Goal: Task Accomplishment & Management: Use online tool/utility

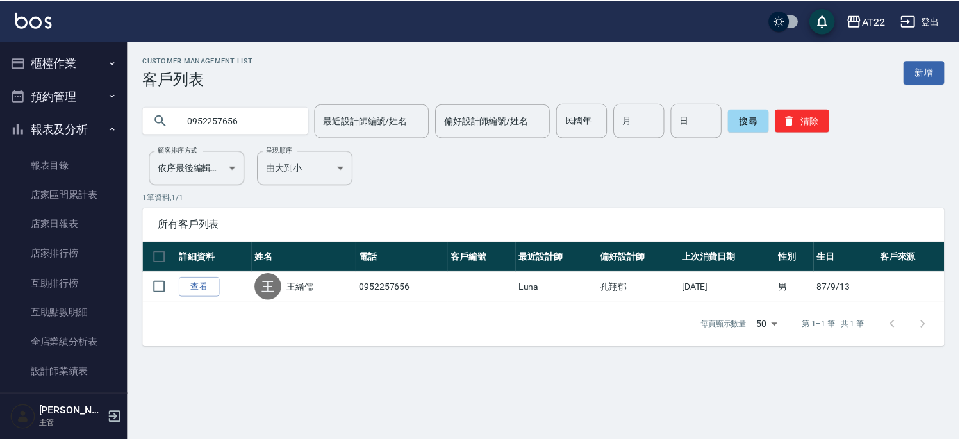
scroll to position [688, 0]
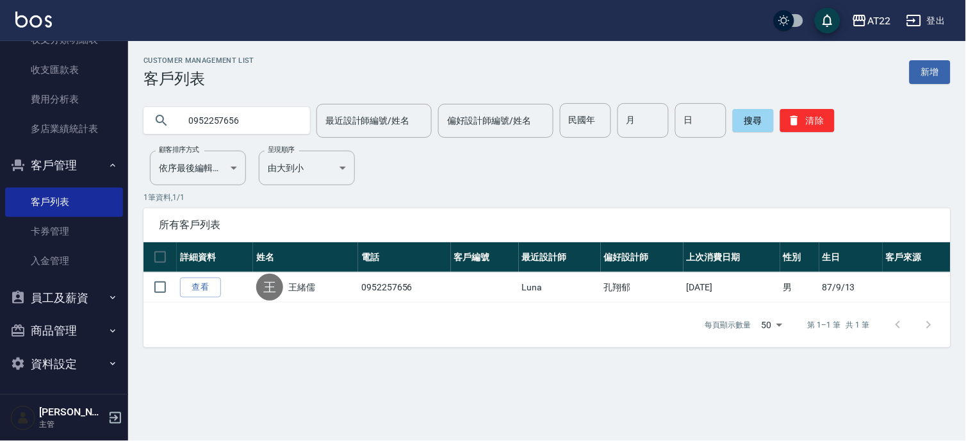
click at [231, 132] on input "0952257656" at bounding box center [239, 120] width 120 height 35
type input "0965121070"
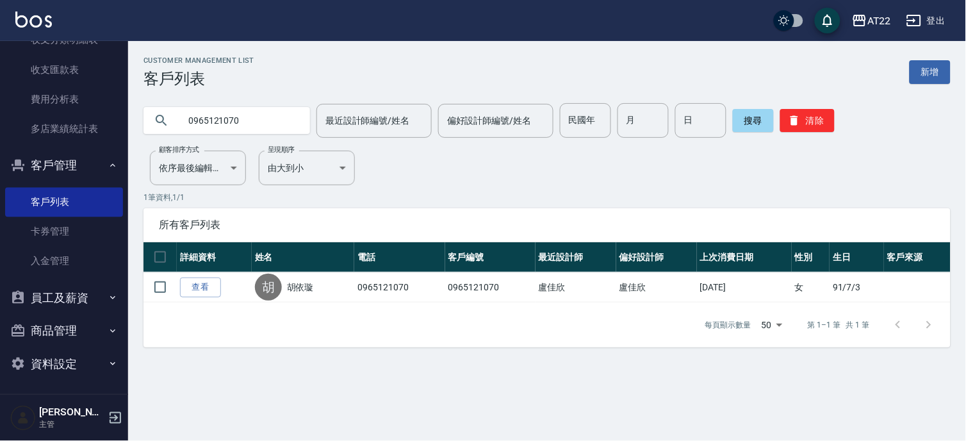
click at [203, 287] on link "查看" at bounding box center [200, 288] width 41 height 20
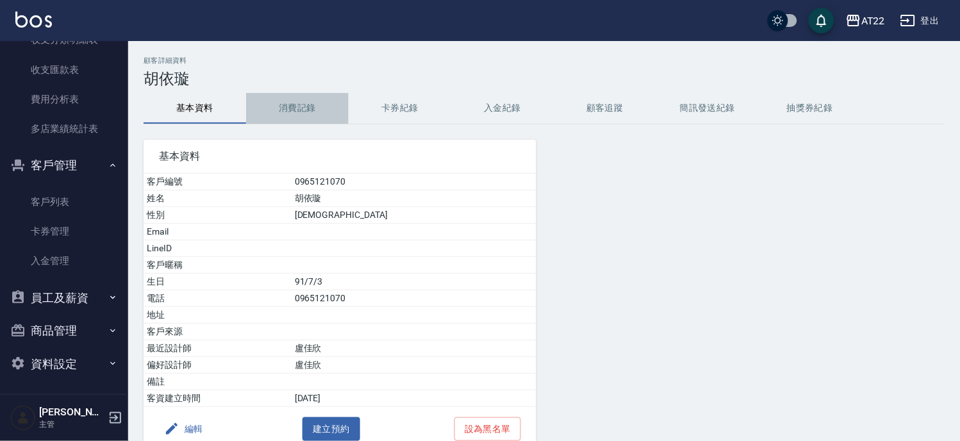
click at [291, 117] on button "消費記錄" at bounding box center [297, 108] width 103 height 31
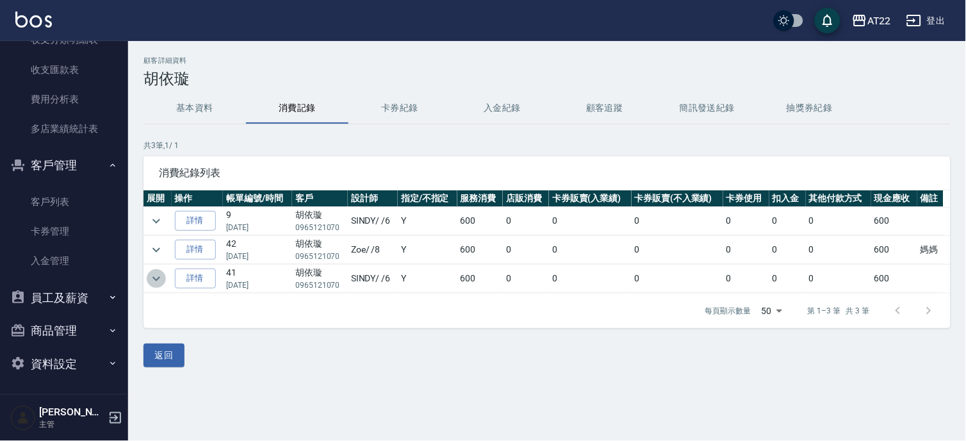
click at [158, 276] on icon "expand row" at bounding box center [156, 278] width 15 height 15
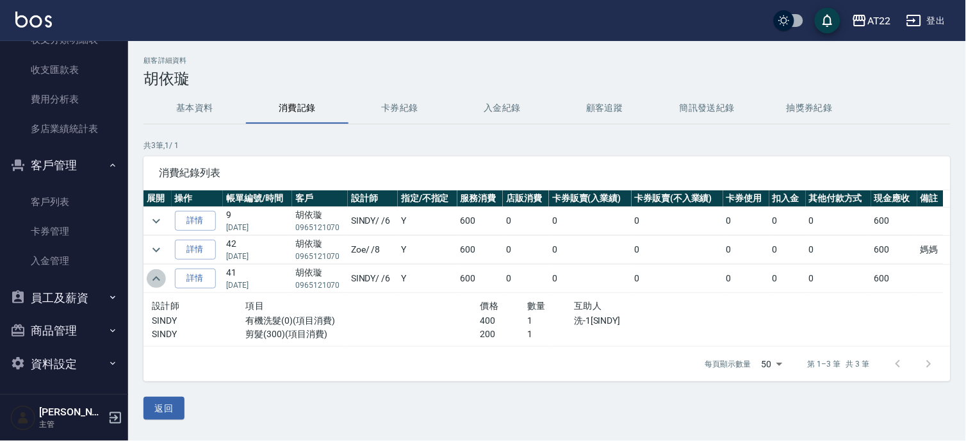
click at [158, 276] on icon "expand row" at bounding box center [156, 278] width 15 height 15
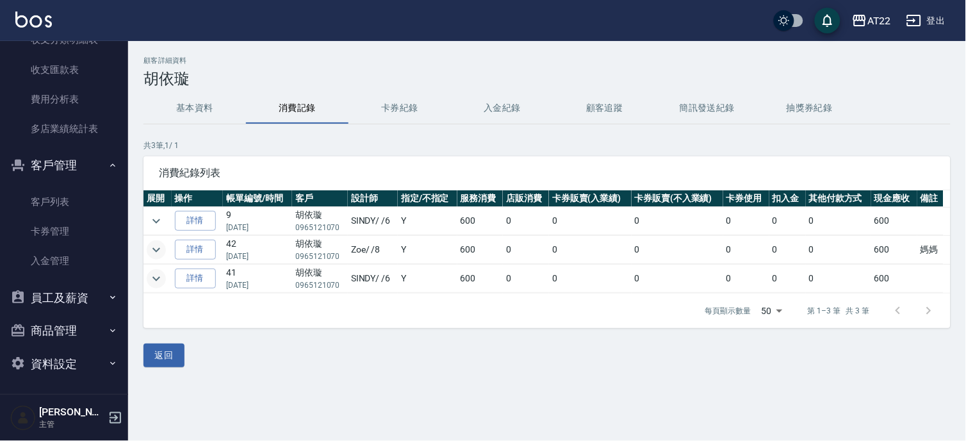
click at [158, 249] on icon "expand row" at bounding box center [157, 249] width 8 height 4
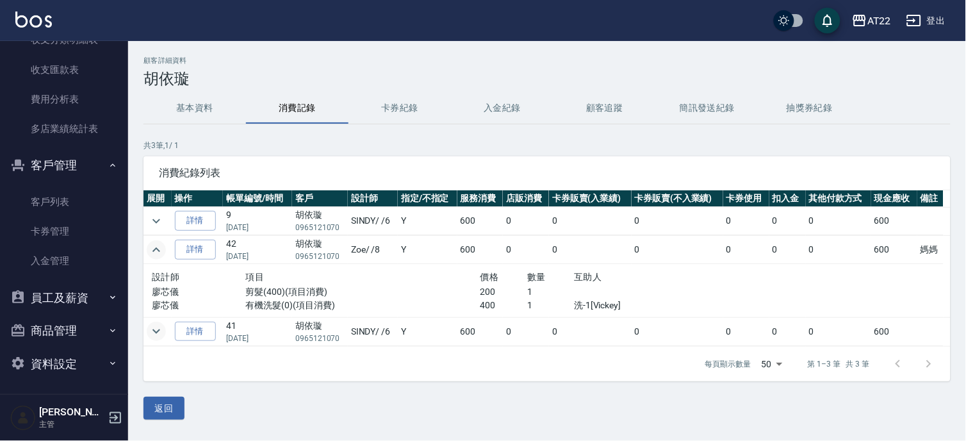
click at [158, 249] on icon "expand row" at bounding box center [157, 249] width 8 height 4
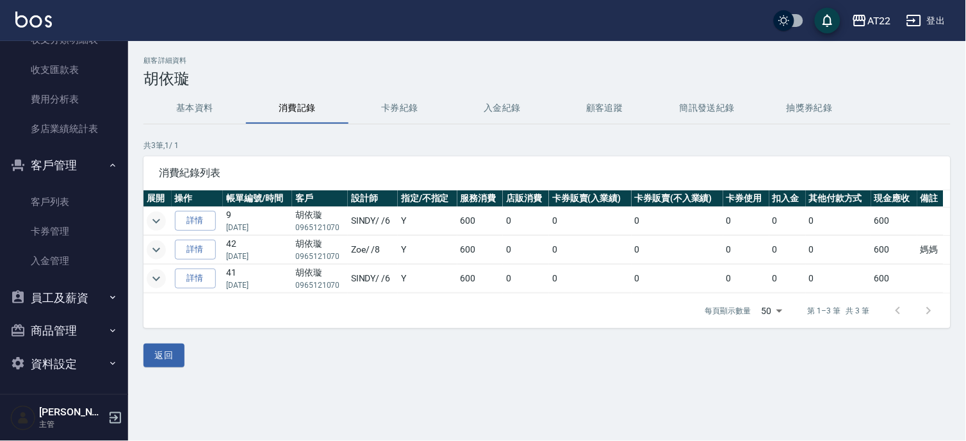
click at [159, 215] on icon "expand row" at bounding box center [156, 220] width 15 height 15
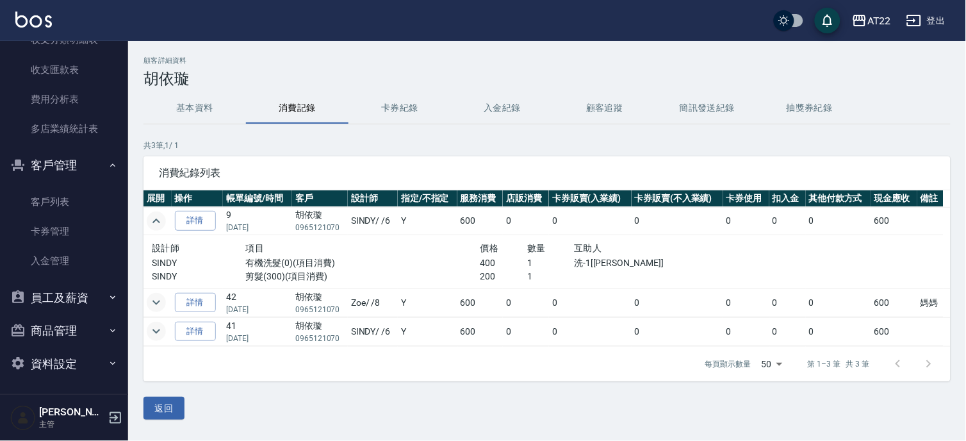
click at [159, 215] on icon "expand row" at bounding box center [156, 220] width 15 height 15
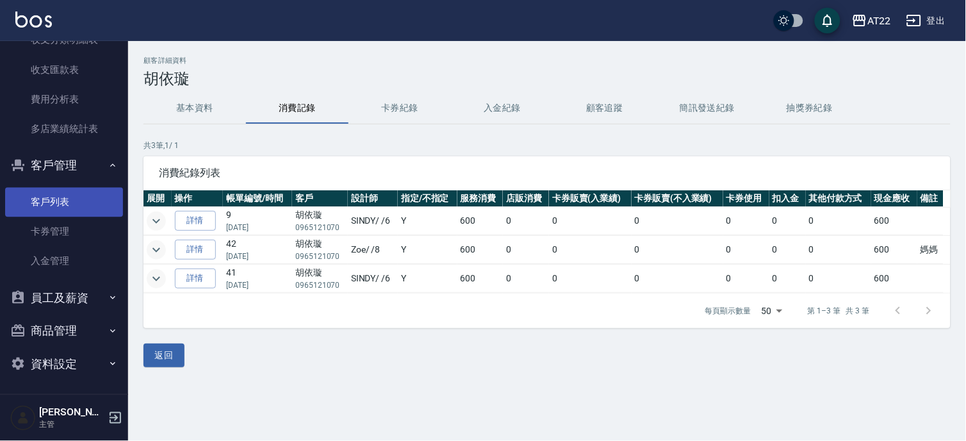
drag, startPoint x: 61, startPoint y: 210, endPoint x: 74, endPoint y: 203, distance: 14.6
click at [61, 210] on link "客戶列表" at bounding box center [64, 201] width 118 height 29
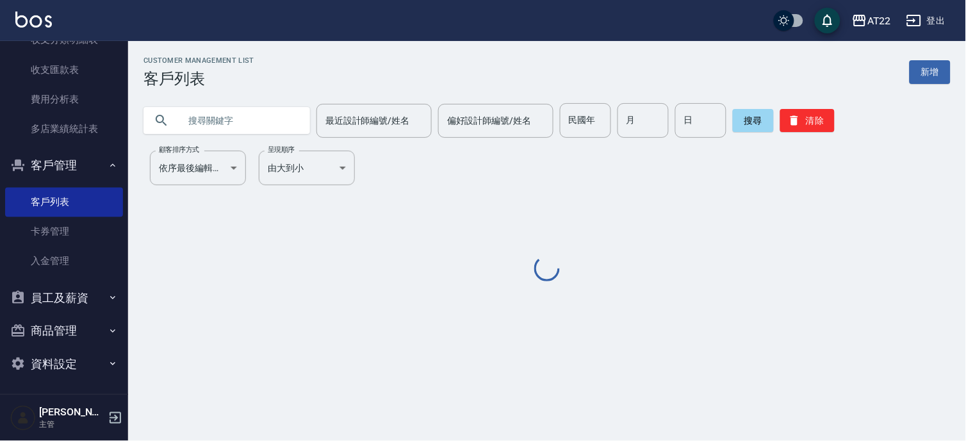
click at [201, 113] on input "text" at bounding box center [239, 120] width 120 height 35
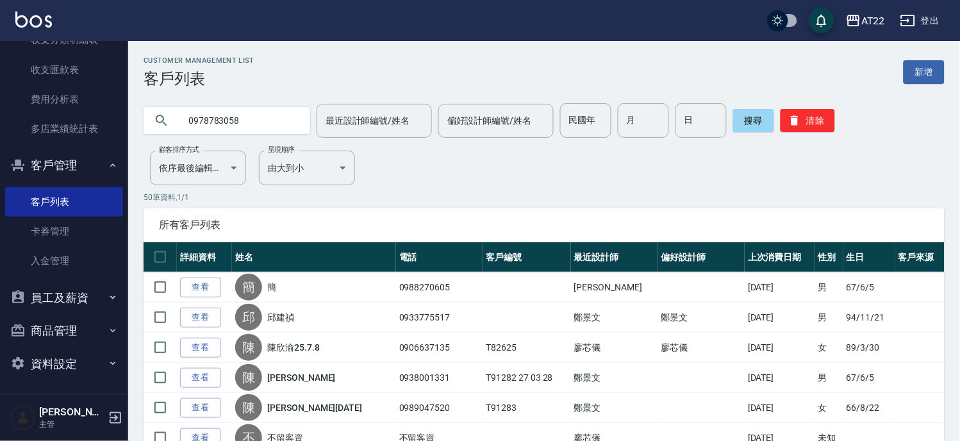
type input "0978783058"
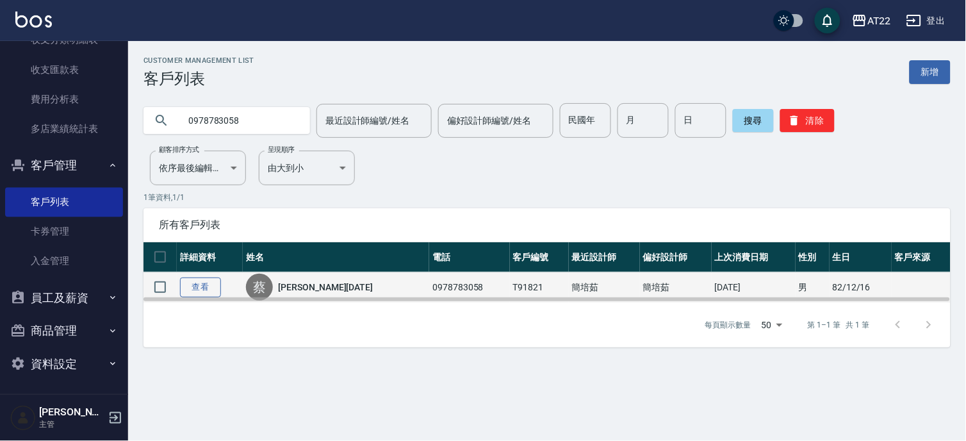
click at [190, 290] on link "查看" at bounding box center [200, 288] width 41 height 20
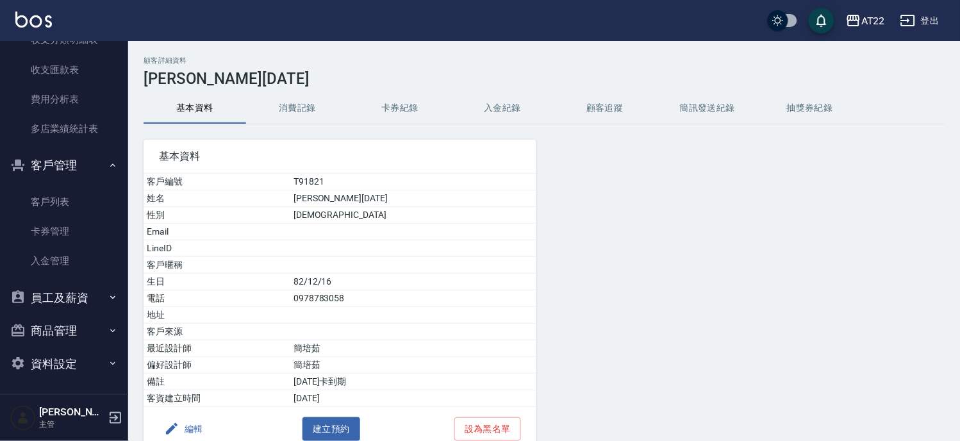
click at [277, 105] on button "消費記錄" at bounding box center [297, 108] width 103 height 31
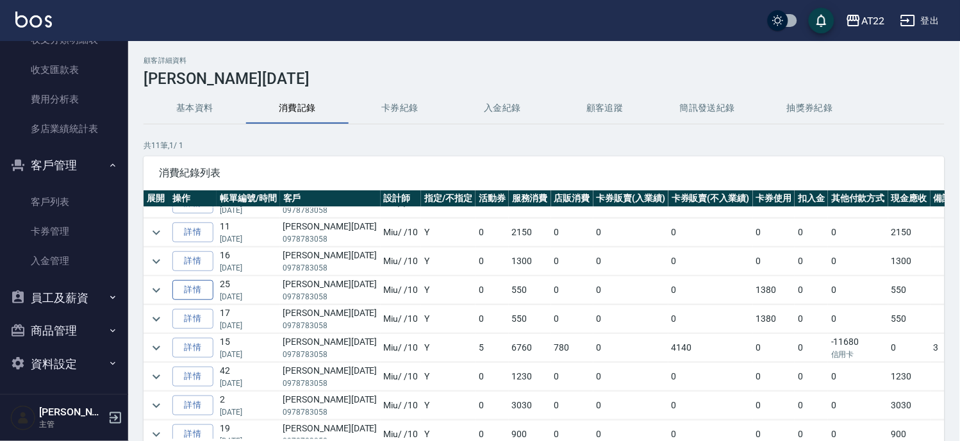
scroll to position [86, 0]
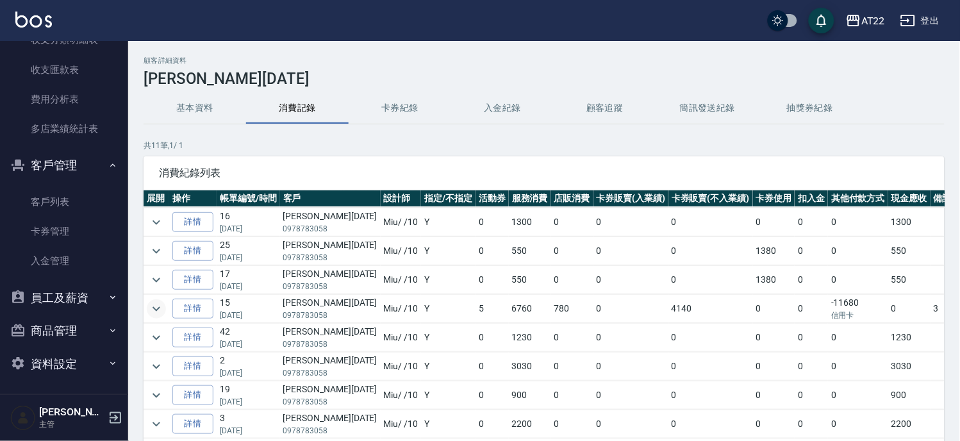
click at [162, 302] on icon "expand row" at bounding box center [156, 308] width 15 height 15
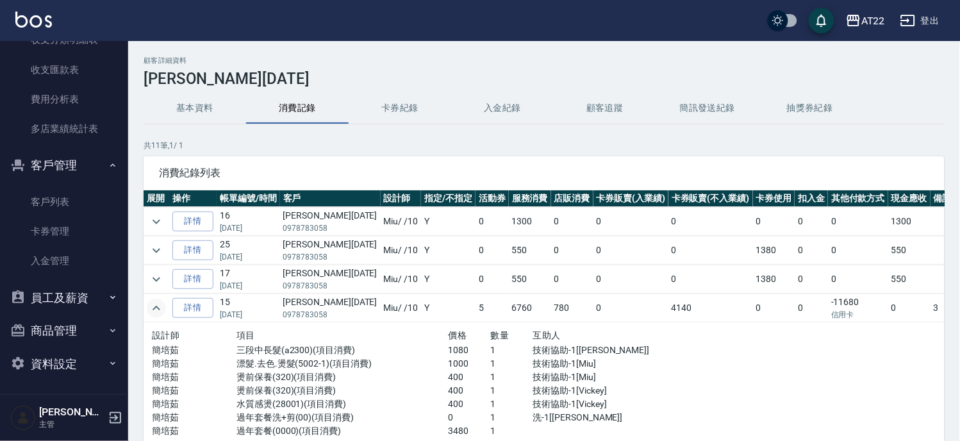
scroll to position [0, 0]
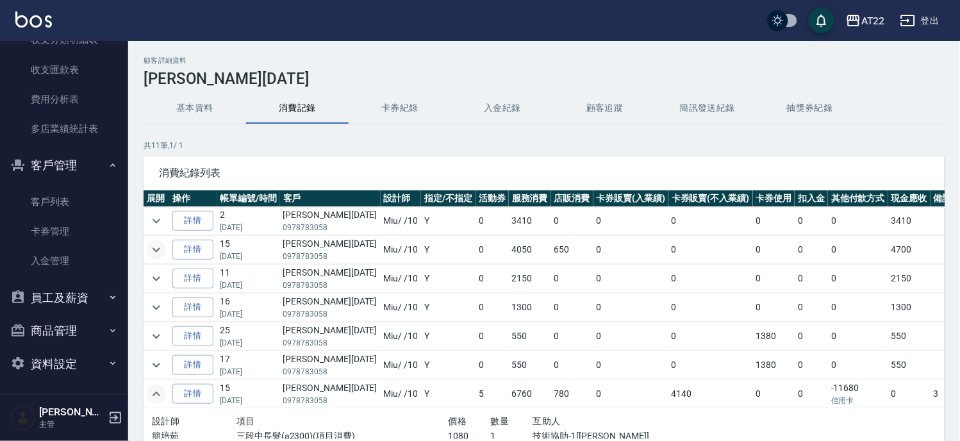
click at [156, 250] on icon "expand row" at bounding box center [156, 249] width 15 height 15
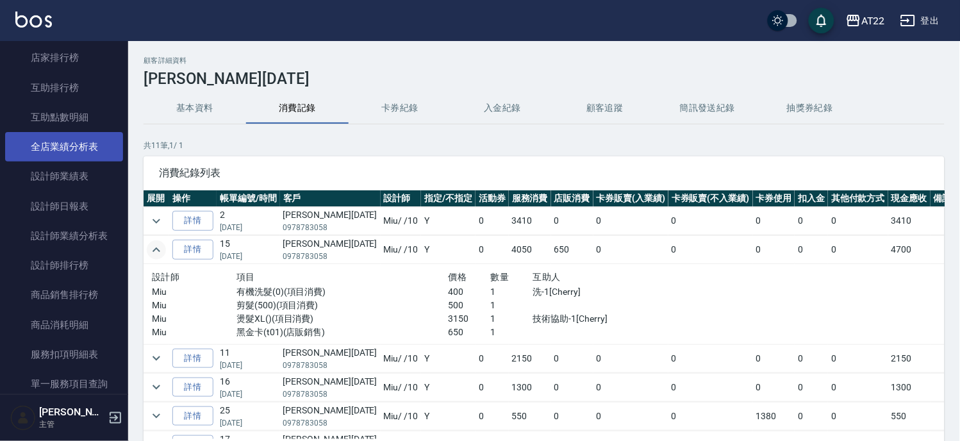
scroll to position [119, 0]
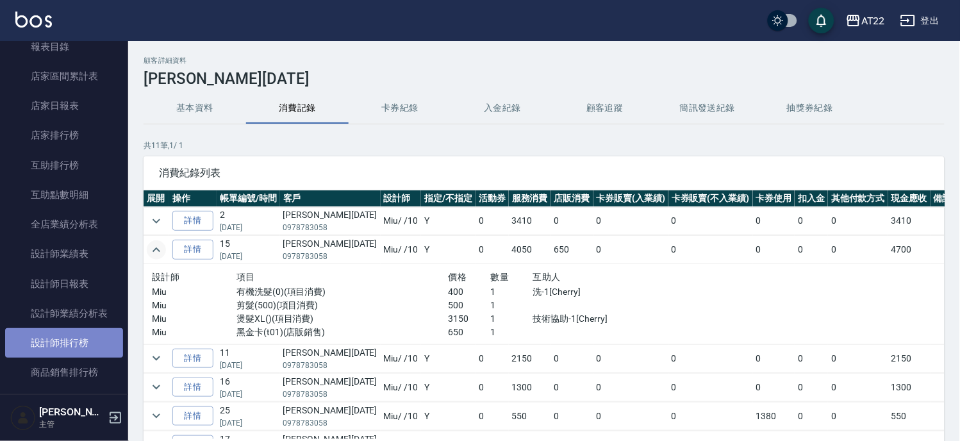
click at [87, 342] on link "設計師排行榜" at bounding box center [64, 342] width 118 height 29
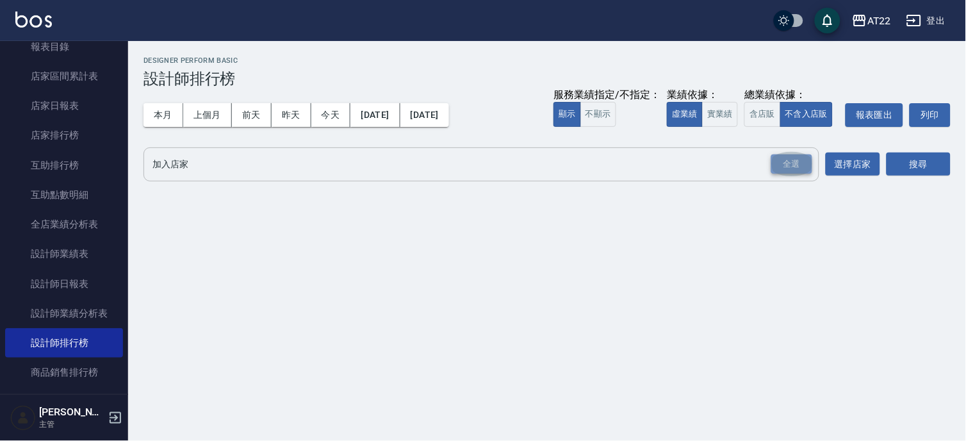
click at [796, 159] on div "全選" at bounding box center [792, 164] width 41 height 20
click at [946, 164] on button "搜尋" at bounding box center [919, 165] width 64 height 24
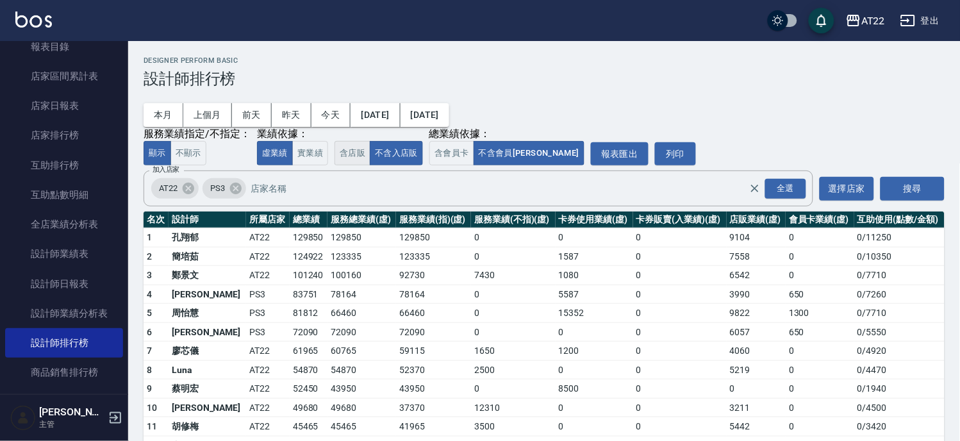
click at [355, 162] on button "含店販" at bounding box center [353, 153] width 36 height 25
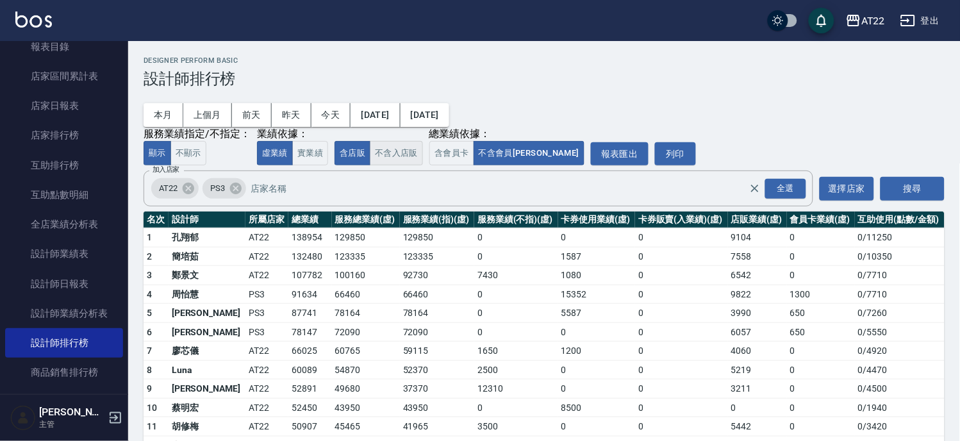
click at [391, 161] on button "不含入店販" at bounding box center [396, 153] width 53 height 25
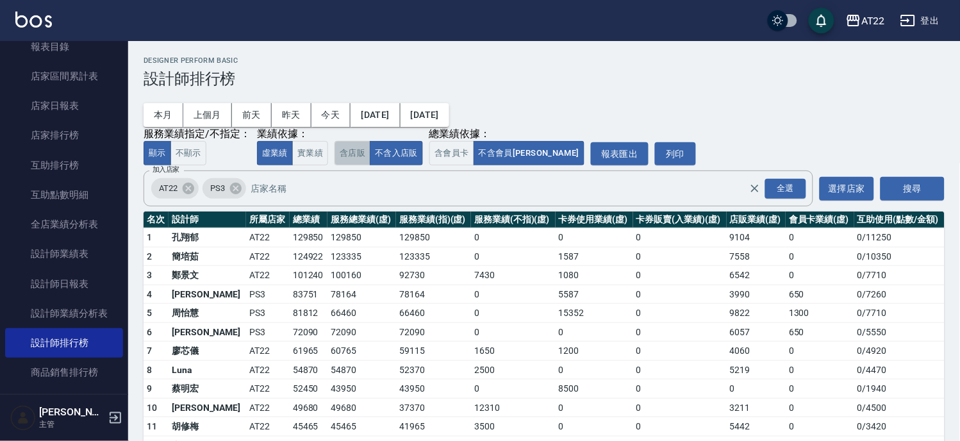
click at [341, 153] on button "含店販" at bounding box center [353, 153] width 36 height 25
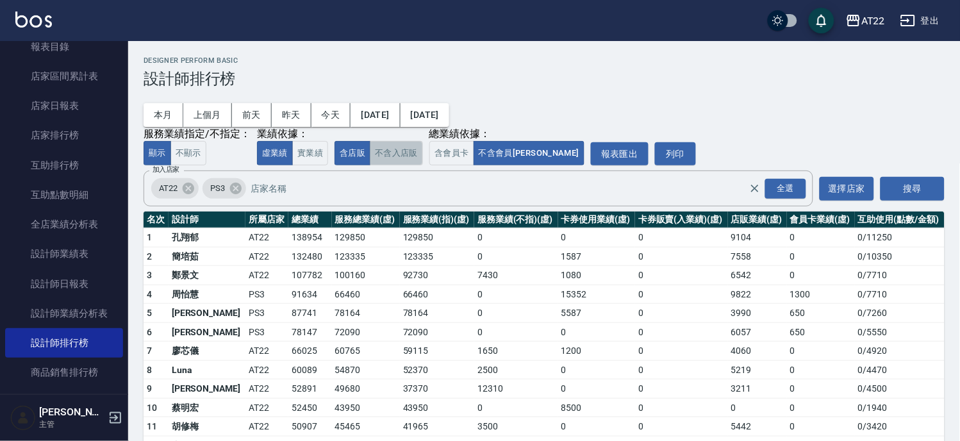
click at [395, 154] on button "不含入店販" at bounding box center [396, 153] width 53 height 25
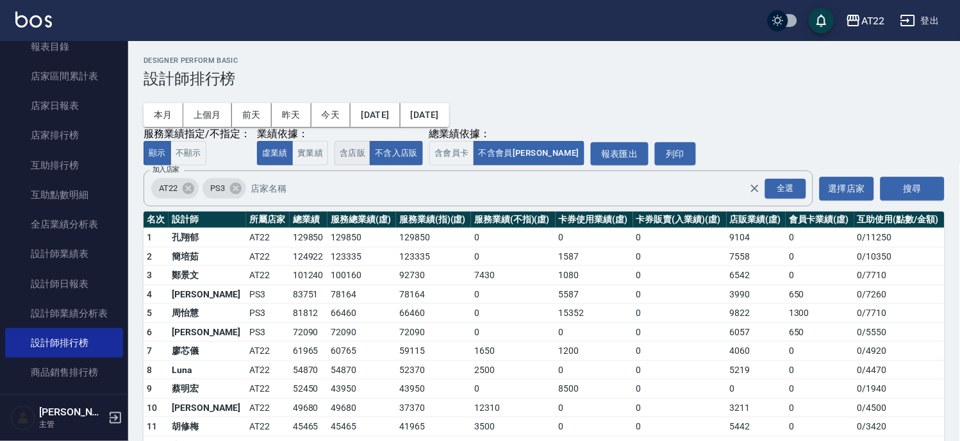
click at [338, 158] on button "含店販" at bounding box center [353, 153] width 36 height 25
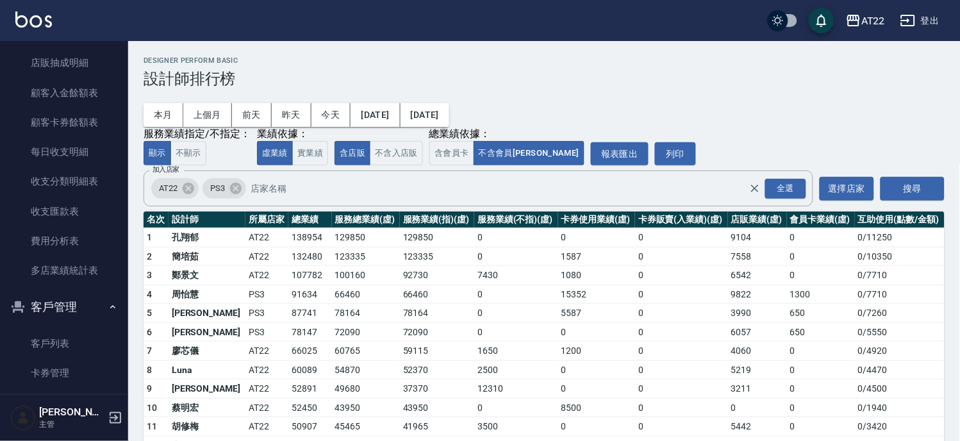
scroll to position [688, 0]
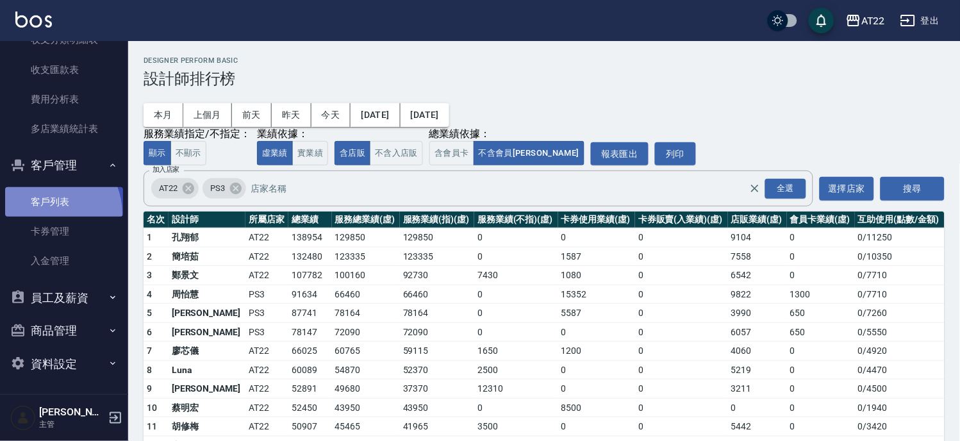
click at [48, 213] on link "客戶列表" at bounding box center [64, 201] width 118 height 29
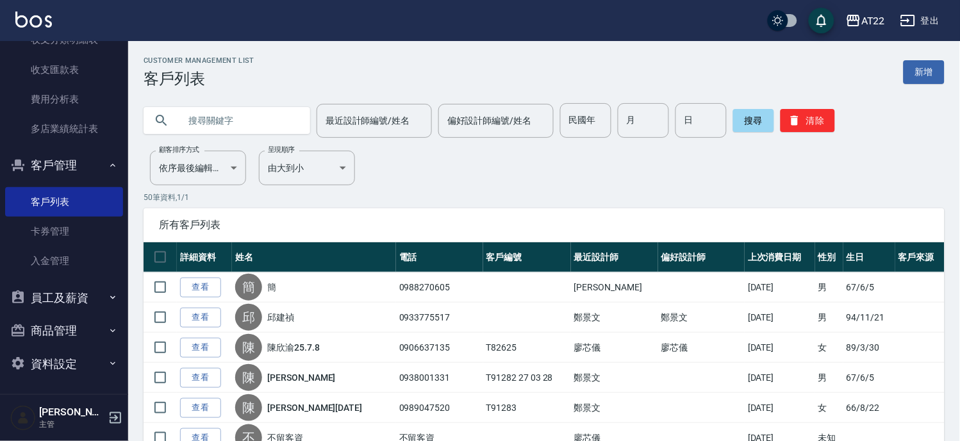
click at [286, 112] on input "text" at bounding box center [239, 120] width 120 height 35
type input "0918050298"
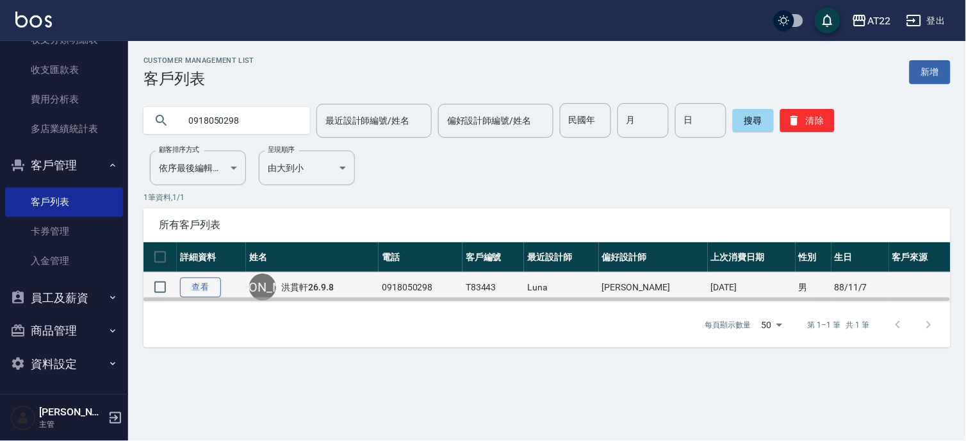
click at [186, 285] on link "查看" at bounding box center [200, 288] width 41 height 20
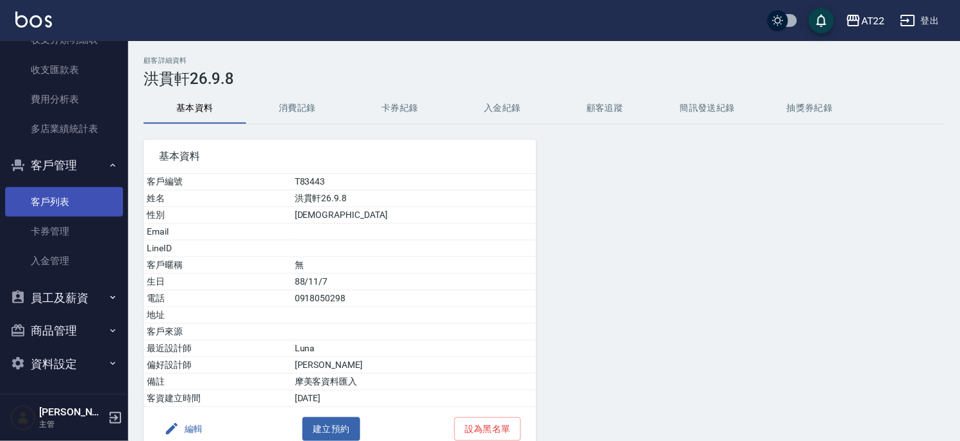
click at [101, 199] on link "客戶列表" at bounding box center [64, 201] width 118 height 29
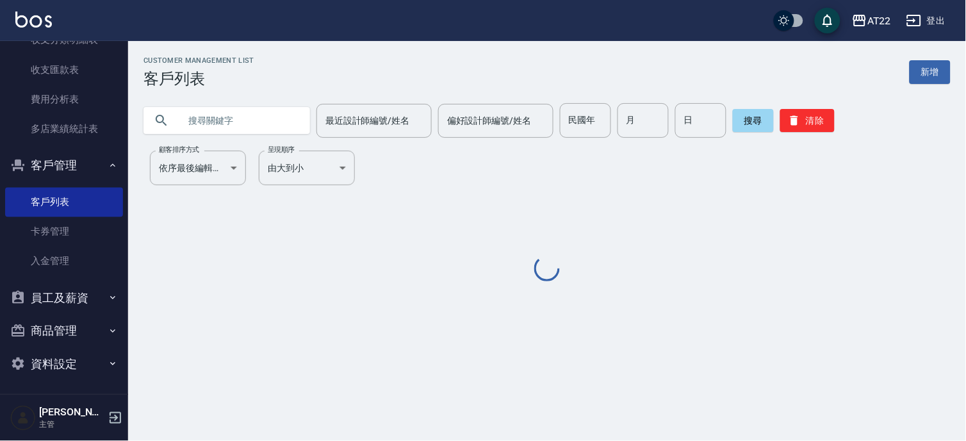
click at [225, 116] on input "text" at bounding box center [239, 120] width 120 height 35
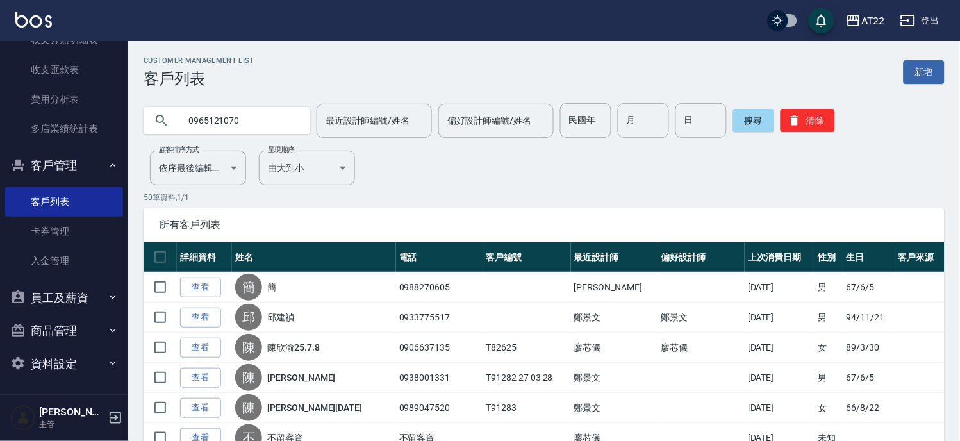
type input "0965121070"
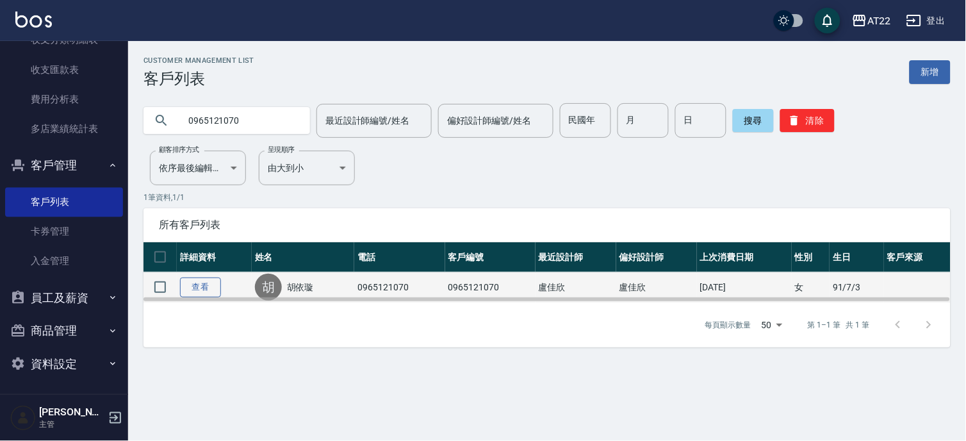
click at [199, 279] on link "查看" at bounding box center [200, 288] width 41 height 20
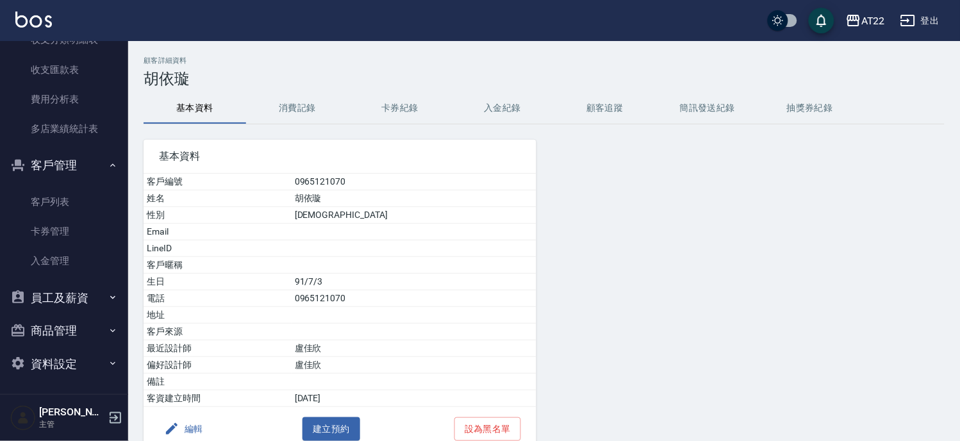
click at [297, 101] on button "消費記錄" at bounding box center [297, 108] width 103 height 31
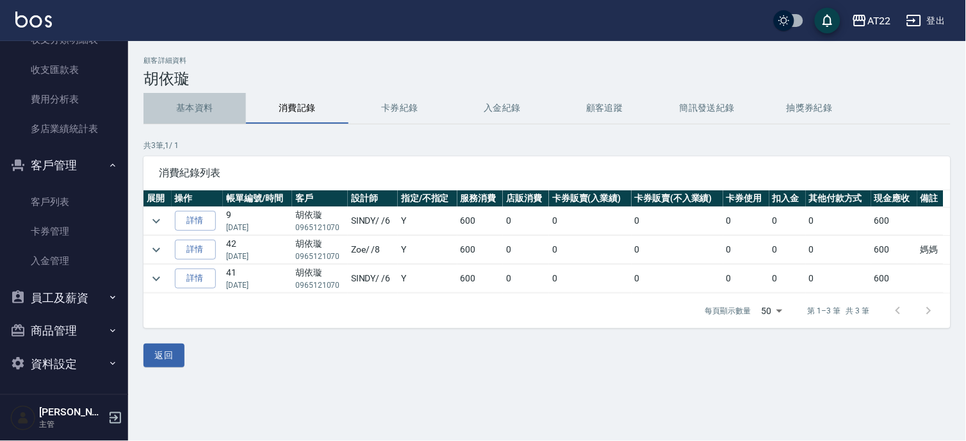
click at [186, 107] on button "基本資料" at bounding box center [195, 108] width 103 height 31
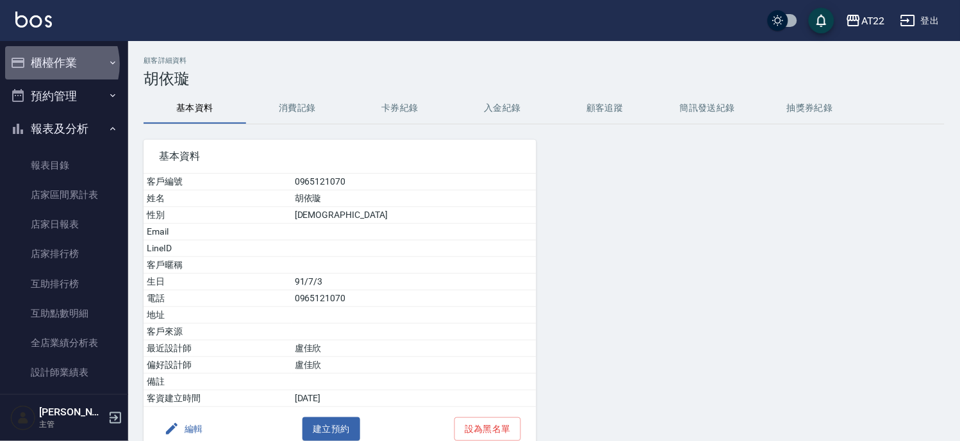
drag, startPoint x: 50, startPoint y: 64, endPoint x: 49, endPoint y: 76, distance: 11.6
click at [50, 64] on button "櫃檯作業" at bounding box center [64, 62] width 118 height 33
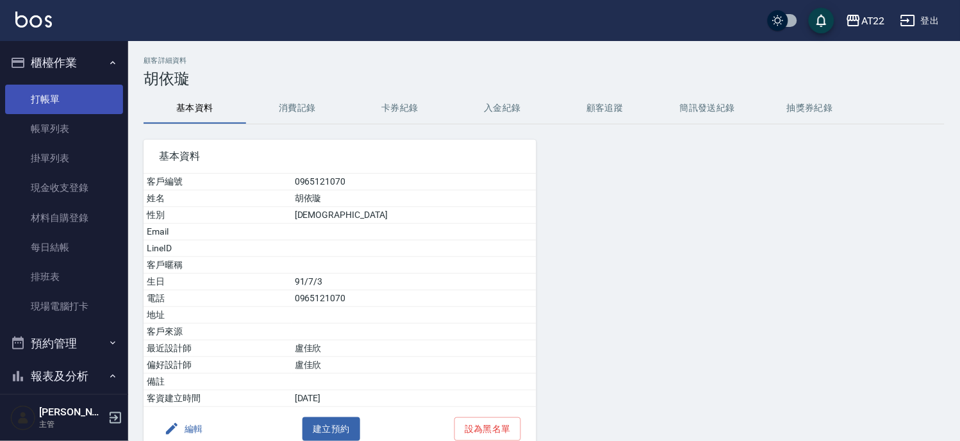
click at [50, 85] on link "打帳單" at bounding box center [64, 99] width 118 height 29
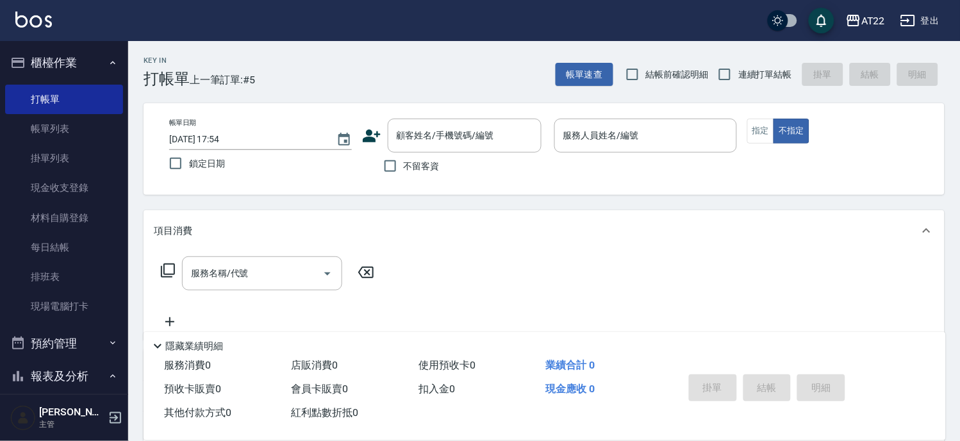
click at [703, 81] on label "結帳前確認明細" at bounding box center [664, 74] width 90 height 27
click at [646, 81] on input "結帳前確認明細" at bounding box center [632, 74] width 27 height 27
checkbox input "true"
click at [722, 76] on input "連續打單結帳" at bounding box center [724, 74] width 27 height 27
checkbox input "true"
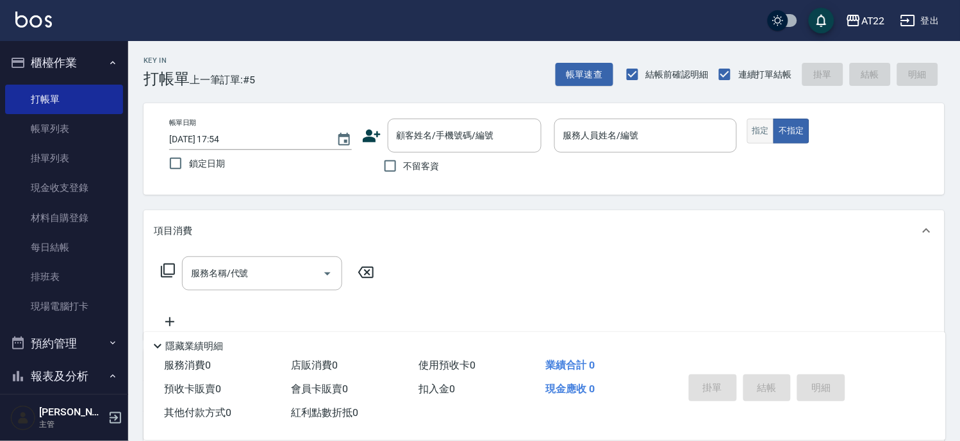
click at [764, 127] on button "指定" at bounding box center [761, 131] width 28 height 25
click at [476, 142] on input "顧客姓名/手機號碼/編號" at bounding box center [455, 135] width 123 height 22
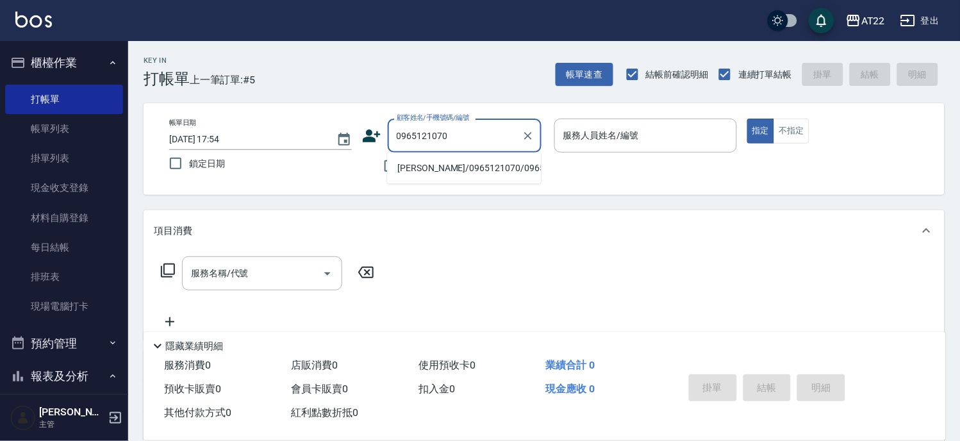
type input "胡依璇/0965121070/0965121070"
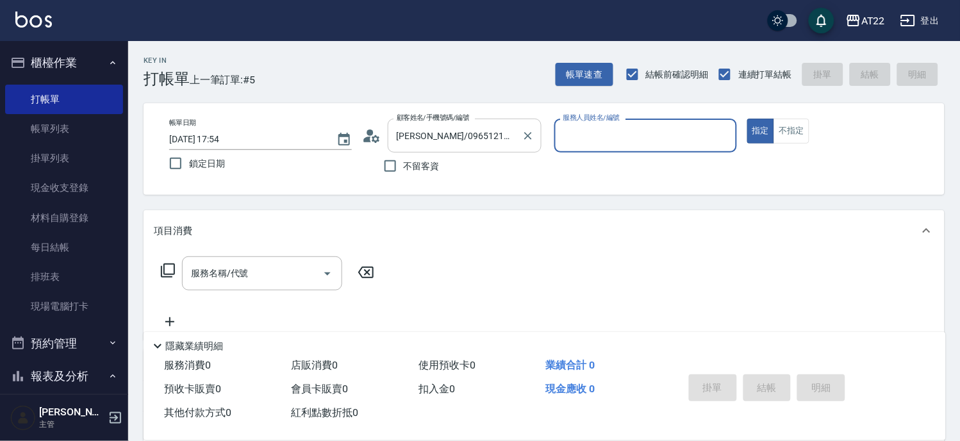
type input "SINDY-6"
click at [308, 255] on div "服務名稱/代號 服務名稱/代號" at bounding box center [544, 295] width 801 height 88
click at [292, 286] on div "服務名稱/代號" at bounding box center [262, 273] width 160 height 34
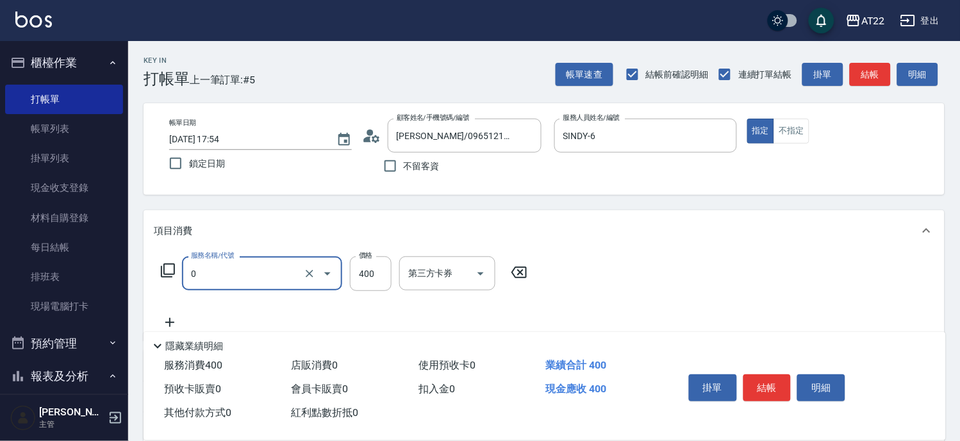
type input "有機洗髮(0)"
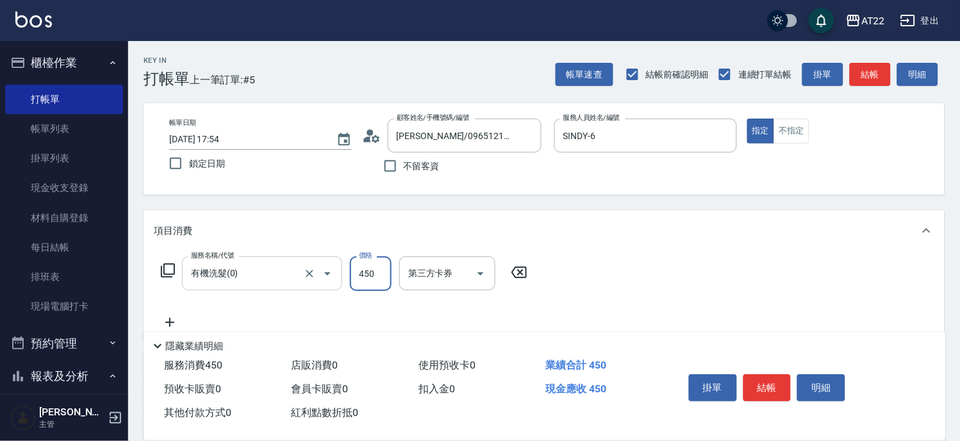
type input "450"
click at [182, 317] on icon at bounding box center [170, 322] width 32 height 15
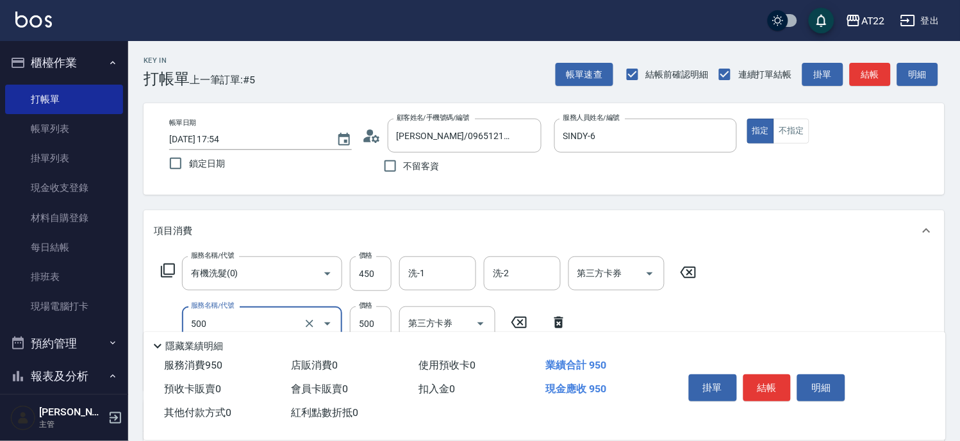
type input "剪髮(500)"
type input "250"
click at [438, 278] on input "洗-1" at bounding box center [437, 273] width 65 height 22
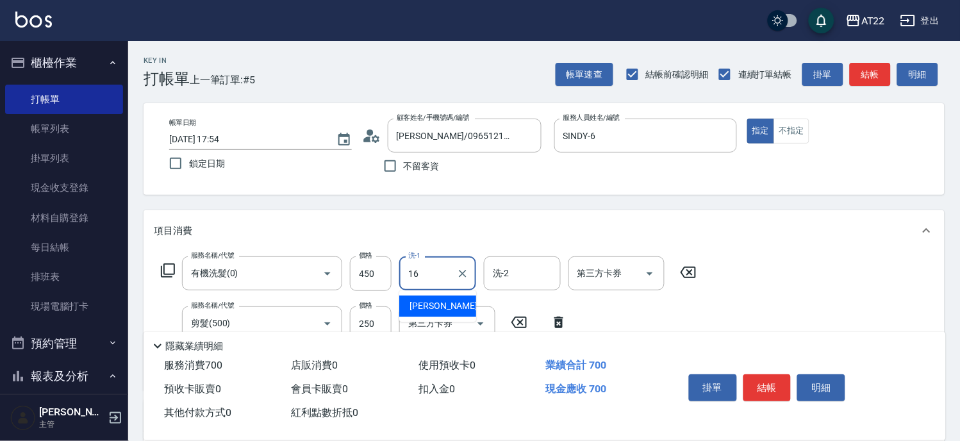
type input "Joe-16"
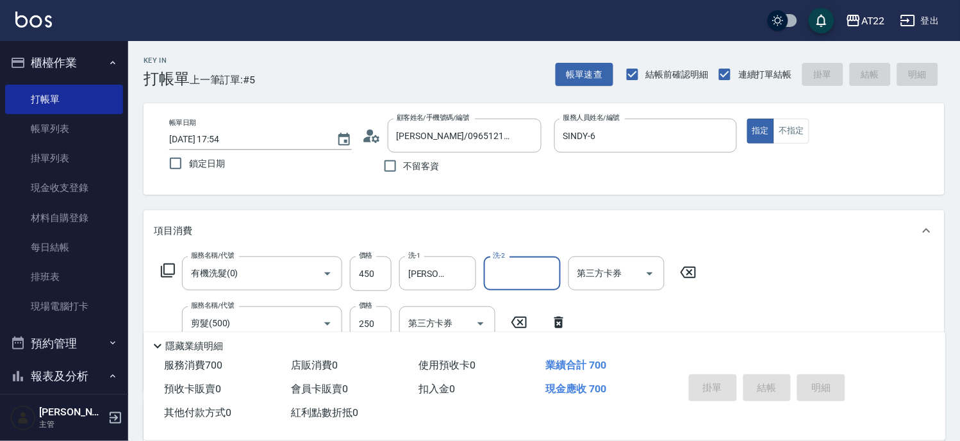
type input "2025/08/12 17:56"
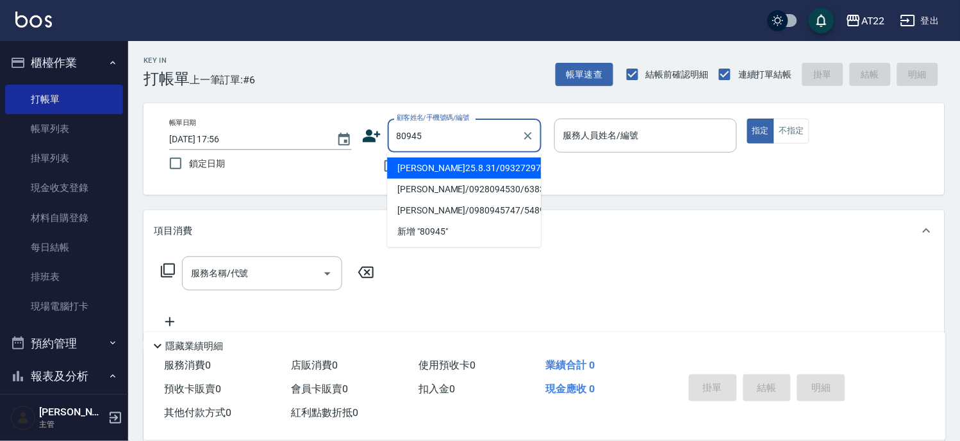
click at [522, 176] on li "[PERSON_NAME]25.8.31/0932729739/V80945" at bounding box center [464, 168] width 154 height 21
type input "[PERSON_NAME]25.8.31/0932729739/V80945"
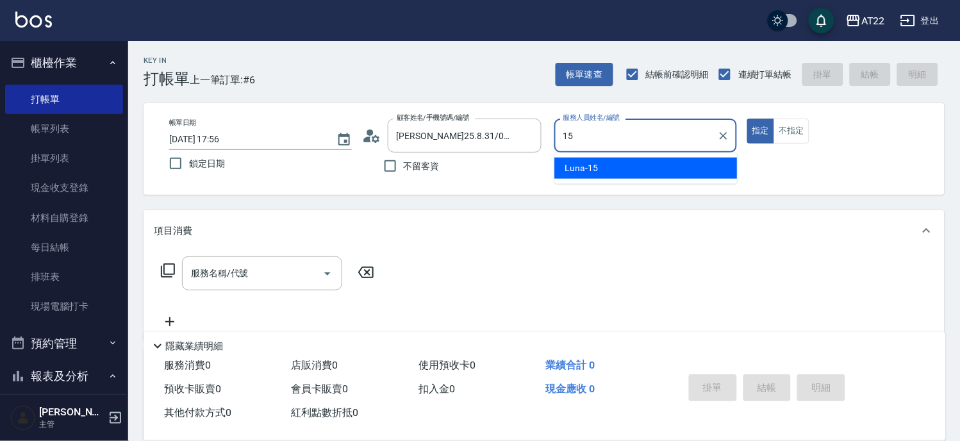
type input "Luna-15"
type button "true"
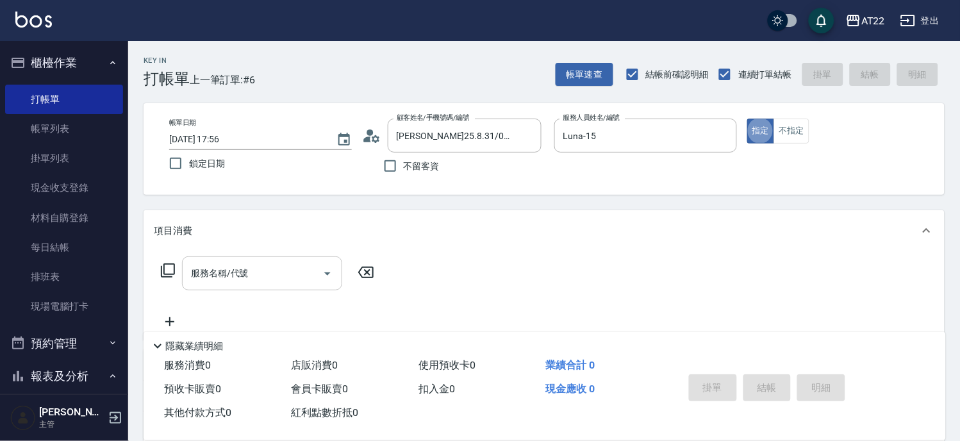
click at [271, 276] on input "服務名稱/代號" at bounding box center [252, 273] width 129 height 22
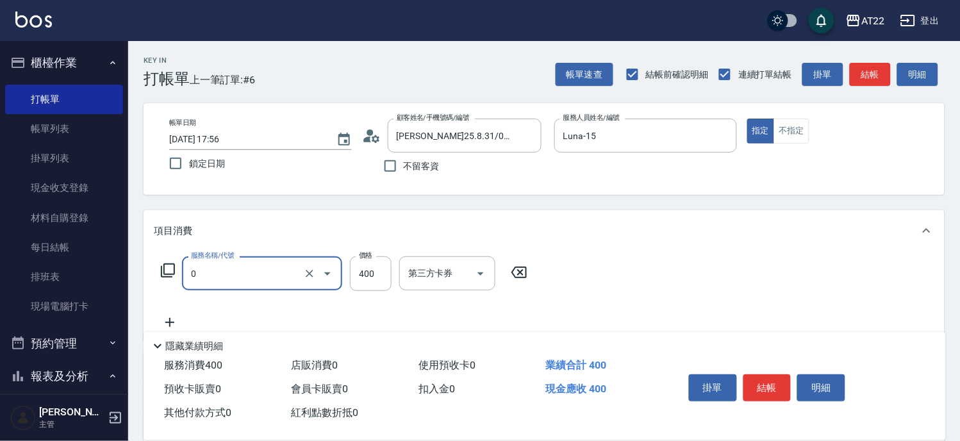
type input "有機洗髮(0)"
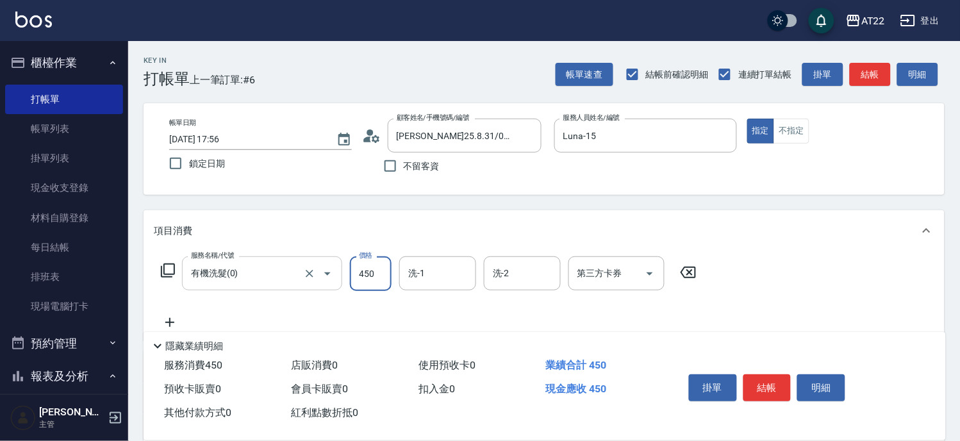
type input "450"
type input "Noah-20"
click at [173, 315] on icon at bounding box center [170, 322] width 32 height 15
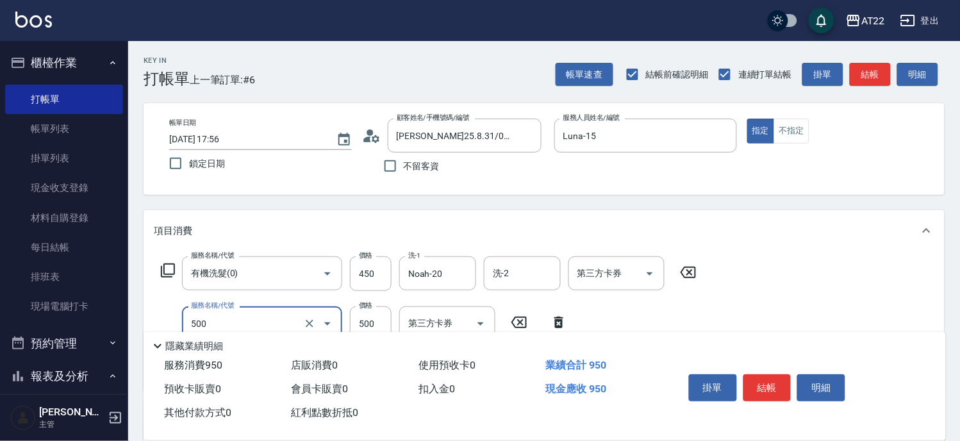
type input "剪髮(500)"
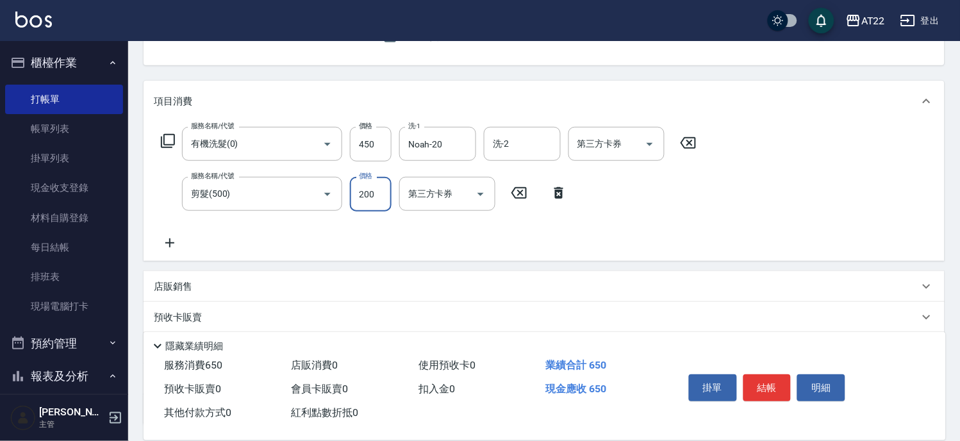
scroll to position [142, 0]
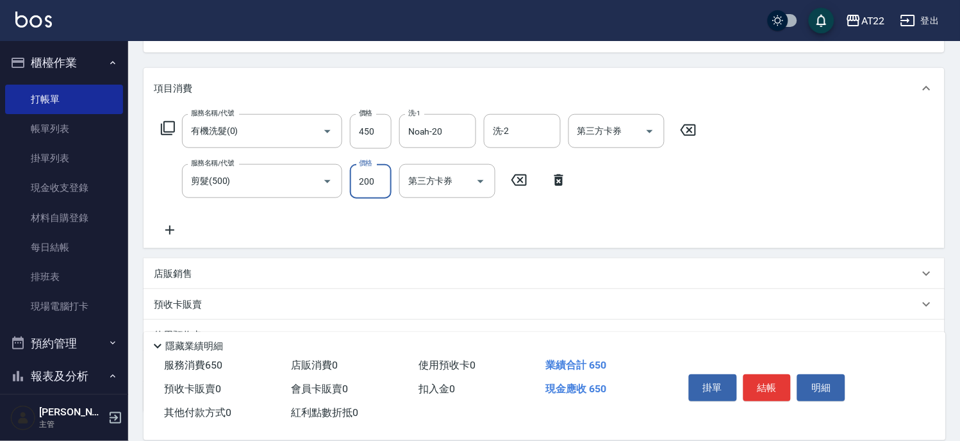
type input "200"
click at [165, 224] on icon at bounding box center [170, 229] width 32 height 15
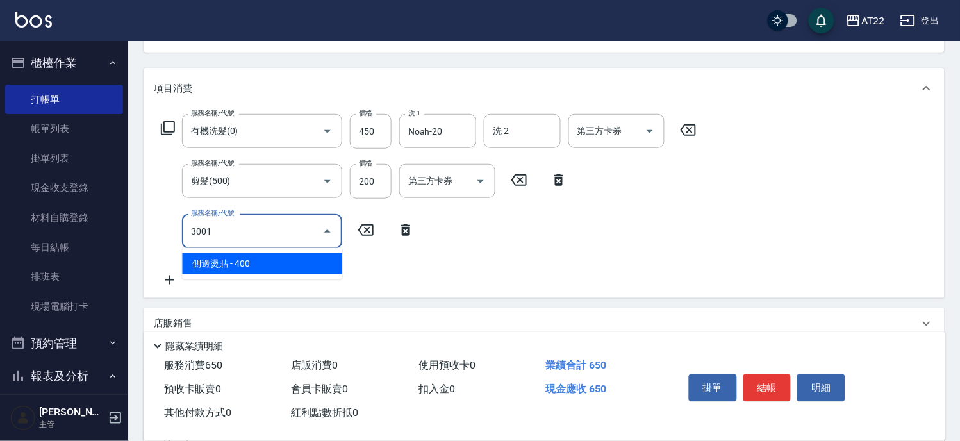
type input "側邊燙貼(3001)"
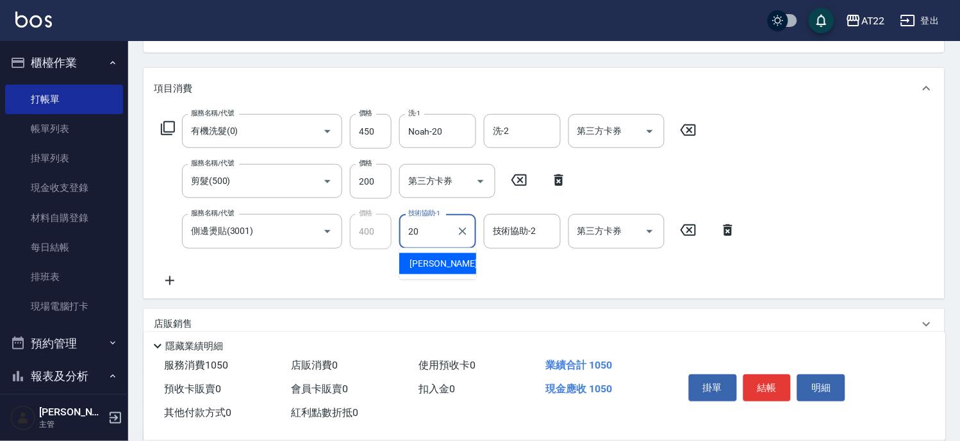
type input "Noah-20"
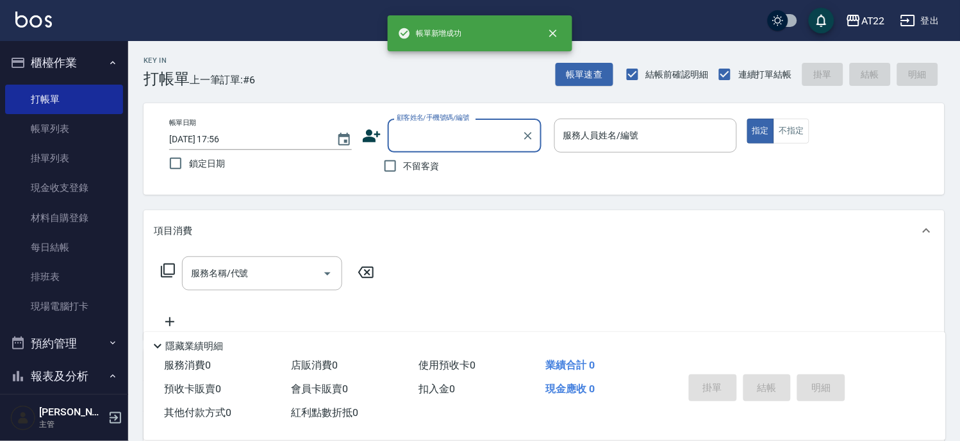
scroll to position [0, 0]
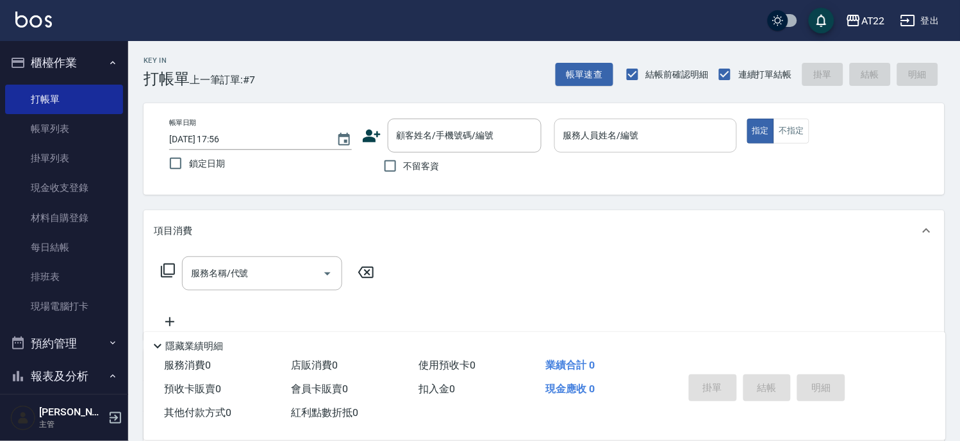
drag, startPoint x: 431, startPoint y: 158, endPoint x: 577, endPoint y: 139, distance: 146.8
click at [433, 157] on label "不留客資" at bounding box center [408, 166] width 63 height 27
click at [404, 157] on input "不留客資" at bounding box center [390, 166] width 27 height 27
checkbox input "true"
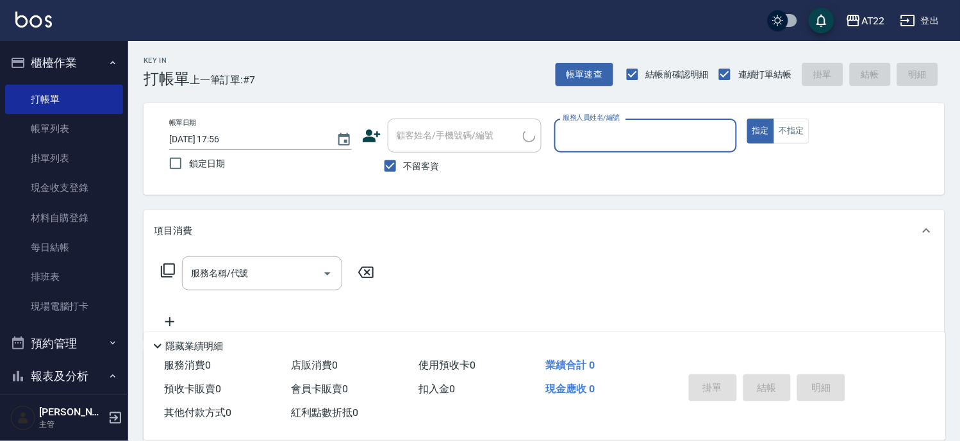
type input "ㄇ"
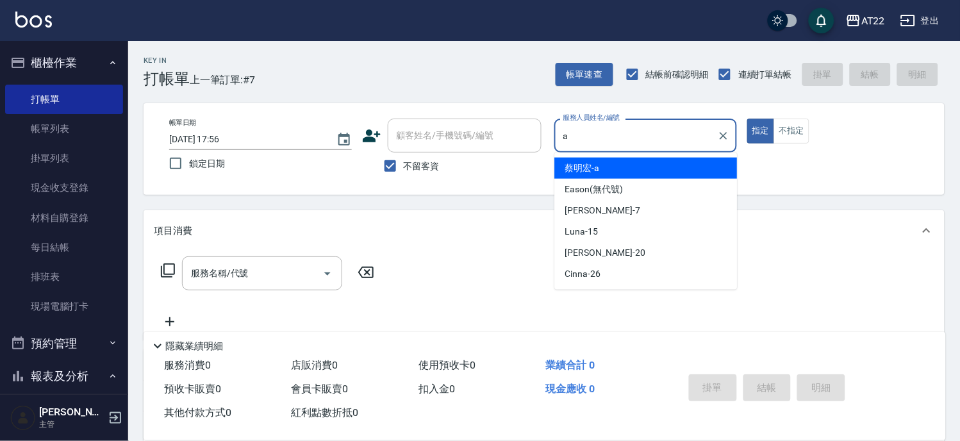
click at [585, 167] on span "蔡明宏 -a" at bounding box center [582, 168] width 35 height 13
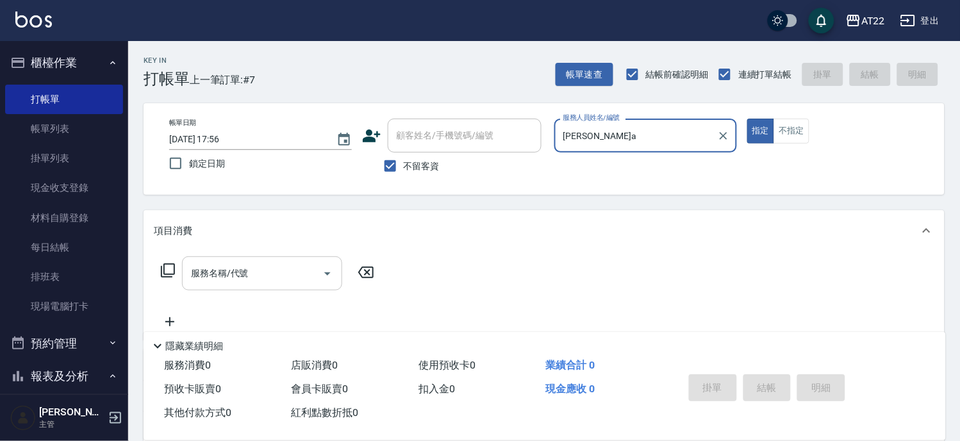
type input "蔡明宏-a"
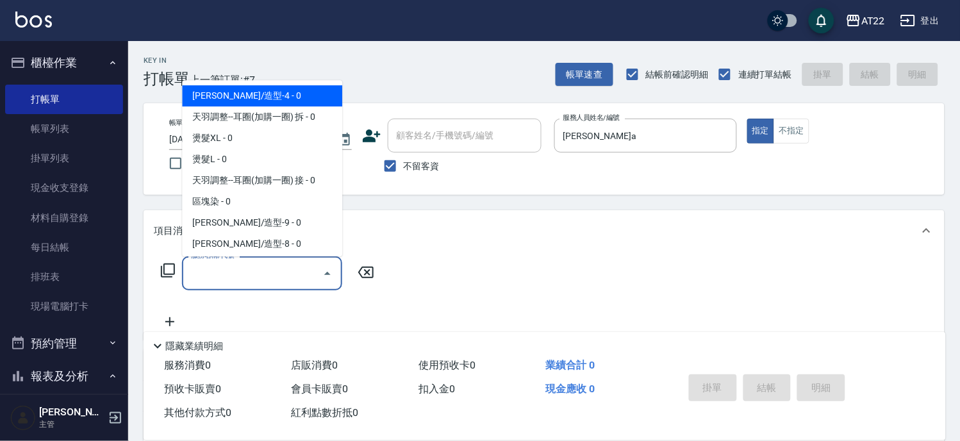
click at [270, 282] on input "服務名稱/代號" at bounding box center [252, 273] width 129 height 22
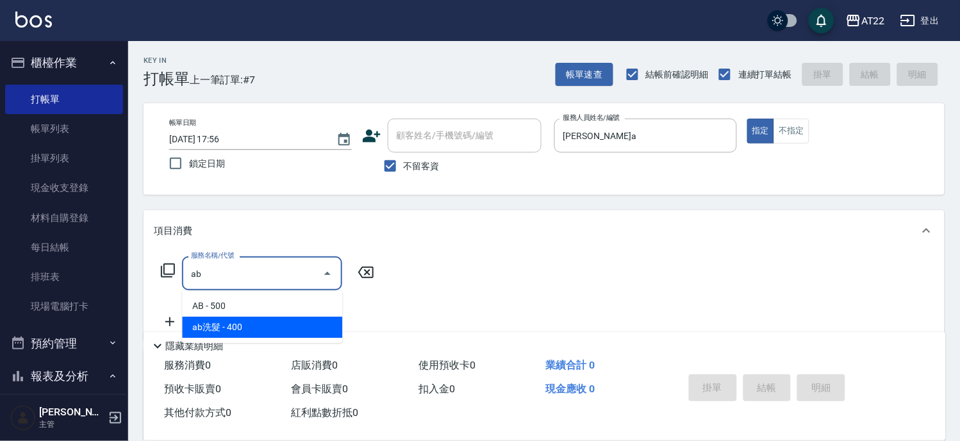
click at [291, 330] on span "ab洗髮 - 400" at bounding box center [262, 327] width 160 height 21
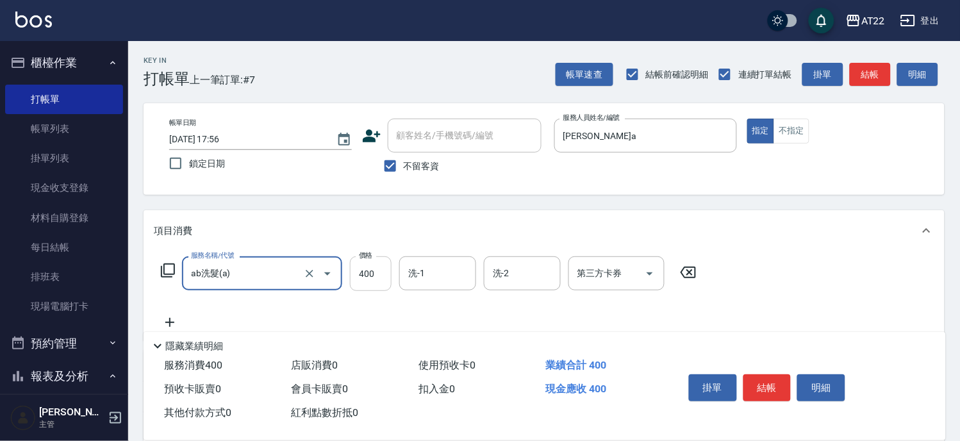
type input "ab洗髮(a)"
click at [366, 276] on input "400" at bounding box center [371, 273] width 42 height 35
type input "450"
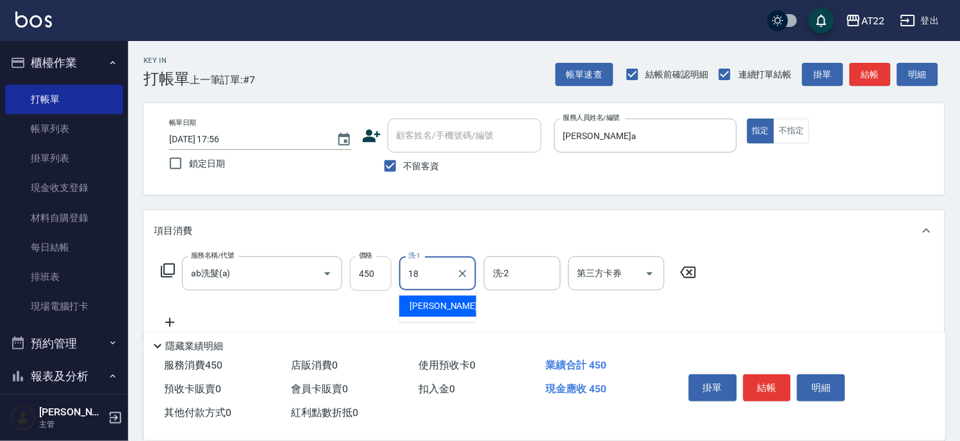
type input "恩恩-18"
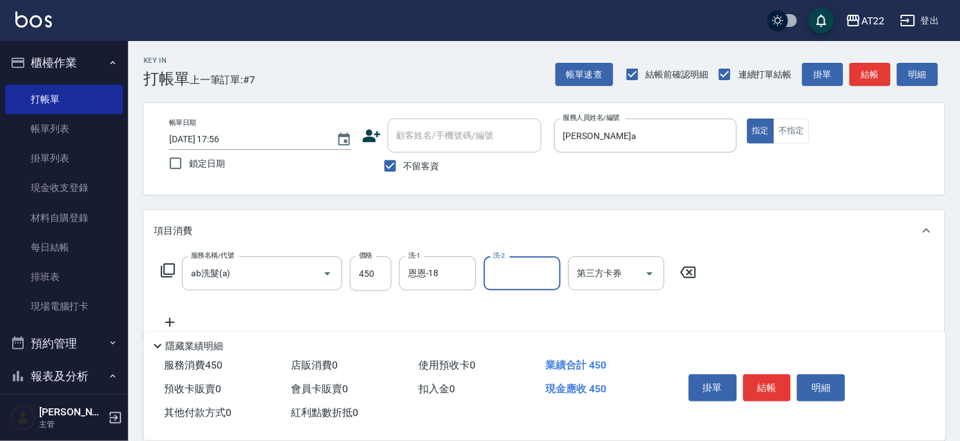
click at [165, 322] on icon at bounding box center [170, 322] width 32 height 15
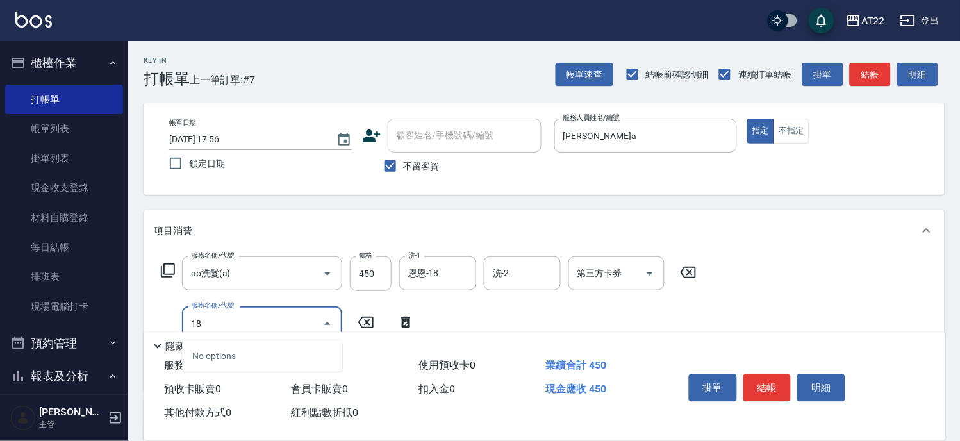
type input "1"
type input "剪髮(500)"
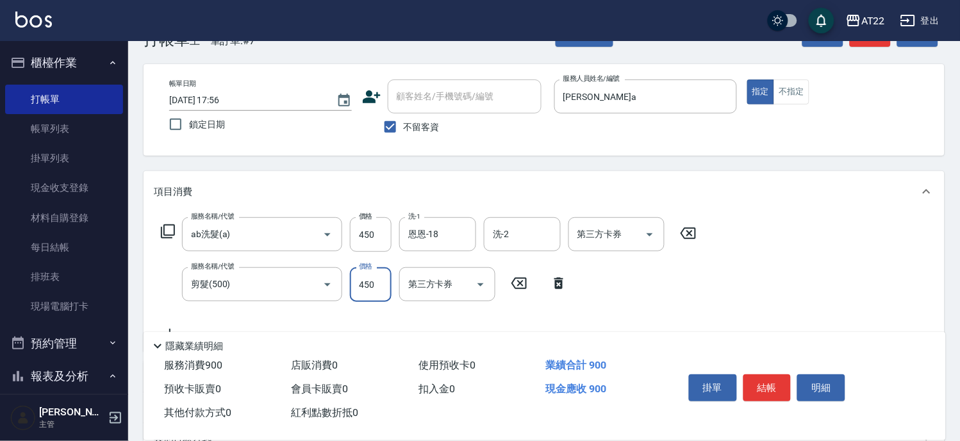
scroll to position [71, 0]
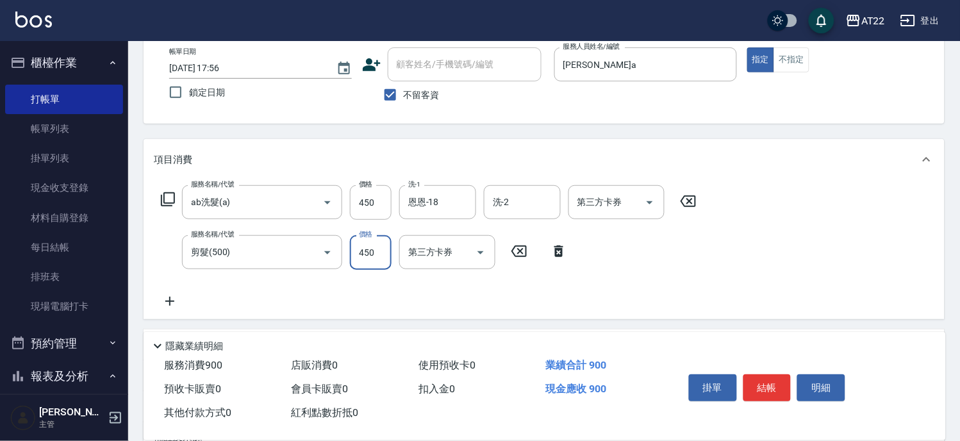
type input "450"
click at [165, 301] on icon at bounding box center [170, 301] width 32 height 15
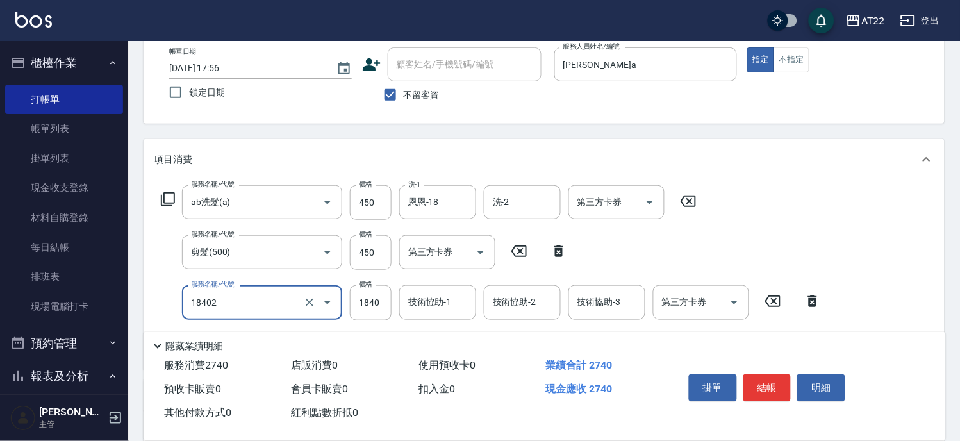
type input "染髮L(18402)"
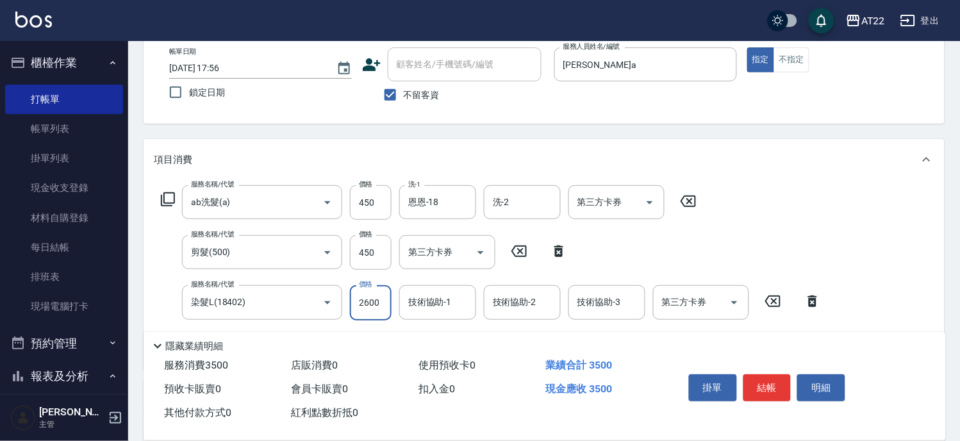
type input "2600"
type input "恩恩-18"
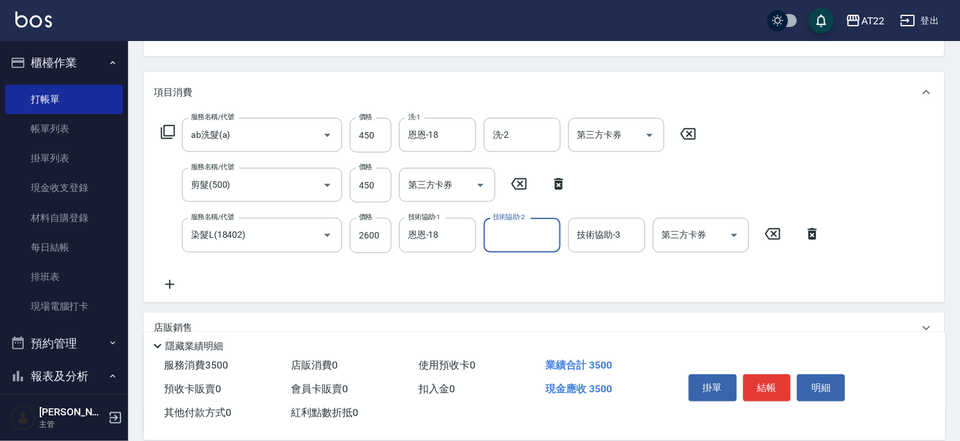
scroll to position [213, 0]
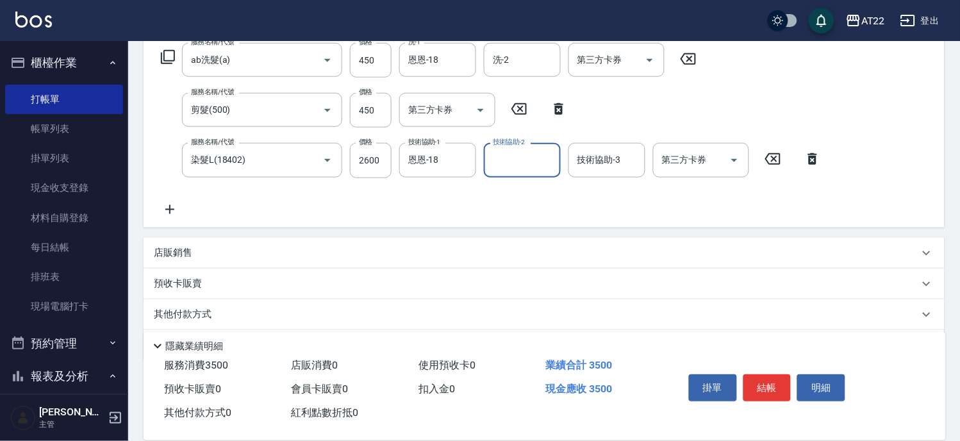
click at [189, 246] on p "店販銷售" at bounding box center [173, 252] width 38 height 13
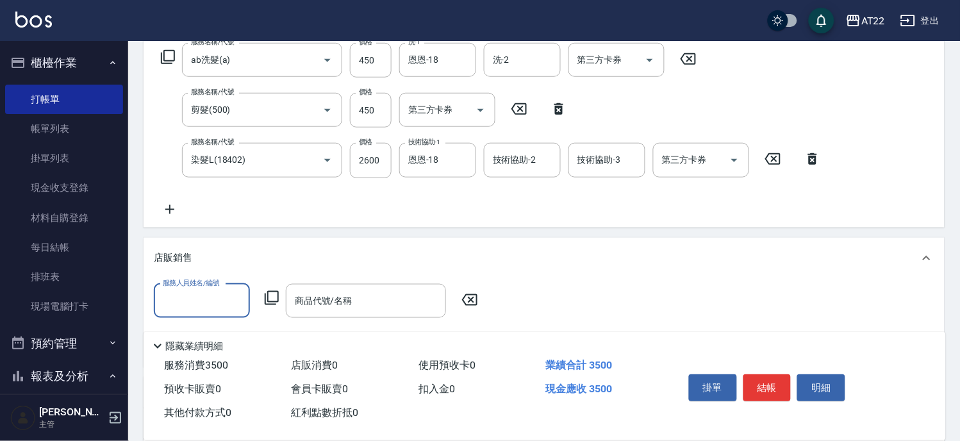
scroll to position [0, 0]
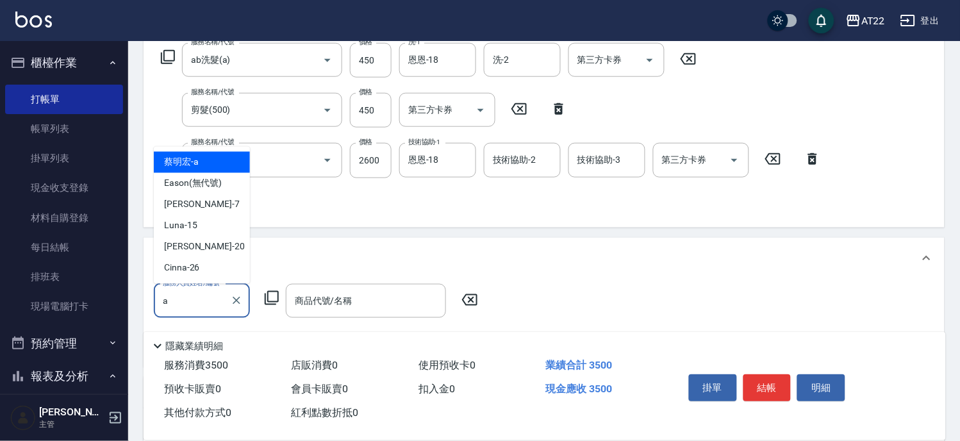
click at [176, 163] on span "蔡明宏 -a" at bounding box center [181, 162] width 35 height 13
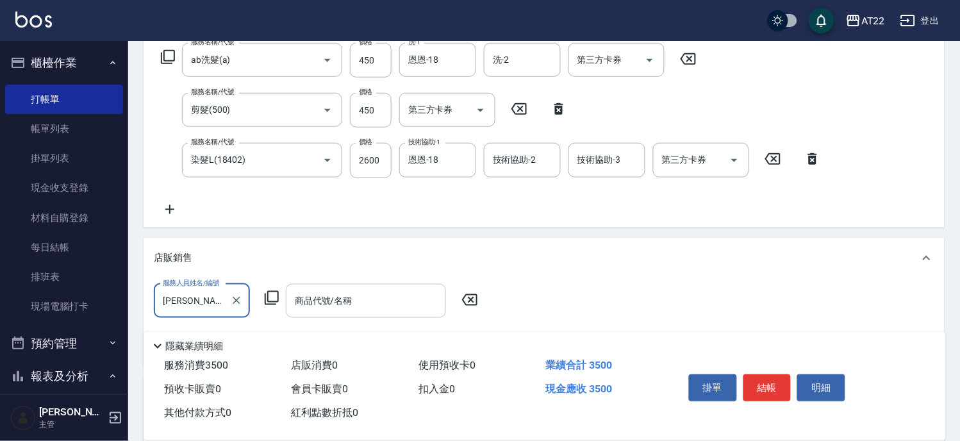
type input "蔡明宏-a"
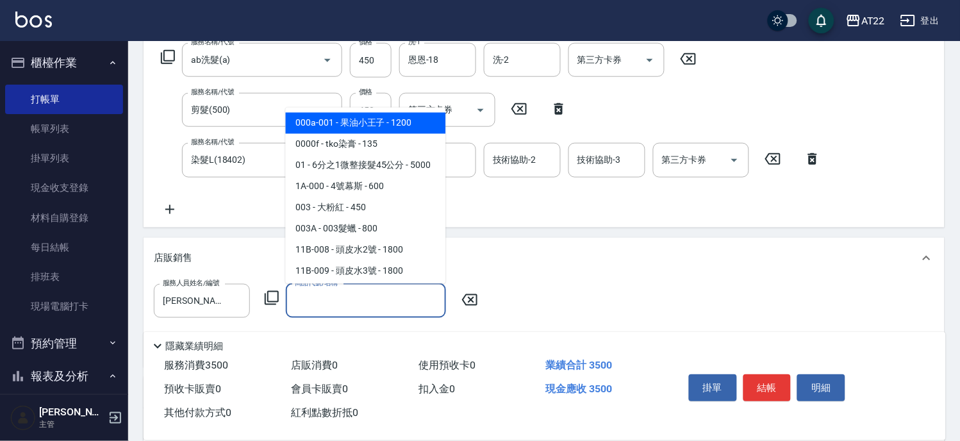
click at [376, 297] on input "商品代號/名稱" at bounding box center [366, 301] width 149 height 22
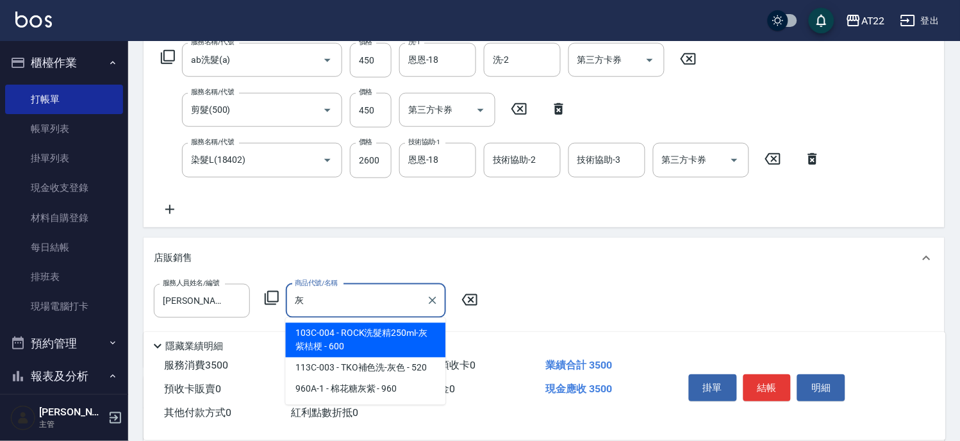
click at [391, 336] on span "103C-004 - ROCK洗髮精250ml-灰紫桔梗 - 600" at bounding box center [366, 340] width 160 height 35
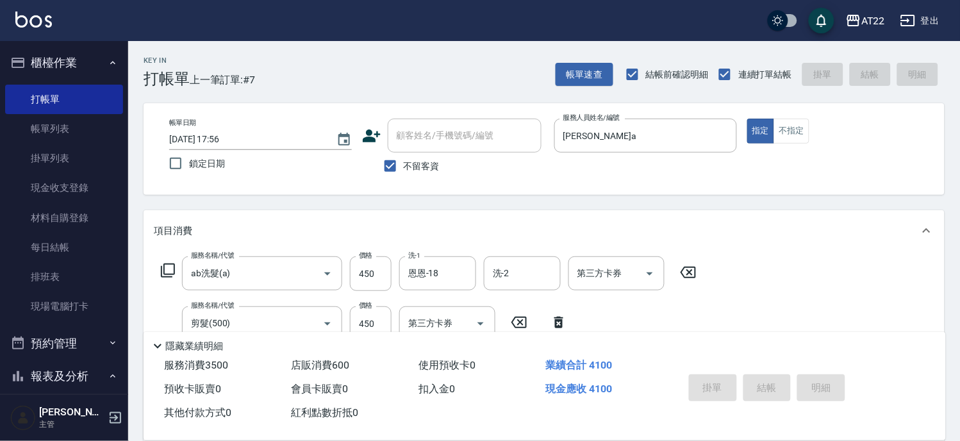
type input "ROCK洗髮精250ml-灰紫桔梗"
type input "2025/08/12 17:57"
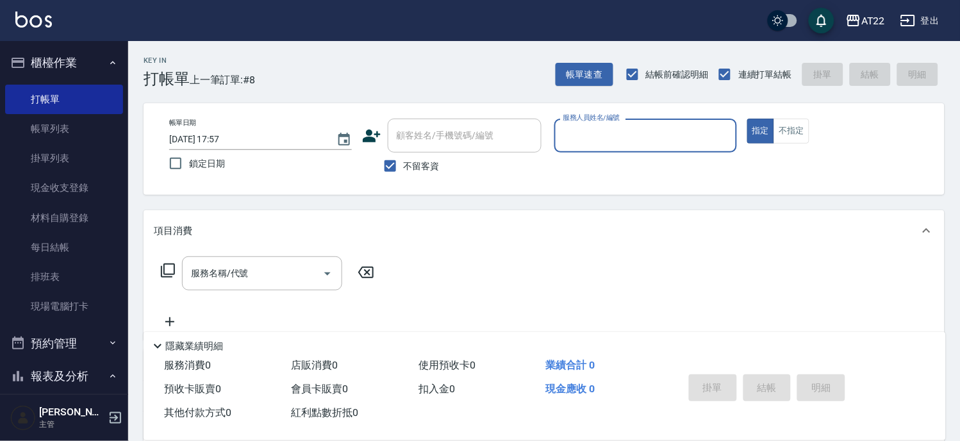
click at [424, 163] on span "不留客資" at bounding box center [422, 166] width 36 height 13
click at [404, 163] on input "不留客資" at bounding box center [390, 166] width 27 height 27
checkbox input "false"
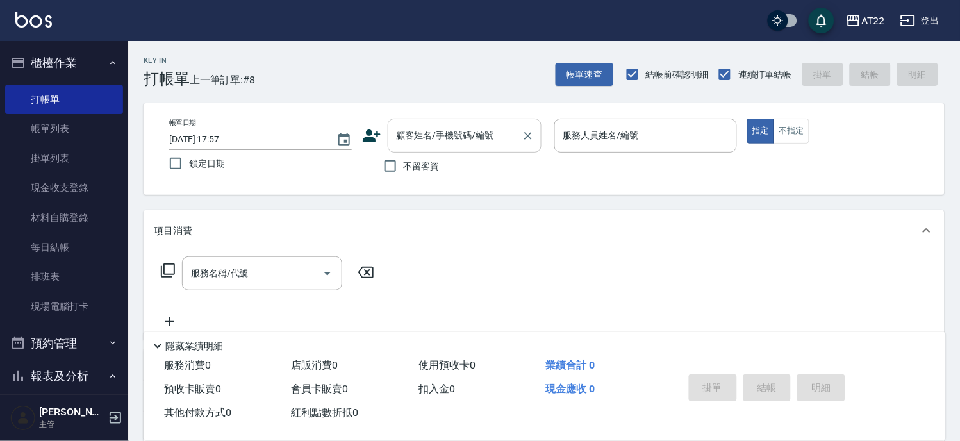
click at [444, 119] on div "顧客姓名/手機號碼/編號" at bounding box center [465, 136] width 154 height 34
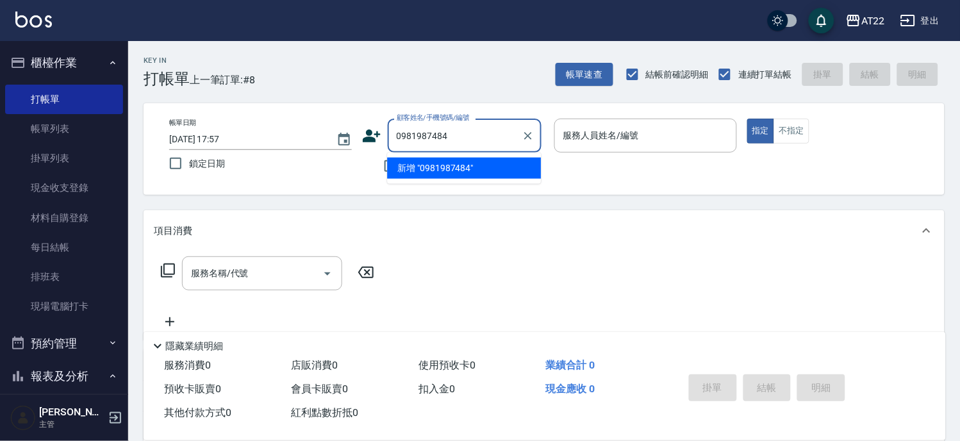
click at [451, 168] on li "新增 "0981987484"" at bounding box center [464, 168] width 154 height 21
type input "0981987484"
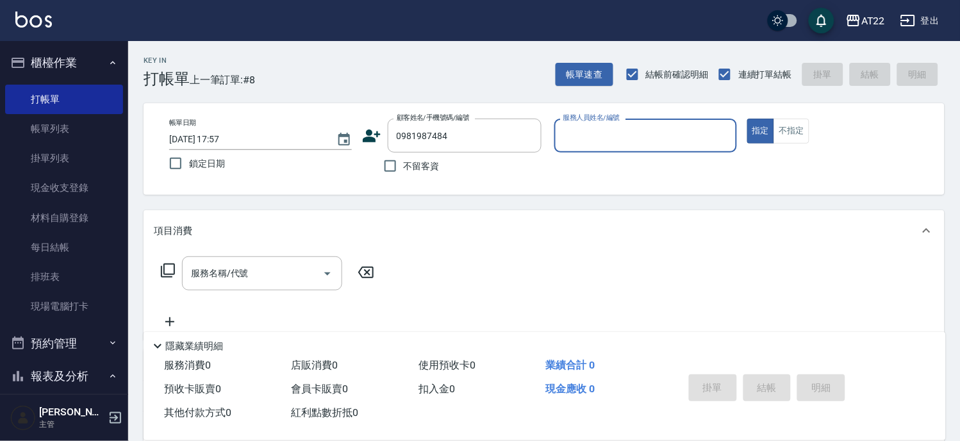
click at [364, 142] on icon at bounding box center [372, 135] width 18 height 13
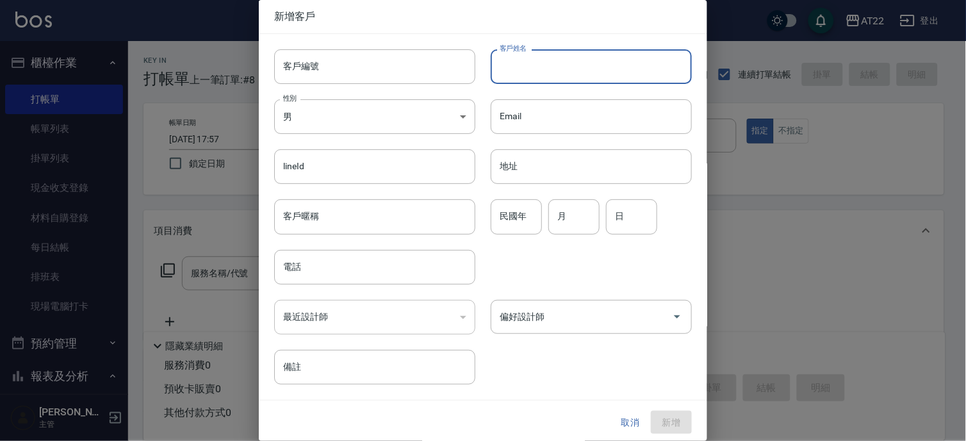
click at [530, 78] on input "客戶姓名" at bounding box center [591, 66] width 201 height 35
type input "0981987484"
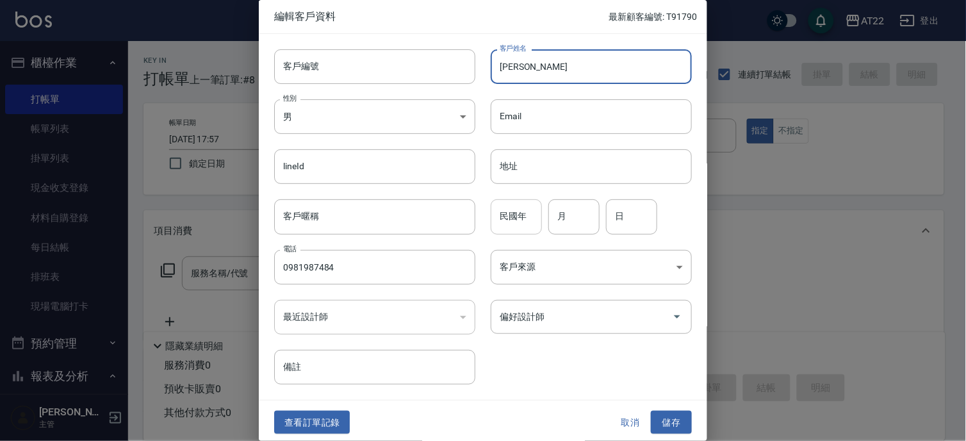
type input "[PERSON_NAME]"
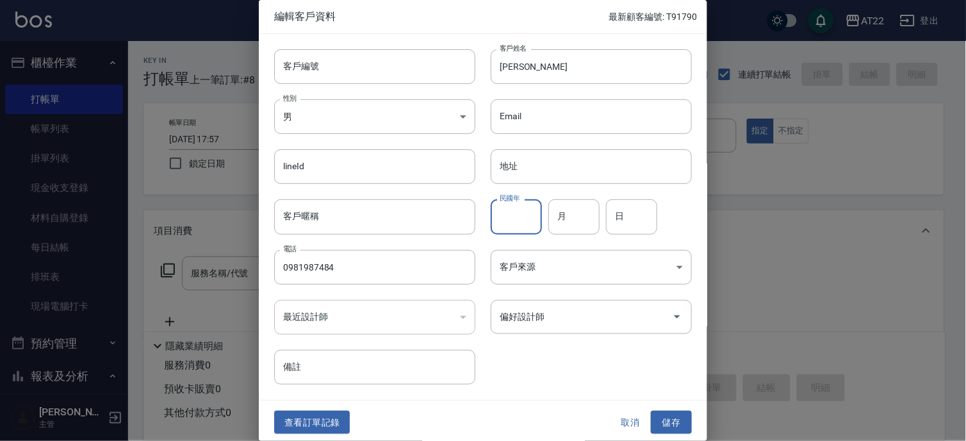
click at [515, 202] on div "民國年 民國年" at bounding box center [516, 216] width 51 height 35
type input "90"
type input "3"
type input "15"
click at [661, 420] on button "儲存" at bounding box center [671, 423] width 41 height 24
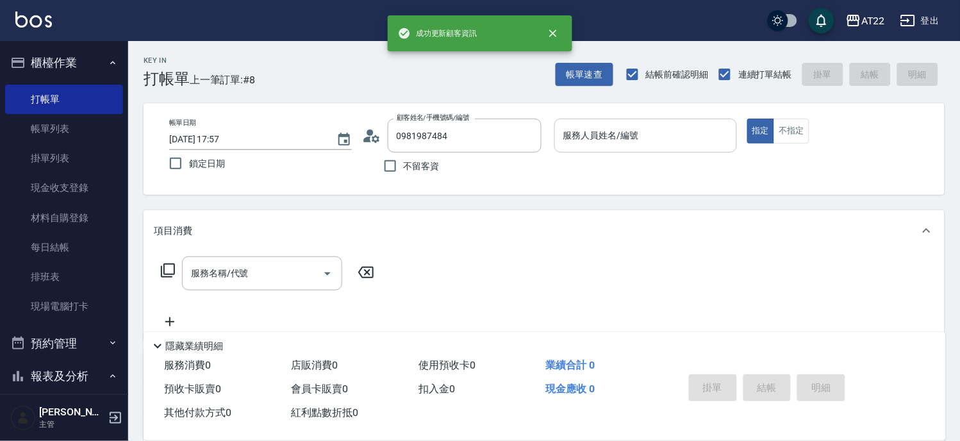
click at [571, 140] on input "服務人員姓名/編號" at bounding box center [645, 135] width 171 height 22
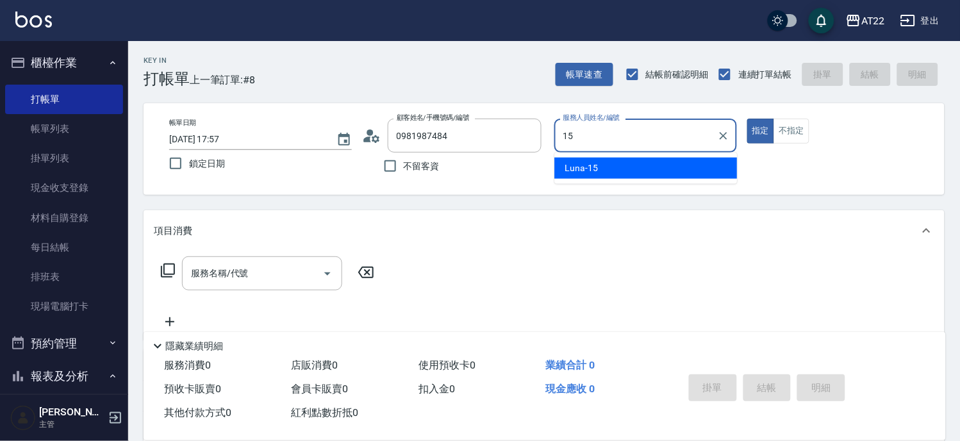
type input "Luna-15"
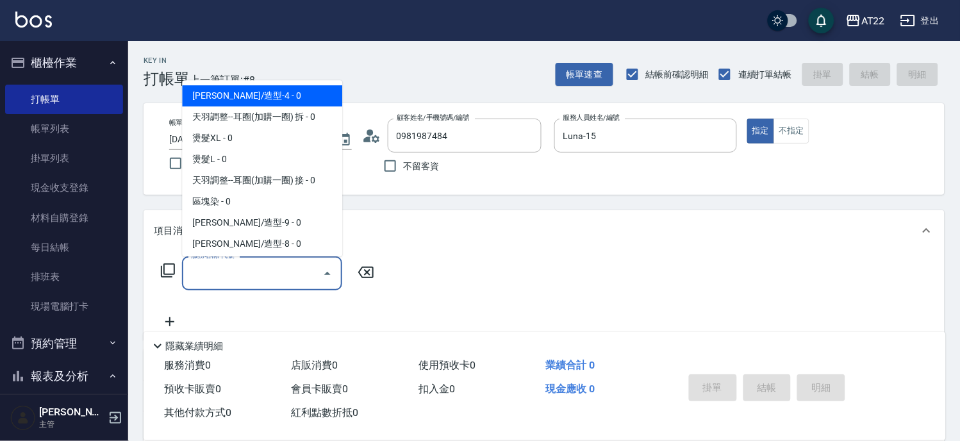
click at [268, 265] on input "服務名稱/代號" at bounding box center [252, 273] width 129 height 22
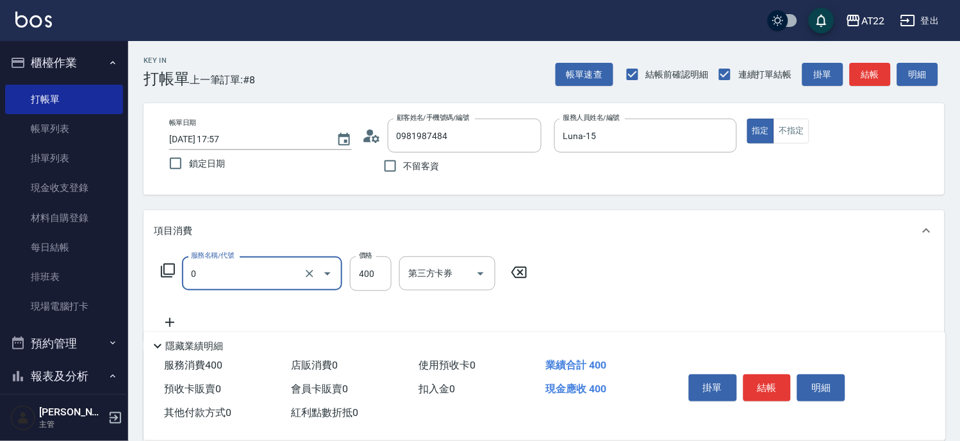
type input "有機洗髮(0)"
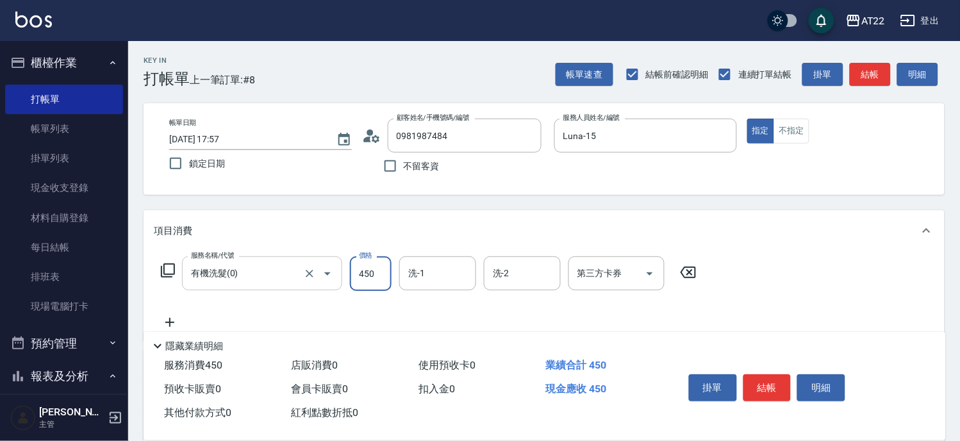
type input "450"
type input "Noah-20"
click at [173, 324] on icon at bounding box center [170, 322] width 32 height 15
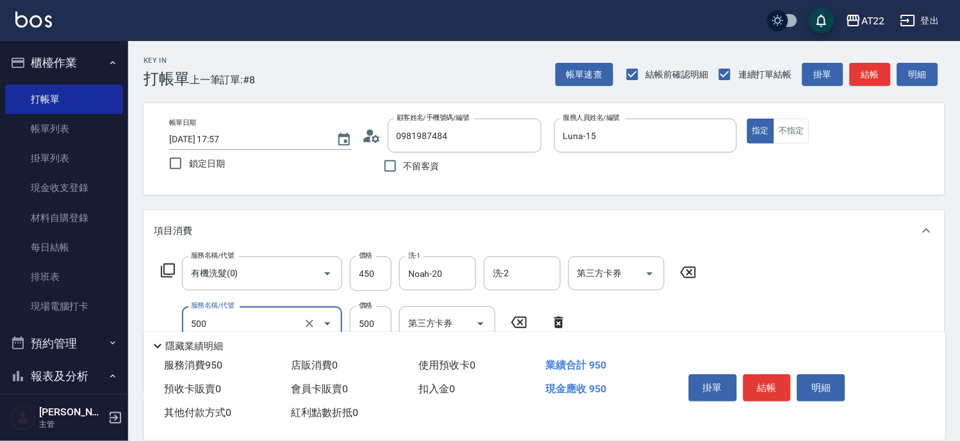
type input "剪髮(500)"
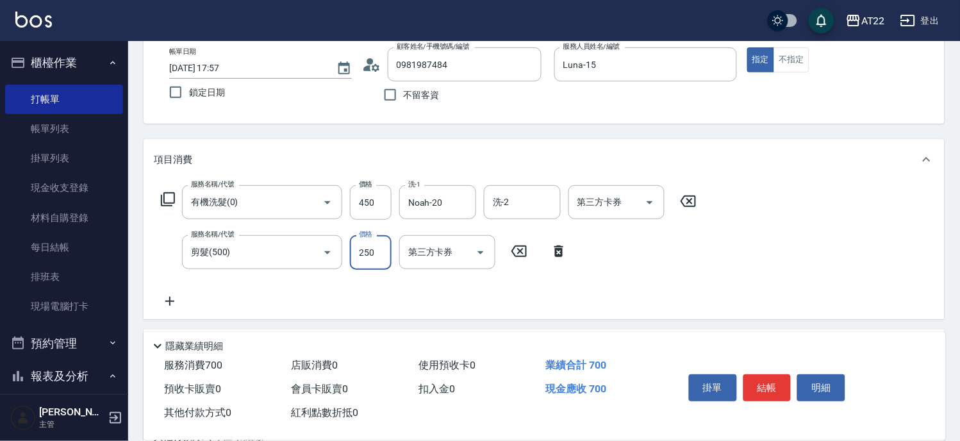
type input "250"
click at [177, 303] on icon at bounding box center [170, 301] width 32 height 15
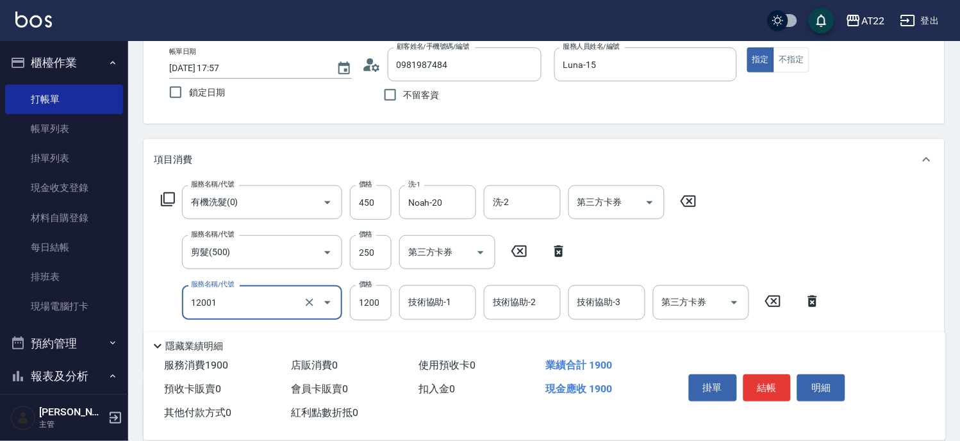
type input "燙髮S(12001)"
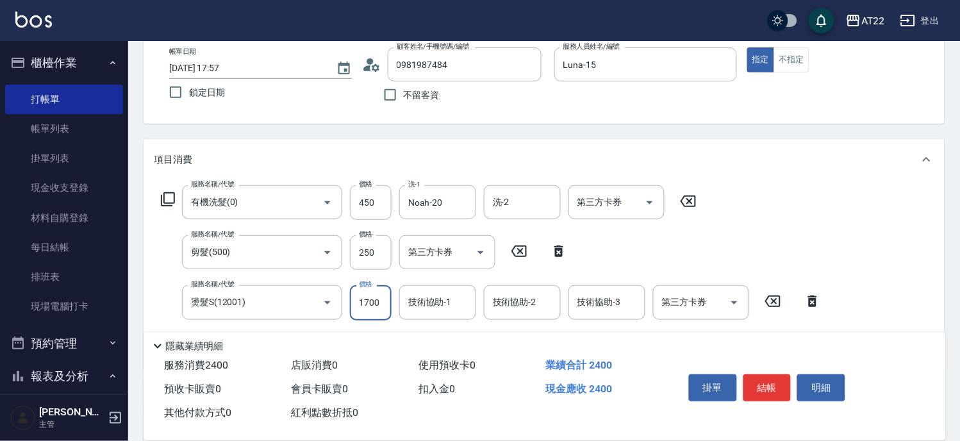
type input "1700"
type input "Noah-20"
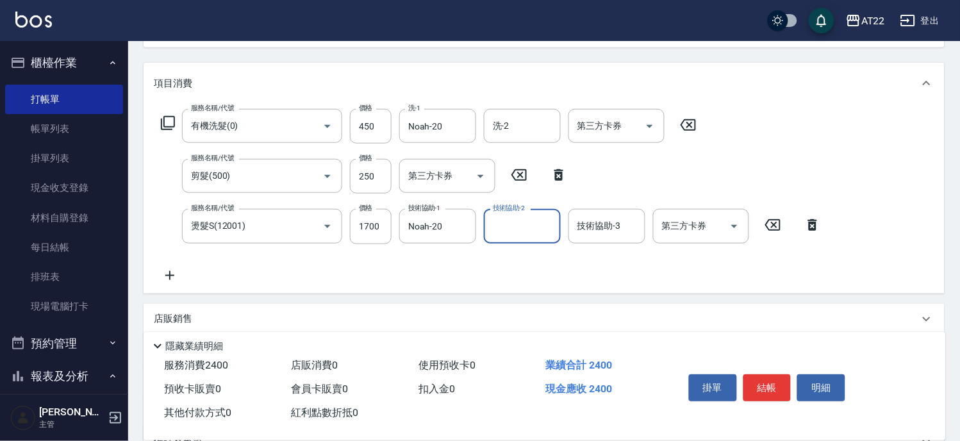
scroll to position [285, 0]
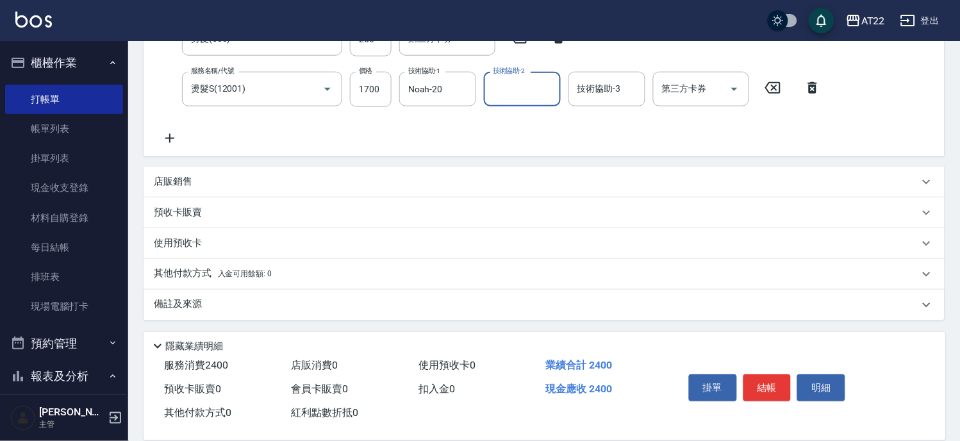
click at [169, 135] on icon at bounding box center [170, 138] width 32 height 15
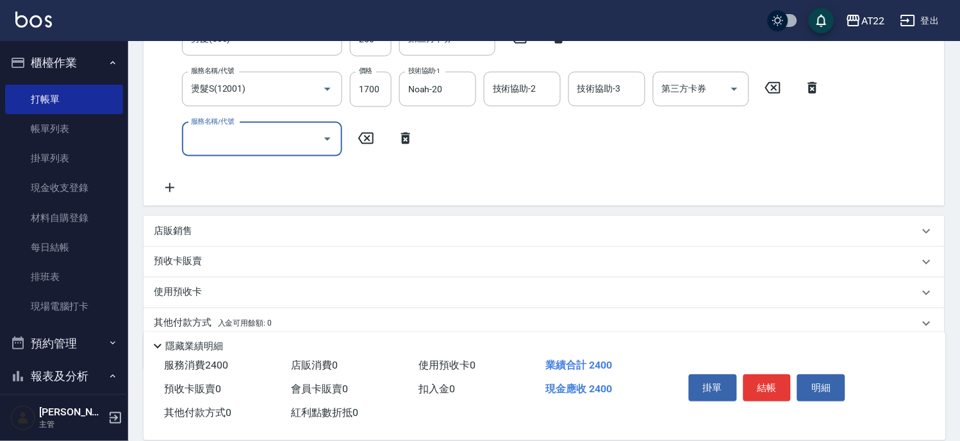
scroll to position [53, 0]
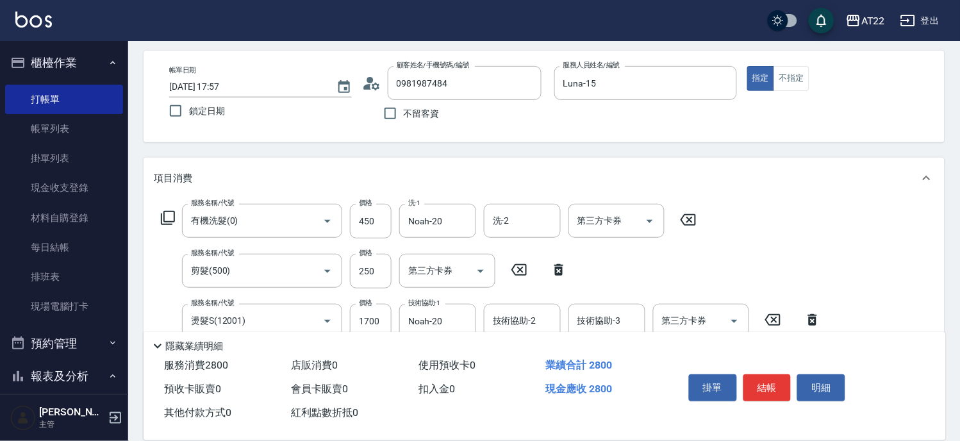
type input "側邊燙貼(3001)"
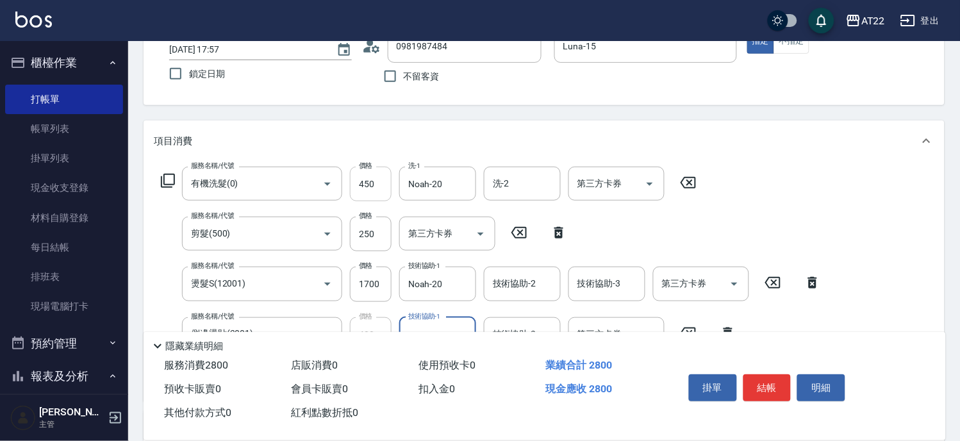
scroll to position [124, 0]
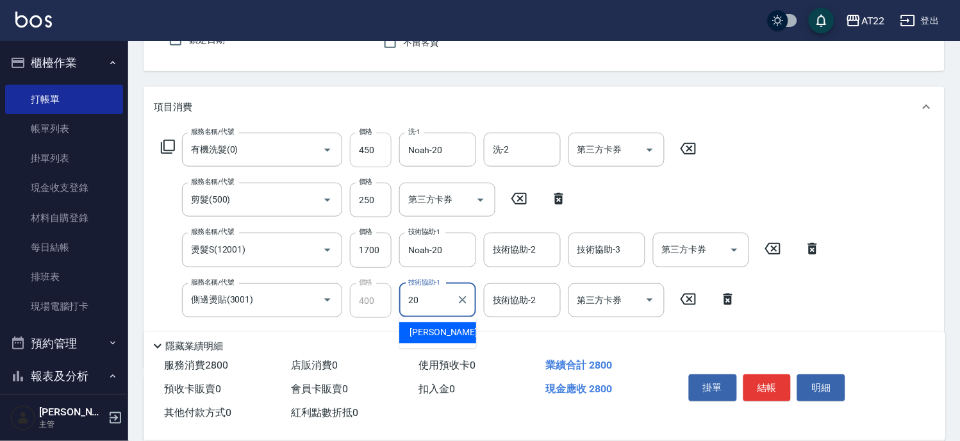
type input "Noah-20"
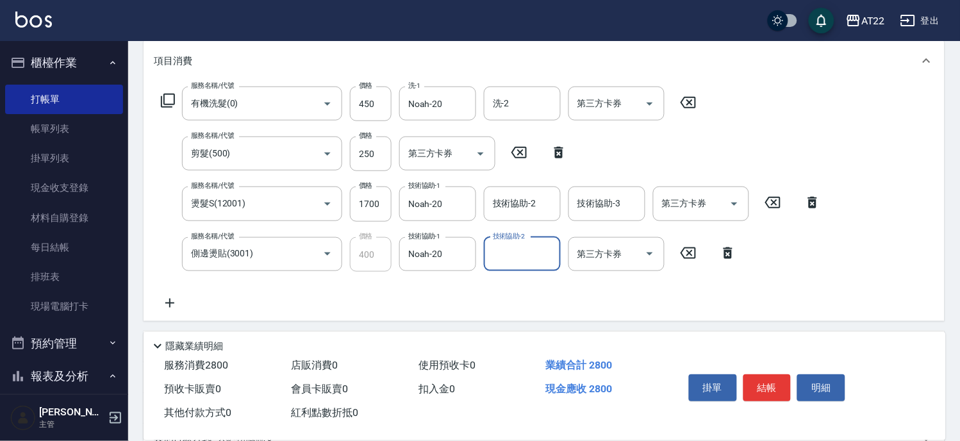
scroll to position [195, 0]
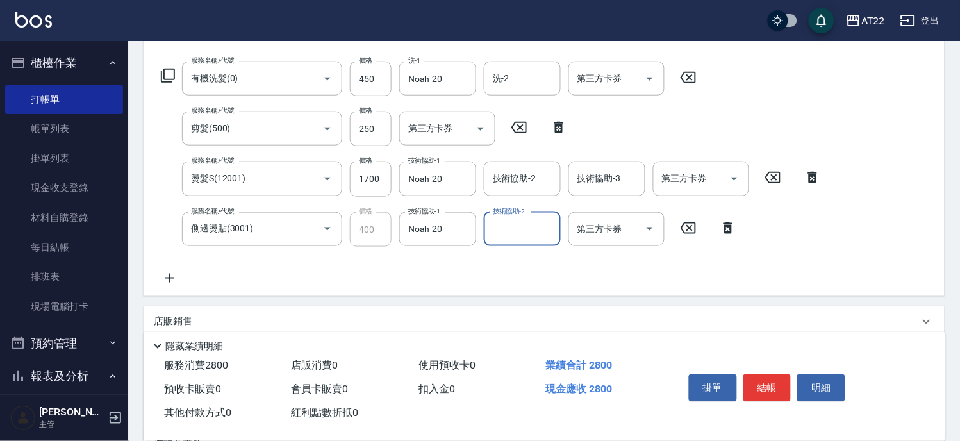
click at [176, 281] on icon at bounding box center [170, 277] width 32 height 15
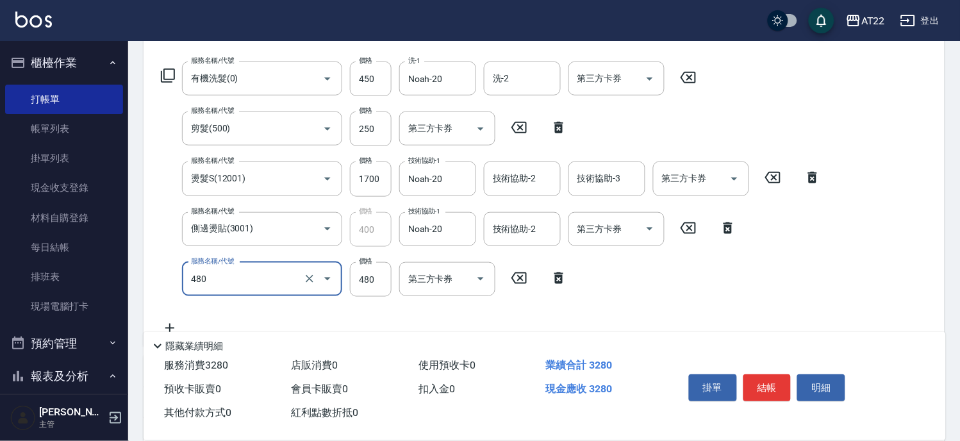
type input "潤澤修護(480)"
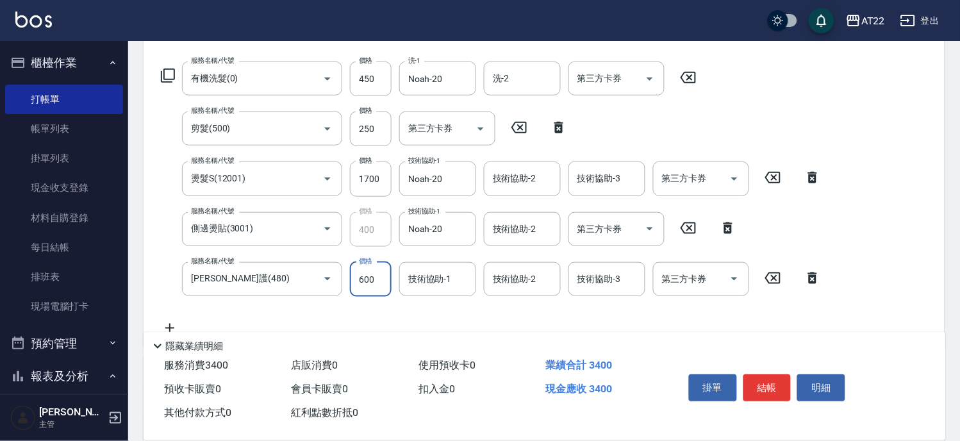
type input "600"
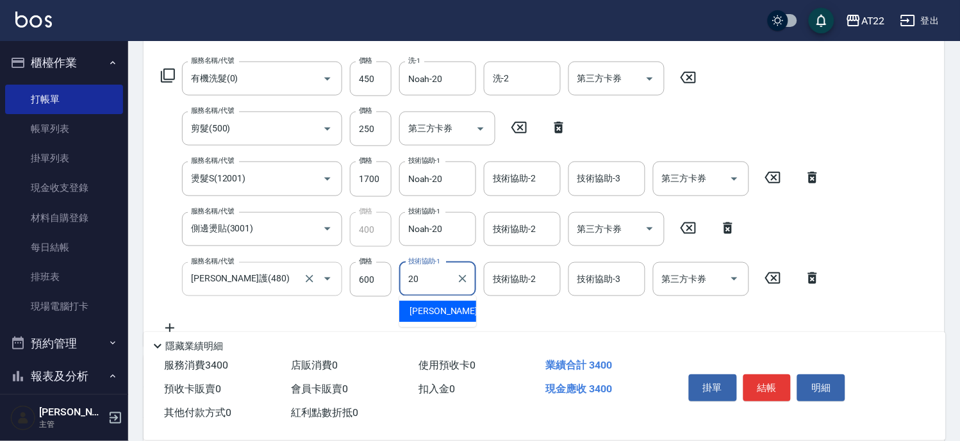
type input "20"
type input "."
type input "Noah-20"
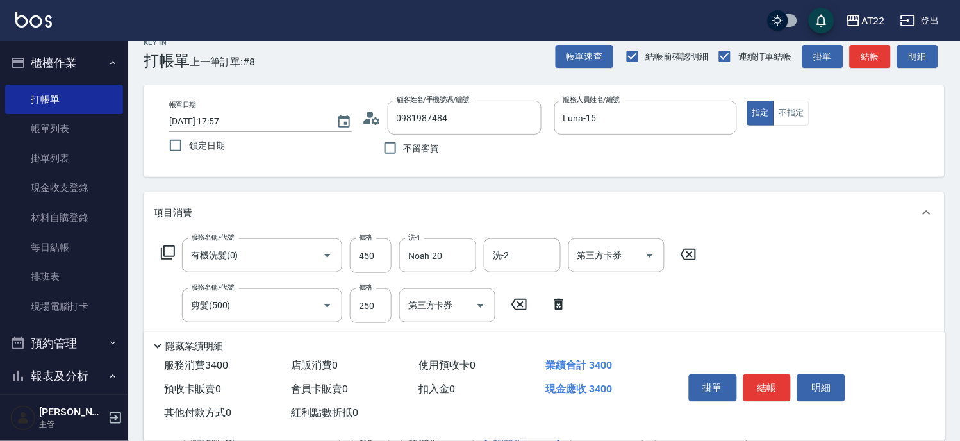
scroll to position [0, 0]
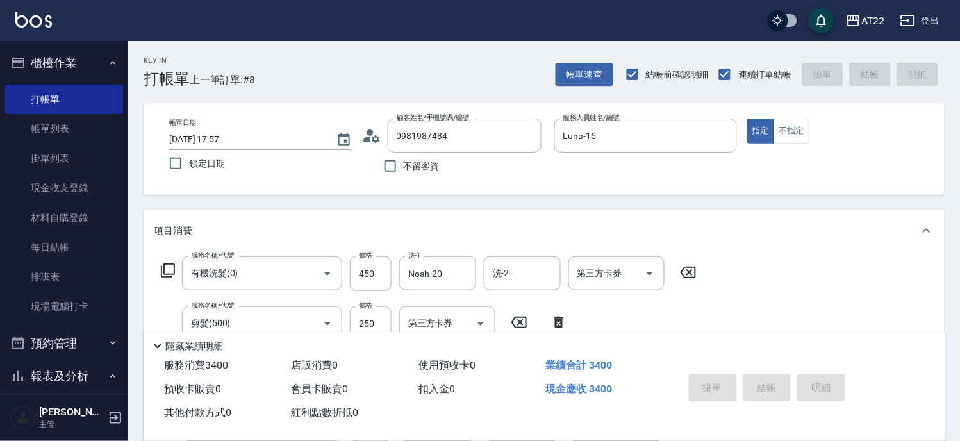
type input "2025/08/12 17:58"
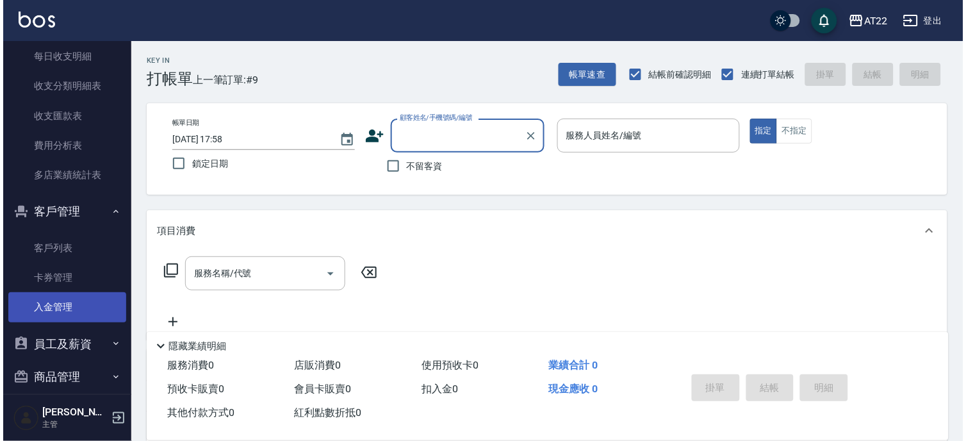
scroll to position [936, 0]
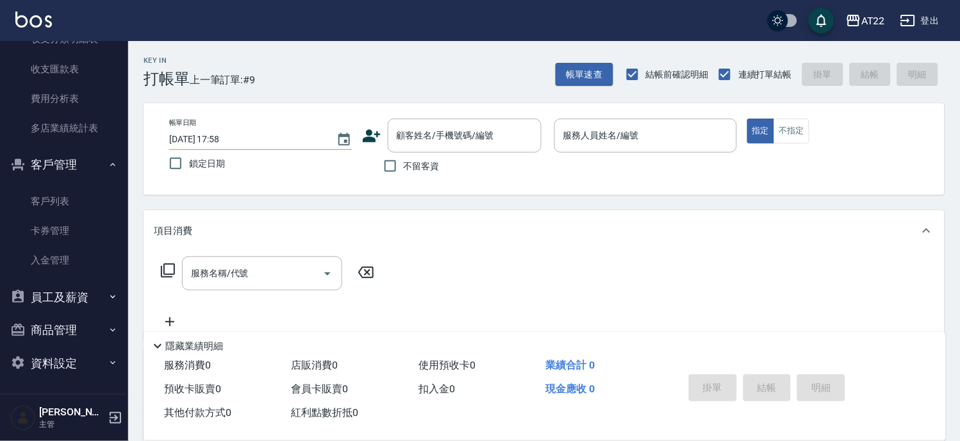
click at [62, 194] on link "客戶列表" at bounding box center [64, 201] width 118 height 29
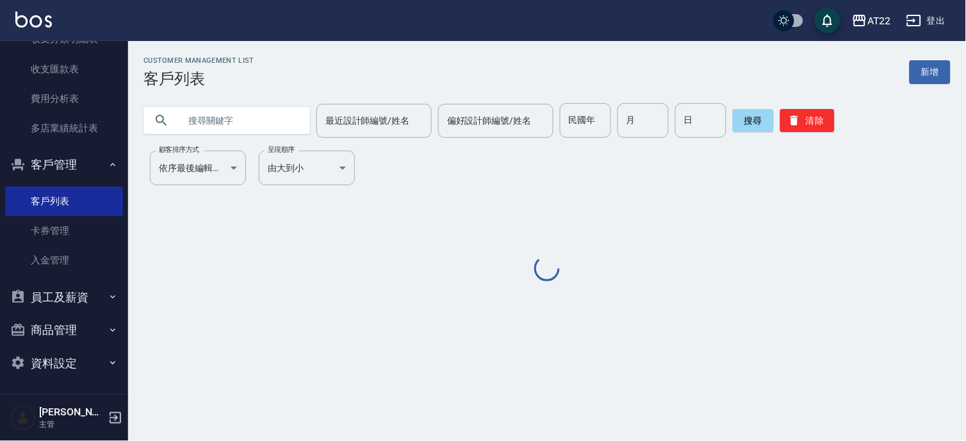
click at [215, 118] on input "text" at bounding box center [239, 120] width 120 height 35
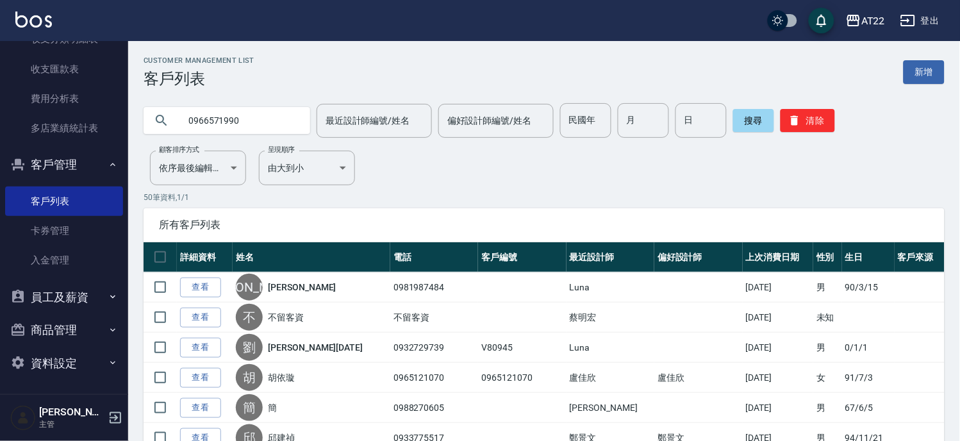
type input "0966571990"
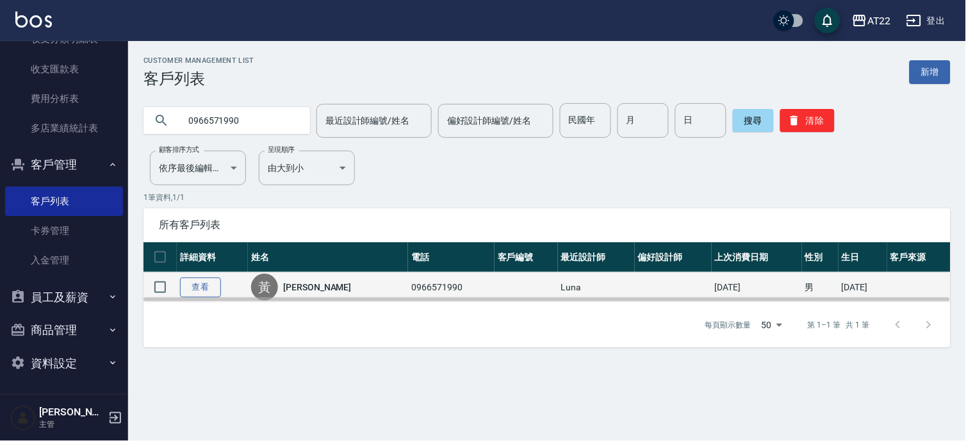
click at [203, 285] on link "查看" at bounding box center [200, 288] width 41 height 20
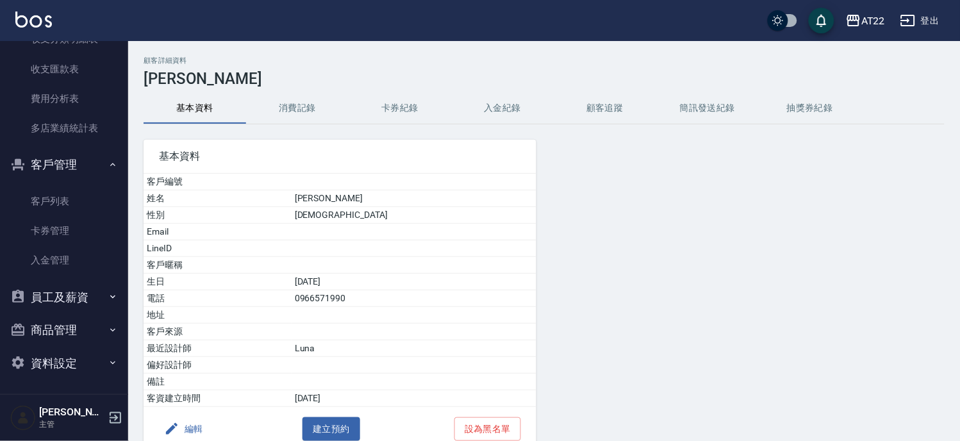
click at [296, 112] on button "消費記錄" at bounding box center [297, 108] width 103 height 31
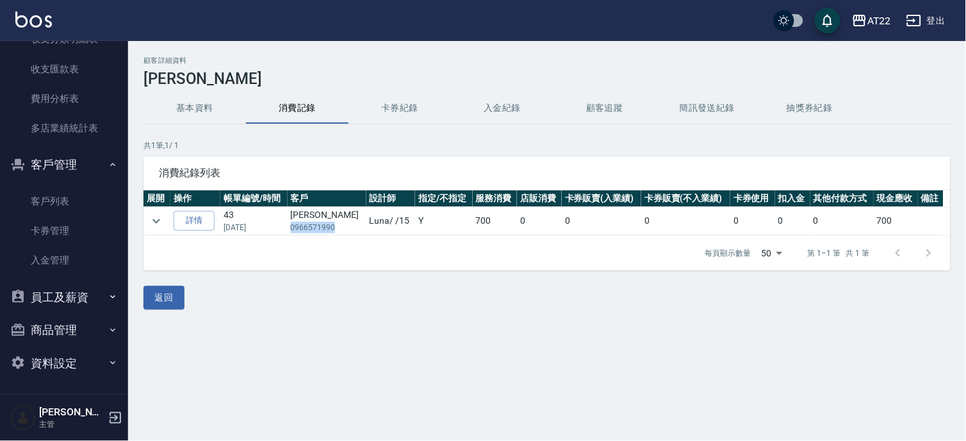
drag, startPoint x: 337, startPoint y: 226, endPoint x: 297, endPoint y: 232, distance: 40.2
click at [297, 232] on p "0966571990" at bounding box center [327, 228] width 72 height 12
copy p "0966571990"
click at [54, 201] on link "客戶列表" at bounding box center [64, 201] width 118 height 29
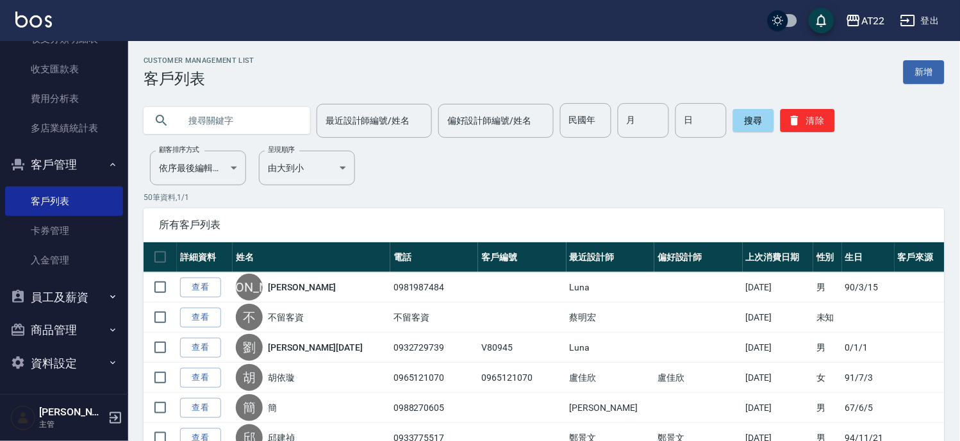
paste input "0966571990"
type input "0966571990"
click at [750, 119] on button "搜尋" at bounding box center [753, 120] width 41 height 23
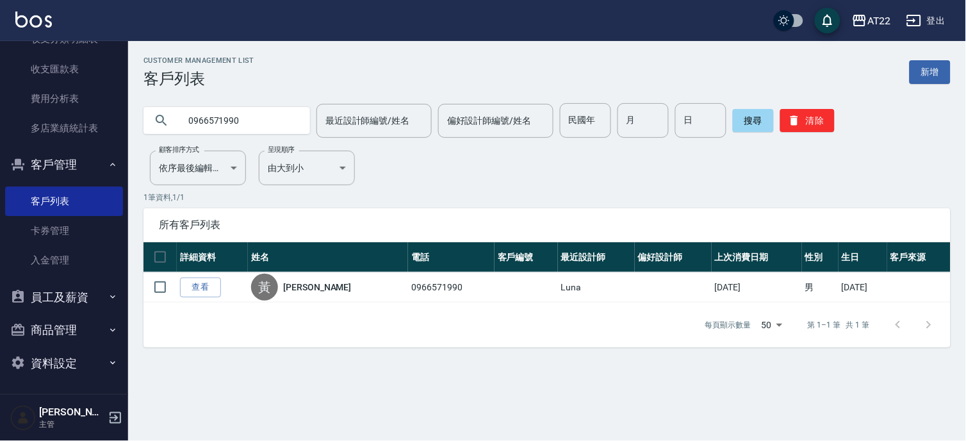
drag, startPoint x: 258, startPoint y: 119, endPoint x: 154, endPoint y: 122, distance: 104.5
click at [154, 122] on div "0966571990" at bounding box center [227, 120] width 167 height 27
type input "0935889923"
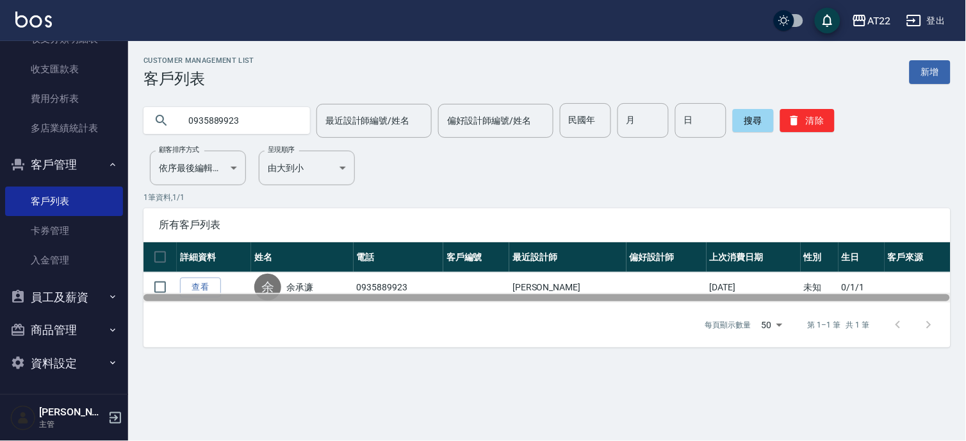
click at [204, 297] on div at bounding box center [547, 297] width 807 height 7
click at [203, 295] on div at bounding box center [547, 297] width 807 height 7
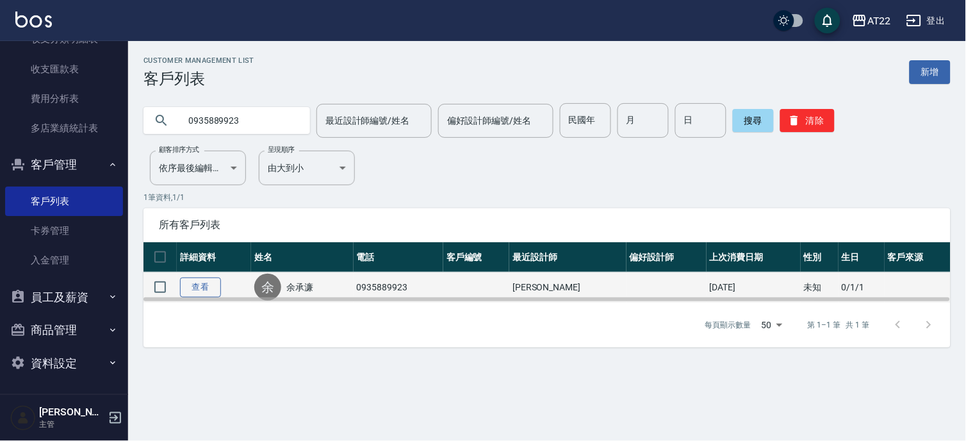
click at [203, 286] on link "查看" at bounding box center [200, 288] width 41 height 20
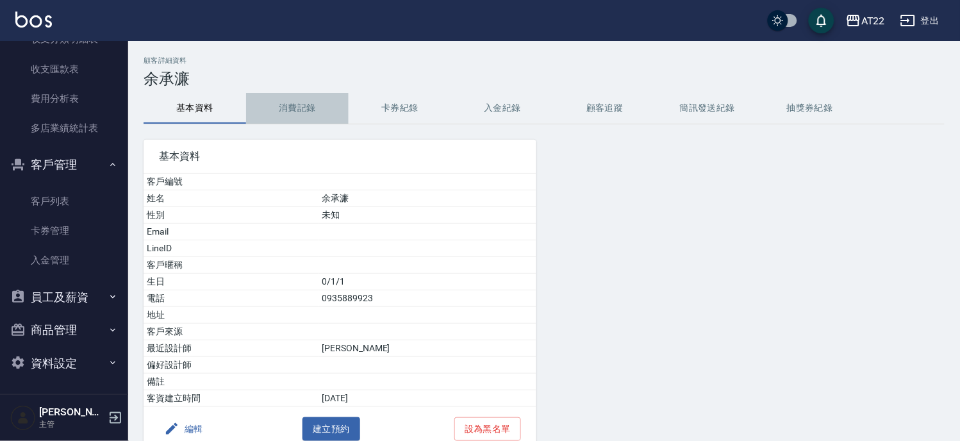
click at [308, 110] on button "消費記錄" at bounding box center [297, 108] width 103 height 31
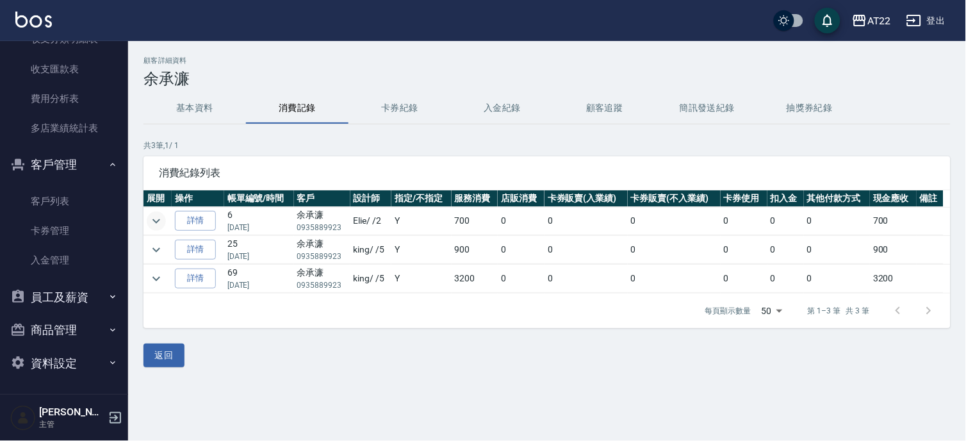
click at [155, 222] on icon "expand row" at bounding box center [157, 221] width 8 height 4
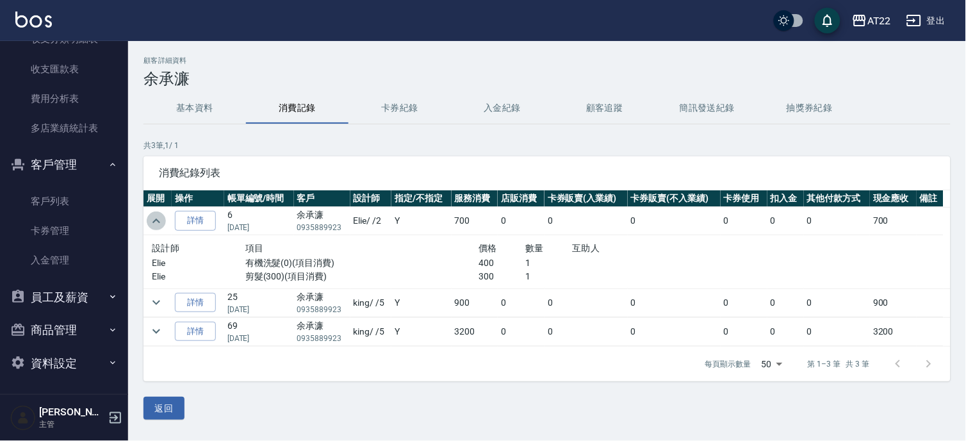
click at [155, 222] on icon "expand row" at bounding box center [156, 220] width 15 height 15
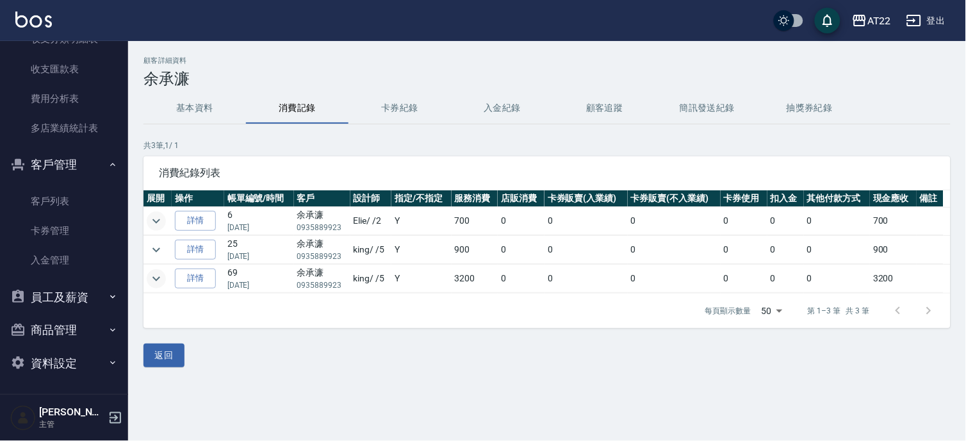
click at [156, 283] on icon "expand row" at bounding box center [156, 278] width 15 height 15
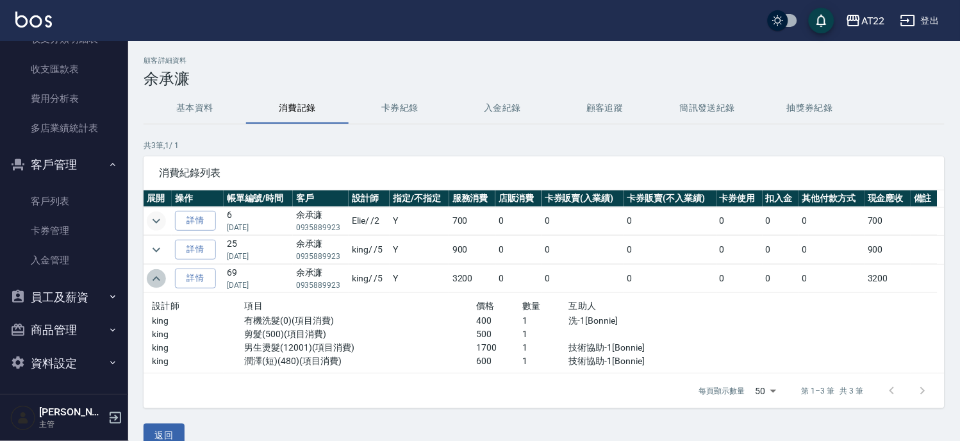
click at [156, 283] on icon "expand row" at bounding box center [156, 278] width 15 height 15
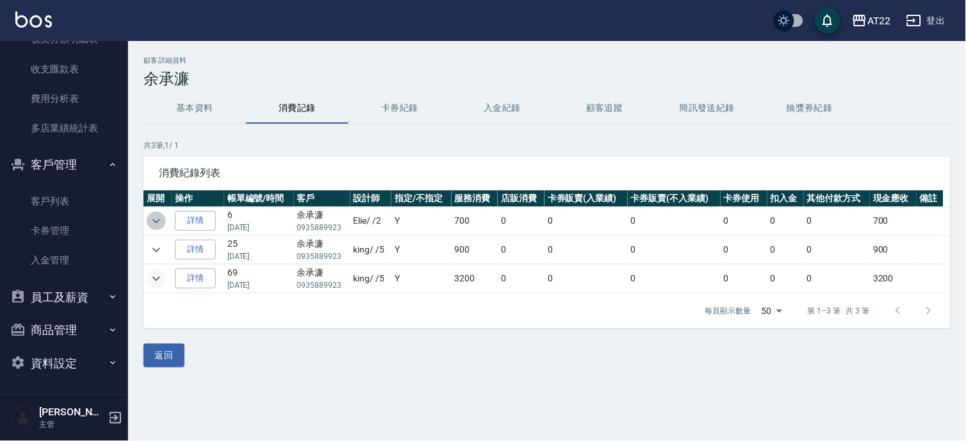
click at [157, 219] on icon "expand row" at bounding box center [156, 220] width 15 height 15
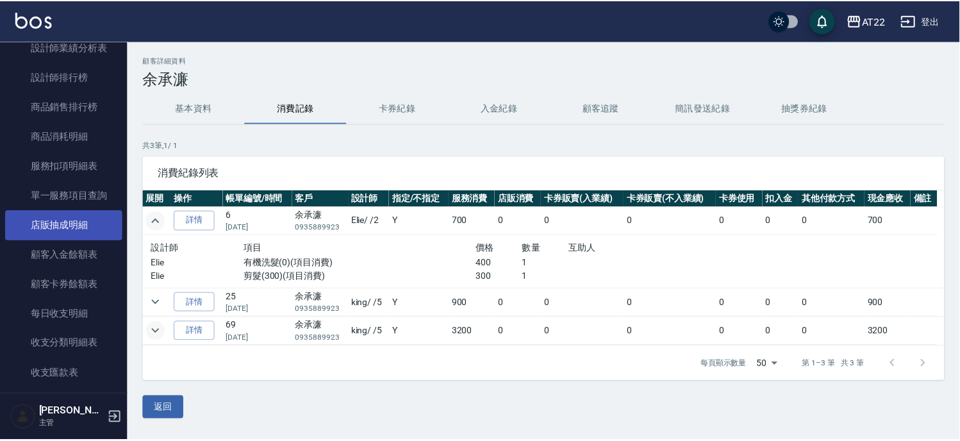
scroll to position [580, 0]
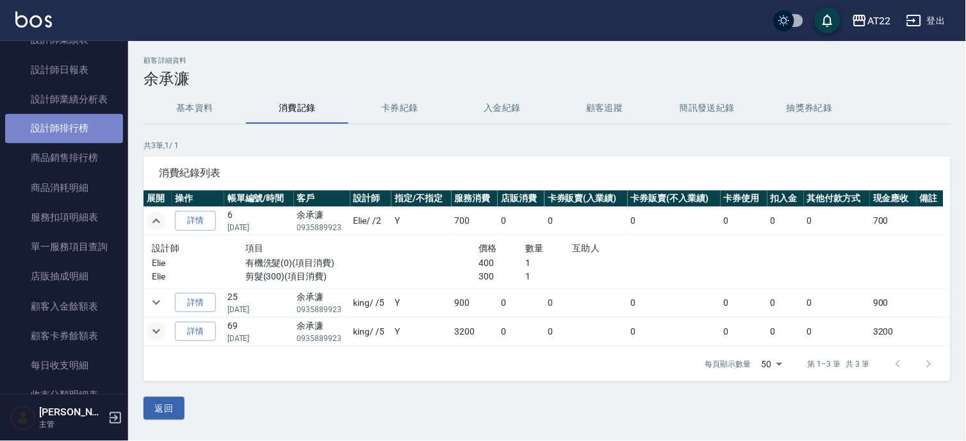
click at [78, 126] on link "設計師排行榜" at bounding box center [64, 128] width 118 height 29
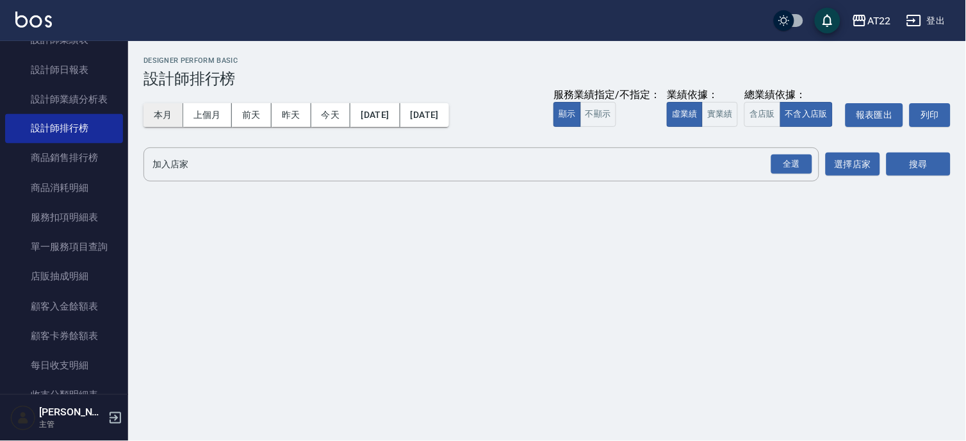
click at [154, 110] on button "本月" at bounding box center [164, 115] width 40 height 24
click at [797, 163] on div "全選" at bounding box center [792, 164] width 41 height 20
click at [917, 169] on button "搜尋" at bounding box center [919, 165] width 64 height 24
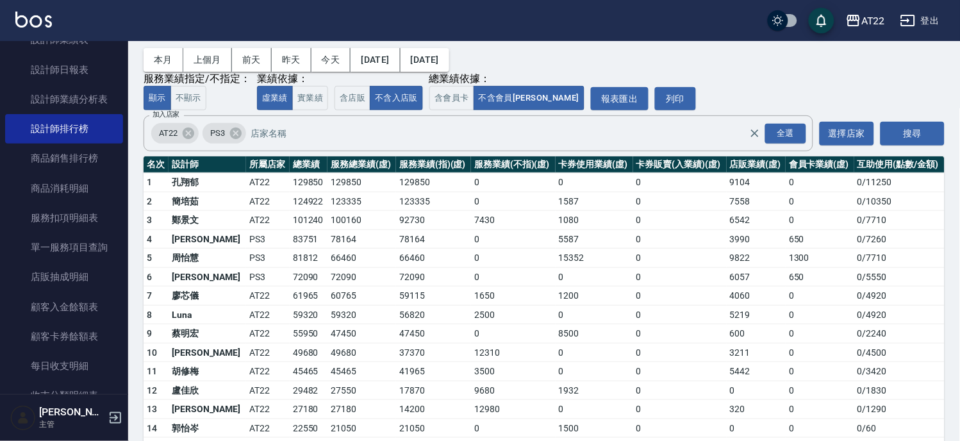
scroll to position [1, 0]
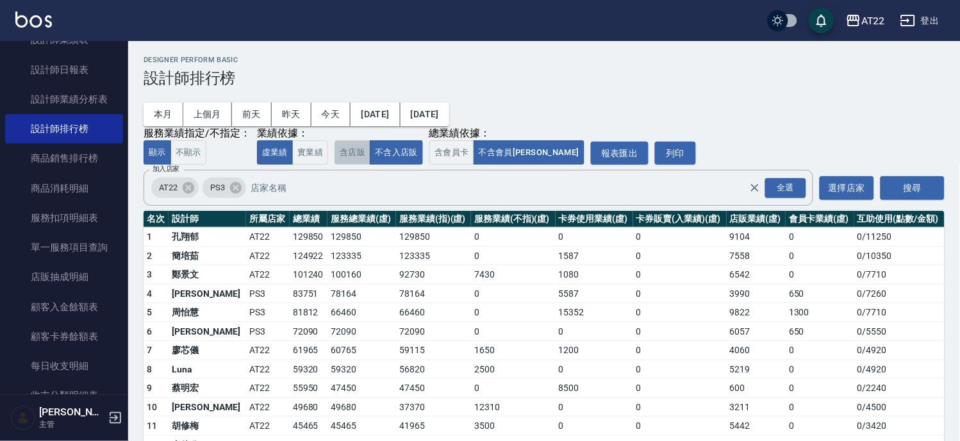
click at [348, 158] on button "含店販" at bounding box center [353, 152] width 36 height 25
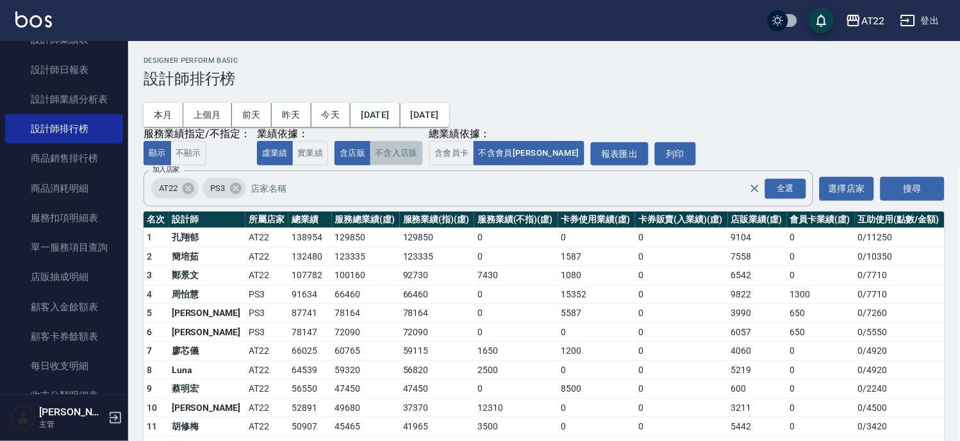
click at [391, 151] on button "不含入店販" at bounding box center [396, 153] width 53 height 25
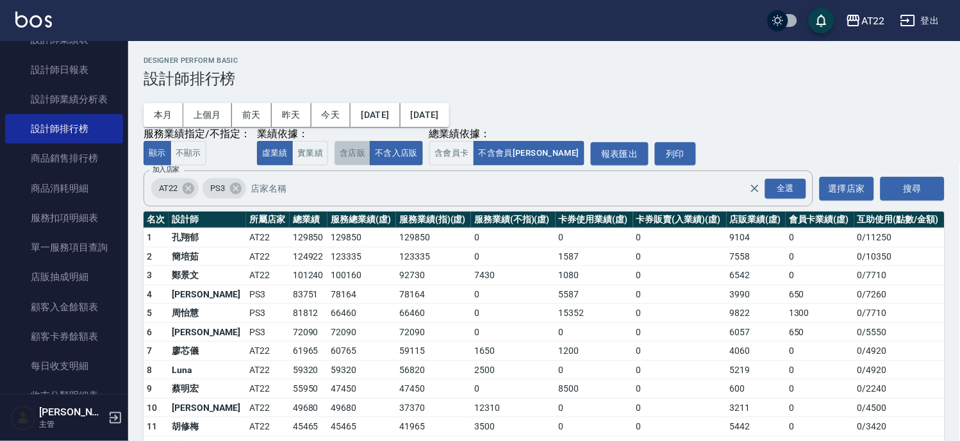
click at [360, 157] on button "含店販" at bounding box center [353, 153] width 36 height 25
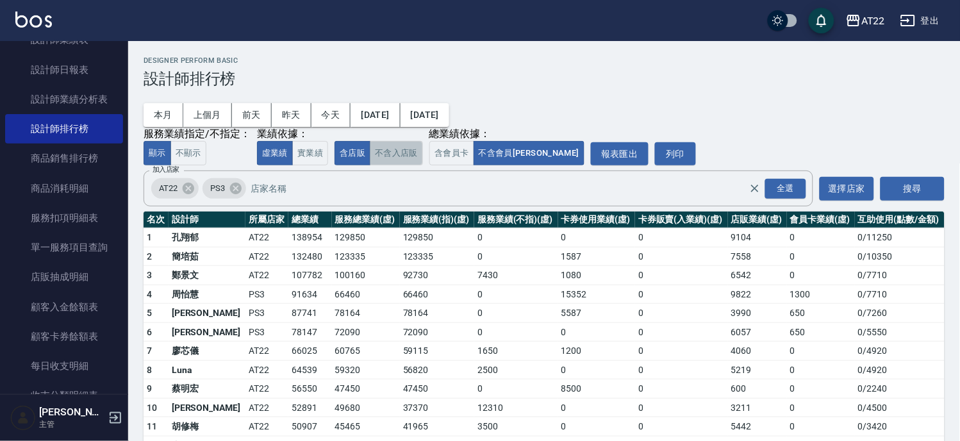
click at [381, 155] on button "不含入店販" at bounding box center [396, 153] width 53 height 25
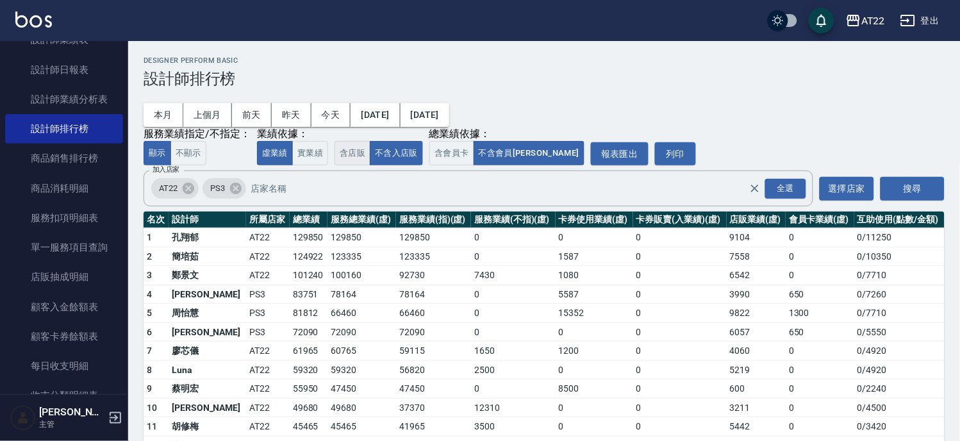
click at [356, 151] on button "含店販" at bounding box center [353, 153] width 36 height 25
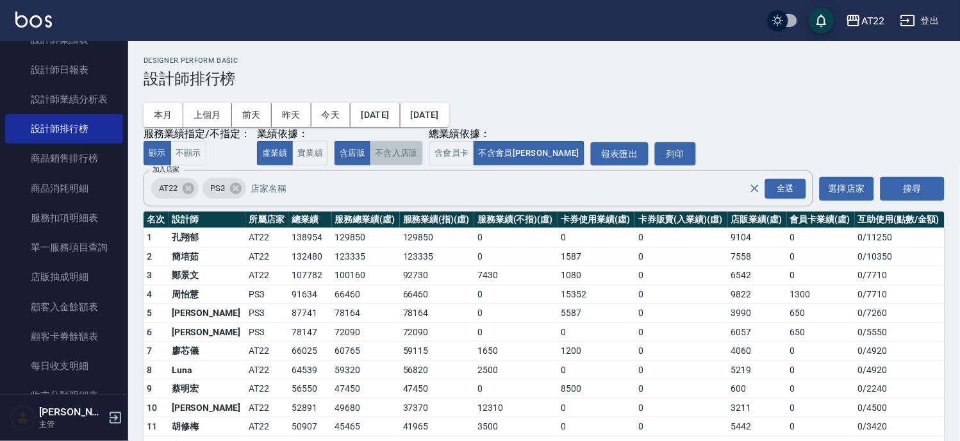
click at [409, 155] on button "不含入店販" at bounding box center [396, 153] width 53 height 25
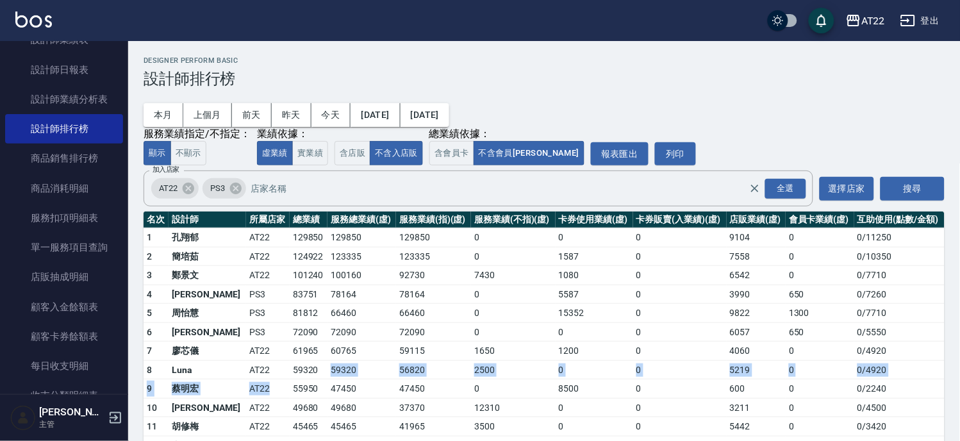
drag, startPoint x: 287, startPoint y: 376, endPoint x: 248, endPoint y: 381, distance: 39.4
click at [248, 381] on tbody "1 孔翔郁 AT22 129850 129850 129850 0 0 0 9104 0 0 / 11250 2 簡培茹 AT22 124922 123335…" at bounding box center [544, 397] width 801 height 338
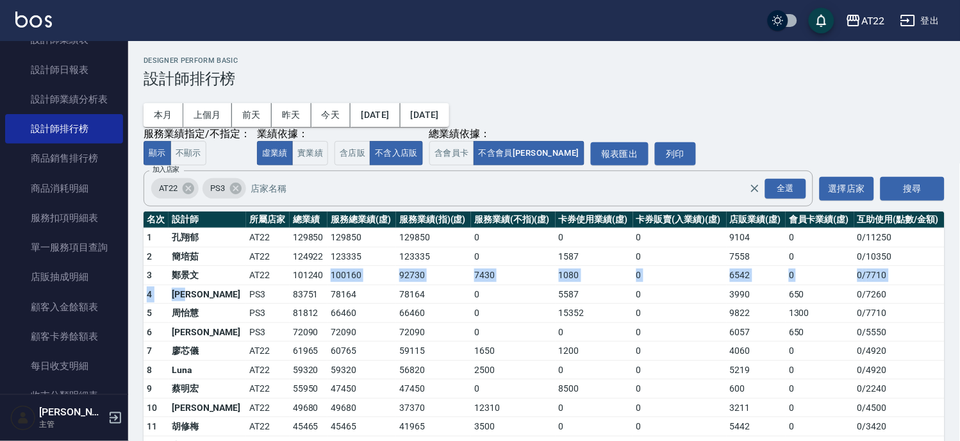
drag, startPoint x: 295, startPoint y: 276, endPoint x: 212, endPoint y: 289, distance: 84.3
click at [212, 289] on tbody "1 孔翔郁 AT22 129850 129850 129850 0 0 0 9104 0 0 / 11250 2 簡培茹 AT22 124922 123335…" at bounding box center [544, 397] width 801 height 338
click at [711, 78] on h3 "設計師排行榜" at bounding box center [544, 79] width 801 height 18
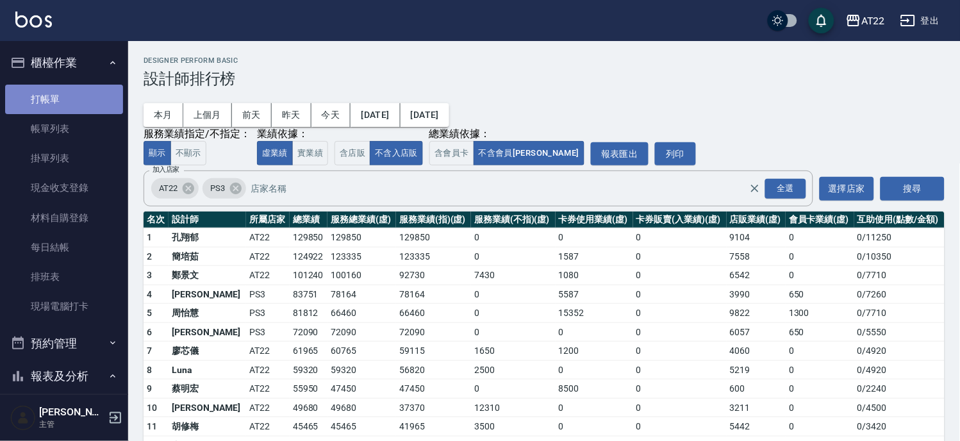
click at [67, 99] on link "打帳單" at bounding box center [64, 99] width 118 height 29
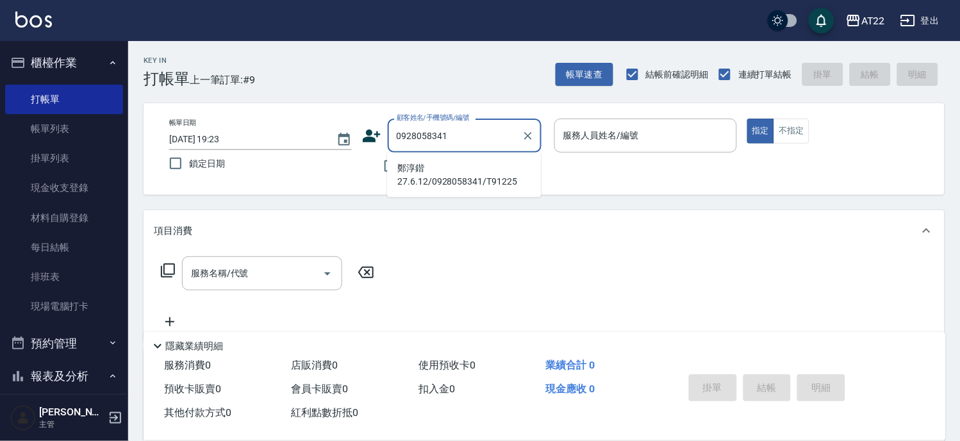
click at [431, 164] on li "鄭淳鍇27.6.12/0928058341/T91225" at bounding box center [464, 175] width 154 height 35
type input "鄭淳鍇27.6.12/0928058341/T91225"
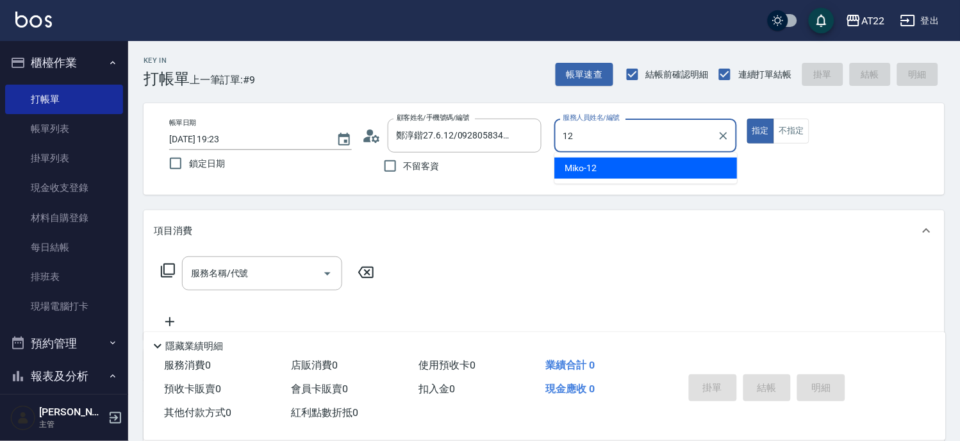
type input "Miko-12"
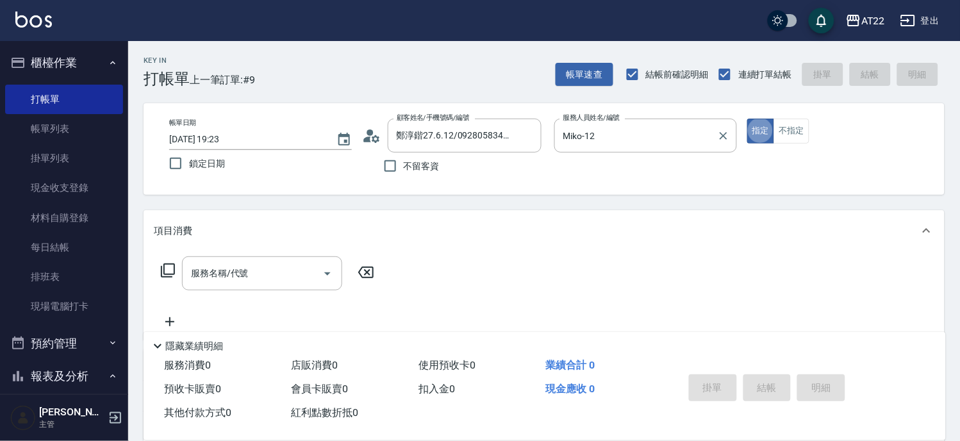
type button "true"
click at [251, 274] on input "服務名稱/代號" at bounding box center [252, 273] width 129 height 22
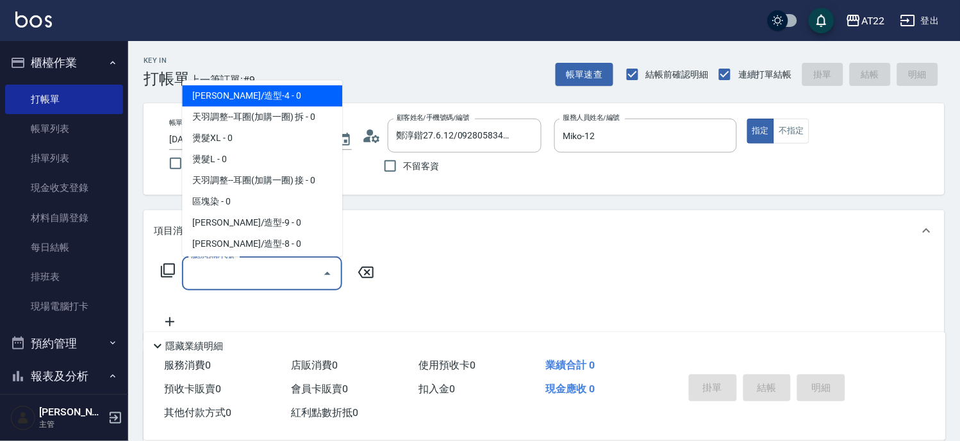
type input "2"
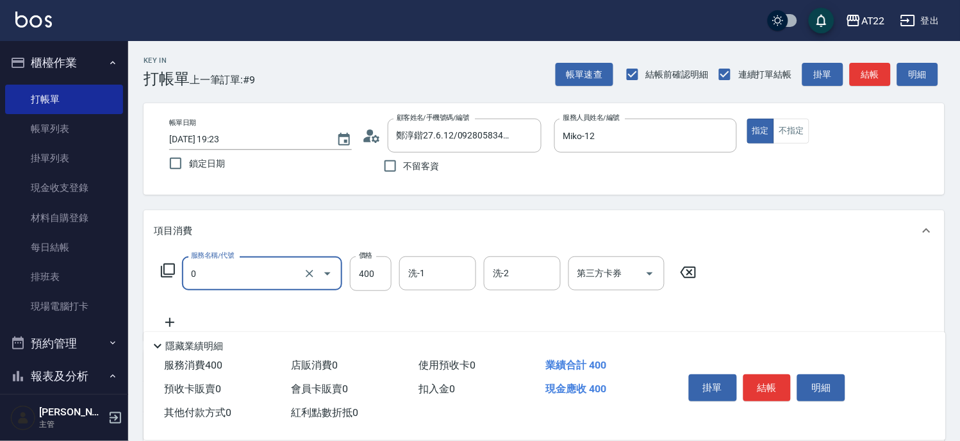
type input "有機洗髮(0)"
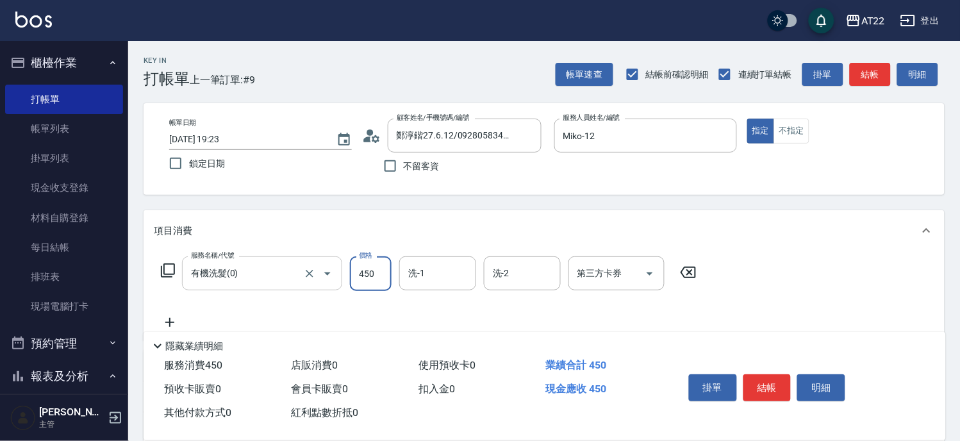
type input "450"
type input "Noah-20"
click at [171, 316] on icon at bounding box center [170, 322] width 32 height 15
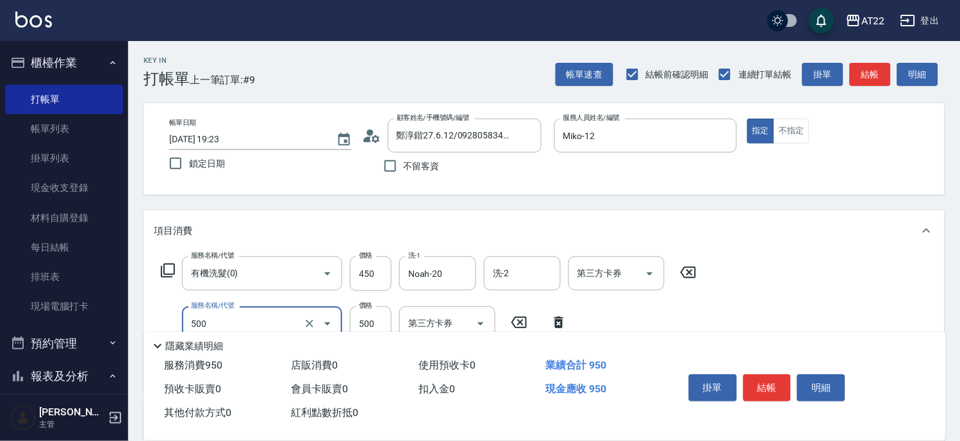
type input "剪髮(500)"
click at [363, 324] on input "0" at bounding box center [371, 323] width 42 height 35
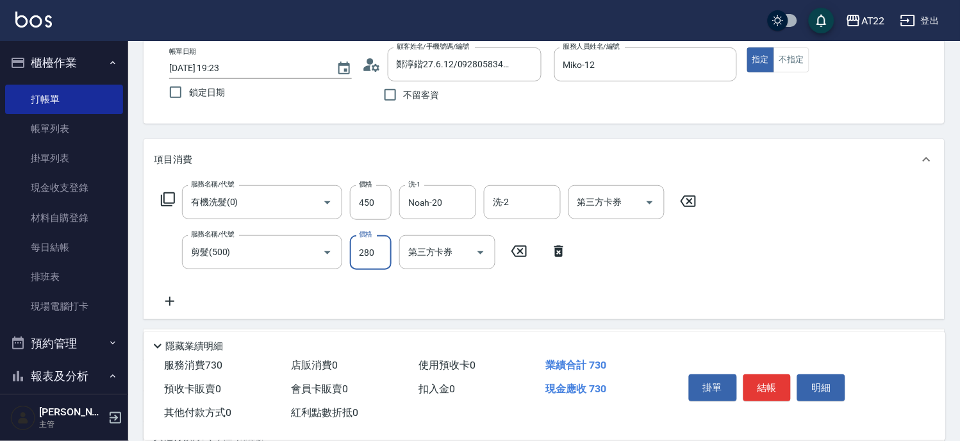
type input "280"
click at [180, 297] on icon at bounding box center [170, 301] width 32 height 15
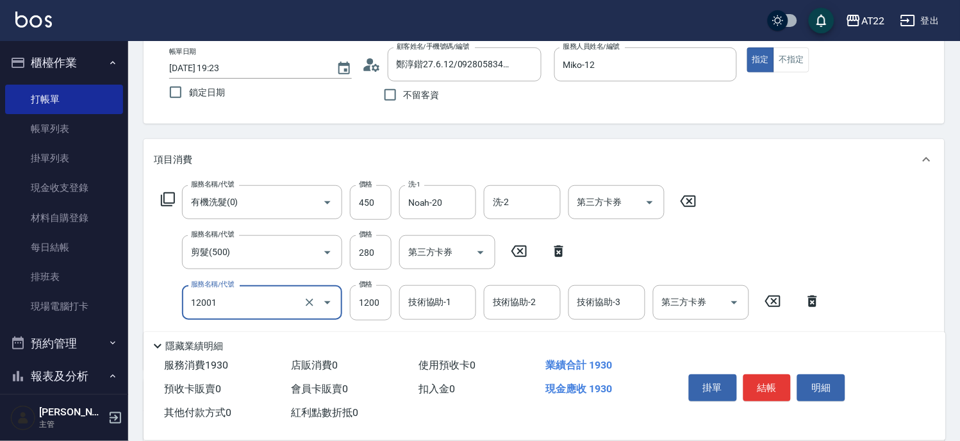
type input "燙髮S(12001)"
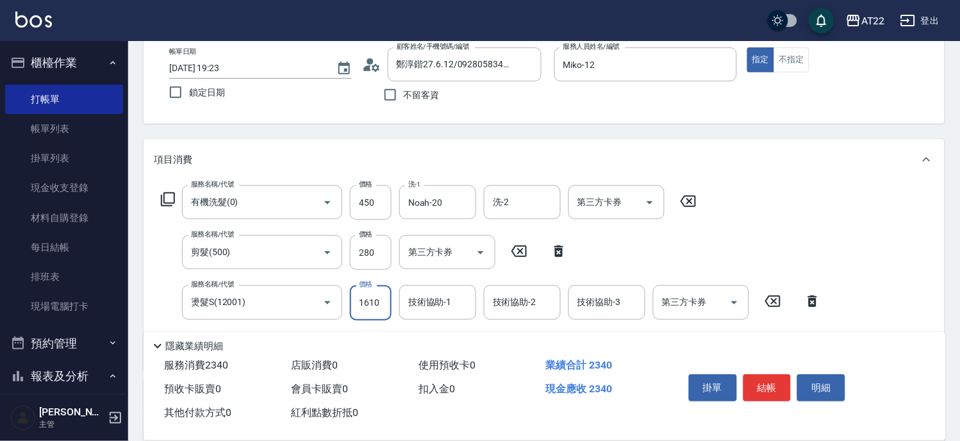
type input "1610"
type input "Noah-20"
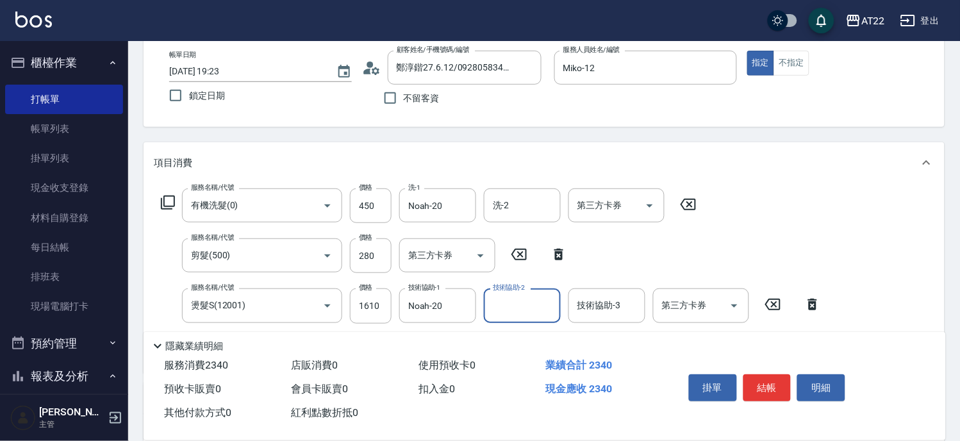
scroll to position [0, 0]
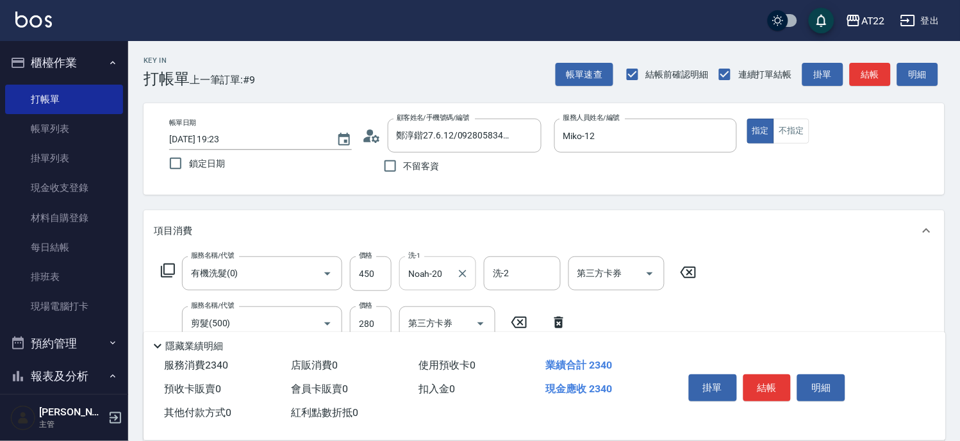
click at [438, 290] on div "Noah-20 洗-1" at bounding box center [437, 273] width 77 height 34
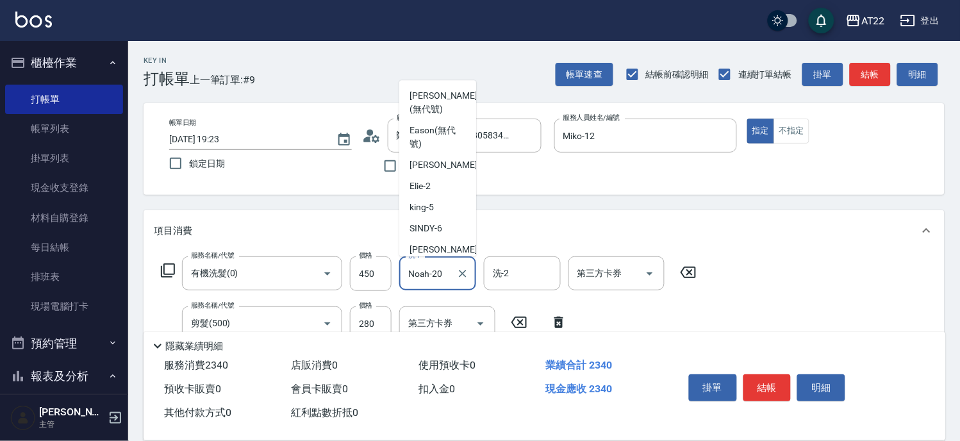
scroll to position [172, 0]
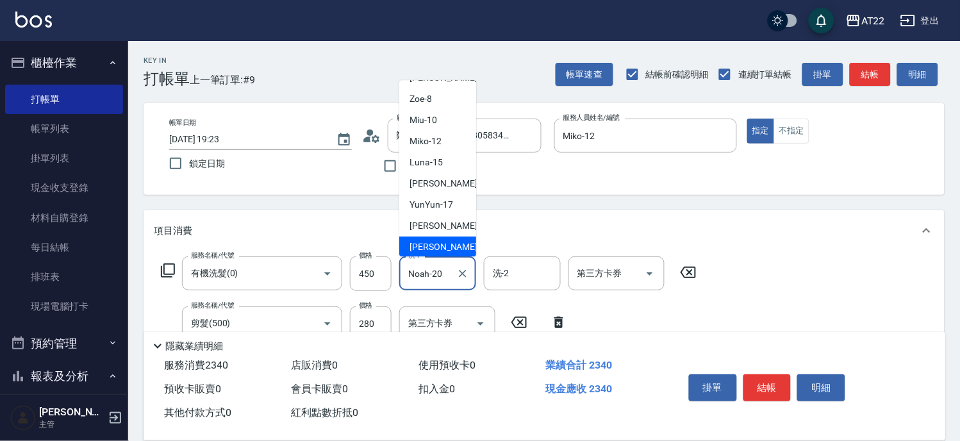
click at [438, 289] on div "Noah-20 洗-1" at bounding box center [437, 273] width 77 height 34
click at [438, 278] on input "Noah-20" at bounding box center [428, 273] width 46 height 22
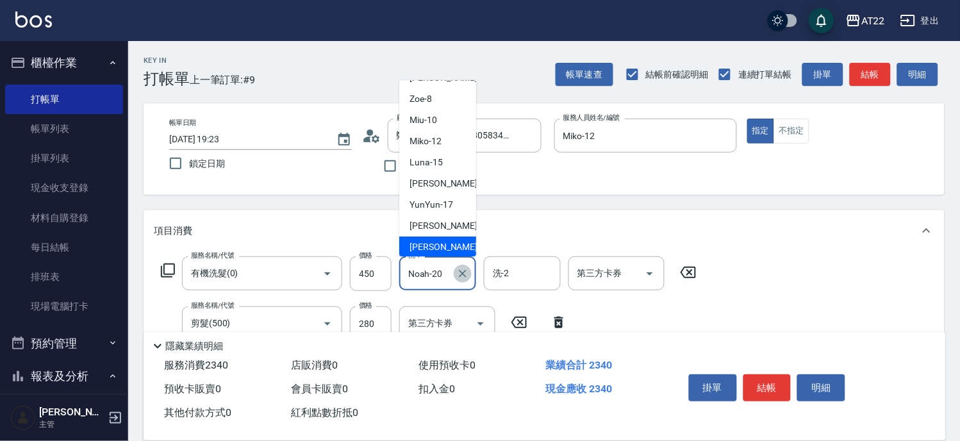
click at [468, 270] on icon "Clear" at bounding box center [462, 273] width 13 height 13
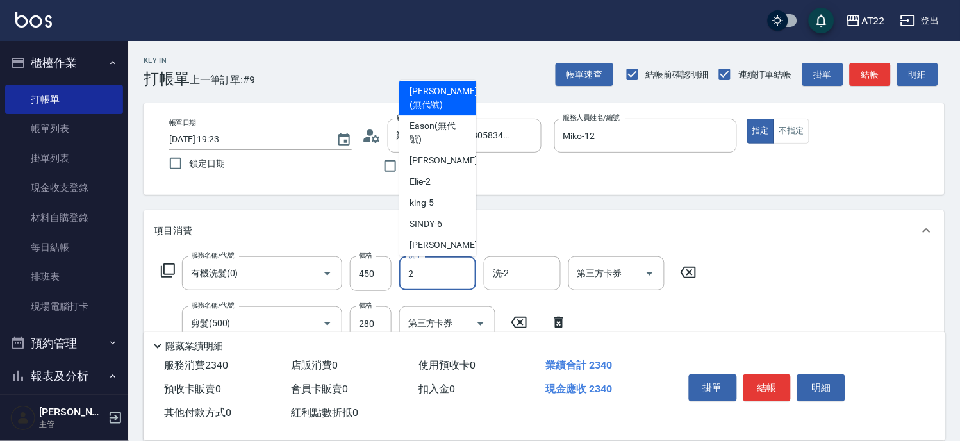
scroll to position [0, 0]
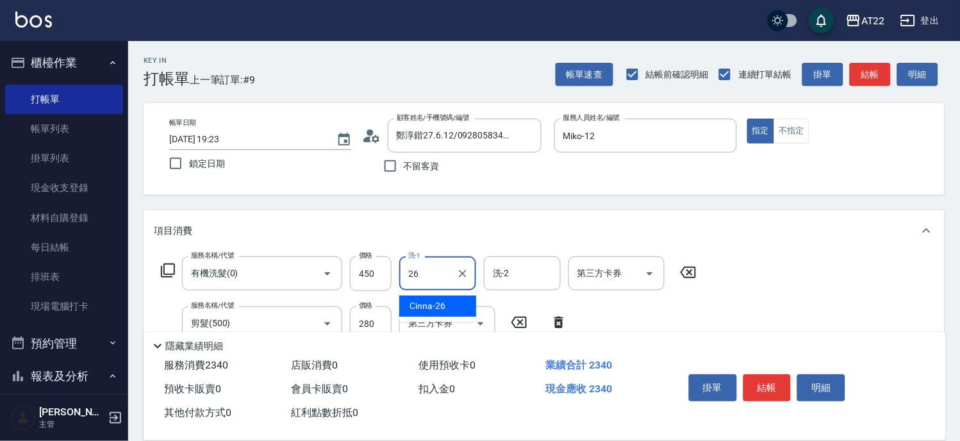
type input "Cinna-26"
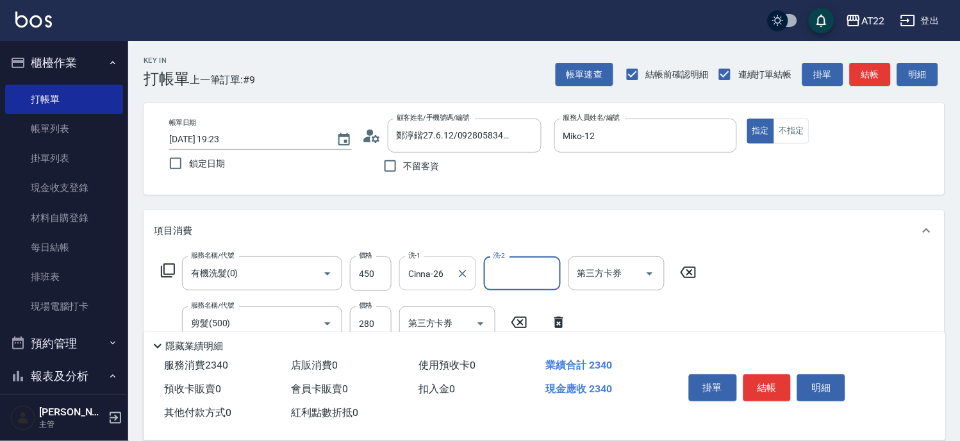
scroll to position [142, 0]
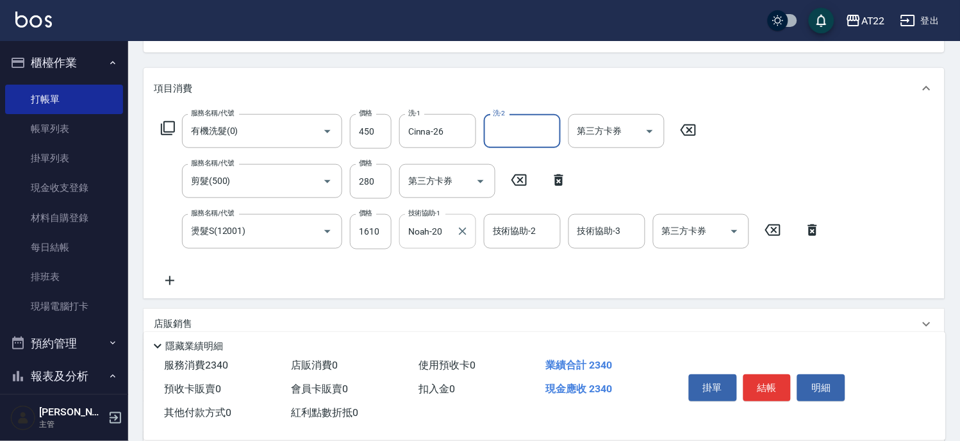
click at [429, 239] on input "Noah-20" at bounding box center [428, 231] width 46 height 22
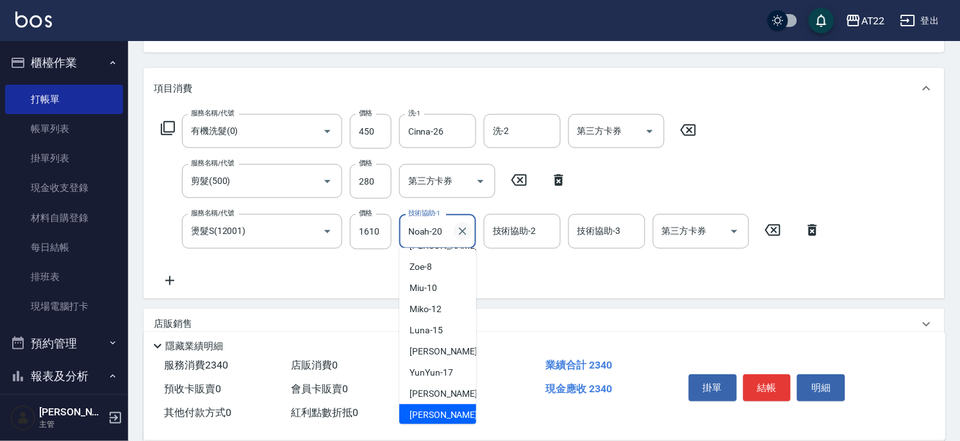
click at [462, 235] on icon "Clear" at bounding box center [462, 231] width 13 height 13
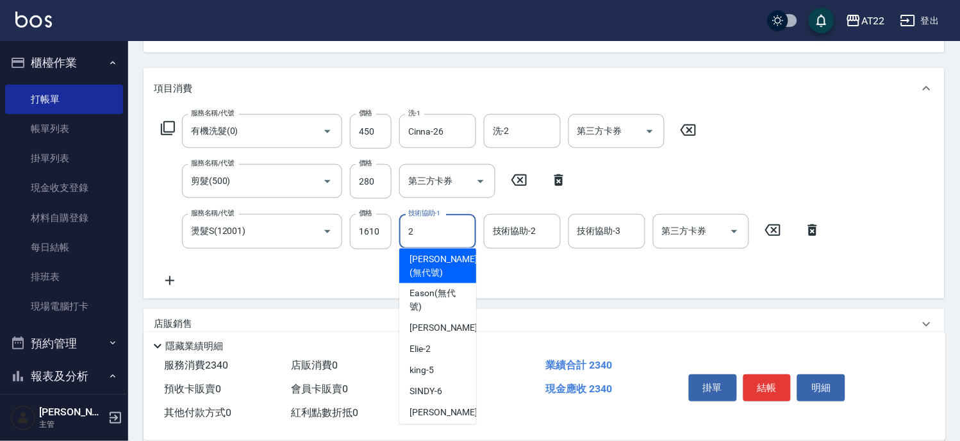
scroll to position [0, 0]
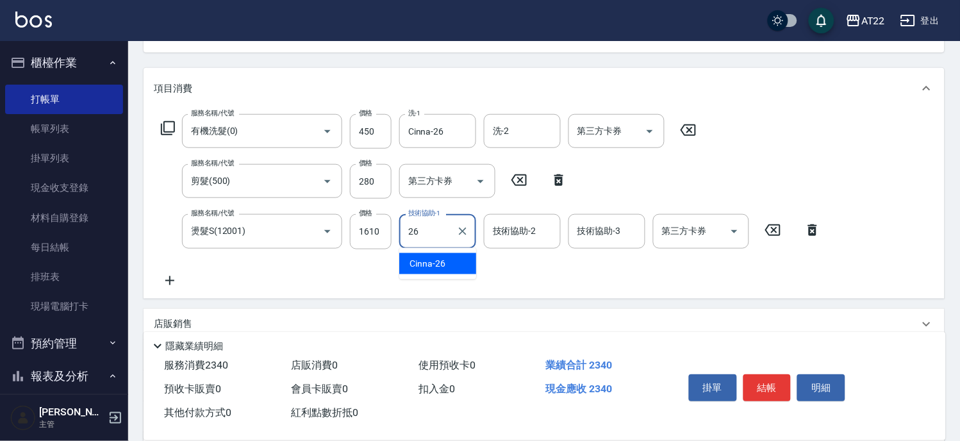
type input "Cinna-26"
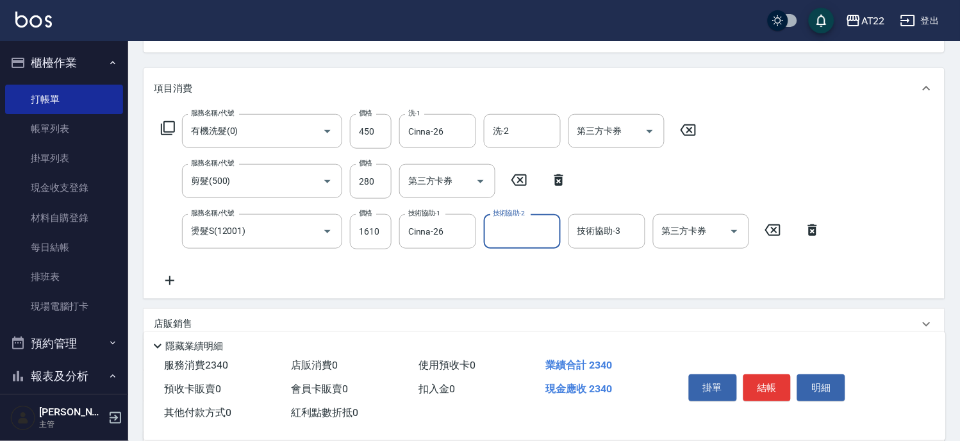
click at [169, 283] on icon at bounding box center [169, 280] width 9 height 9
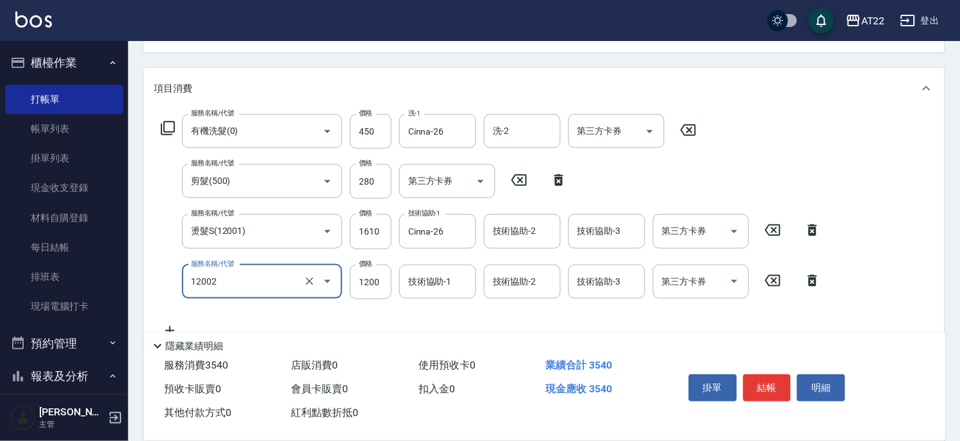
type input "染髮S(12002)"
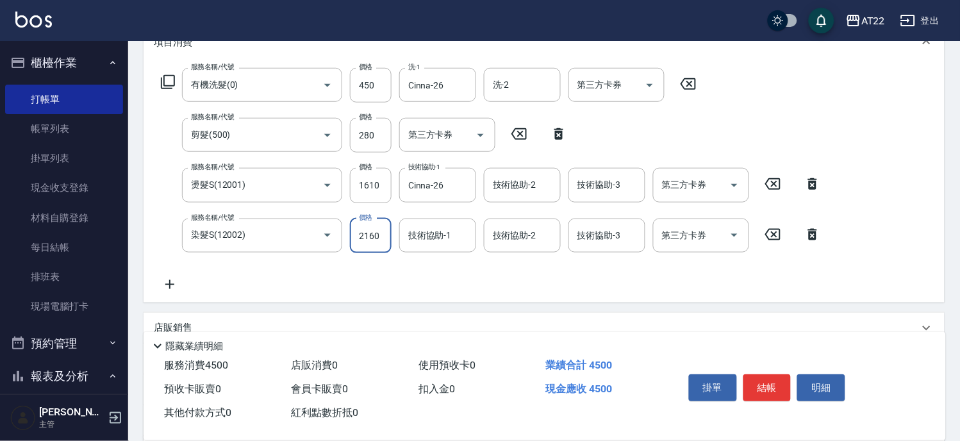
scroll to position [213, 0]
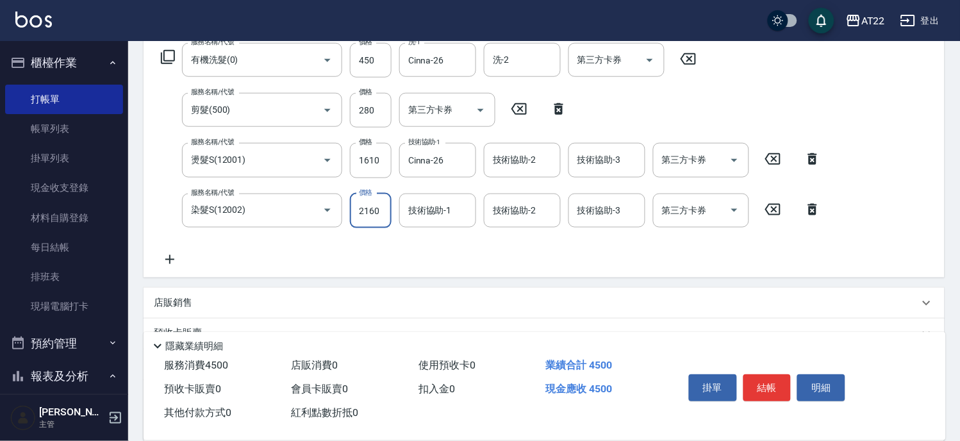
type input "2160"
click at [178, 260] on icon at bounding box center [170, 259] width 32 height 15
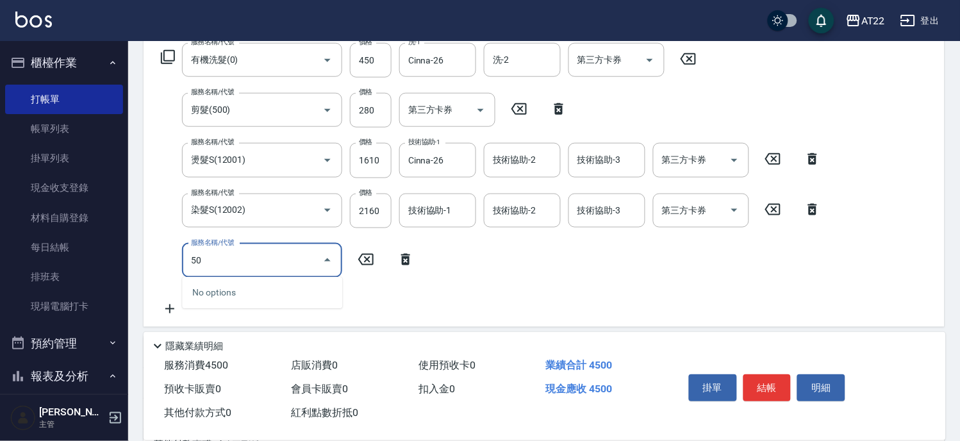
type input "500"
type input "去色 短(5002-1)"
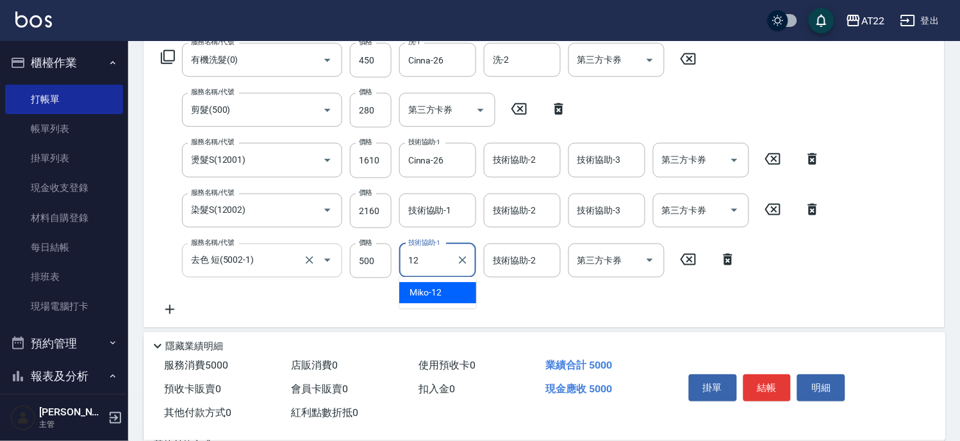
type input "Miko-12"
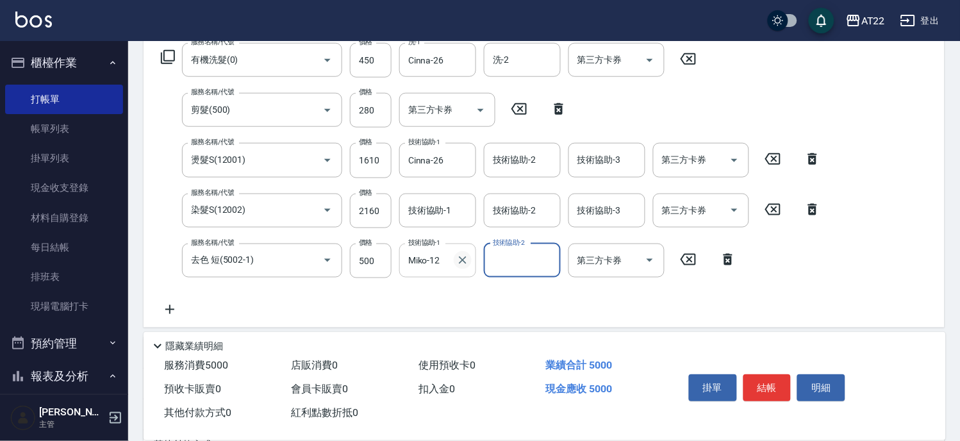
click at [460, 267] on button "Clear" at bounding box center [463, 260] width 18 height 18
click at [171, 304] on icon at bounding box center [170, 309] width 32 height 15
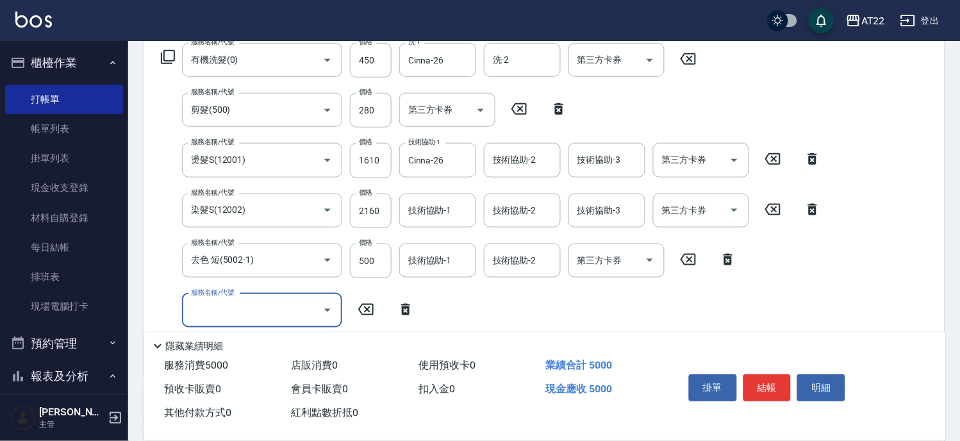
type input "ㄇ"
type input "頭皮隔離液(A3201)"
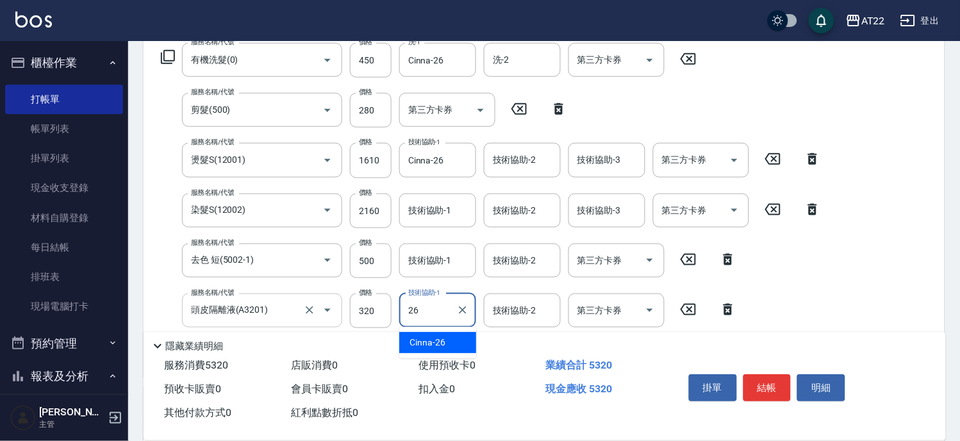
type input "Cinna-26"
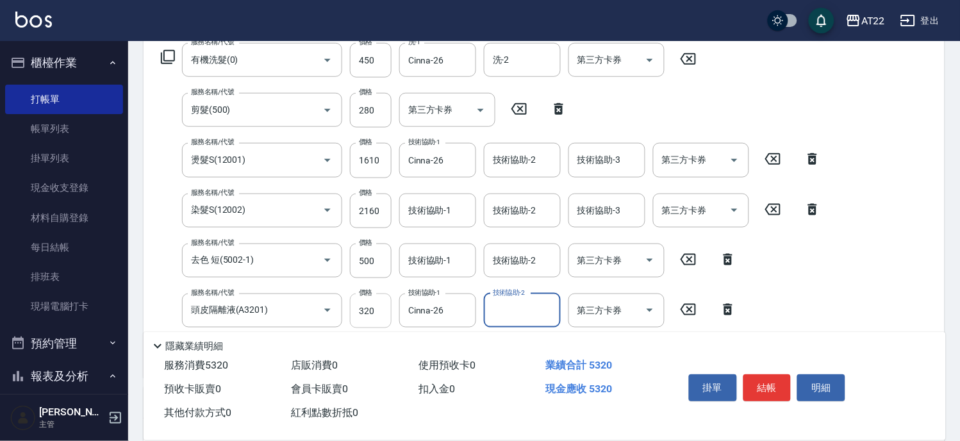
scroll to position [356, 0]
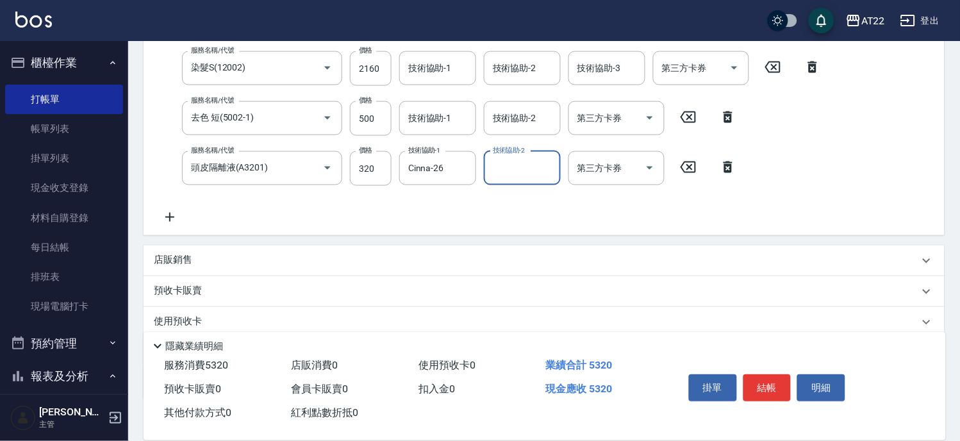
click at [178, 220] on icon at bounding box center [170, 217] width 32 height 15
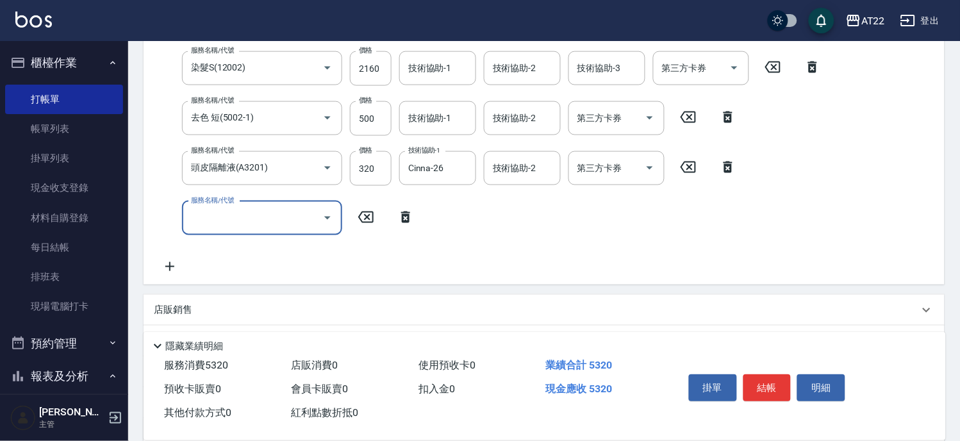
scroll to position [303, 0]
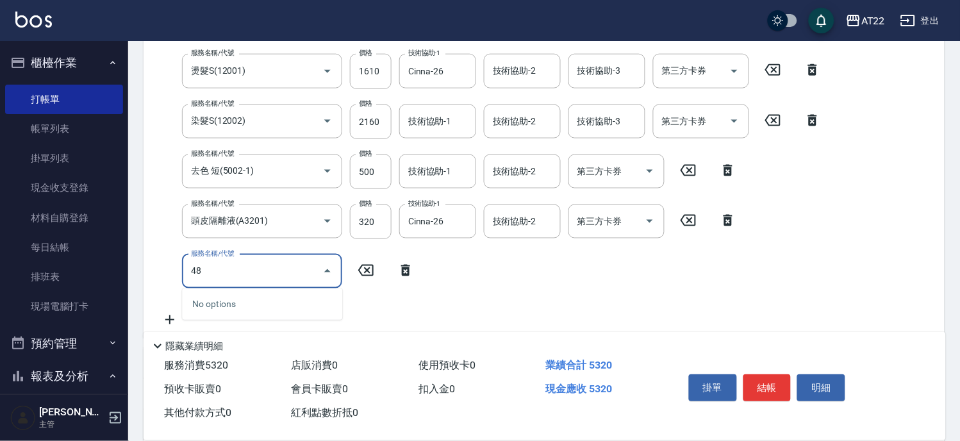
type input "480"
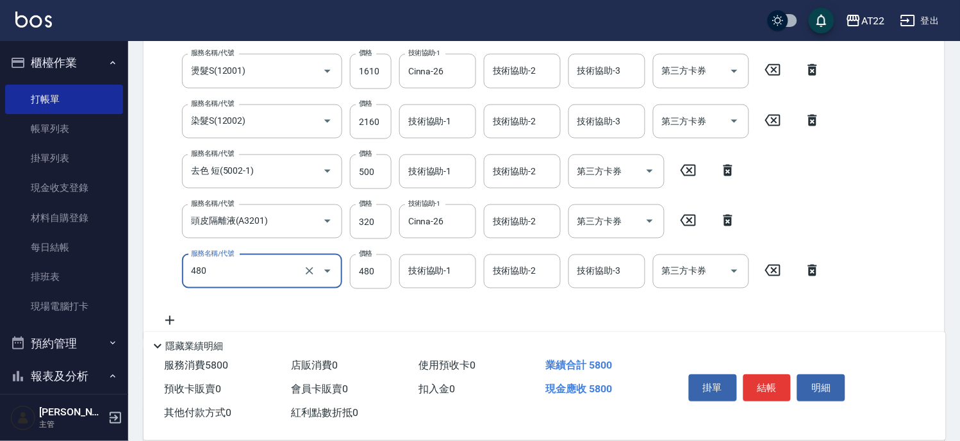
type input "潤澤修護(480)"
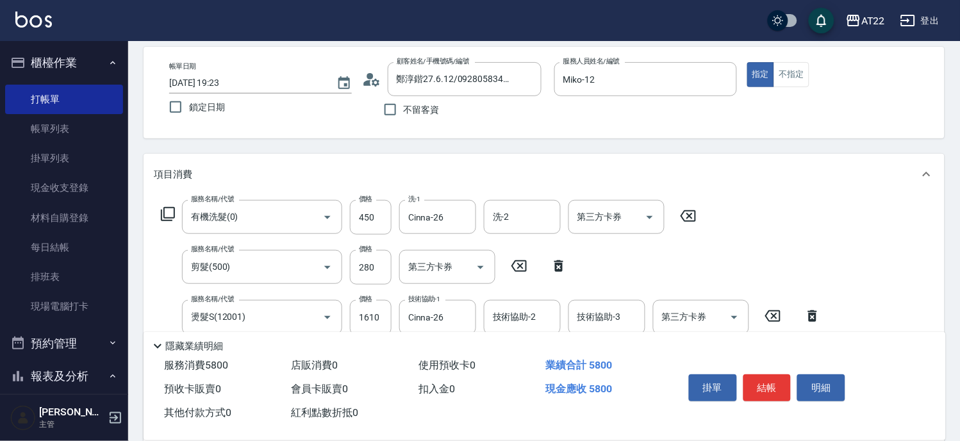
scroll to position [0, 0]
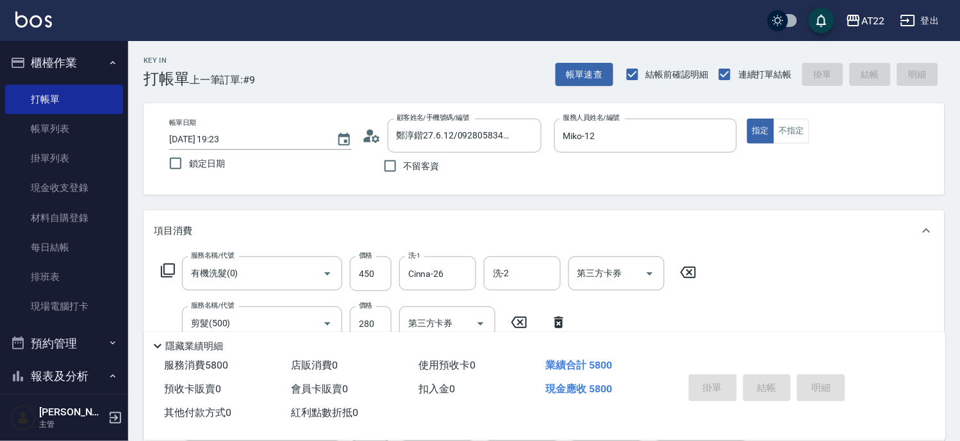
type input "2025/08/12 19:31"
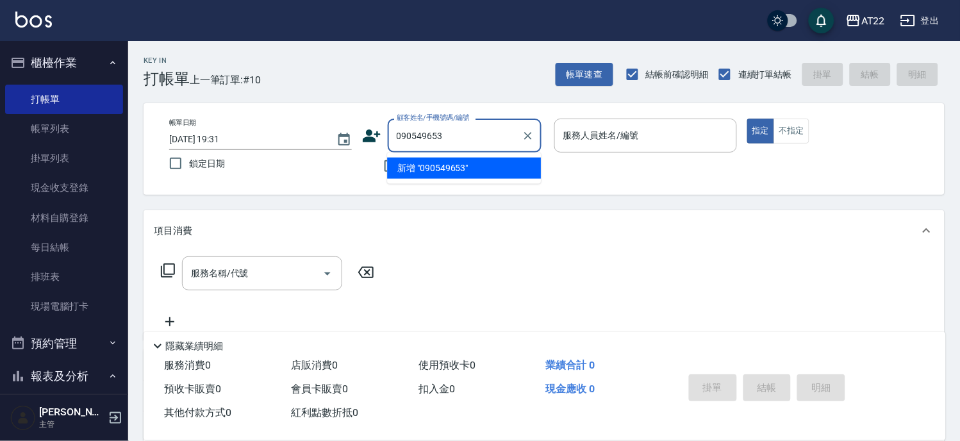
type input "0905496535"
click at [531, 140] on icon "Clear" at bounding box center [528, 135] width 13 height 13
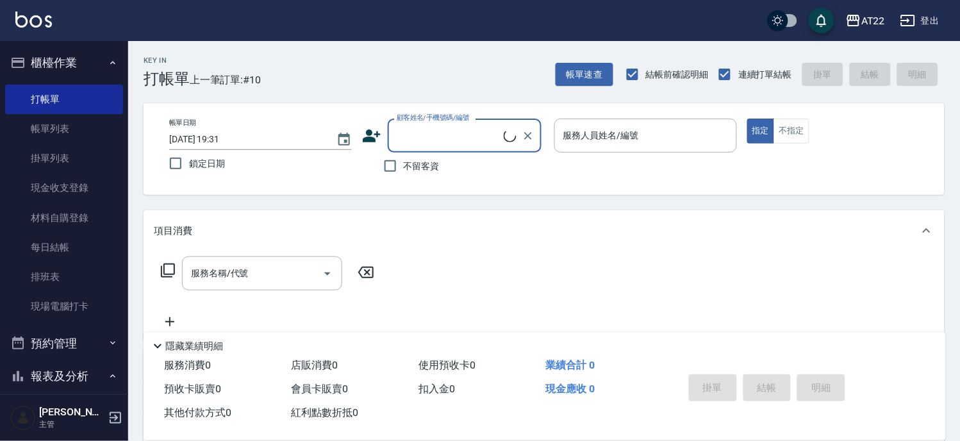
click at [433, 133] on input "顧客姓名/手機號碼/編號" at bounding box center [449, 135] width 110 height 22
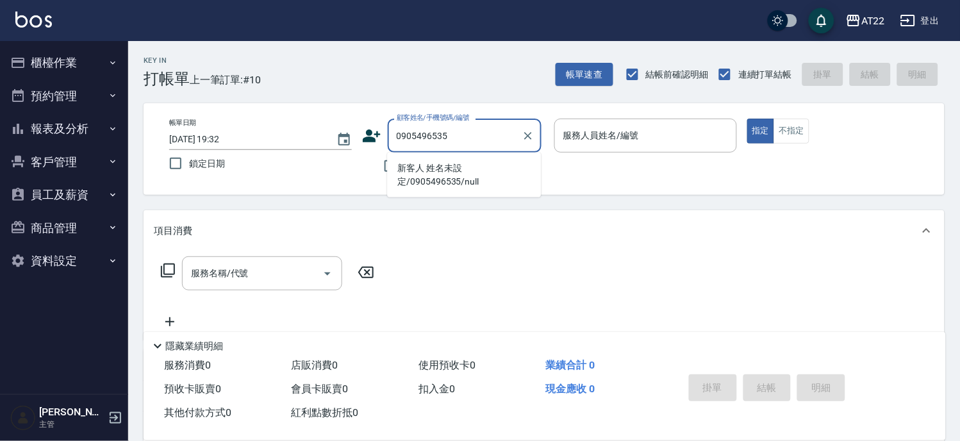
click at [497, 170] on li "新客人 姓名未設定/0905496535/null" at bounding box center [464, 175] width 154 height 35
type input "新客人 姓名未設定/0905496535/null"
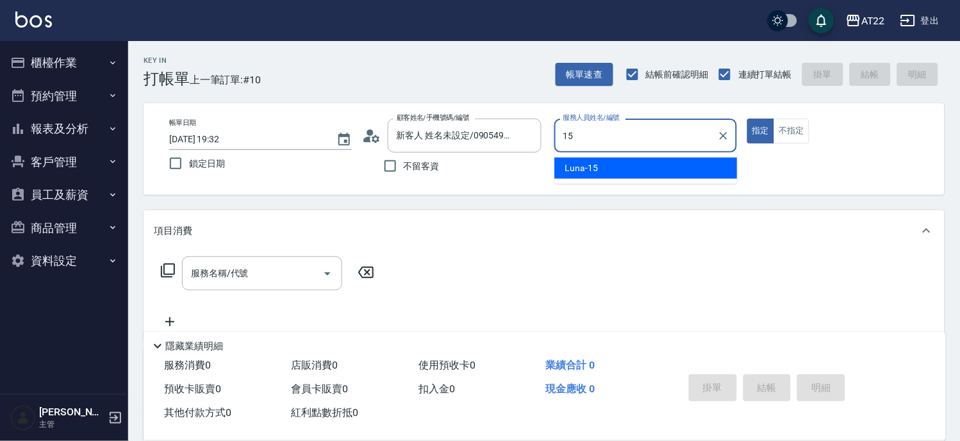
type input "Luna-15"
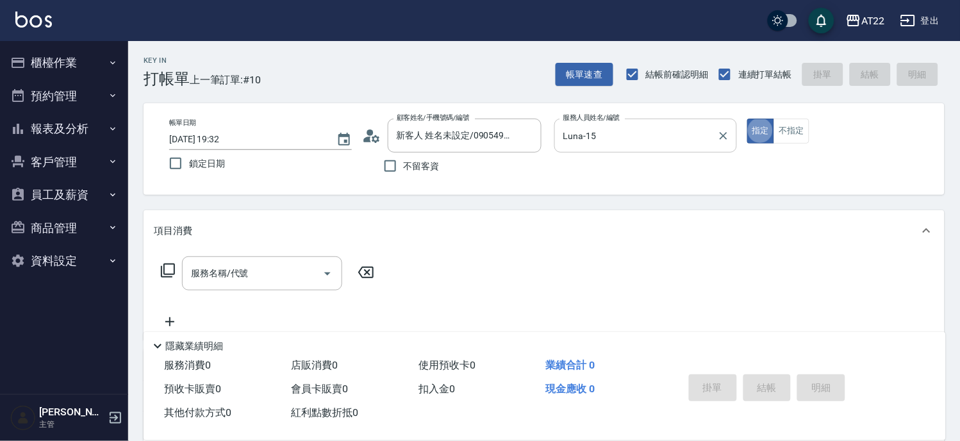
type button "true"
click at [265, 282] on input "服務名稱/代號" at bounding box center [252, 273] width 129 height 22
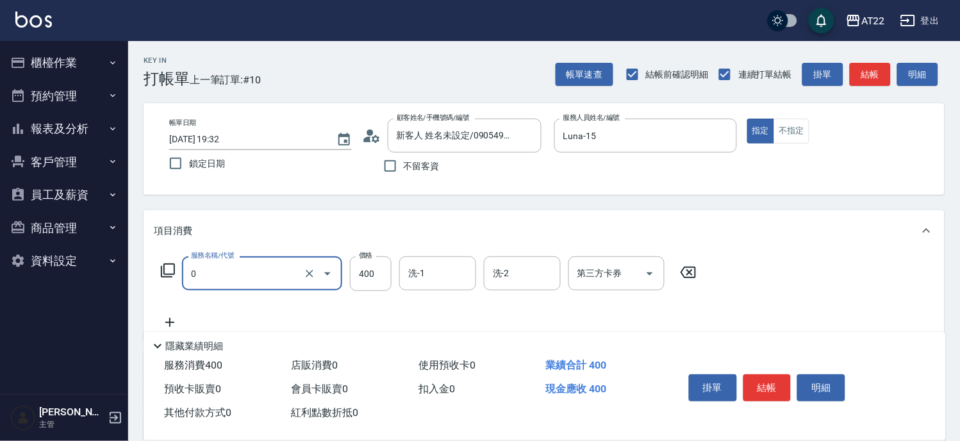
type input "有機洗髮(0)"
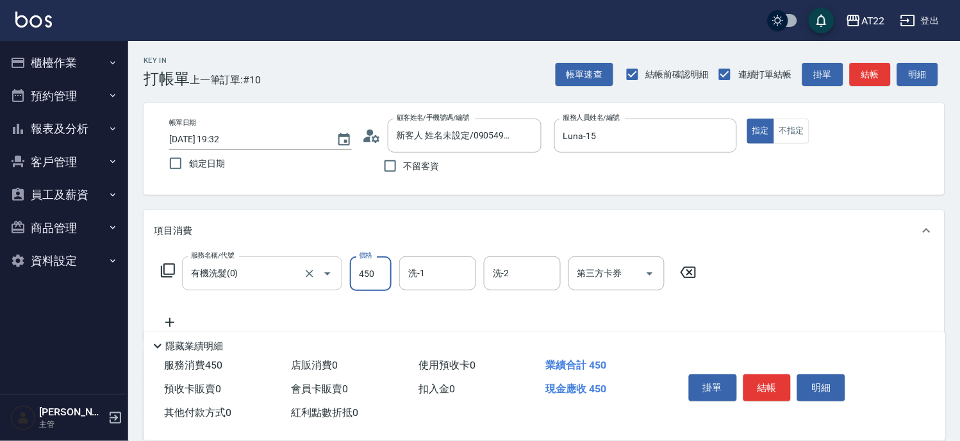
type input "450"
type input "Noah-20"
click at [167, 323] on icon at bounding box center [170, 322] width 32 height 15
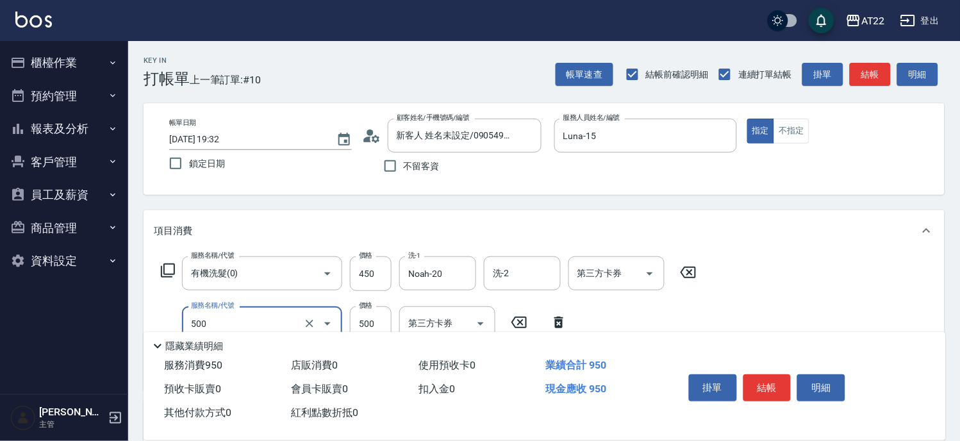
type input "剪髮(500)"
type input "250"
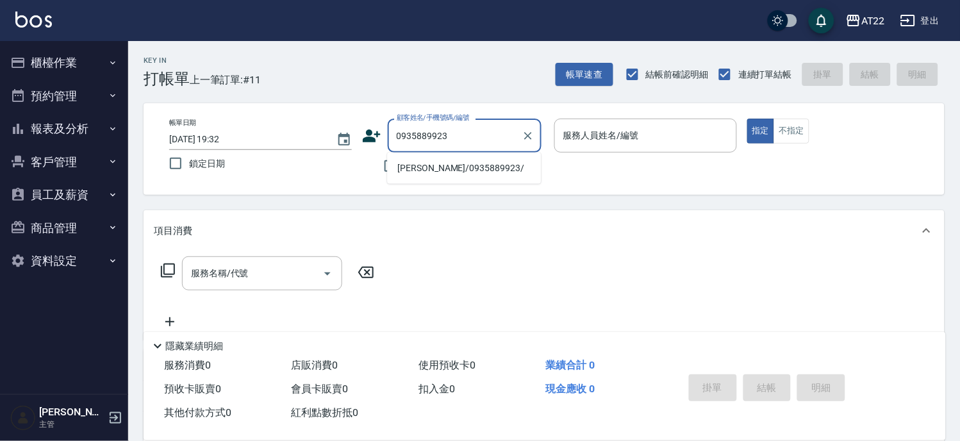
click at [470, 170] on li "余承濂 /0935889923/" at bounding box center [464, 168] width 154 height 21
type input "余承濂 /0935889923/"
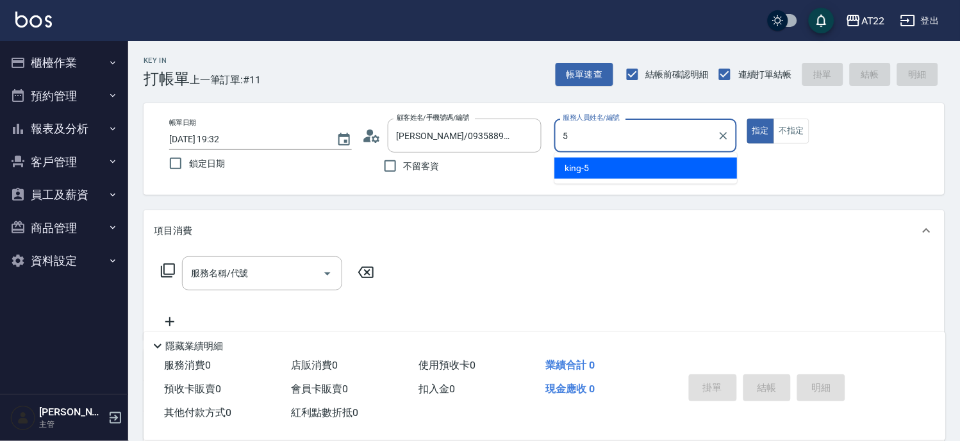
type input "[PERSON_NAME]-5"
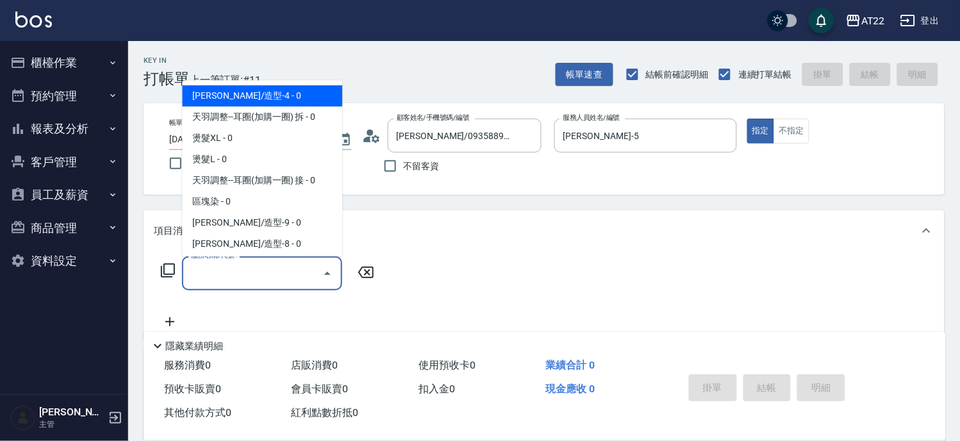
click at [269, 272] on input "服務名稱/代號" at bounding box center [252, 273] width 129 height 22
type input "0"
type input "5"
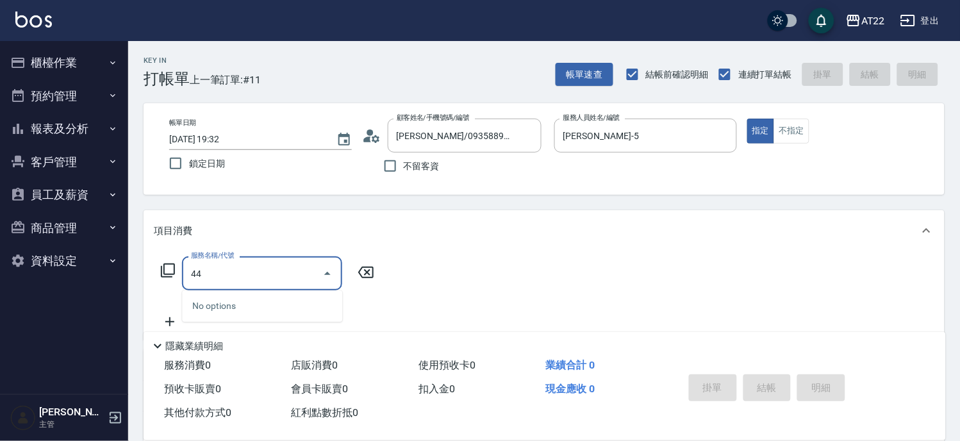
type input "4"
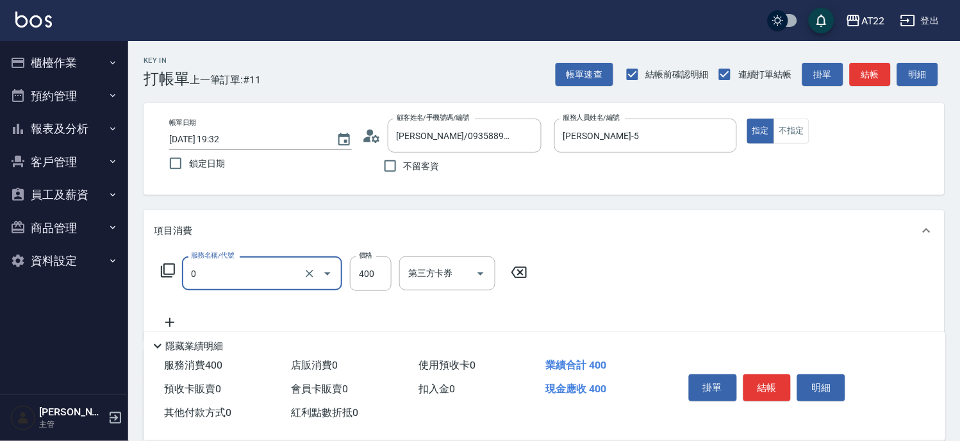
type input "有機洗髮(0)"
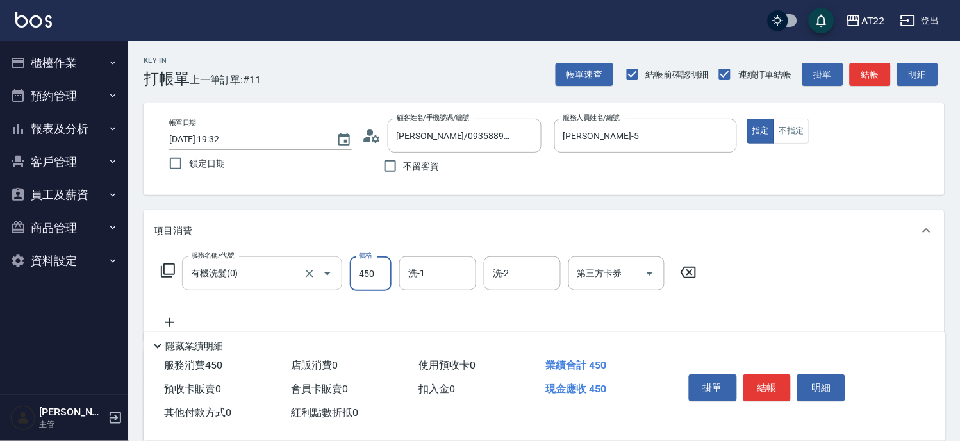
type input "450"
type input "Joe-16"
click at [176, 321] on icon at bounding box center [170, 322] width 32 height 15
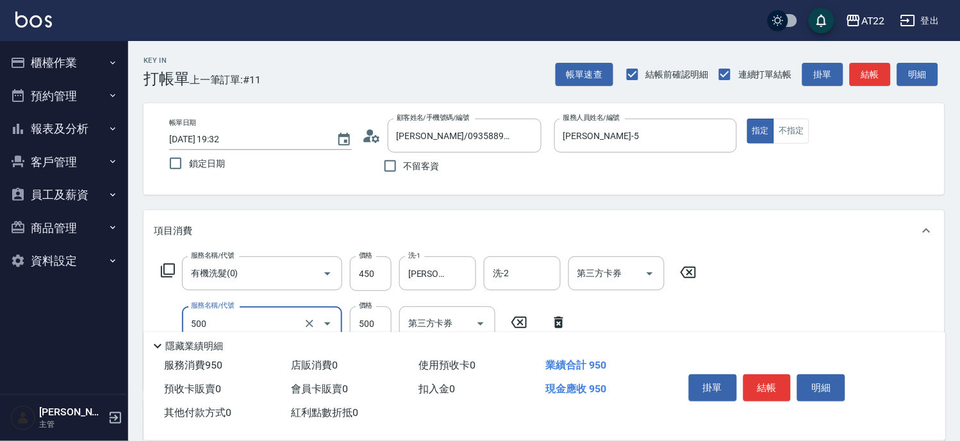
type input "剪髮(500)"
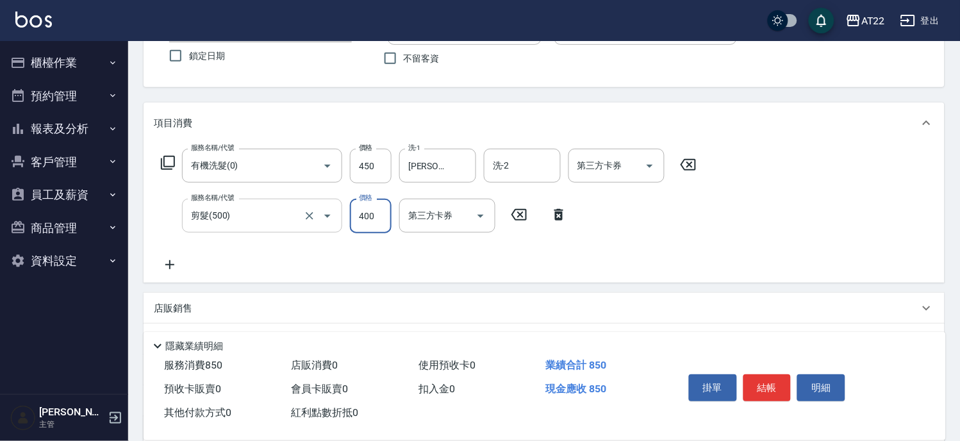
scroll to position [142, 0]
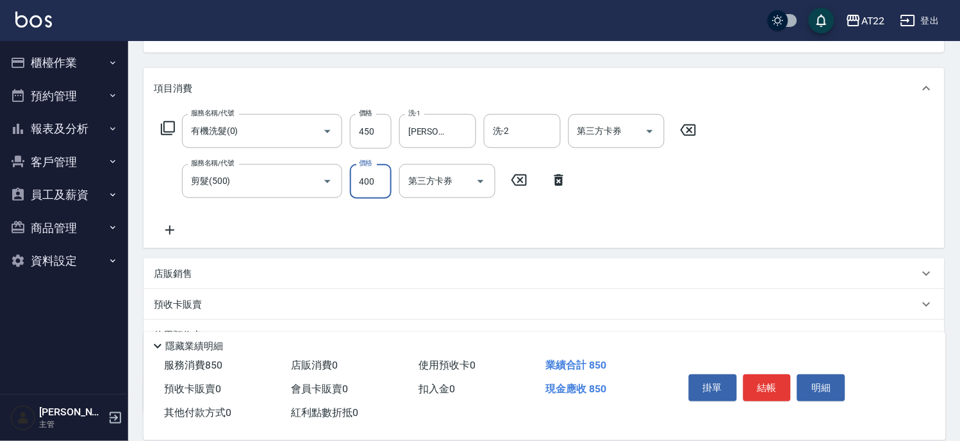
type input "400"
click at [197, 276] on div "店販銷售" at bounding box center [536, 273] width 765 height 13
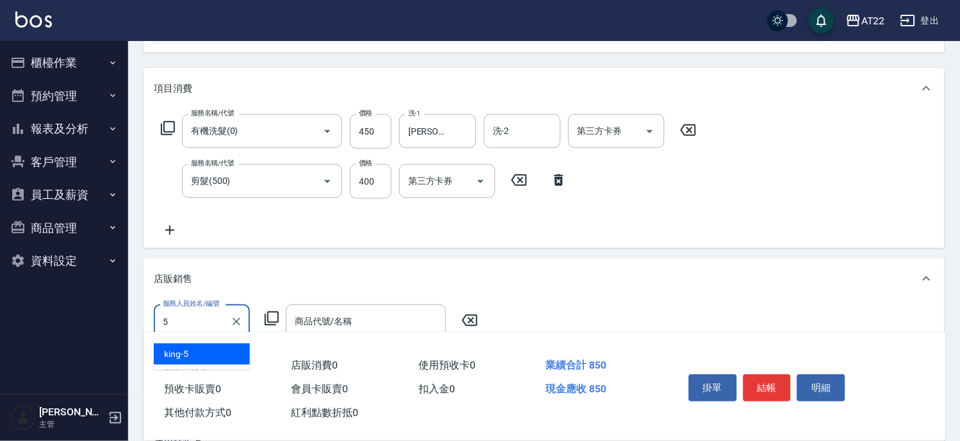
type input "king-5"
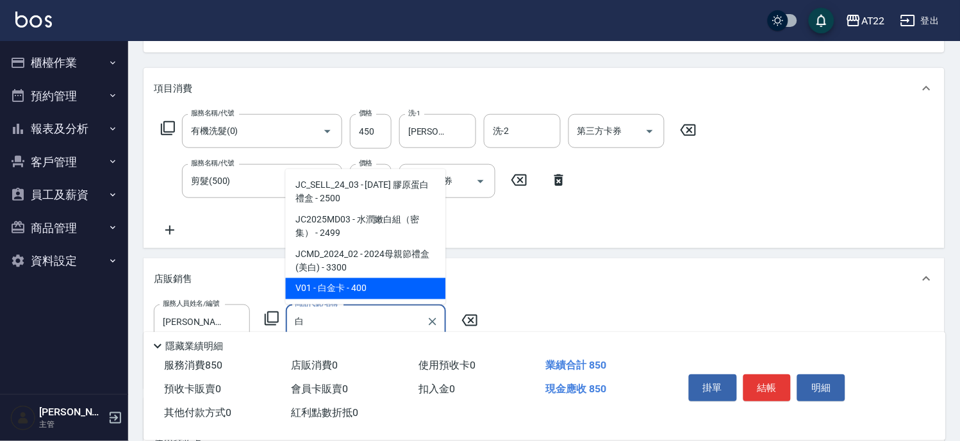
click at [340, 285] on span "V01 - 白金卡 - 400" at bounding box center [366, 288] width 160 height 21
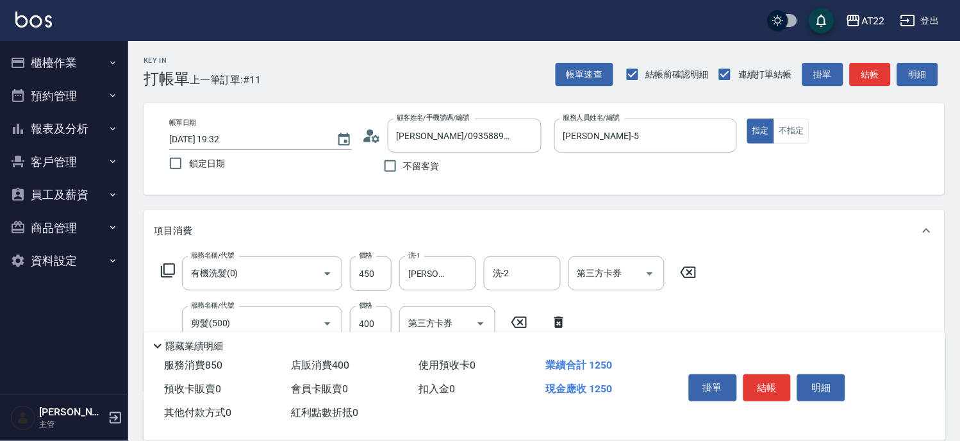
type input "白金卡"
click at [381, 135] on div "顧客姓名/手機號碼/編號 余承濂 /0935889923/ 顧客姓名/手機號碼/編號" at bounding box center [453, 136] width 183 height 34
click at [377, 135] on icon at bounding box center [371, 135] width 19 height 19
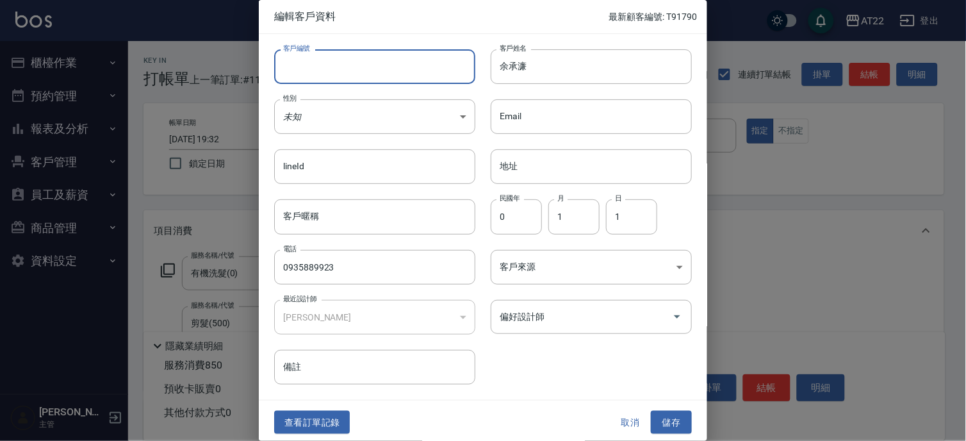
click at [349, 64] on input "客戶編號" at bounding box center [374, 66] width 201 height 35
type input "V86508 27 08 12"
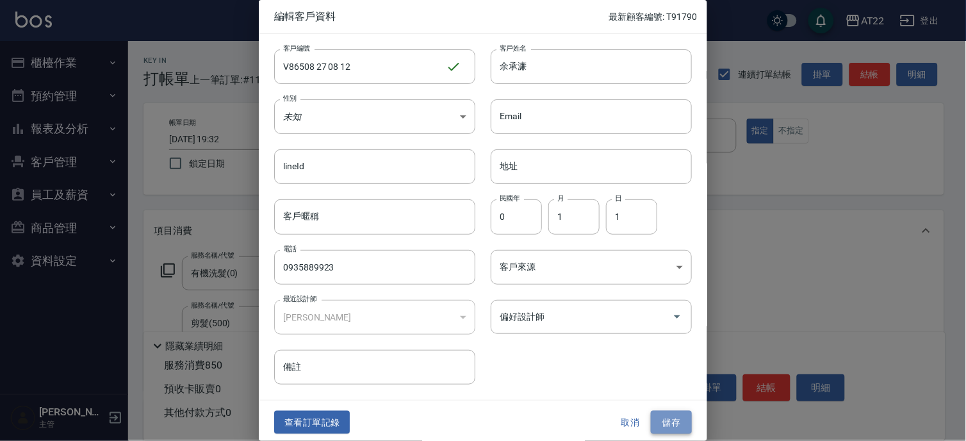
click at [662, 419] on button "儲存" at bounding box center [671, 423] width 41 height 24
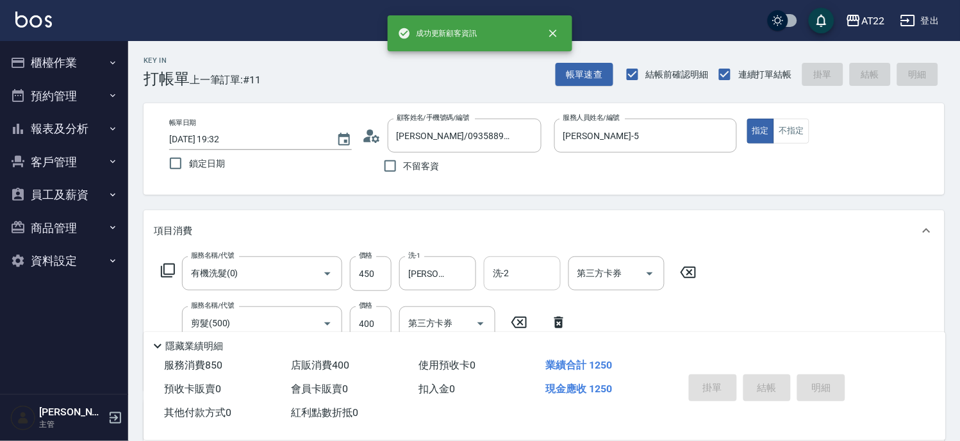
type input "2025/08/12 19:34"
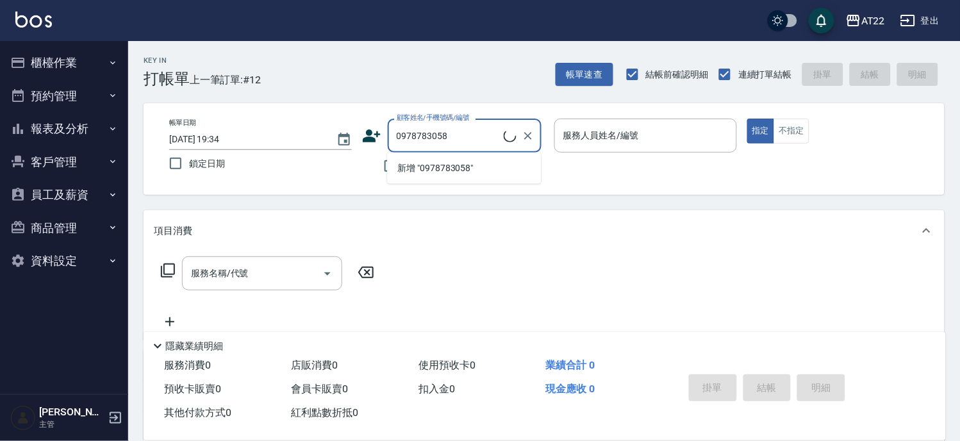
click at [456, 183] on ul "新增 "0978783058"" at bounding box center [464, 168] width 154 height 31
click at [483, 164] on li "[PERSON_NAME]27.7.30/0978783058/T91821" at bounding box center [464, 168] width 154 height 21
type input "[PERSON_NAME]27.7.30/0978783058/T91821"
type input "Miu-10"
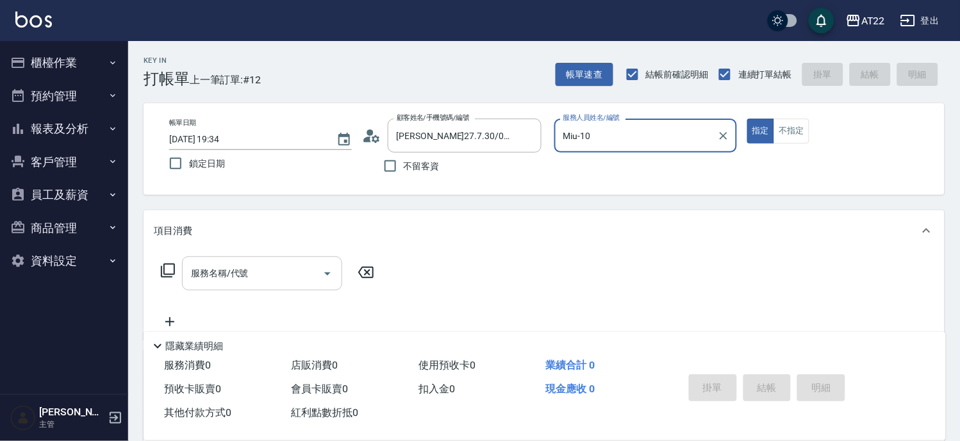
click at [305, 287] on div "服務名稱/代號" at bounding box center [262, 273] width 160 height 34
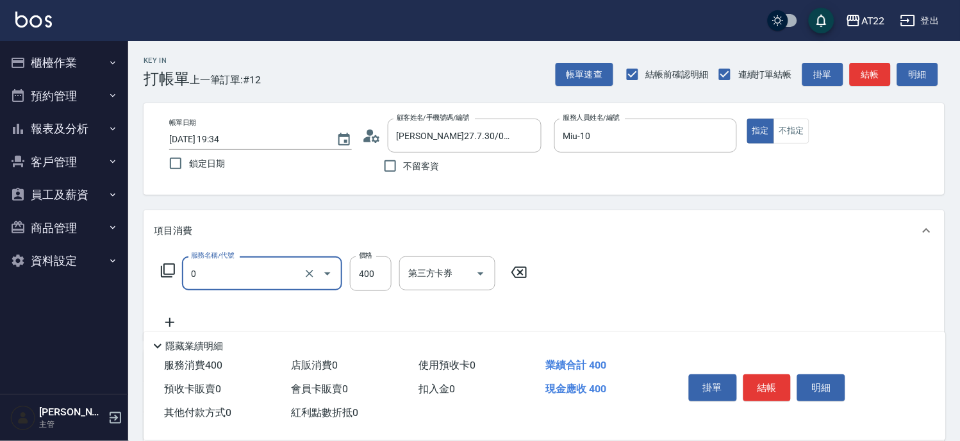
type input "有機洗髮(0)"
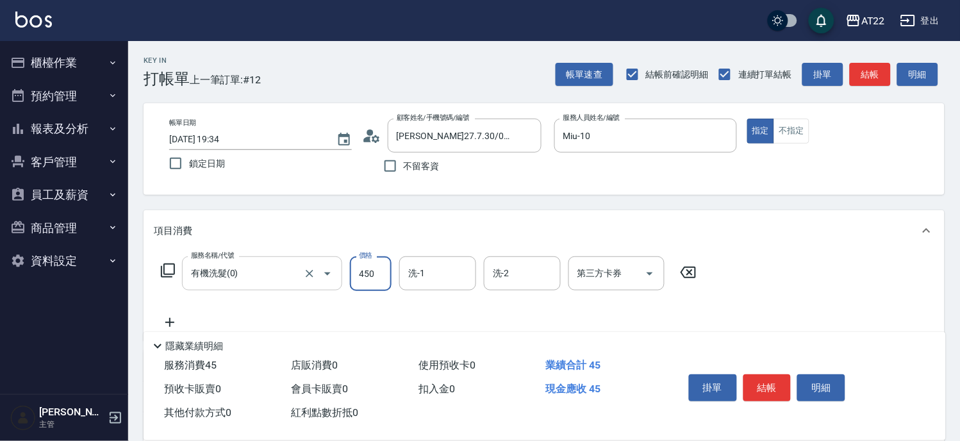
type input "450"
type input "恩恩-18"
click at [175, 318] on icon at bounding box center [170, 322] width 32 height 15
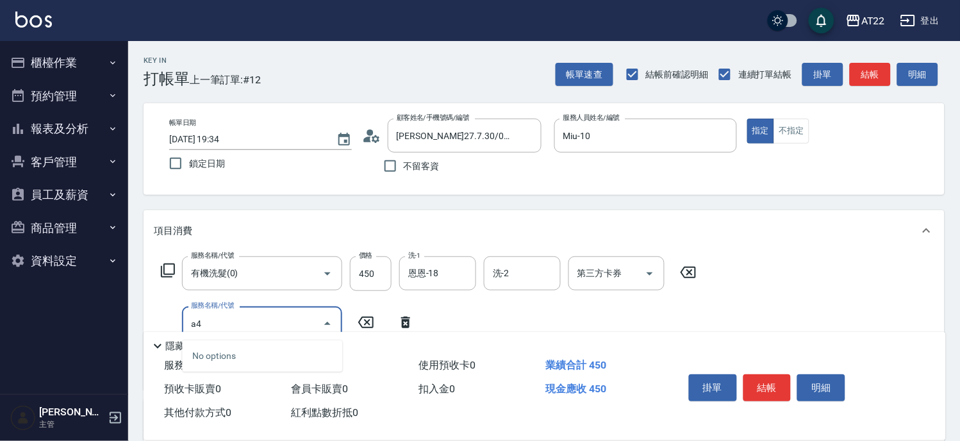
type input "a"
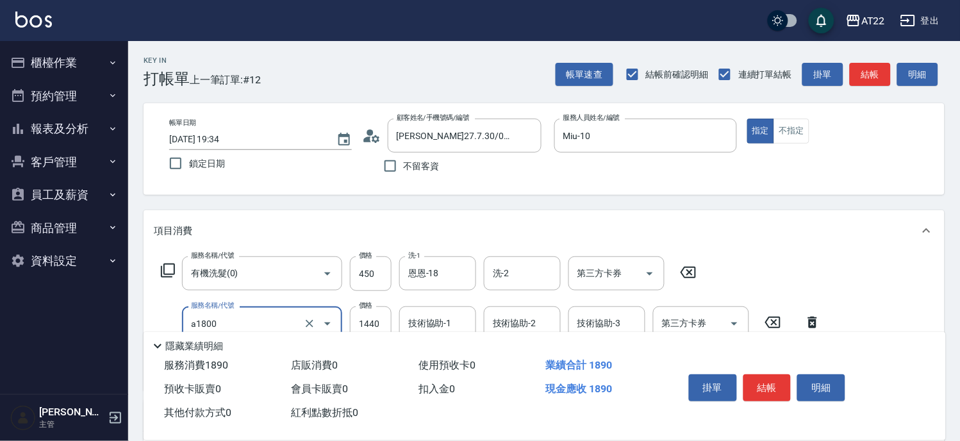
type input "結構式三段(a1800)"
type input "2240"
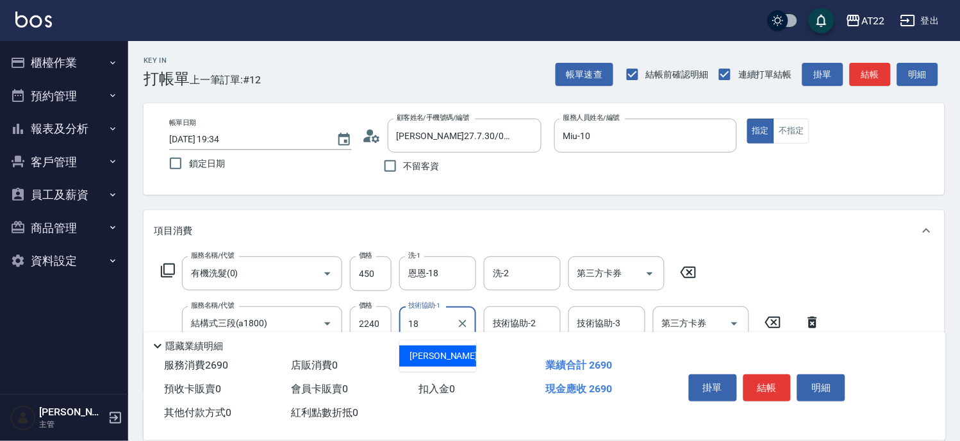
type input "恩恩-18"
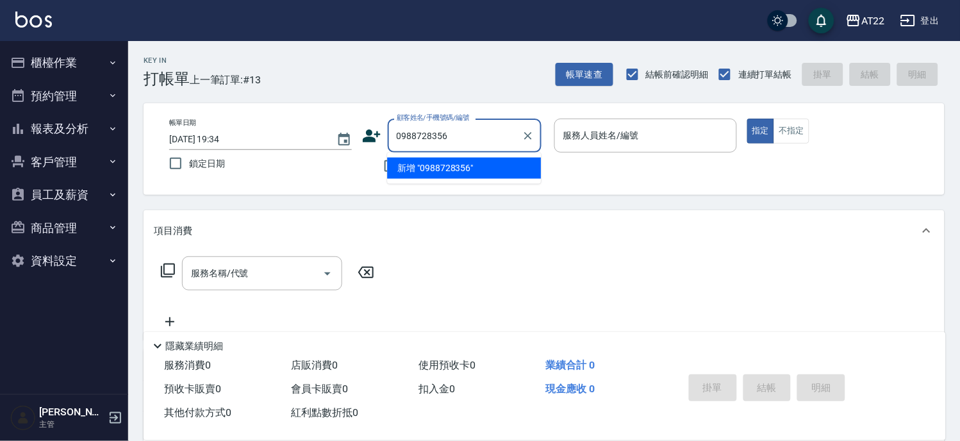
type input "0988728356"
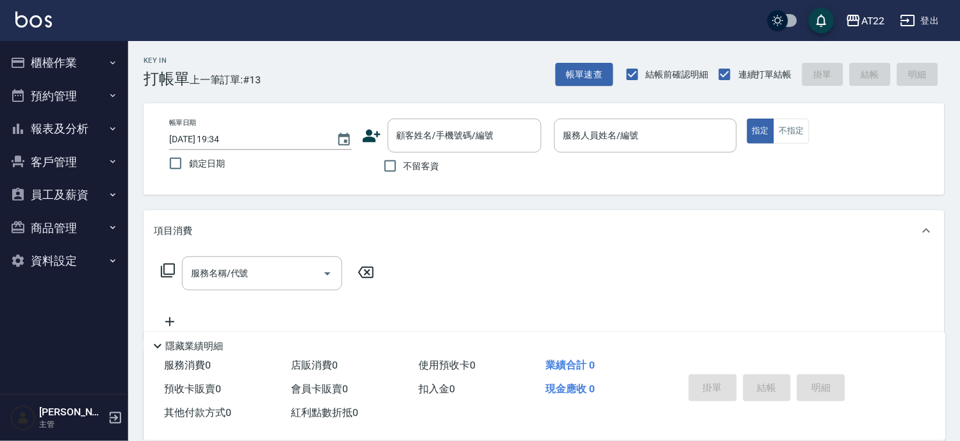
click at [375, 138] on icon at bounding box center [371, 135] width 19 height 19
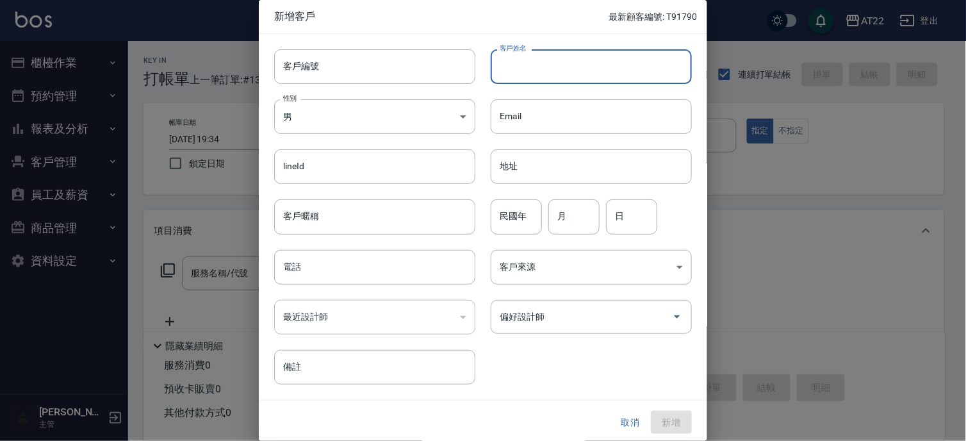
click at [536, 67] on input "客戶姓名" at bounding box center [591, 66] width 201 height 35
type input "蔡宜蓁"
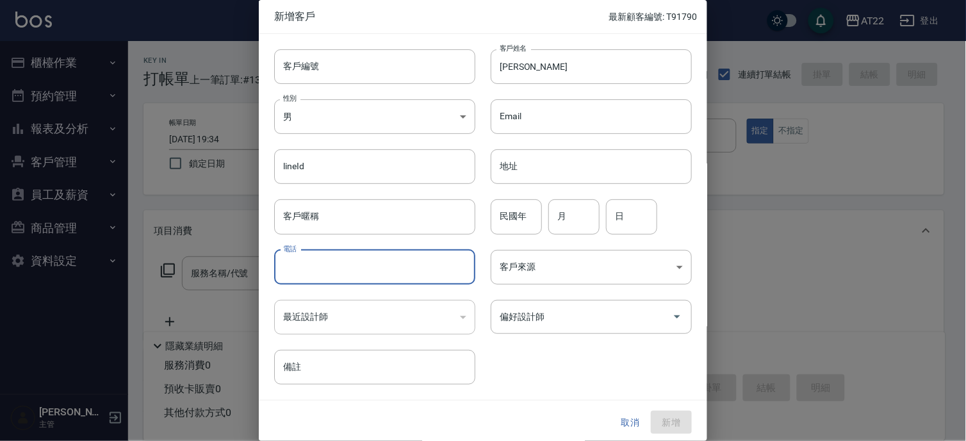
click at [363, 276] on input "電話" at bounding box center [374, 267] width 201 height 35
type input "0988728356"
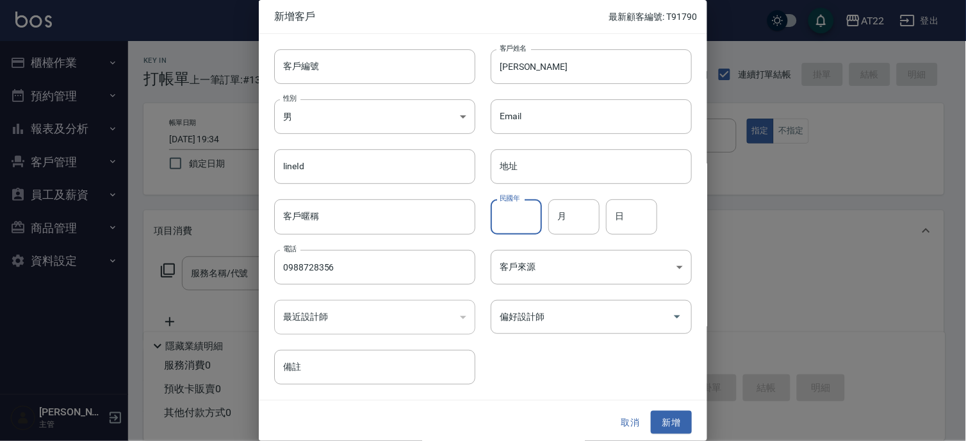
click at [511, 220] on input "民國年" at bounding box center [516, 216] width 51 height 35
type input "80"
type input "12"
click at [618, 217] on input "6" at bounding box center [631, 216] width 51 height 35
type input "16"
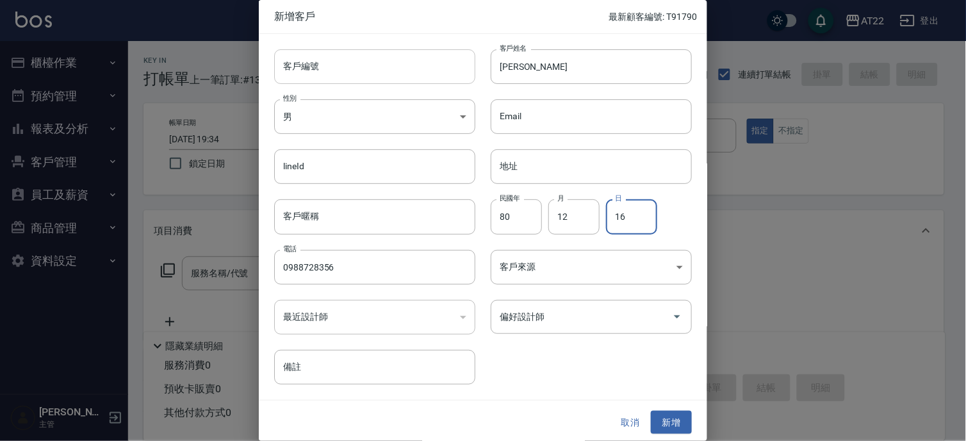
click at [322, 73] on input "客戶編號" at bounding box center [374, 66] width 201 height 35
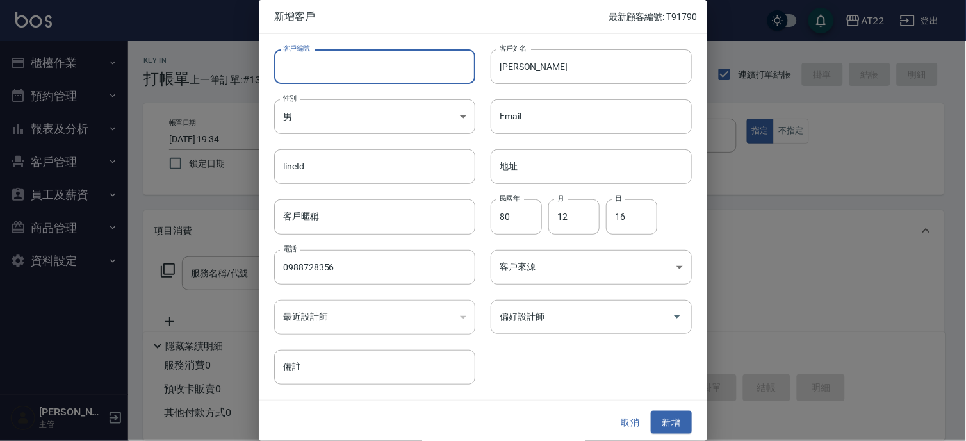
type input "t"
type input "T91993 27 08 12"
click at [664, 412] on button "新增" at bounding box center [671, 423] width 41 height 24
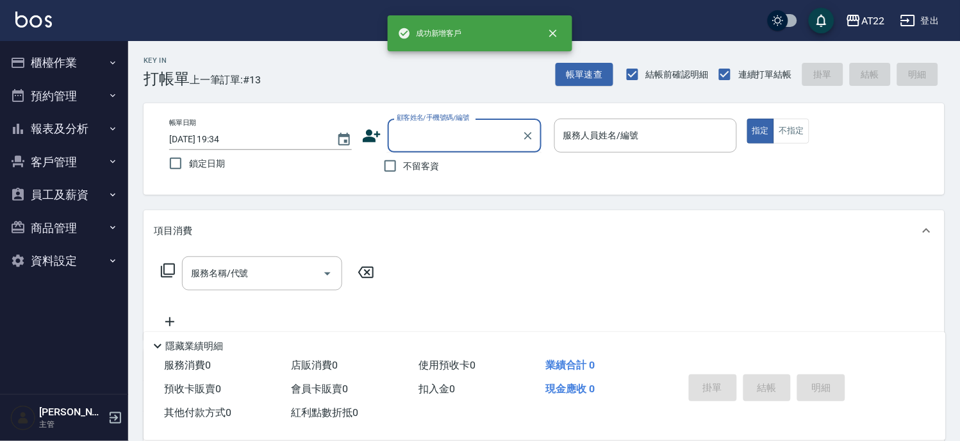
click at [413, 132] on input "顧客姓名/手機號碼/編號" at bounding box center [455, 135] width 123 height 22
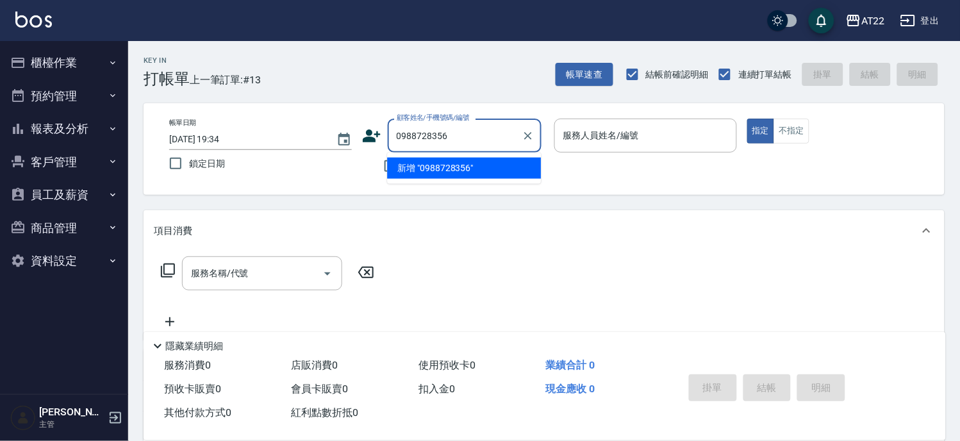
click at [504, 136] on input "0988728356" at bounding box center [455, 135] width 123 height 22
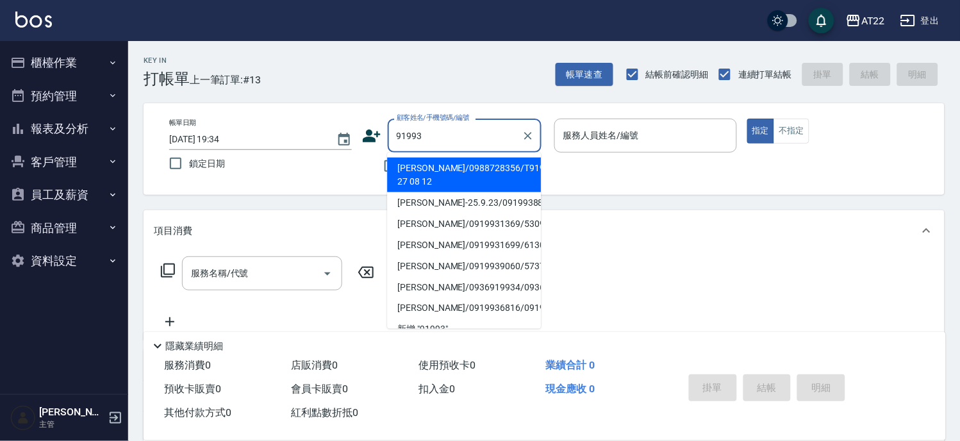
click at [470, 176] on li "[PERSON_NAME]/0988728356/T91993 27 08 12" at bounding box center [464, 175] width 154 height 35
type input "[PERSON_NAME]/0988728356/T91993 27 08 12"
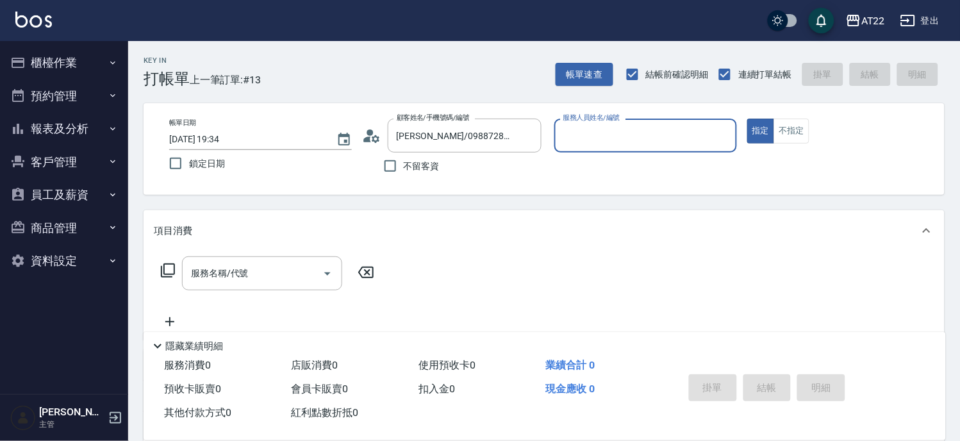
click at [378, 140] on icon at bounding box center [376, 139] width 8 height 8
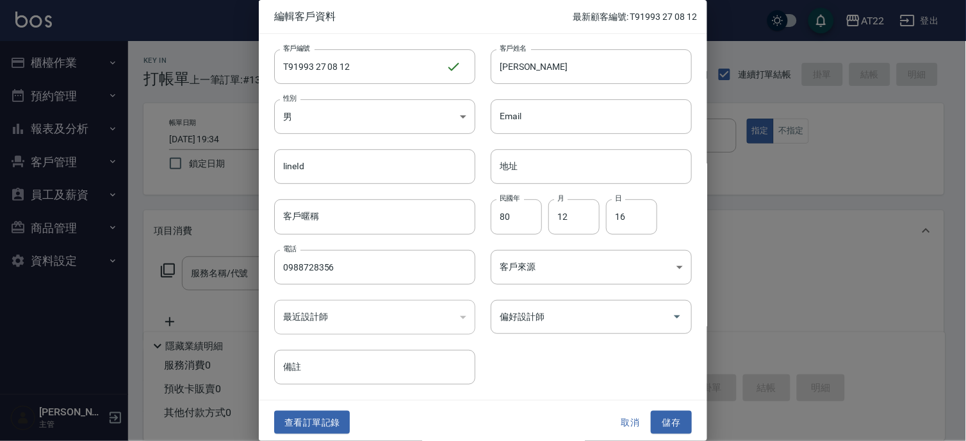
click at [627, 417] on button "取消" at bounding box center [630, 423] width 41 height 24
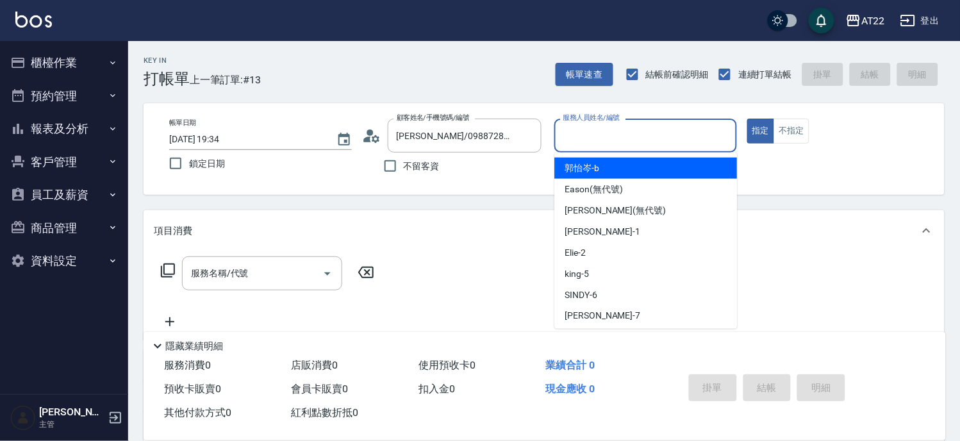
click at [654, 142] on input "服務人員姓名/編號" at bounding box center [645, 135] width 171 height 22
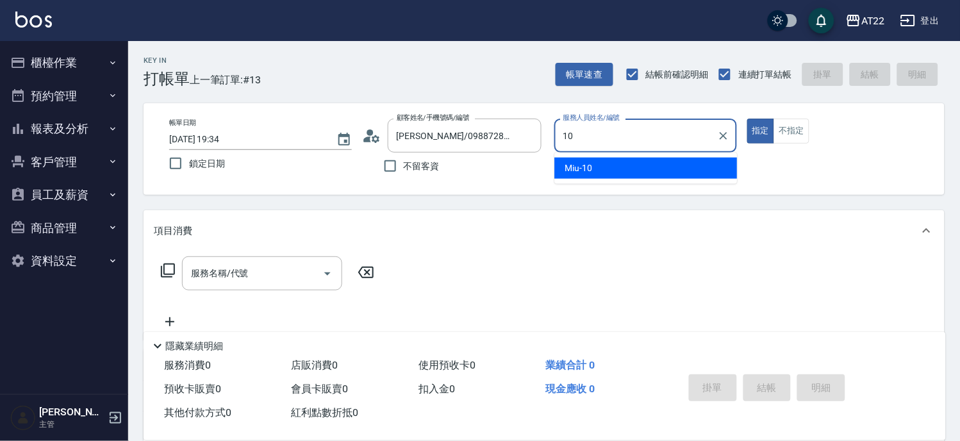
type input "Miu-10"
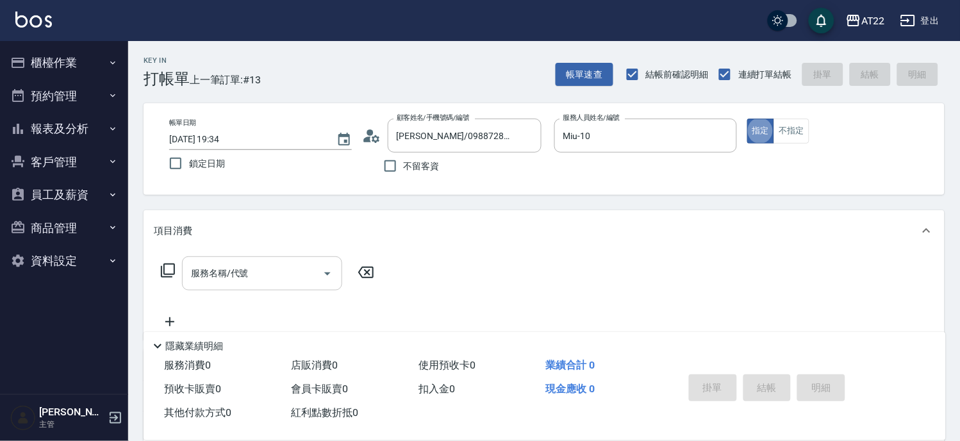
click at [279, 279] on input "服務名稱/代號" at bounding box center [252, 273] width 129 height 22
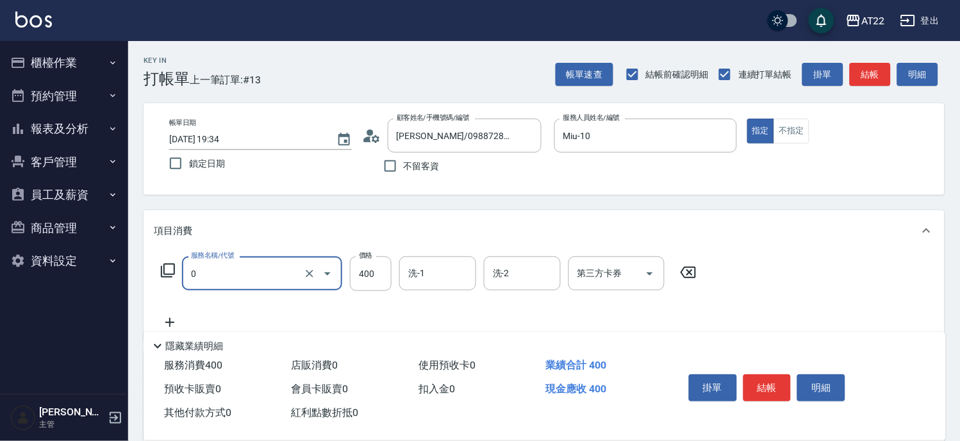
type input "有機洗髮(0)"
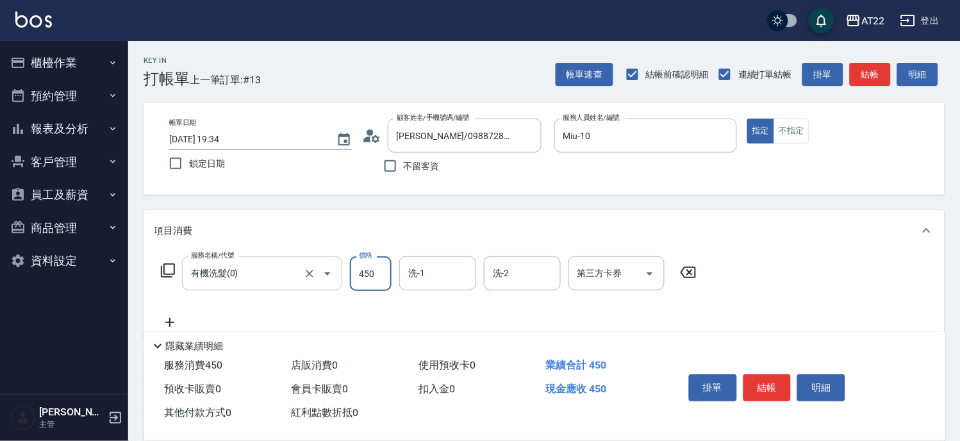
type input "450"
type input "恩恩-18"
click at [176, 321] on icon at bounding box center [170, 322] width 32 height 15
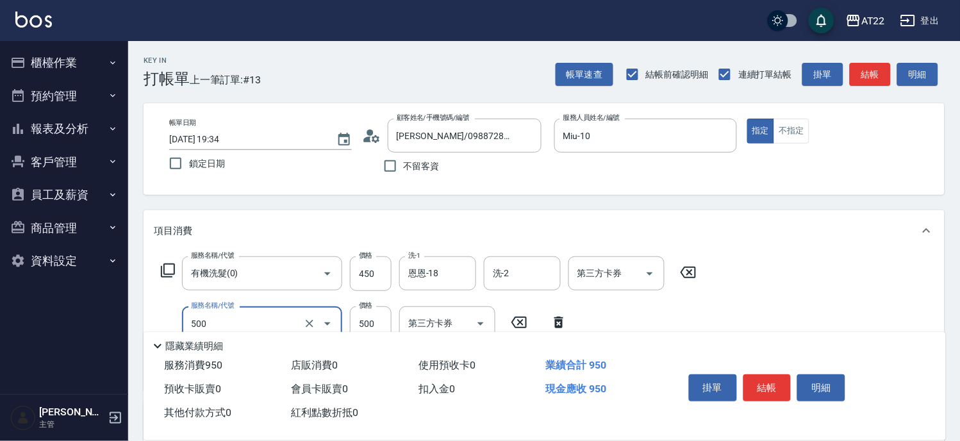
type input "剪髮(500)"
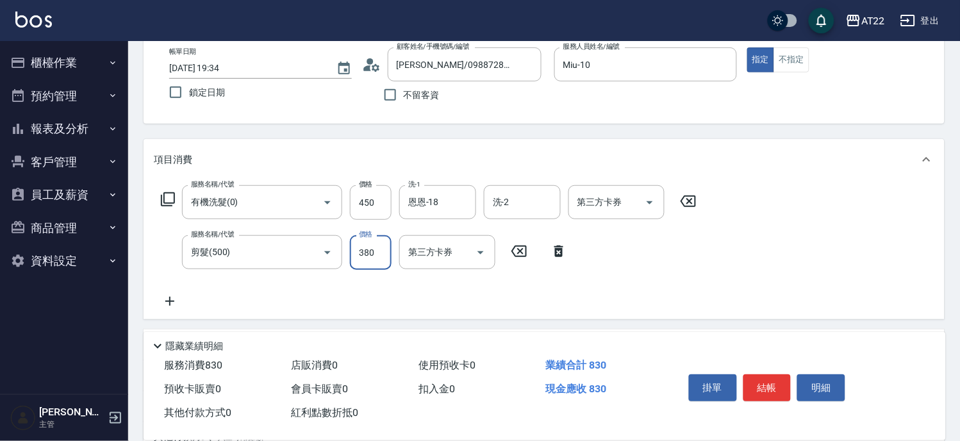
type input "380"
click at [177, 301] on icon at bounding box center [170, 301] width 32 height 15
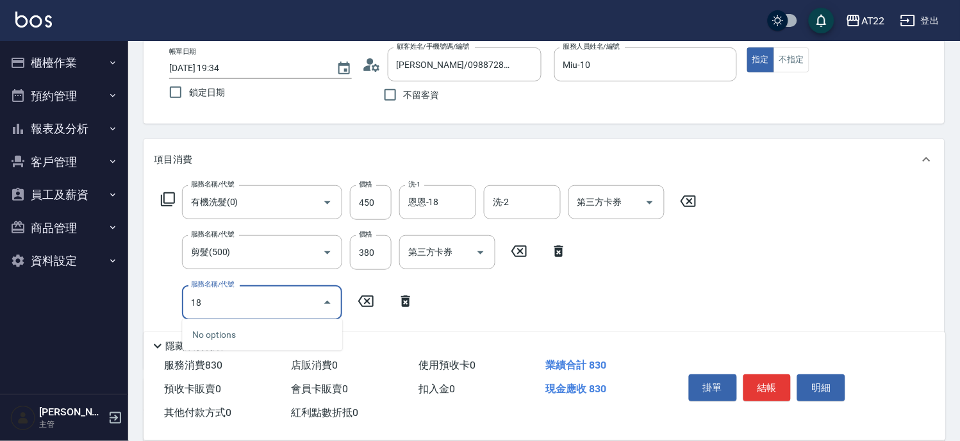
type input "1"
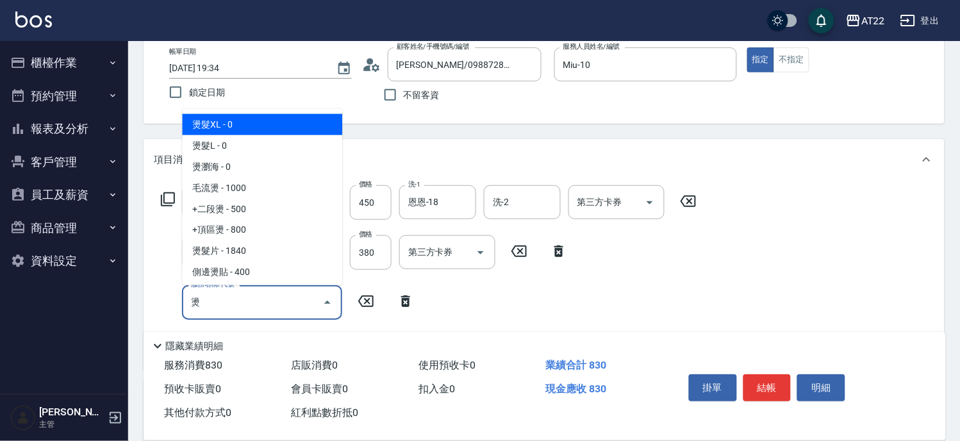
click at [239, 115] on span "燙髮XL - 0" at bounding box center [262, 124] width 160 height 21
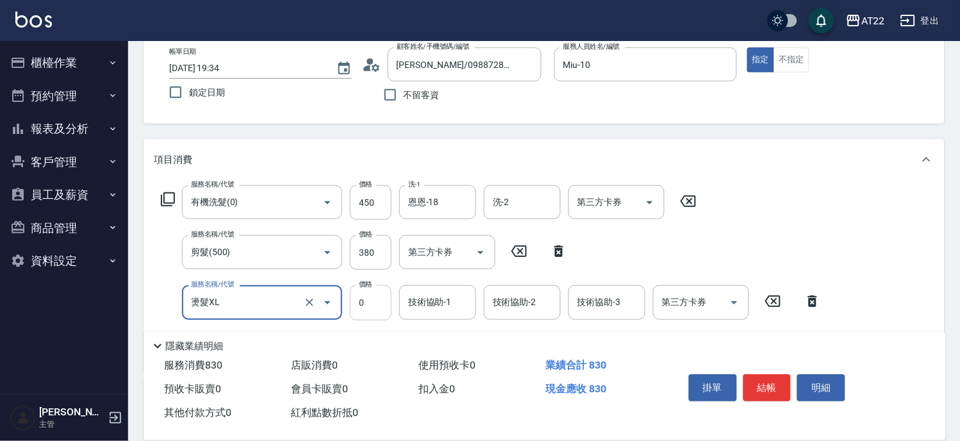
type input "燙髮XL"
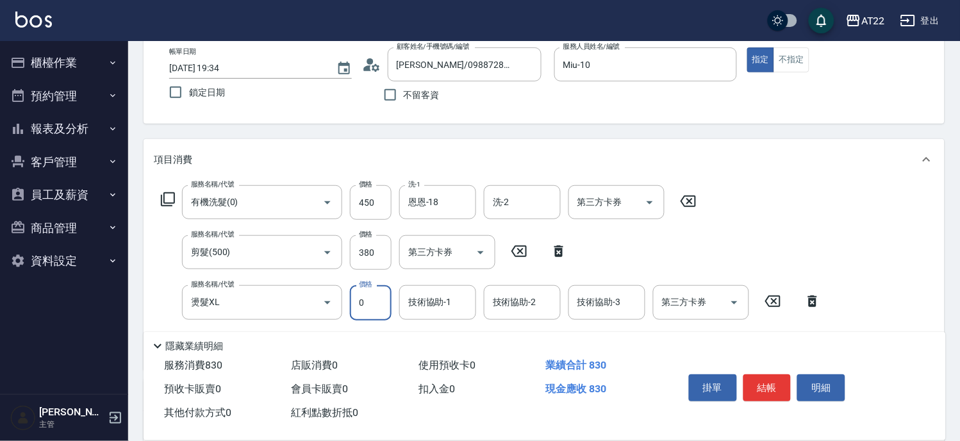
click at [362, 308] on input "0" at bounding box center [371, 302] width 42 height 35
type input "3220"
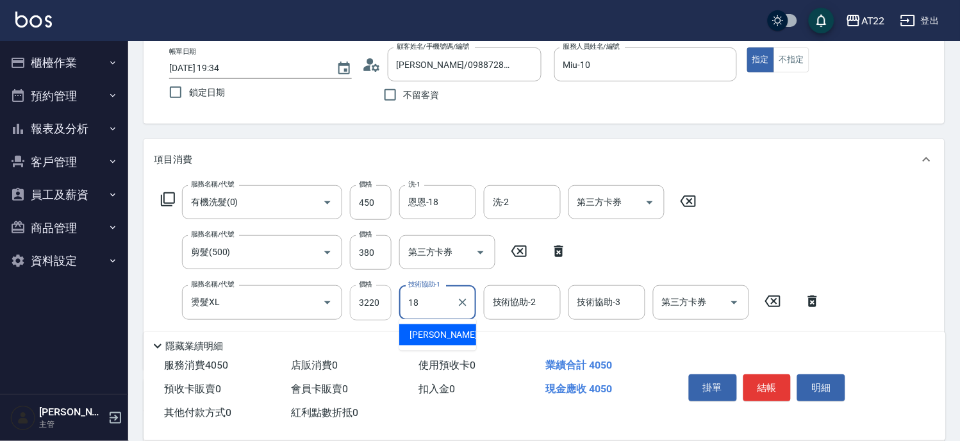
type input "恩恩-18"
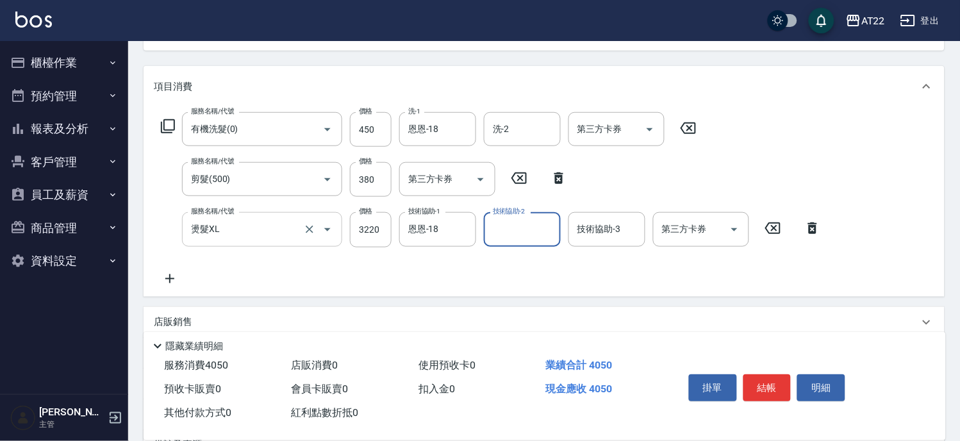
scroll to position [213, 0]
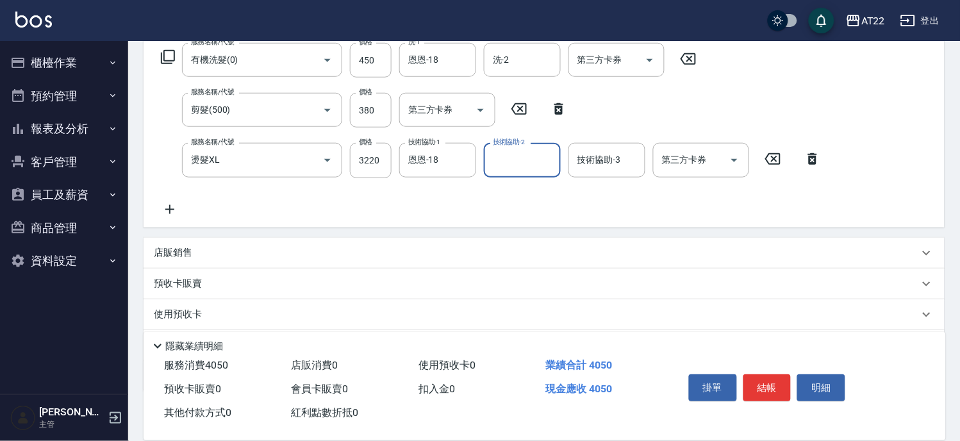
click at [169, 213] on icon at bounding box center [170, 209] width 32 height 15
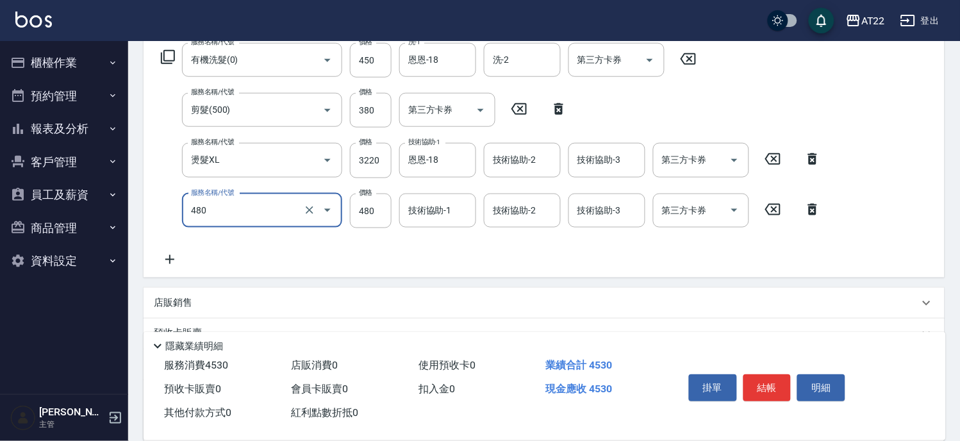
type input "潤澤修護(480)"
type input "800"
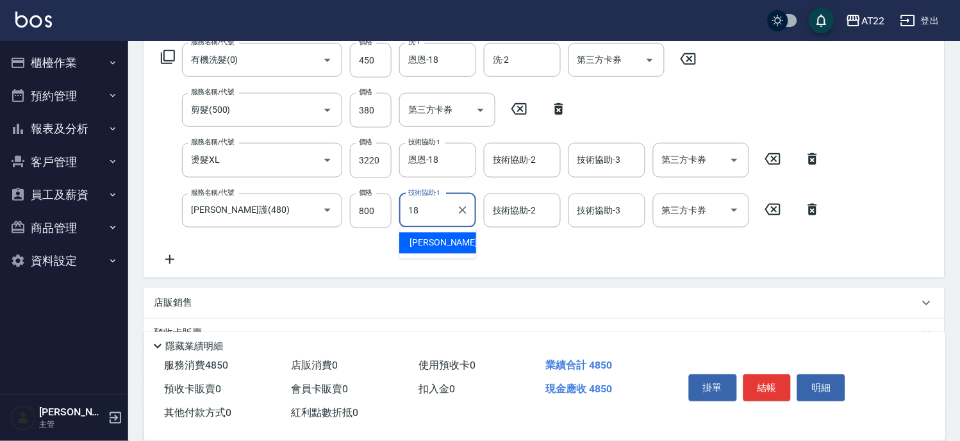
type input "恩恩-18"
click at [174, 304] on p "店販銷售" at bounding box center [173, 302] width 38 height 13
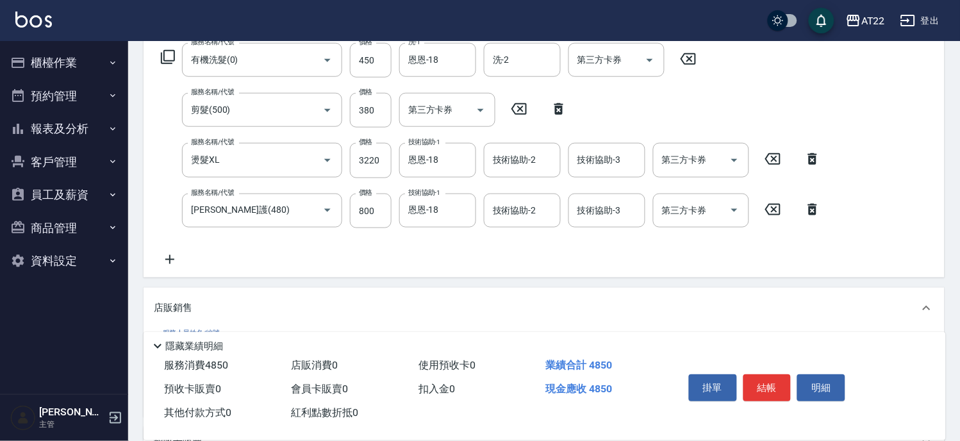
scroll to position [356, 0]
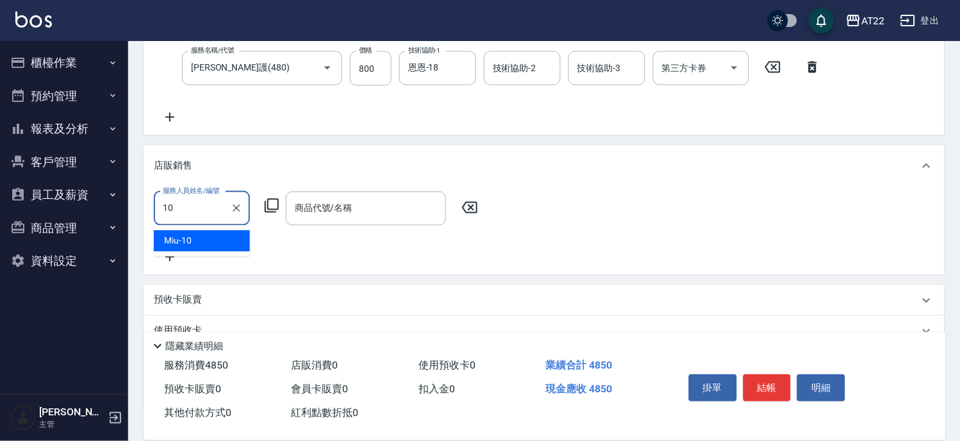
type input "Miu-10"
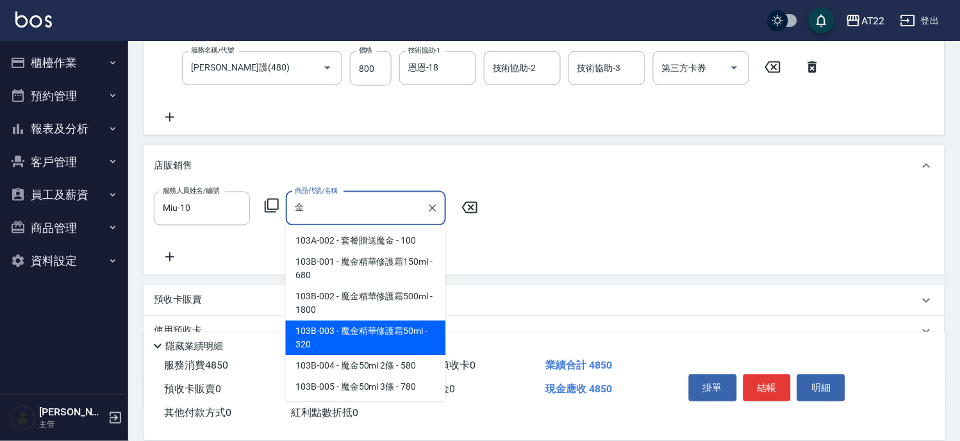
scroll to position [64, 0]
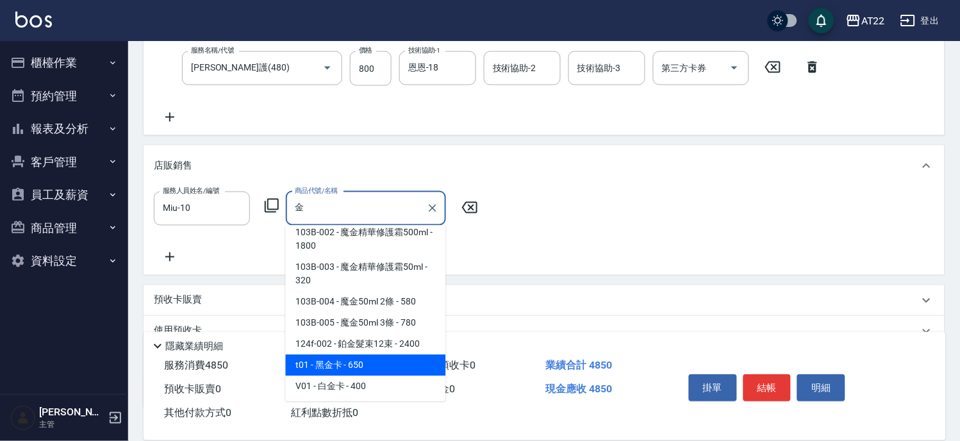
click at [376, 358] on span "t01 - 黑金卡 - 650" at bounding box center [366, 365] width 160 height 21
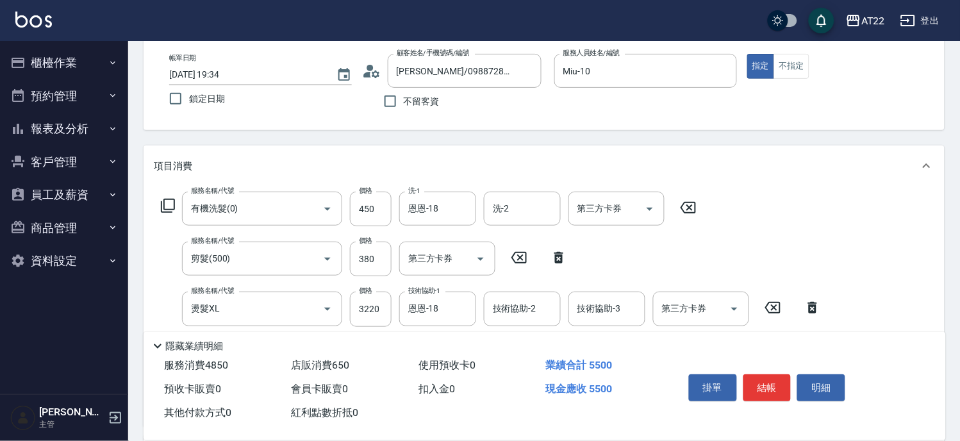
scroll to position [0, 0]
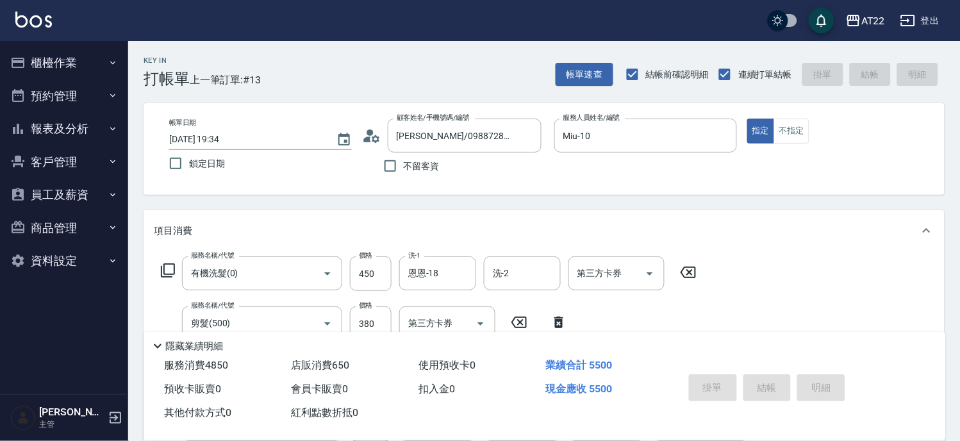
type input "黑金卡"
type input "2025/08/12 19:37"
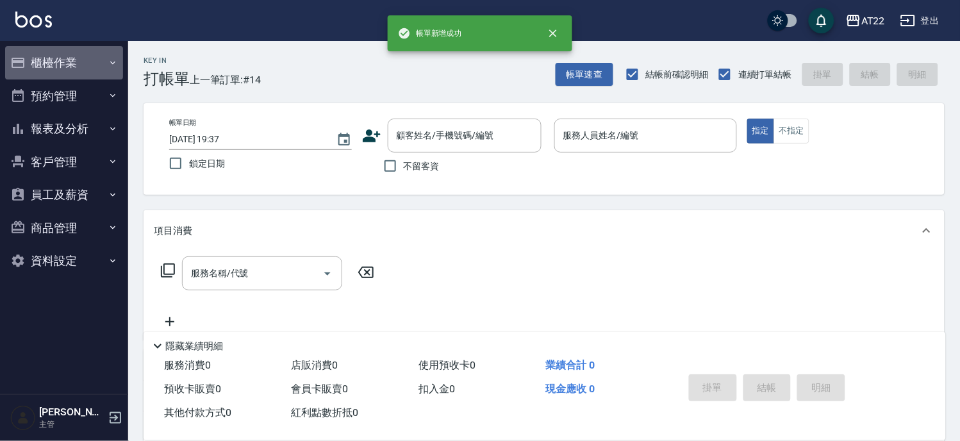
click at [37, 54] on button "櫃檯作業" at bounding box center [64, 62] width 118 height 33
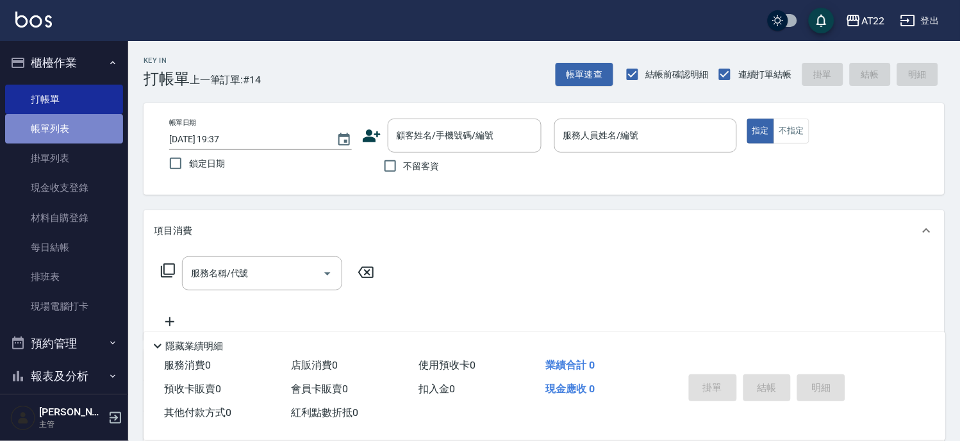
click at [65, 135] on link "帳單列表" at bounding box center [64, 128] width 118 height 29
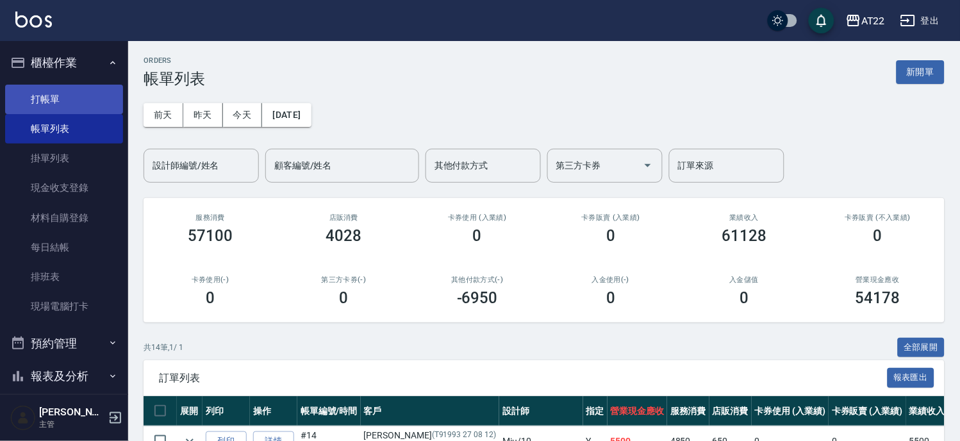
click at [54, 91] on link "打帳單" at bounding box center [64, 99] width 118 height 29
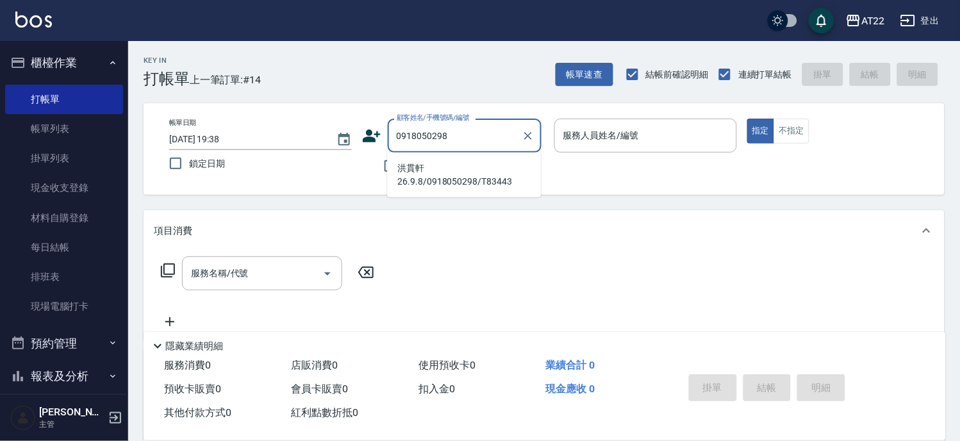
click at [440, 173] on li "洪貫軒26.9.8/0918050298/T83443" at bounding box center [464, 175] width 154 height 35
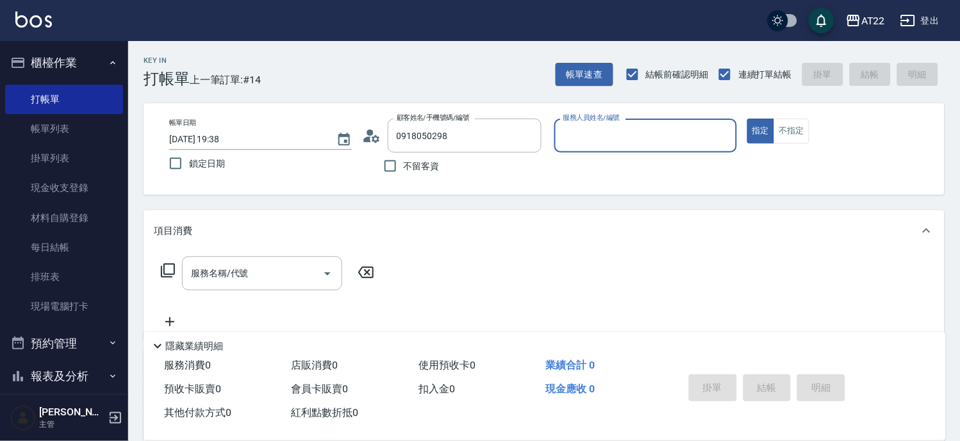
type input "洪貫軒26.9.8/0918050298/T83443"
click at [626, 127] on input "尤信翰(無代號)" at bounding box center [636, 135] width 152 height 22
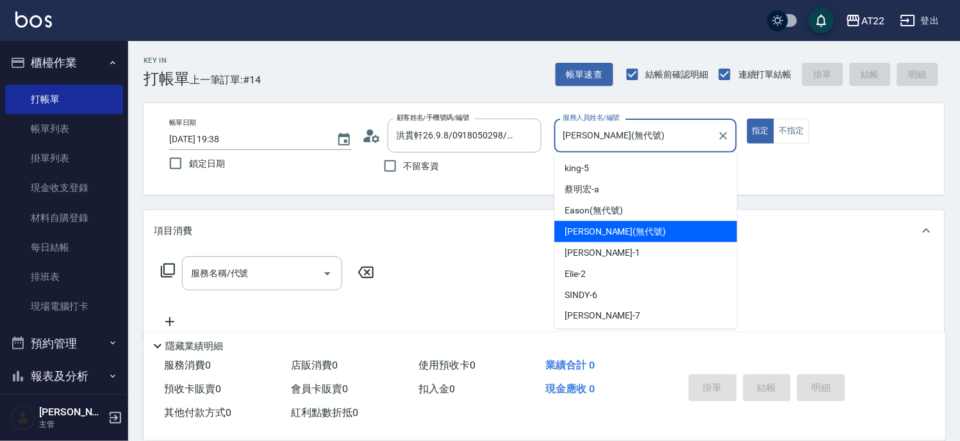
click at [626, 127] on input "尤信翰(無代號)" at bounding box center [636, 135] width 152 height 22
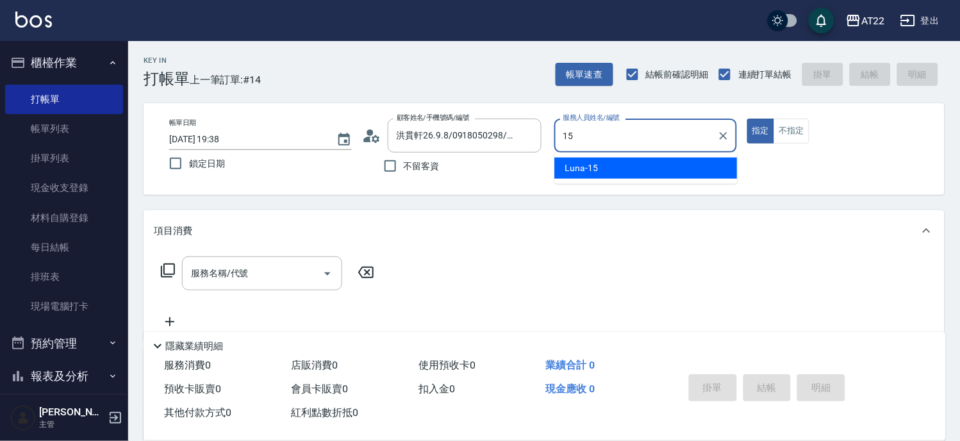
type input "Luna-15"
type button "true"
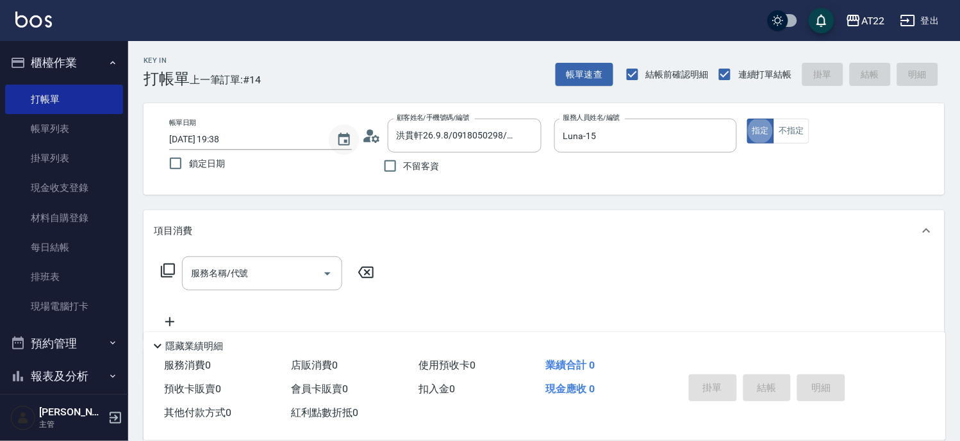
click at [358, 138] on button "Choose date, selected date is 2025-08-12" at bounding box center [344, 139] width 31 height 31
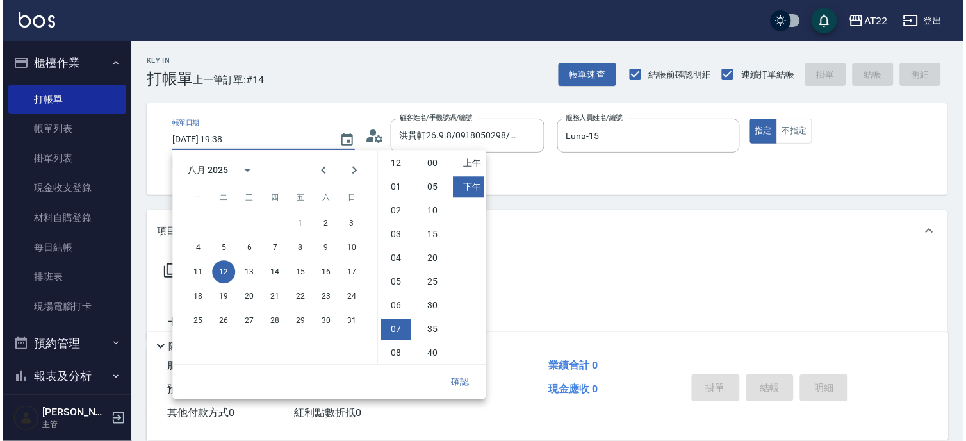
scroll to position [71, 0]
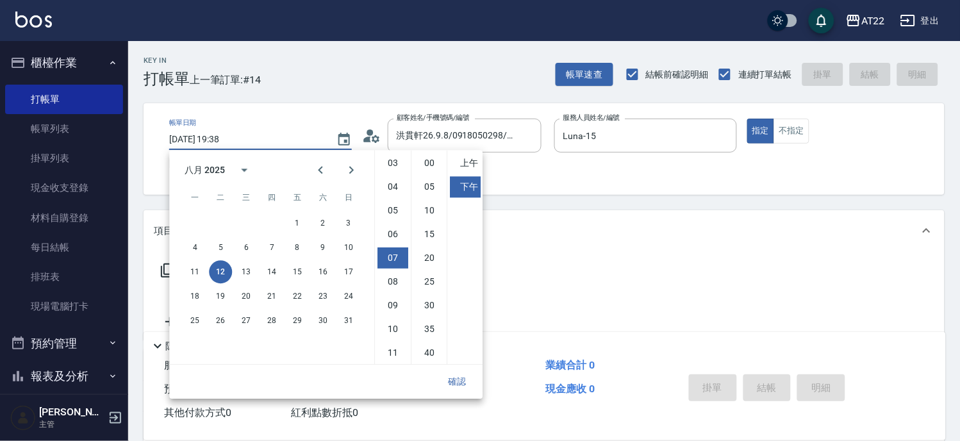
click at [369, 137] on icon at bounding box center [367, 140] width 8 height 6
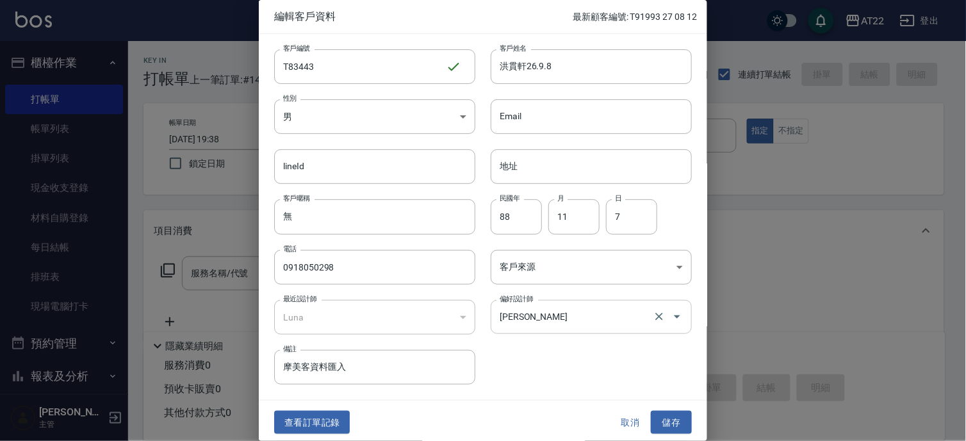
click at [565, 317] on input "[PERSON_NAME]" at bounding box center [574, 317] width 154 height 22
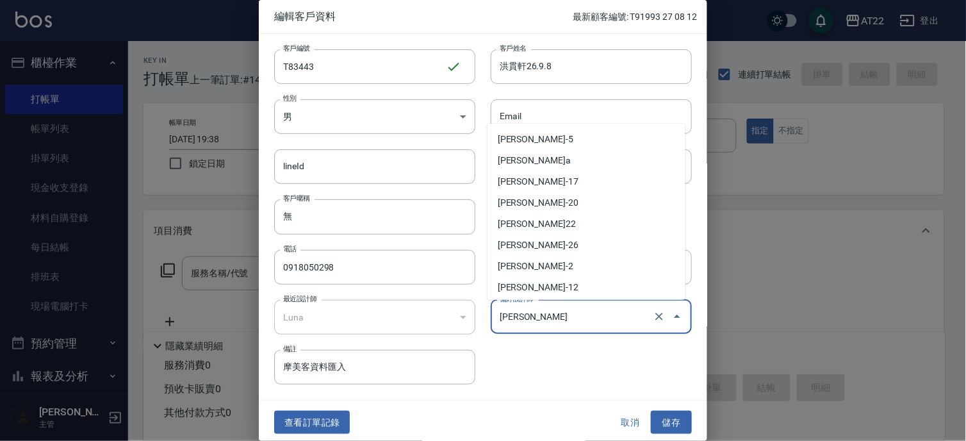
scroll to position [188, 0]
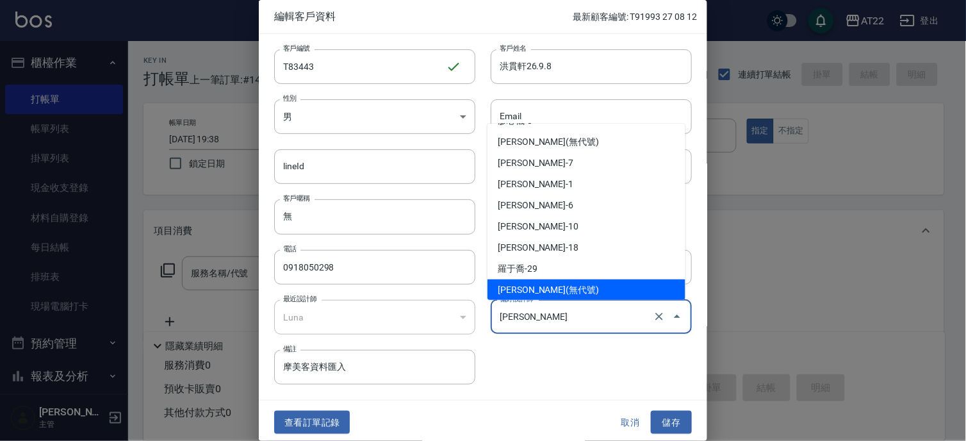
click at [565, 317] on input "[PERSON_NAME]" at bounding box center [574, 317] width 154 height 22
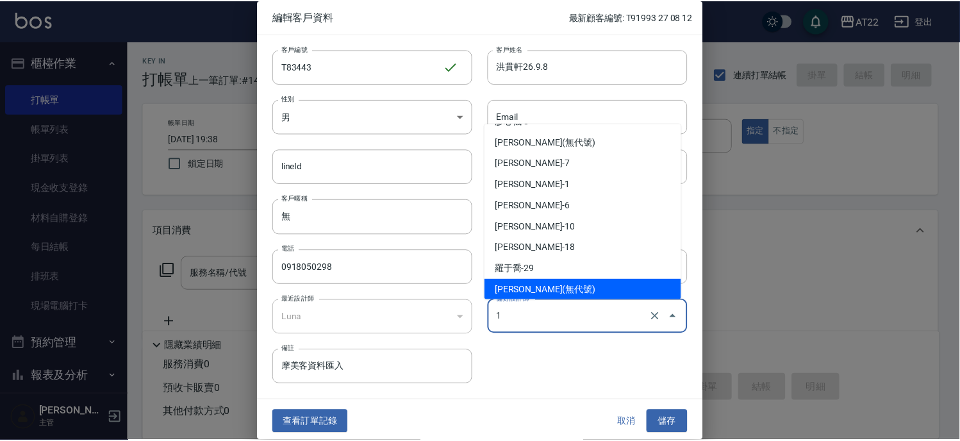
scroll to position [0, 0]
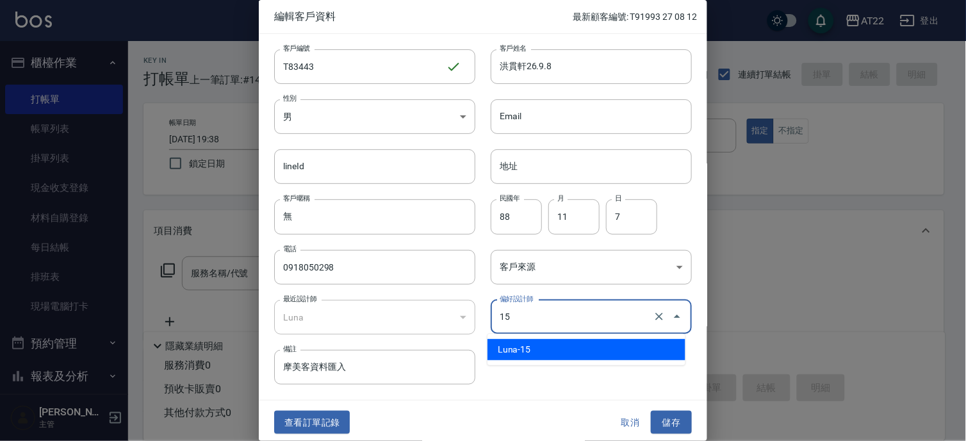
type input "Luna"
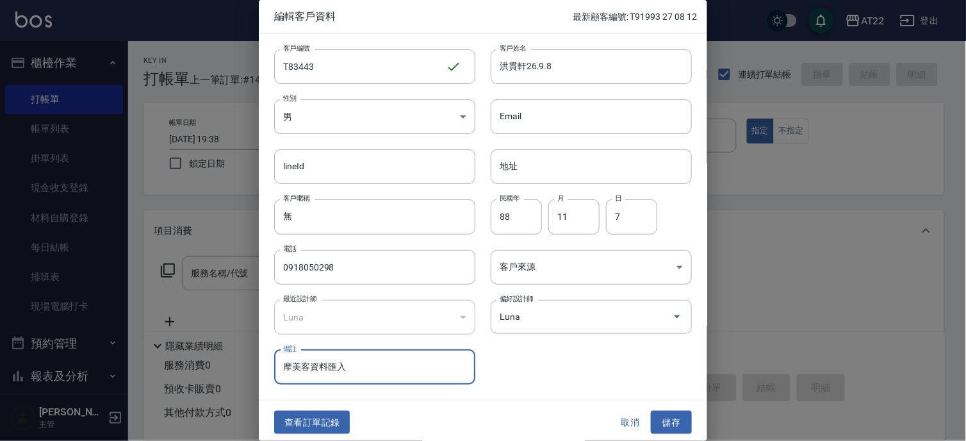
click at [670, 424] on button "儲存" at bounding box center [671, 423] width 41 height 24
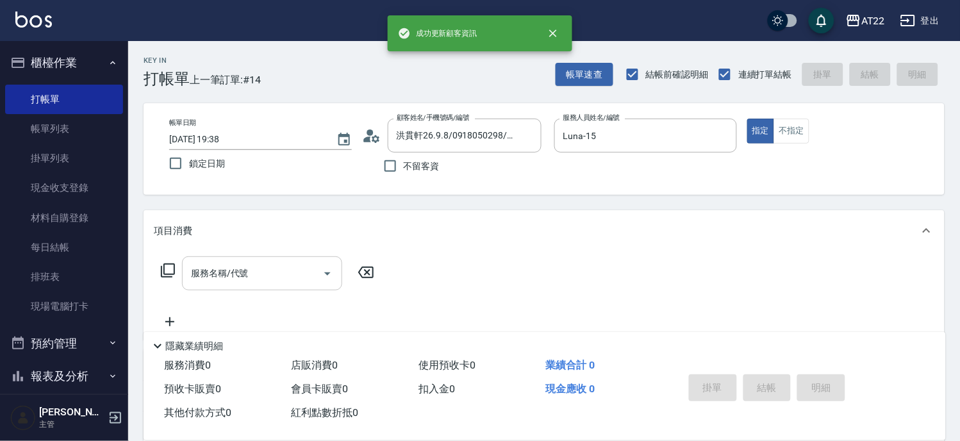
click at [268, 281] on input "服務名稱/代號" at bounding box center [252, 273] width 129 height 22
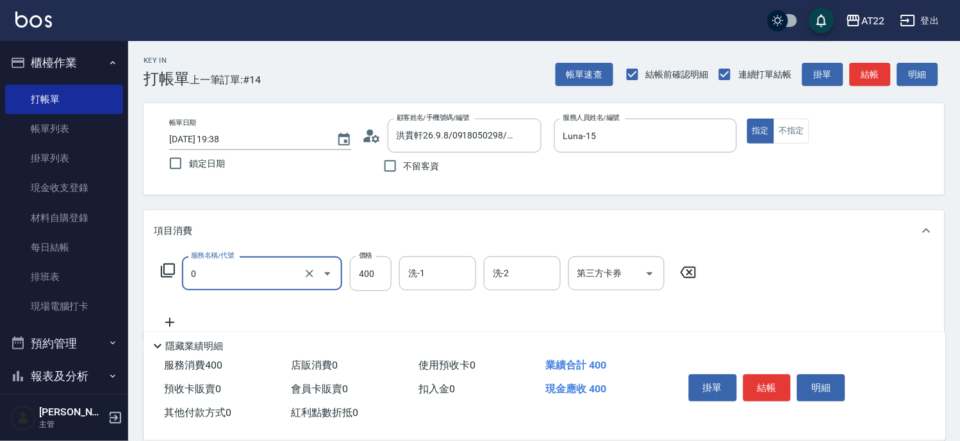
type input "有機洗髮(0)"
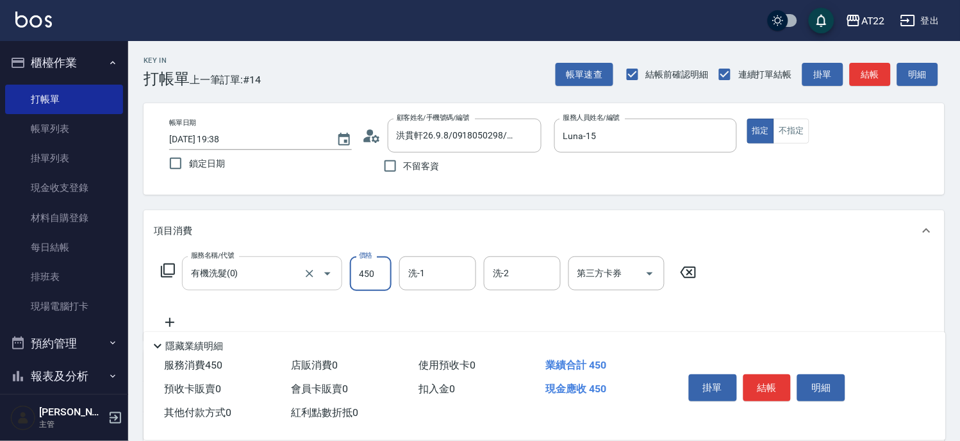
type input "450"
type input "Noah-20"
click at [167, 319] on icon at bounding box center [170, 322] width 32 height 15
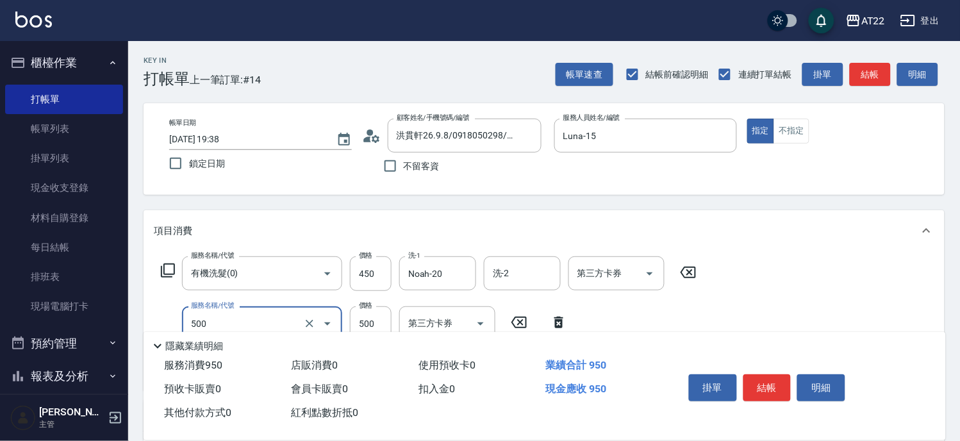
type input "剪髮(500)"
type input "180"
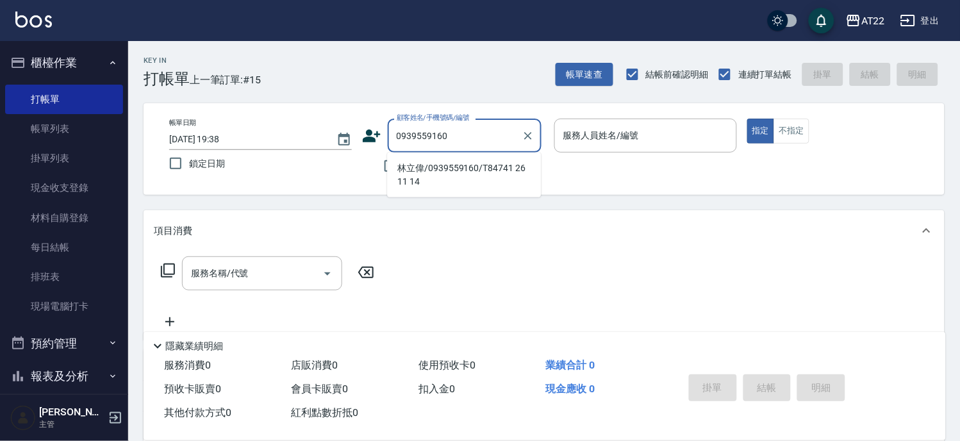
click at [481, 170] on li "林立偉/0939559160/T84741 26 11 14" at bounding box center [464, 175] width 154 height 35
type input "林立偉/0939559160/T84741 26 11 14"
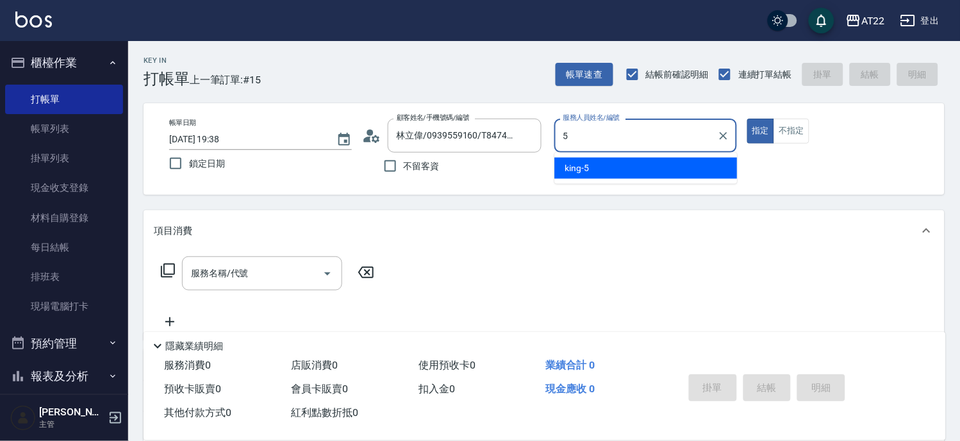
type input "king-5"
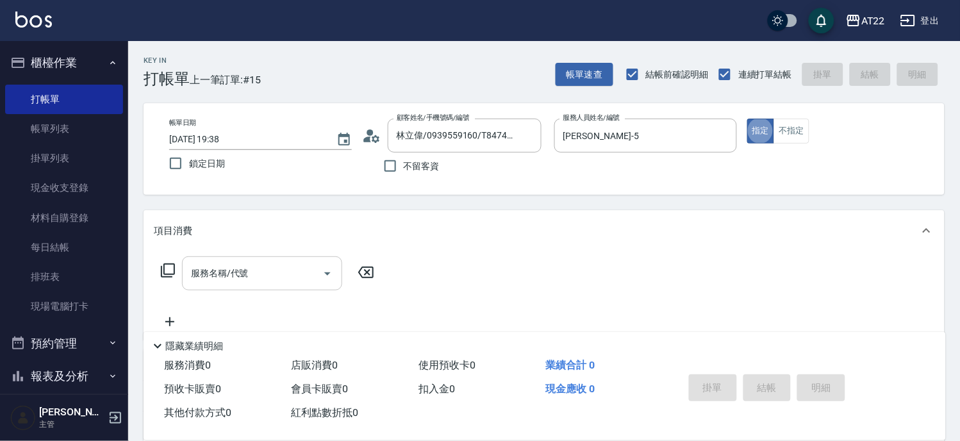
click at [257, 270] on input "服務名稱/代號" at bounding box center [252, 273] width 129 height 22
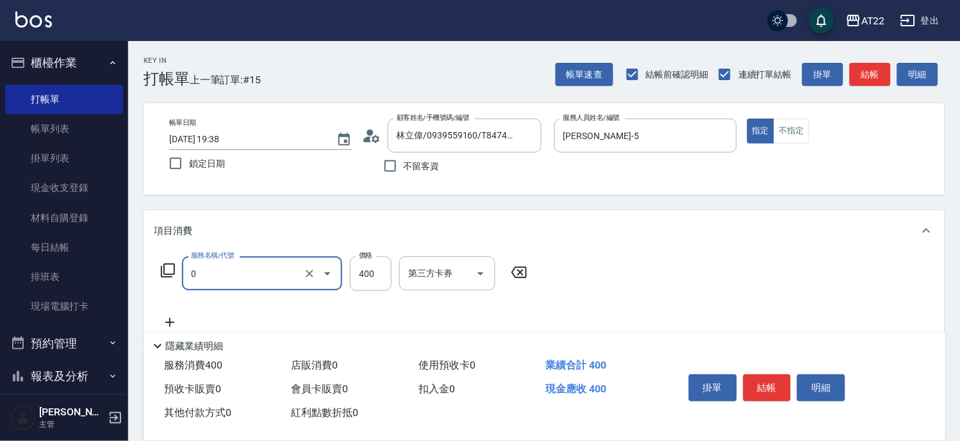
type input "有機洗髮(0)"
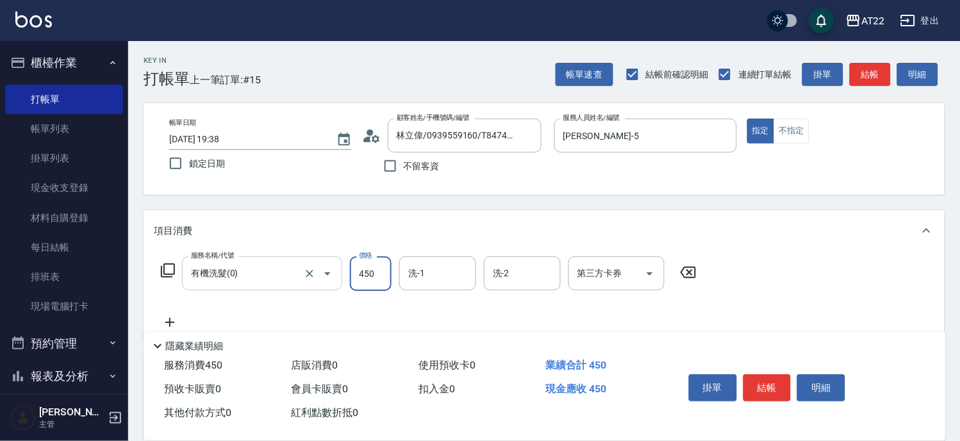
type input "450"
type input "Joe-16"
click at [177, 321] on icon at bounding box center [170, 322] width 32 height 15
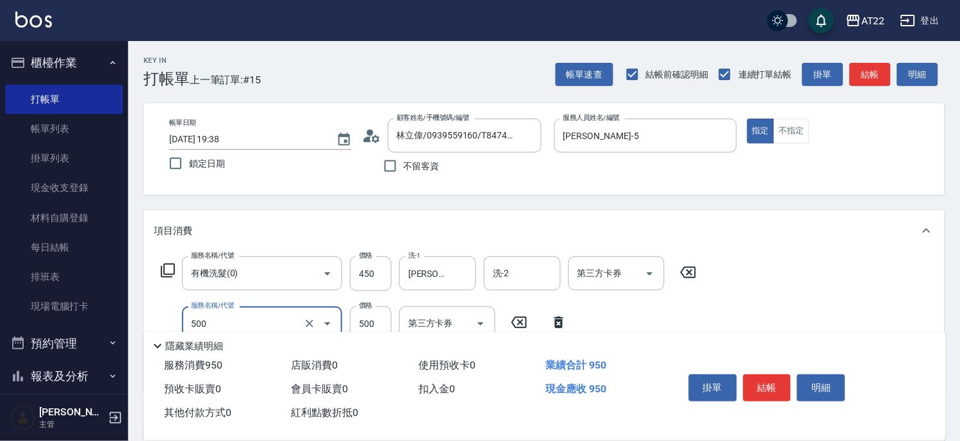
type input "剪髮(500)"
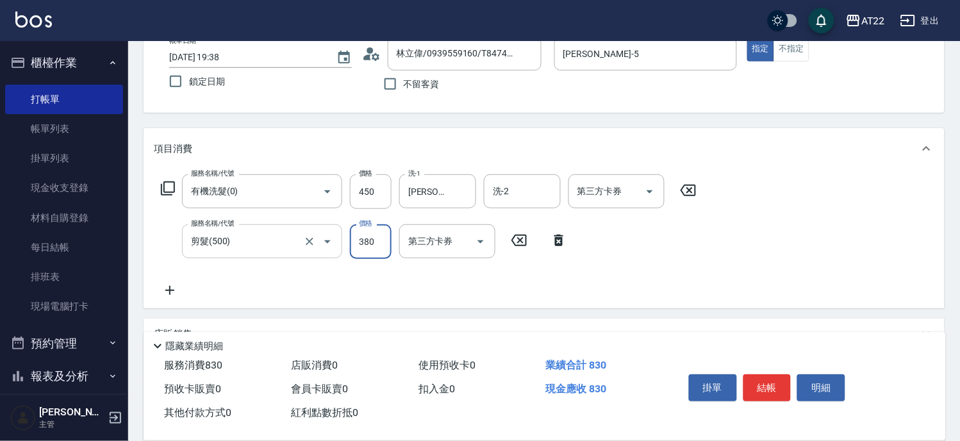
scroll to position [213, 0]
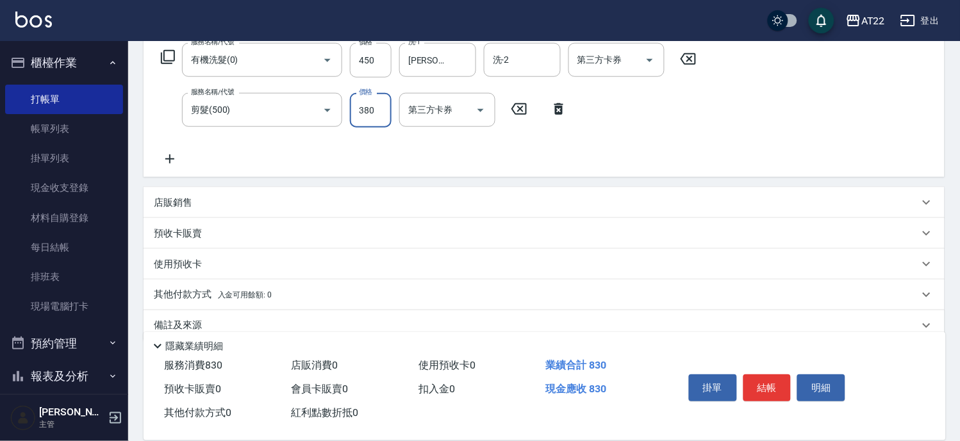
type input "380"
click at [163, 162] on icon at bounding box center [170, 158] width 32 height 15
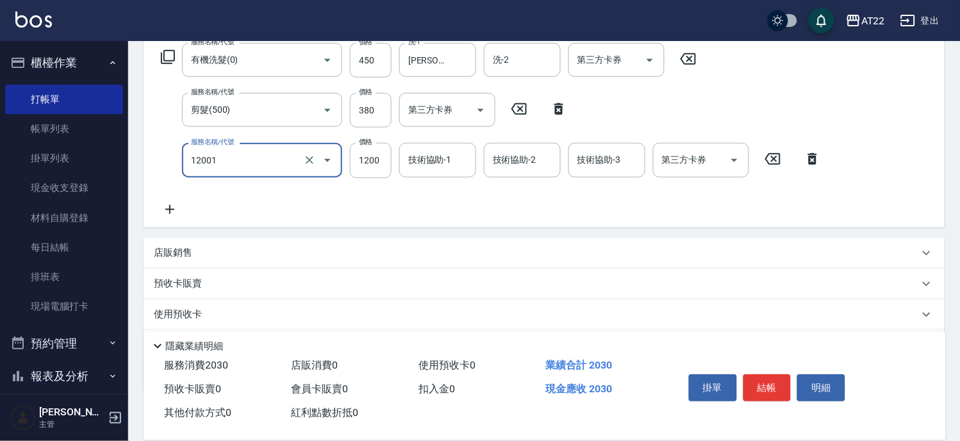
type input "燙髮S(12001)"
type input "1510"
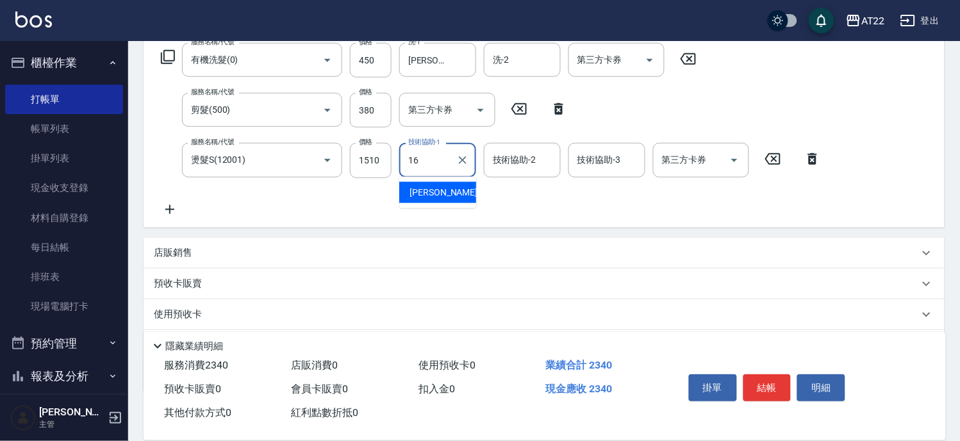
type input "Joe-16"
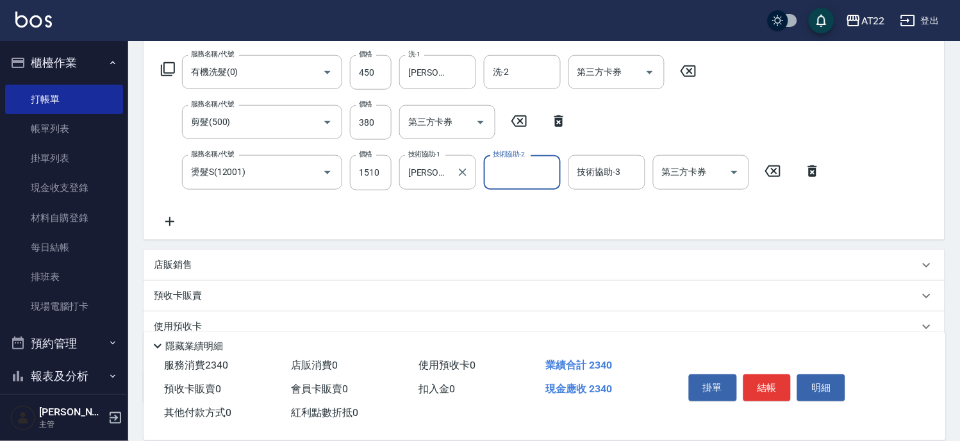
scroll to position [0, 0]
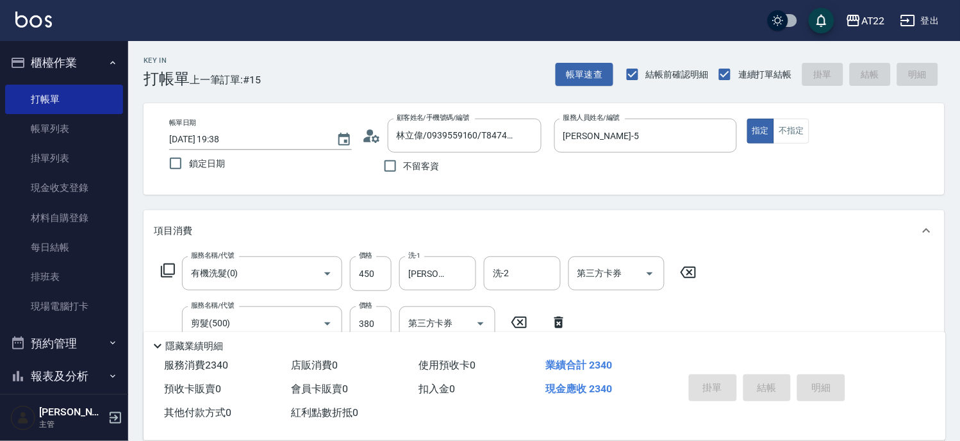
type input "2025/08/12 19:39"
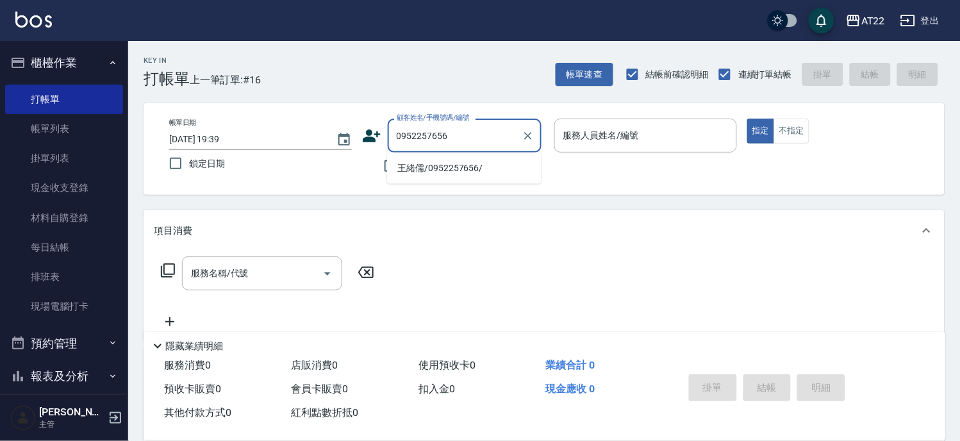
click at [464, 169] on li "王緒儒/0952257656/" at bounding box center [464, 168] width 154 height 21
type input "王緒儒/0952257656/"
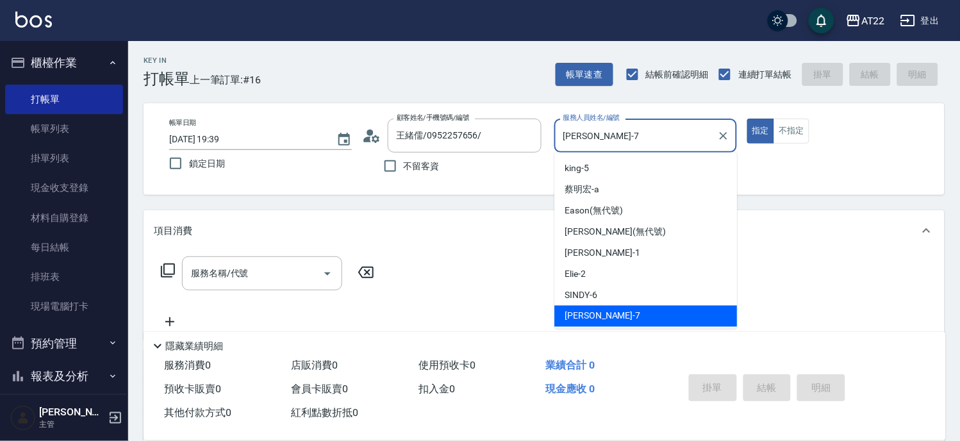
click at [630, 136] on input "Allen-7" at bounding box center [636, 135] width 152 height 22
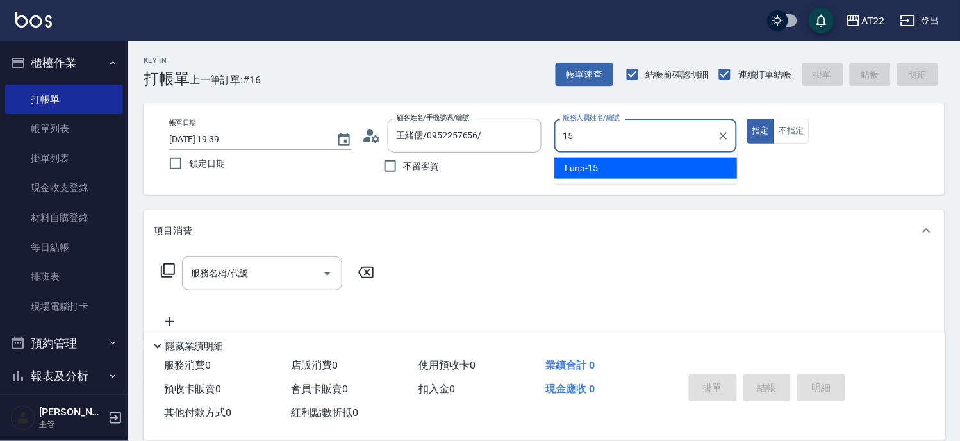
type input "Luna-15"
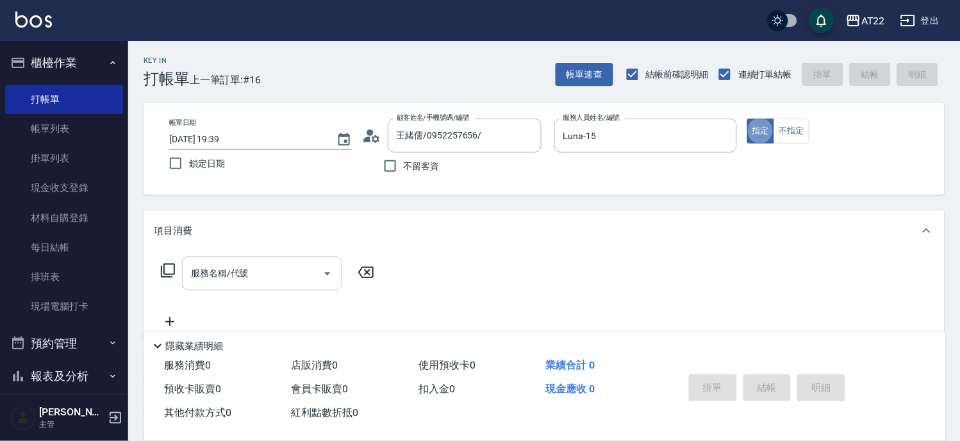
click at [261, 278] on input "服務名稱/代號" at bounding box center [252, 273] width 129 height 22
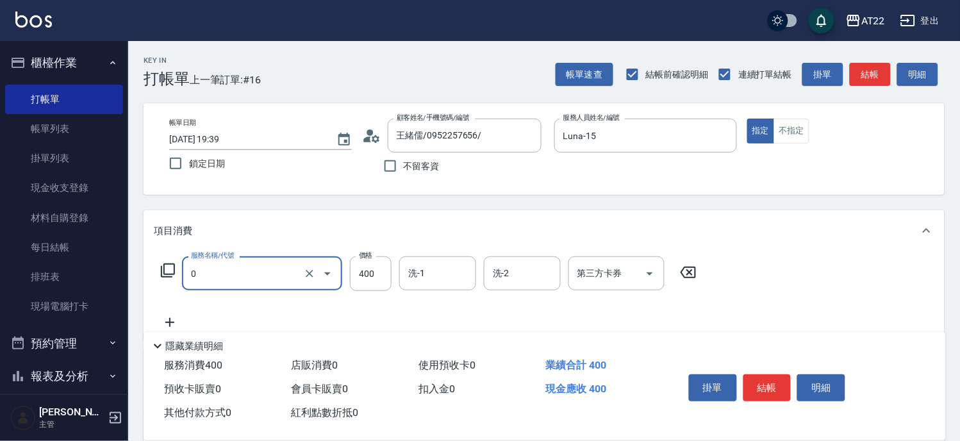
type input "有機洗髮(0)"
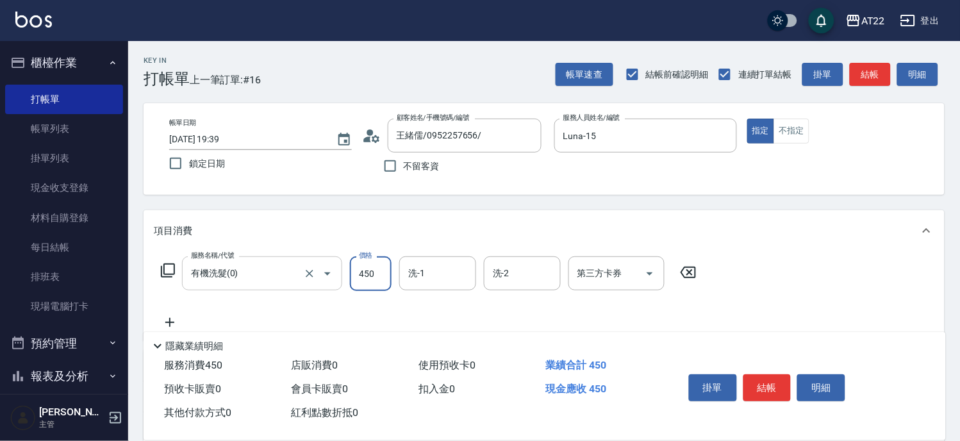
type input "450"
type input "Noah-20"
click at [167, 321] on icon at bounding box center [170, 322] width 32 height 15
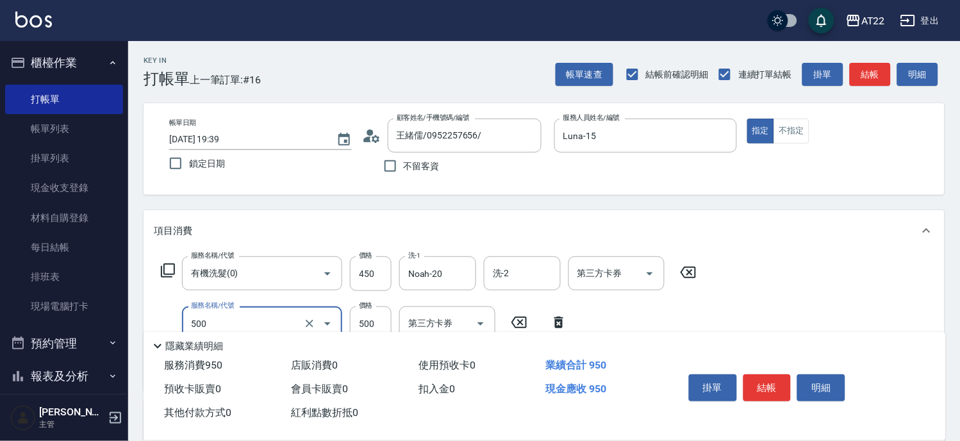
type input "剪髮(500)"
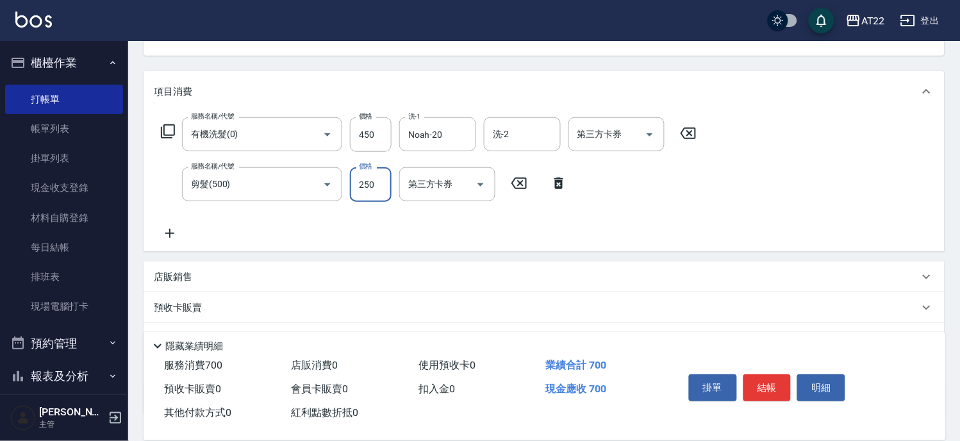
scroll to position [142, 0]
type input "250"
click at [174, 228] on icon at bounding box center [170, 229] width 32 height 15
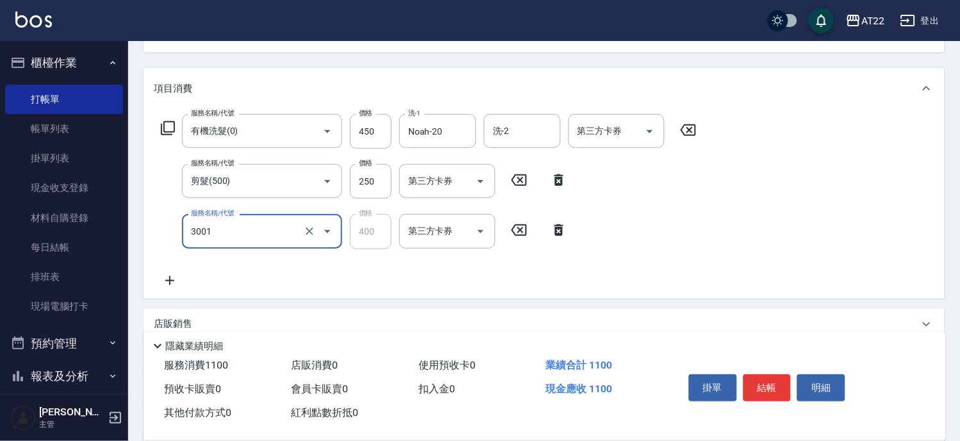
type input "側邊燙貼(3001)"
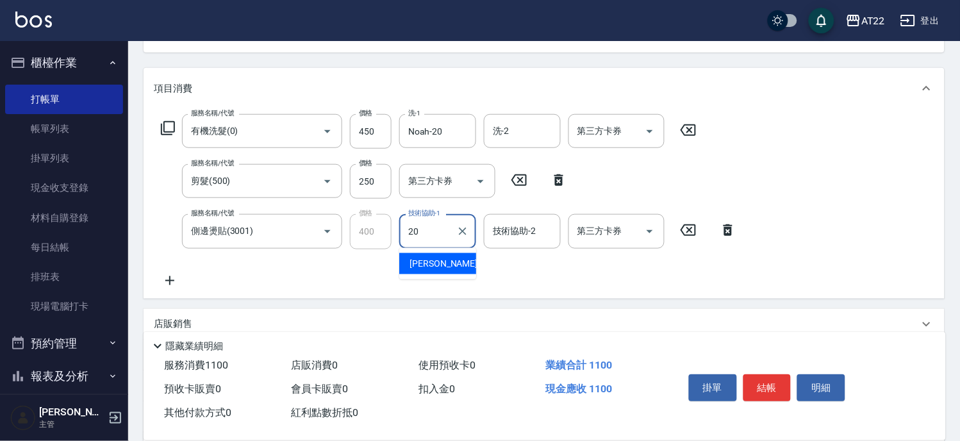
type input "Noah-20"
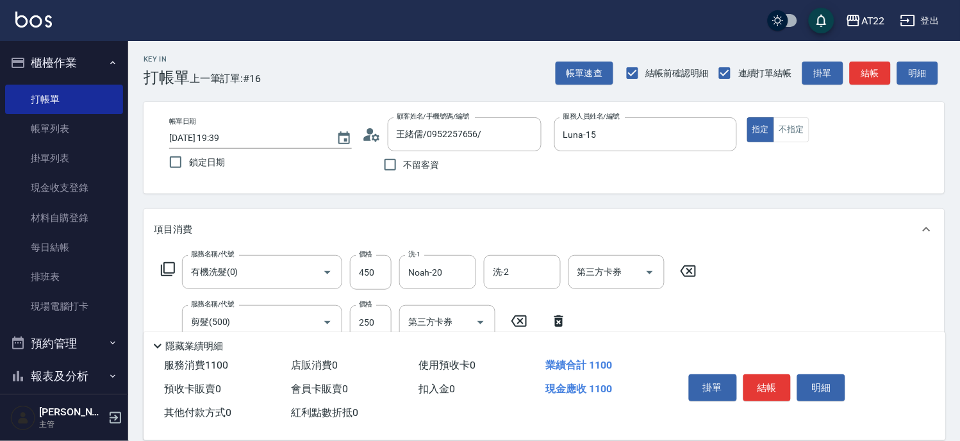
scroll to position [0, 0]
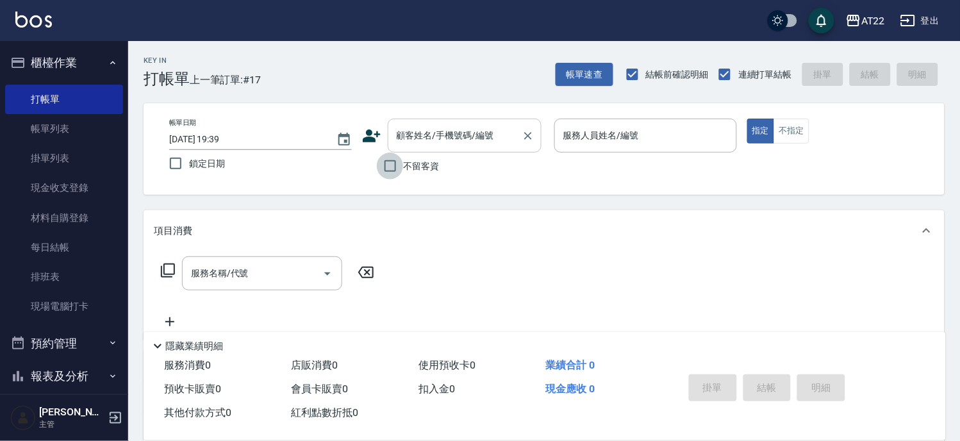
drag, startPoint x: 397, startPoint y: 163, endPoint x: 463, endPoint y: 149, distance: 67.6
click at [400, 162] on input "不留客資" at bounding box center [390, 166] width 27 height 27
checkbox input "true"
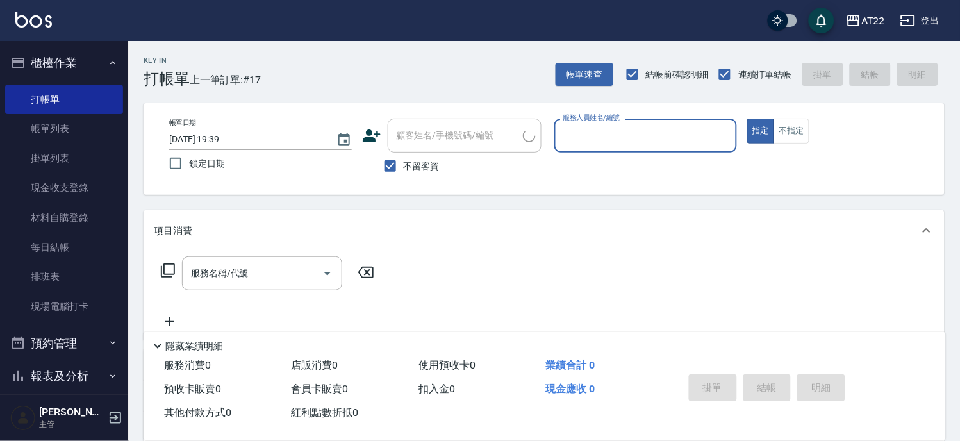
type input "ㄇ"
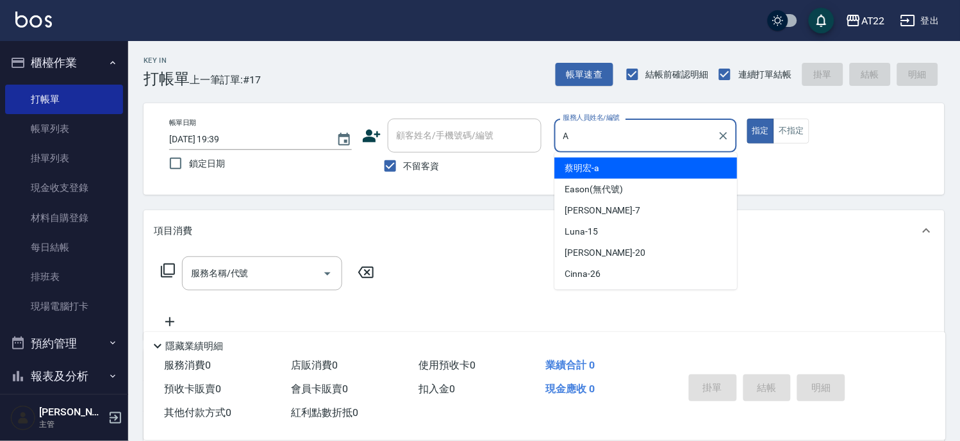
click at [586, 165] on span "蔡明宏 -a" at bounding box center [582, 168] width 35 height 13
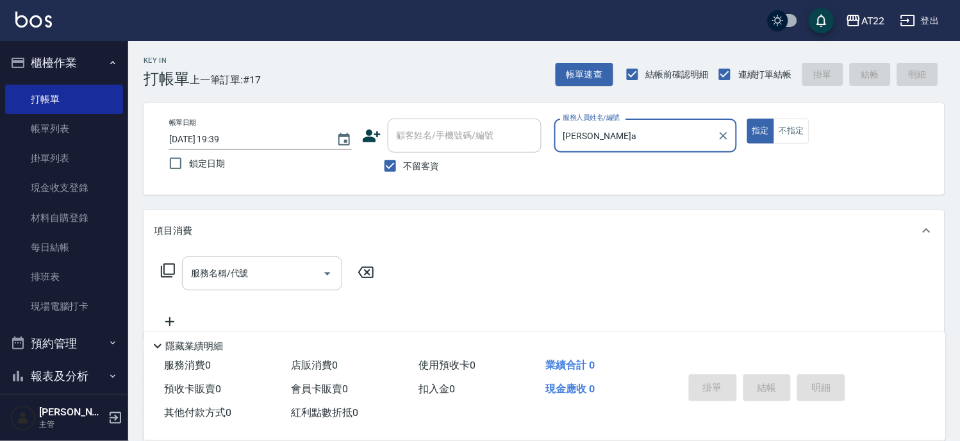
type input "蔡明宏-a"
click at [261, 263] on input "服務名稱/代號" at bounding box center [252, 273] width 129 height 22
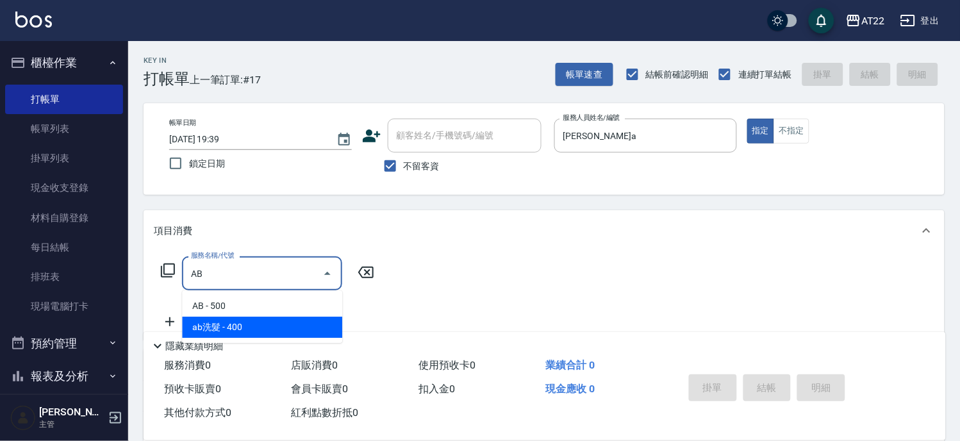
click at [264, 319] on span "ab洗髮 - 400" at bounding box center [262, 327] width 160 height 21
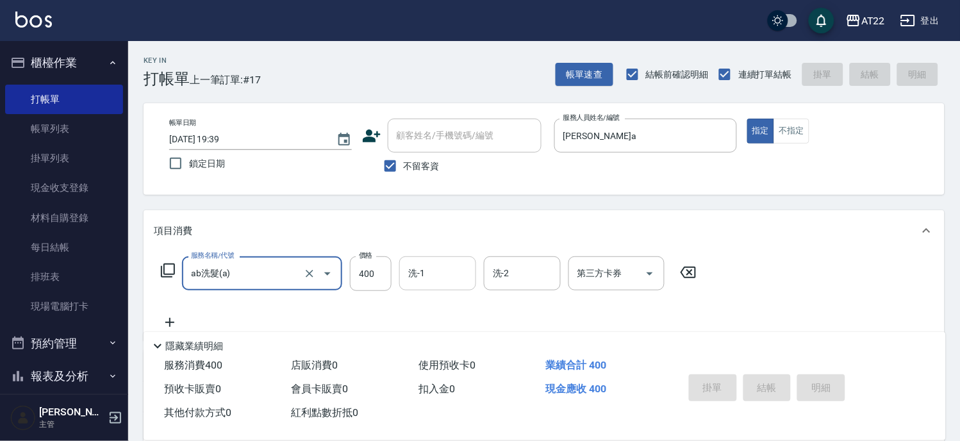
type input "ab洗髮(a)"
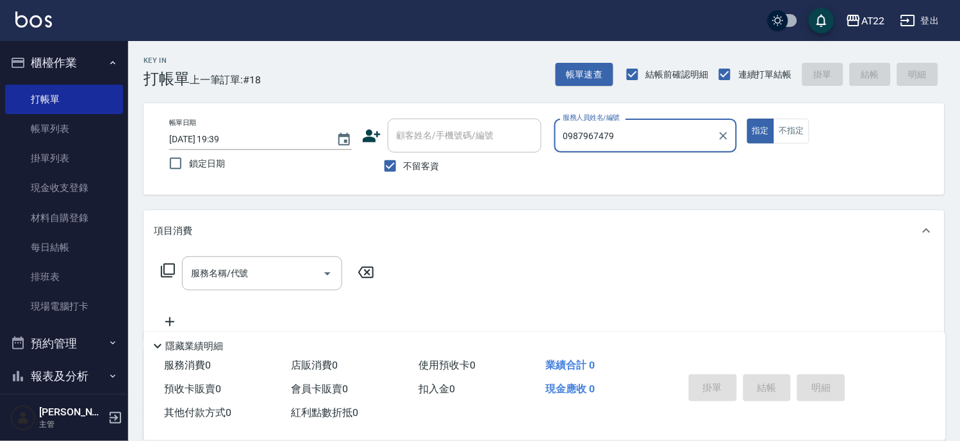
type input "0987967479"
click at [417, 172] on span "不留客資" at bounding box center [422, 166] width 36 height 13
click at [404, 172] on input "不留客資" at bounding box center [390, 166] width 27 height 27
checkbox input "false"
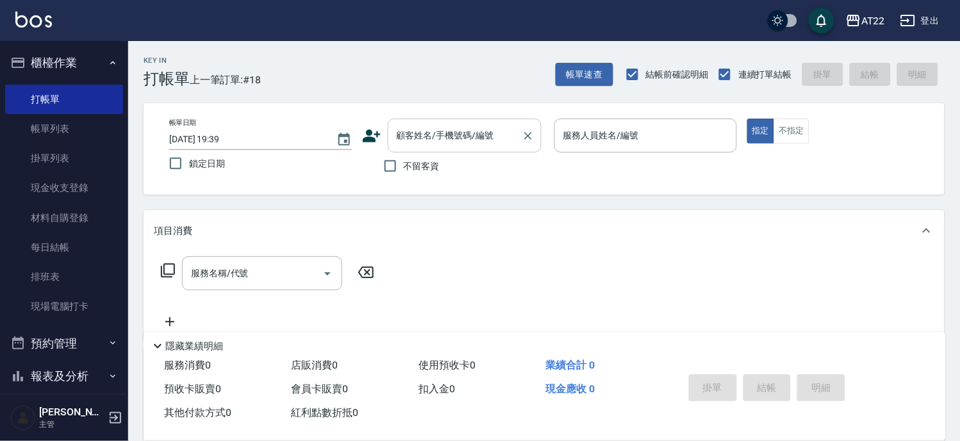
click at [430, 141] on input "顧客姓名/手機號碼/編號" at bounding box center [455, 135] width 123 height 22
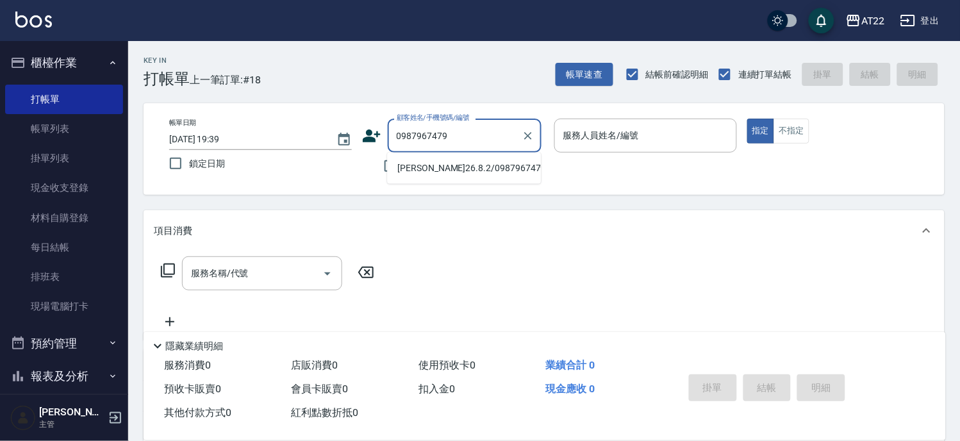
click at [474, 169] on li "[PERSON_NAME]26.8.2/0987967479/V81835" at bounding box center [464, 168] width 154 height 21
type input "[PERSON_NAME]26.8.2/0987967479/V81835"
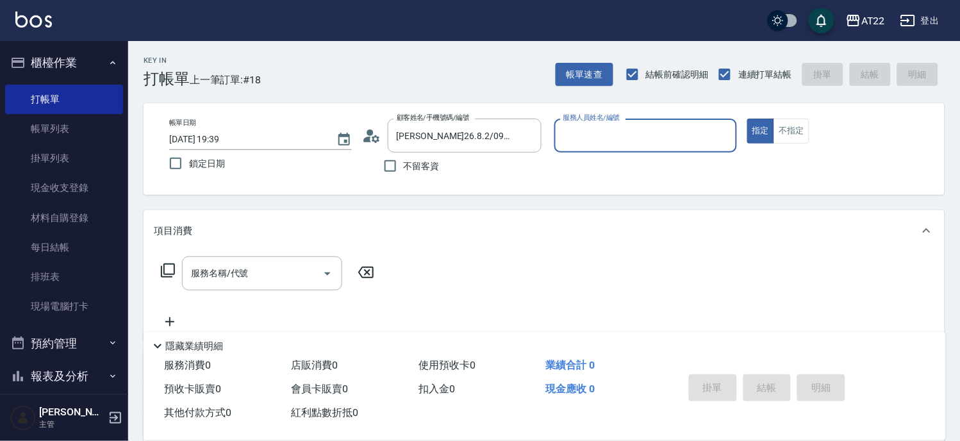
type input "king-5"
click at [248, 279] on input "服務名稱/代號" at bounding box center [252, 273] width 129 height 22
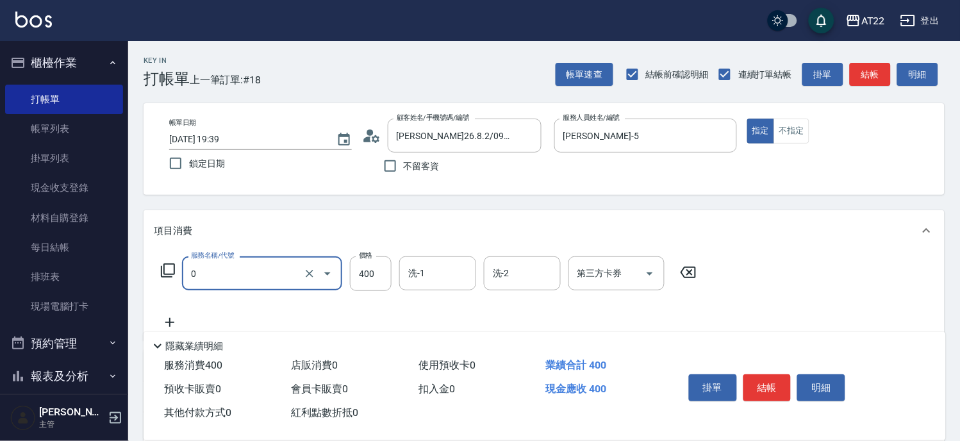
type input "有機洗髮(0)"
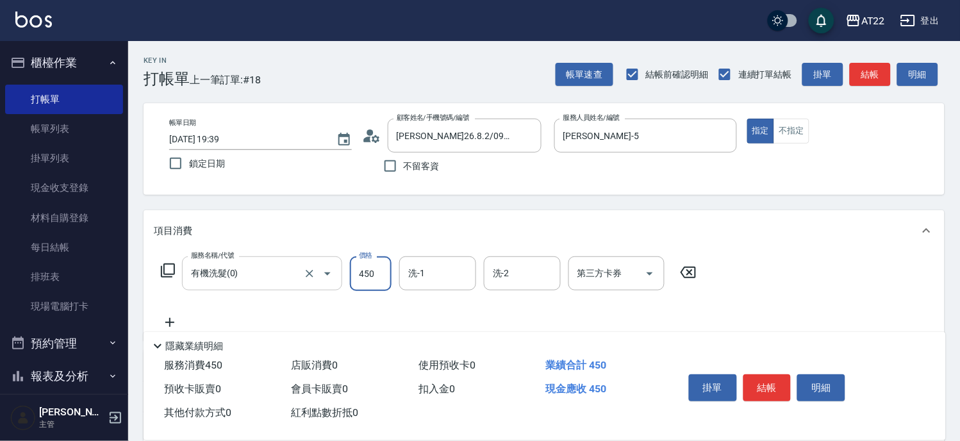
type input "450"
type input "Joe-16"
click at [163, 318] on icon at bounding box center [170, 322] width 32 height 15
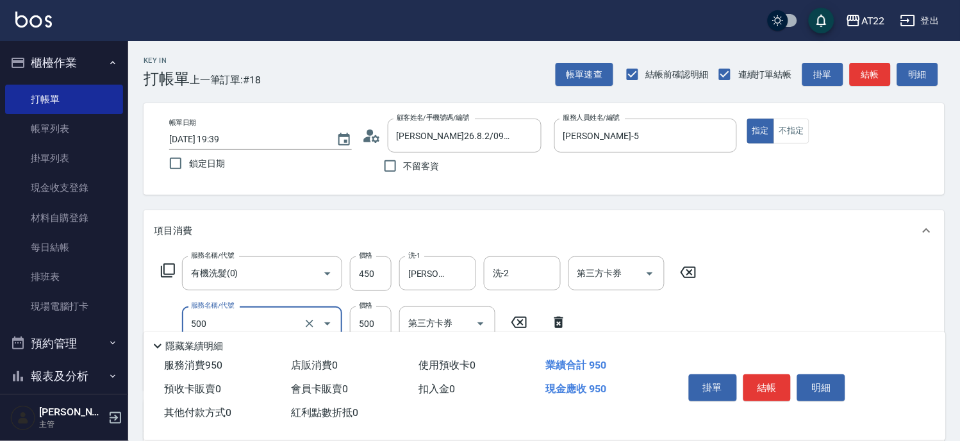
type input "剪髮(500)"
type input "400"
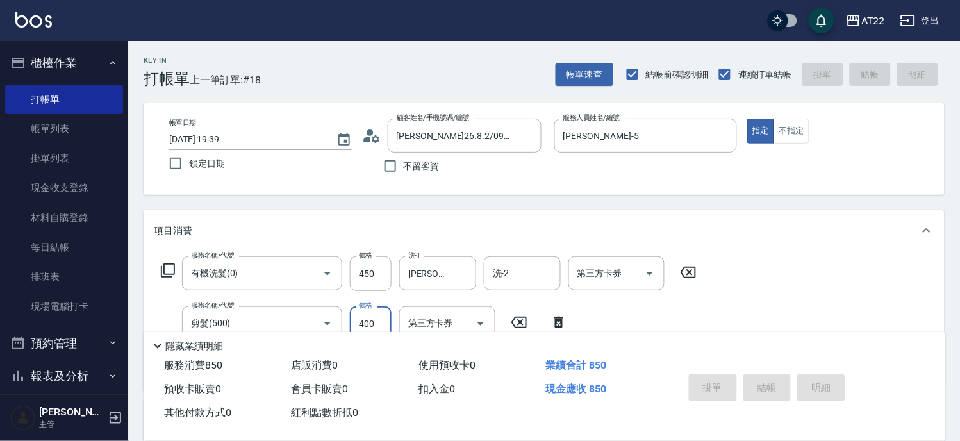
type input "2025/08/12 19:40"
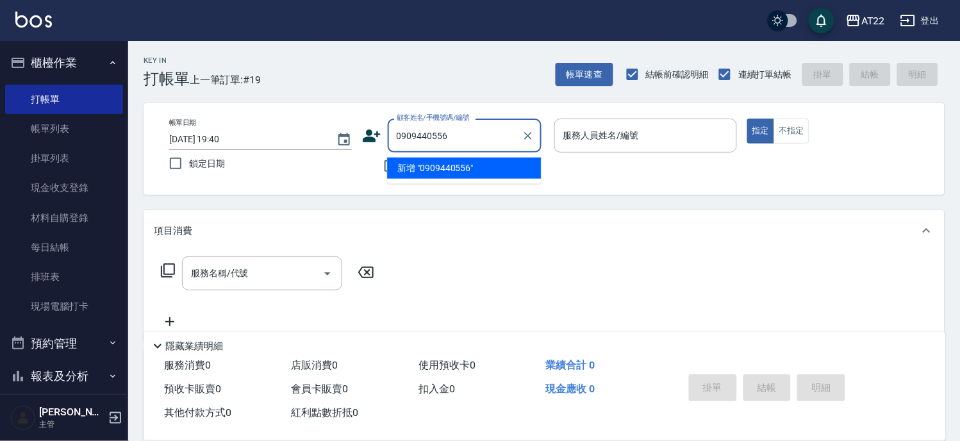
click at [426, 169] on li "新增 "0909440556"" at bounding box center [464, 168] width 154 height 21
type input "0909440556"
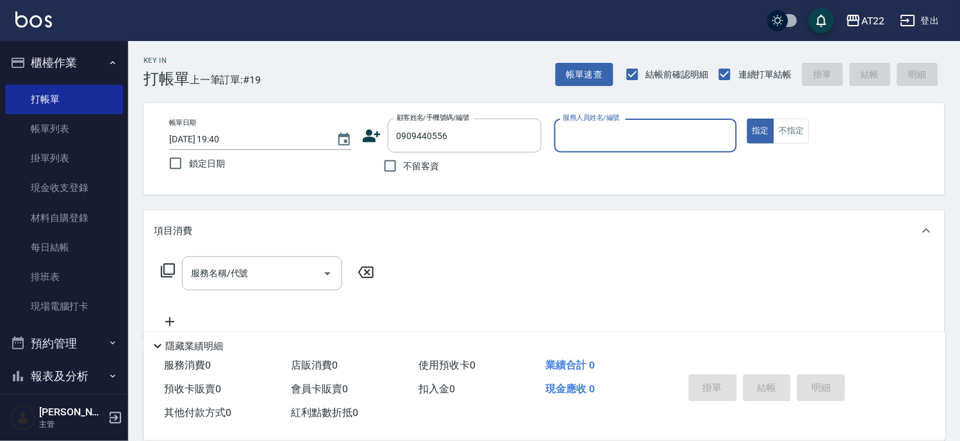
click at [372, 135] on icon at bounding box center [371, 135] width 19 height 19
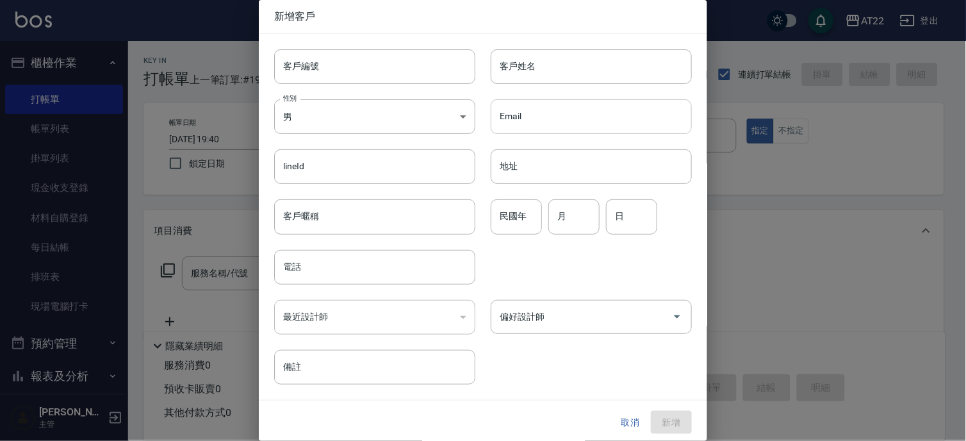
type input "0909440556"
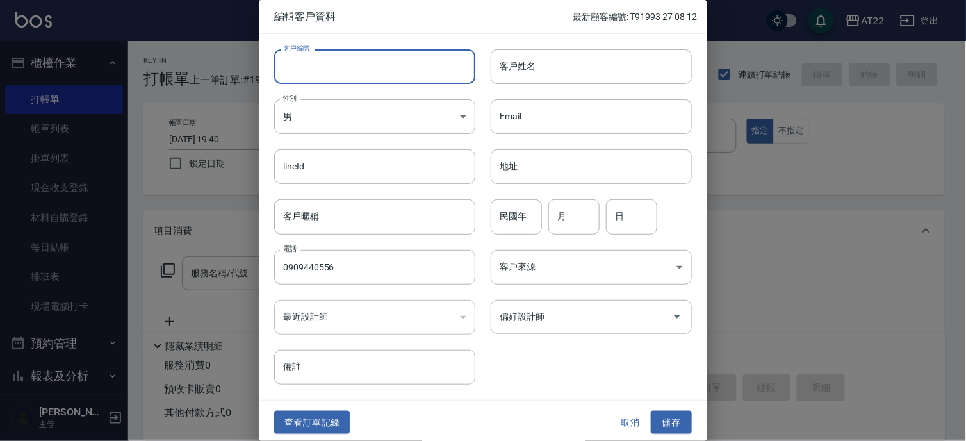
click at [340, 74] on input "客戶編號" at bounding box center [374, 66] width 201 height 35
type input "T91792 27 08 12"
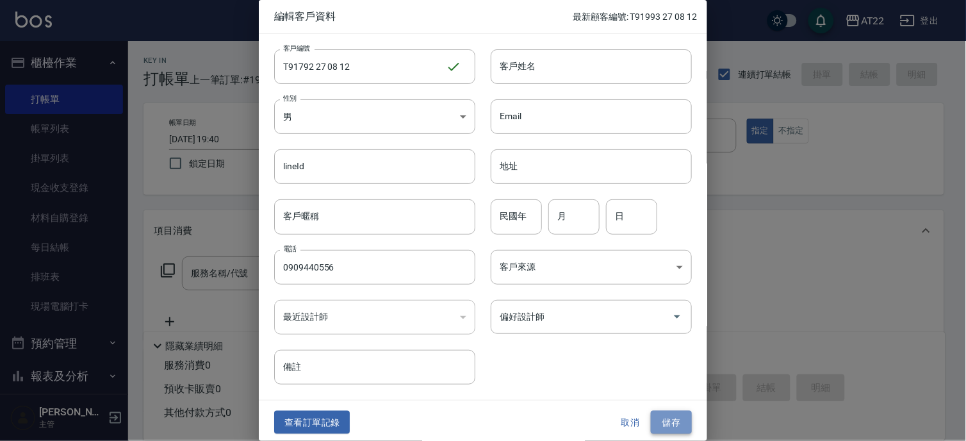
click at [663, 413] on button "儲存" at bounding box center [671, 423] width 41 height 24
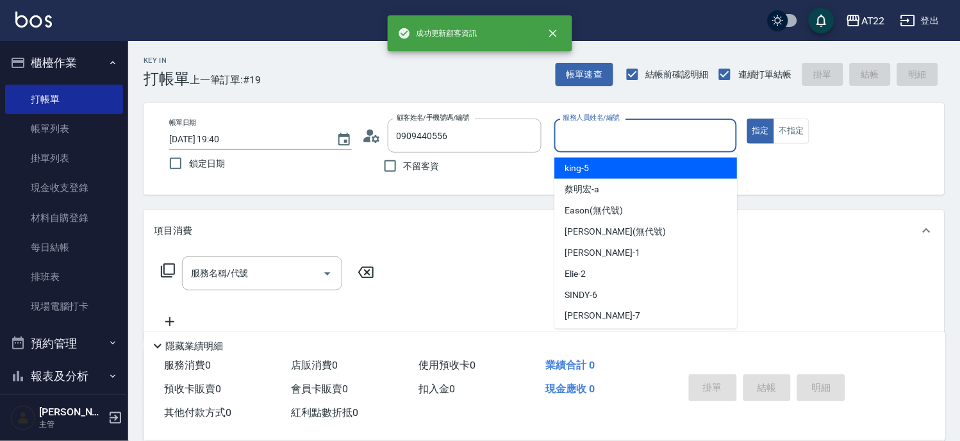
click at [618, 135] on input "服務人員姓名/編號" at bounding box center [645, 135] width 171 height 22
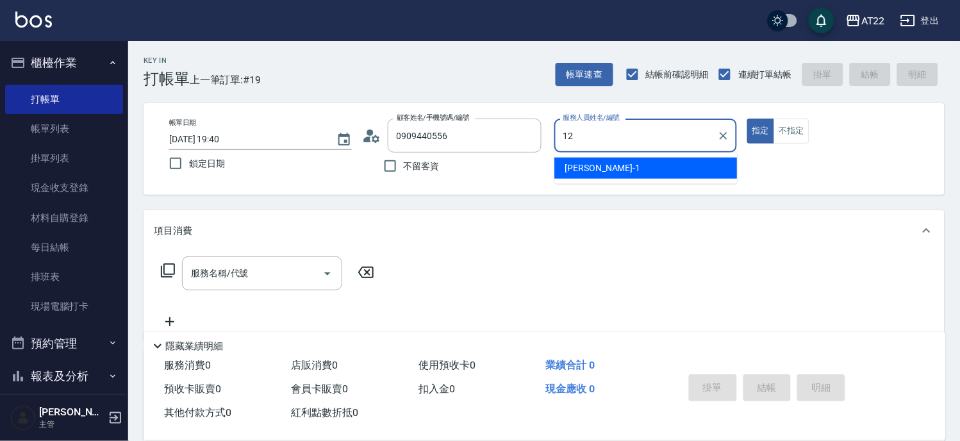
type input "Miko-12"
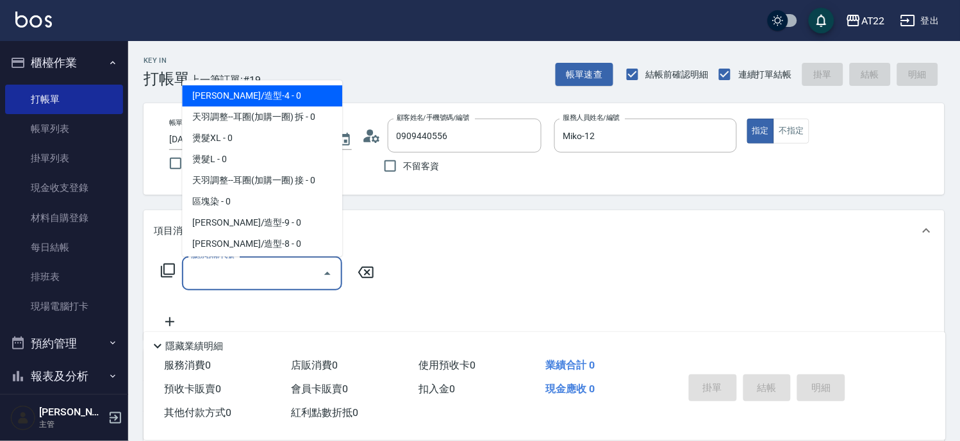
click at [279, 279] on input "服務名稱/代號" at bounding box center [252, 273] width 129 height 22
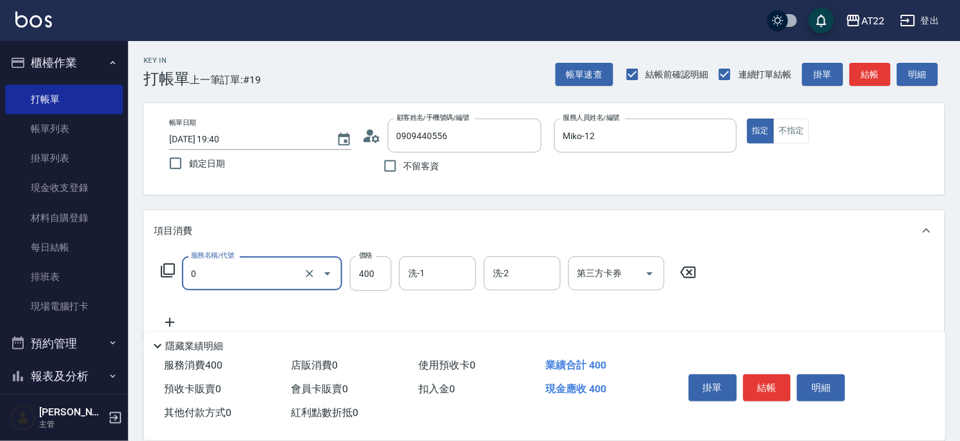
type input "有機洗髮(0)"
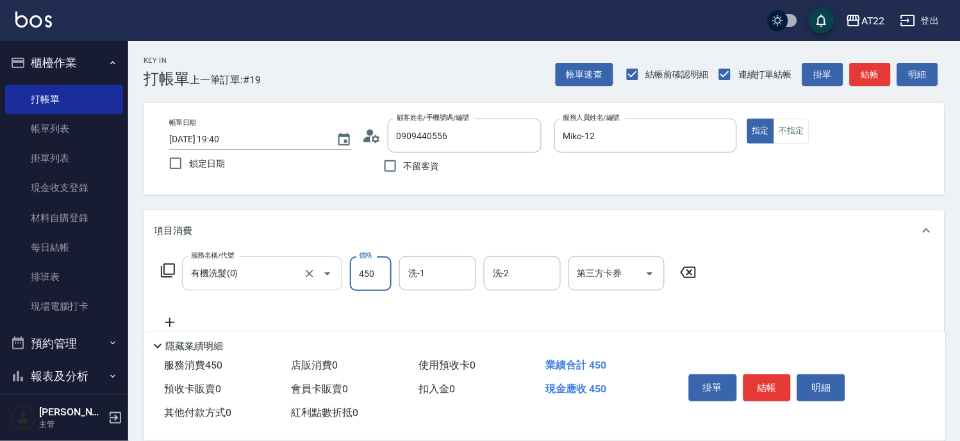
type input "450"
type input "恩恩-18"
click at [176, 319] on icon at bounding box center [170, 322] width 32 height 15
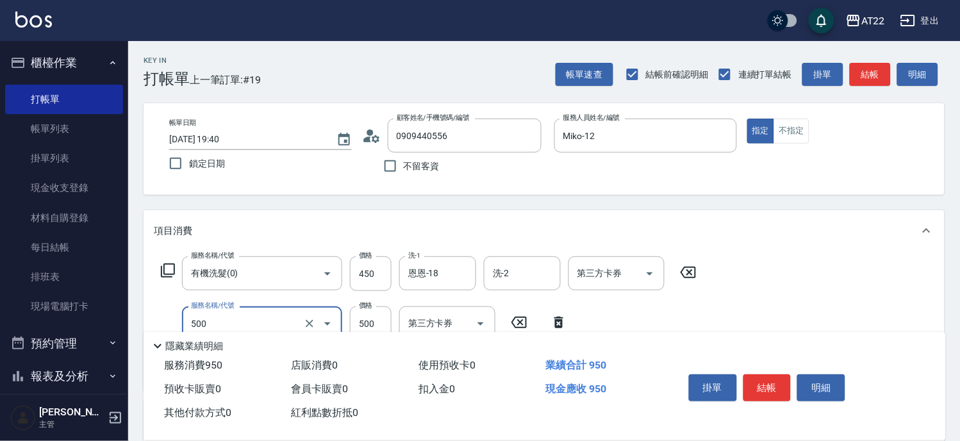
type input "剪髮(500)"
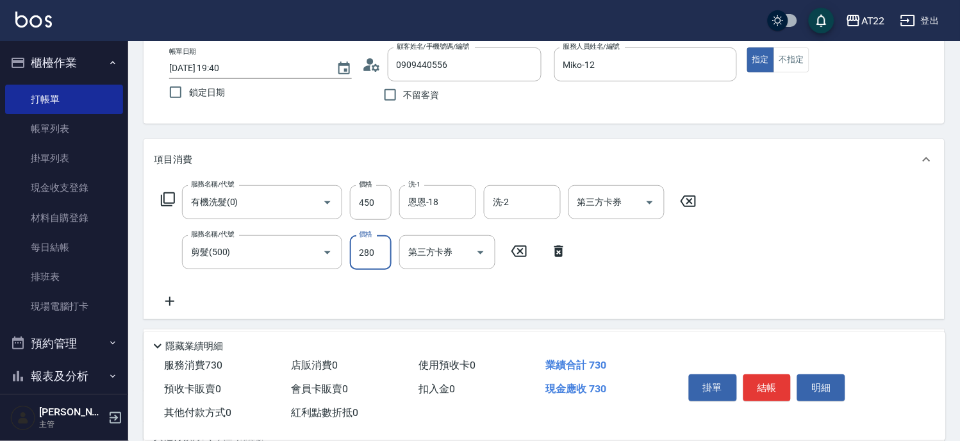
type input "280"
click at [170, 299] on icon at bounding box center [169, 301] width 9 height 9
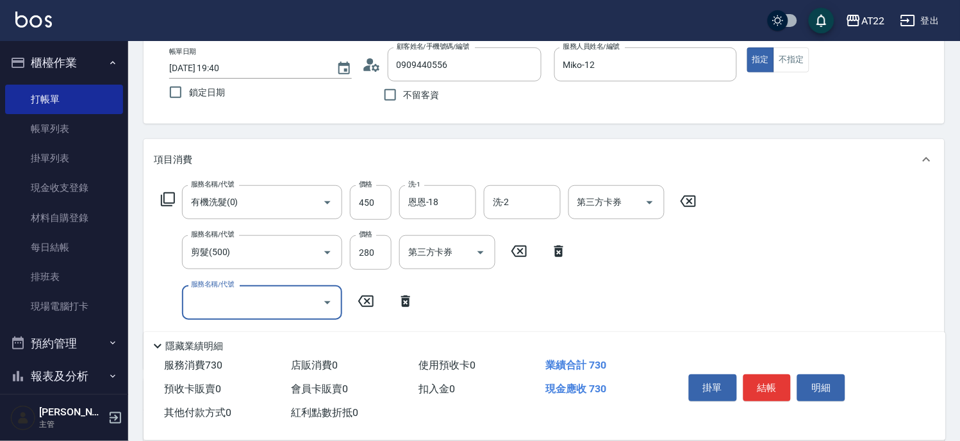
type input "5"
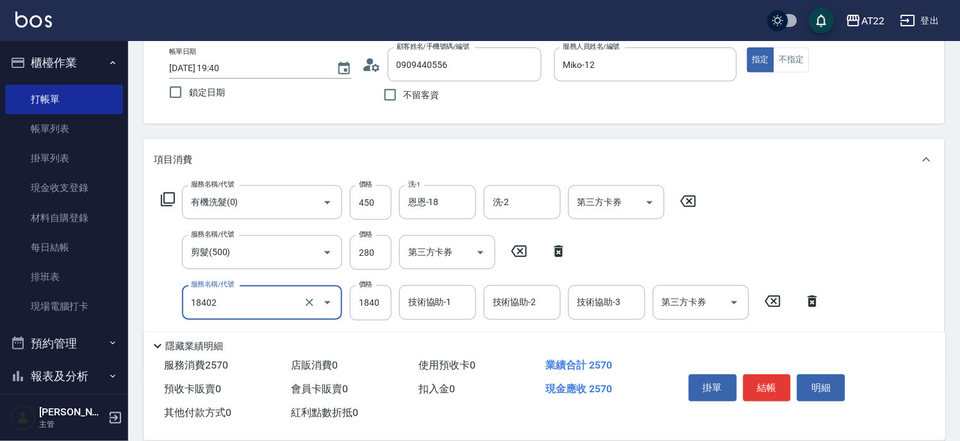
type input "染髮L(18402)"
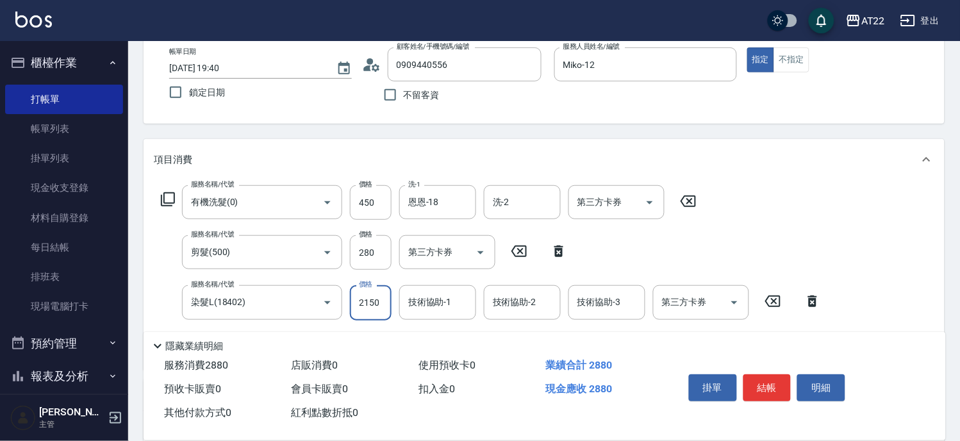
type input "2150"
type input "恩恩-18"
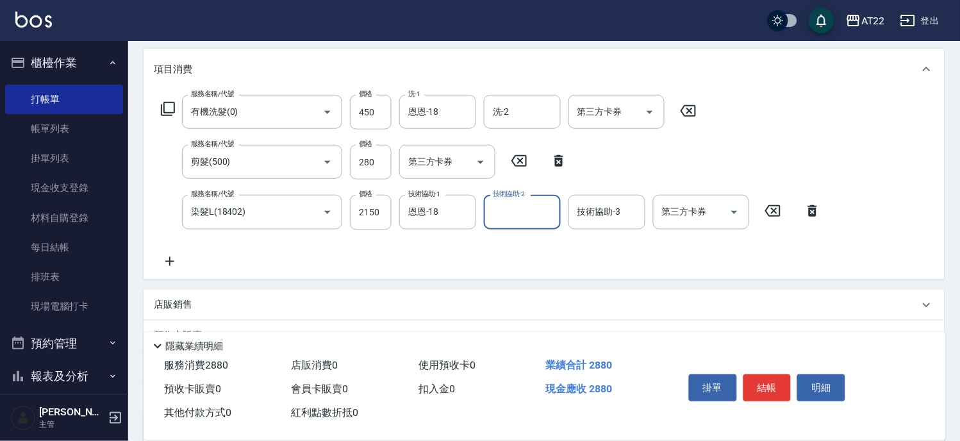
scroll to position [213, 0]
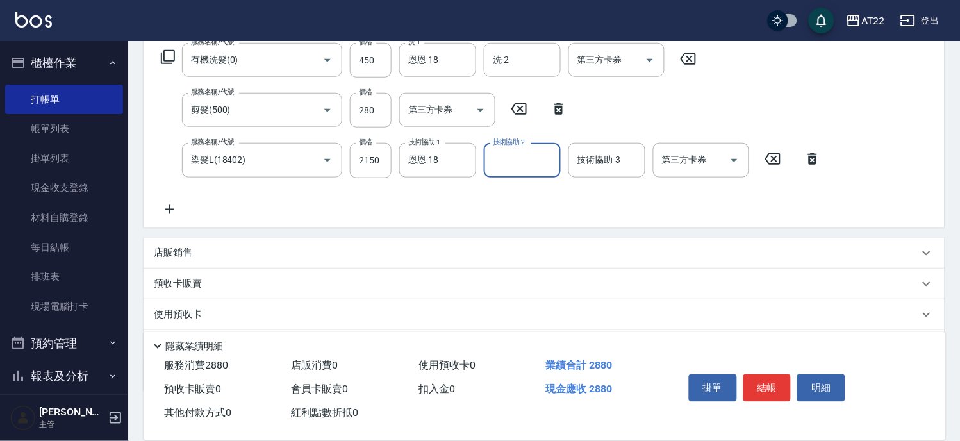
click at [173, 215] on icon at bounding box center [170, 209] width 32 height 15
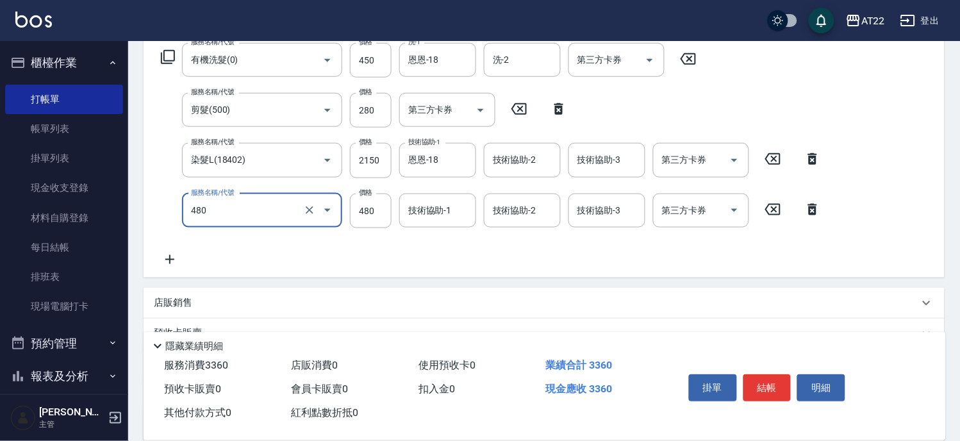
type input "潤澤修護(480)"
type input "640"
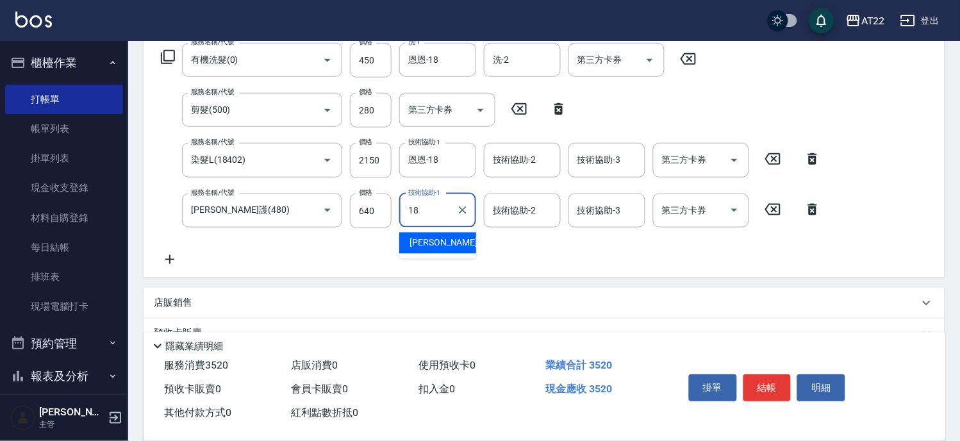
type input "恩恩-18"
click at [195, 310] on div "店販銷售" at bounding box center [544, 303] width 801 height 31
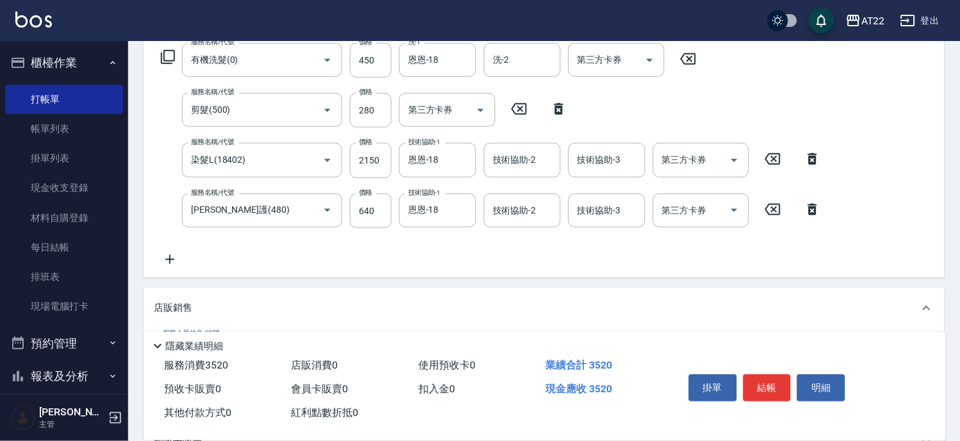
scroll to position [285, 0]
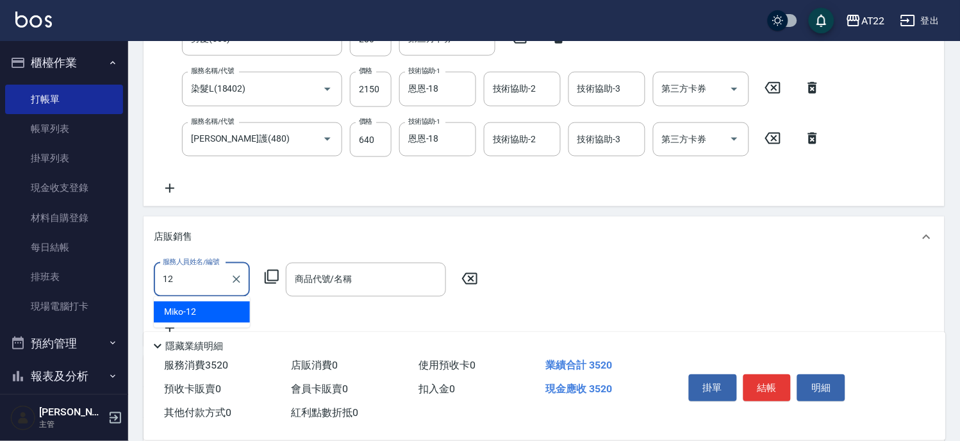
type input "Miko-12"
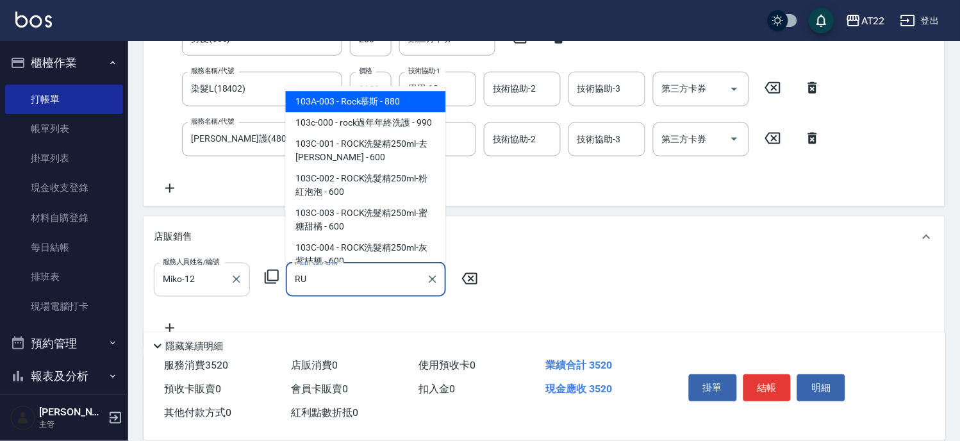
type input "R"
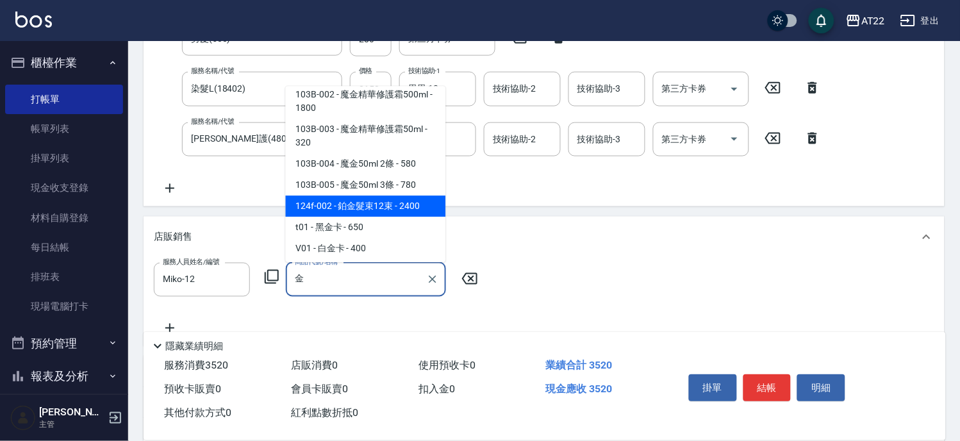
scroll to position [64, 0]
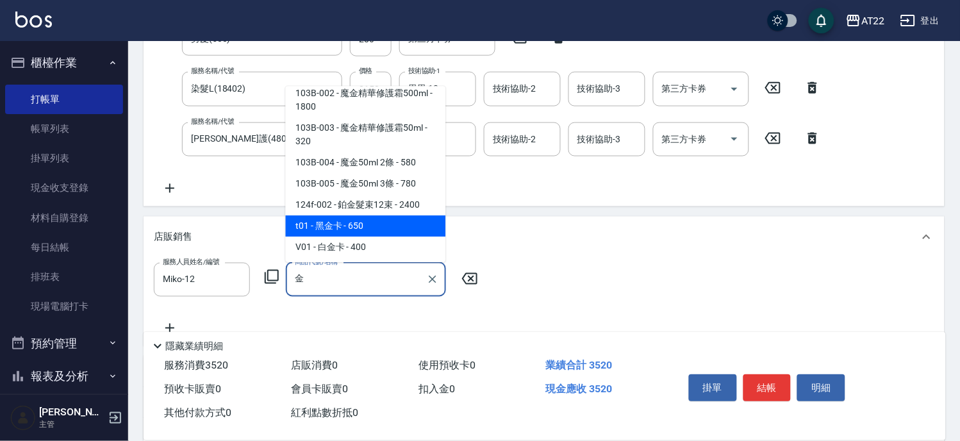
click at [354, 223] on span "t01 - 黑金卡 - 650" at bounding box center [366, 225] width 160 height 21
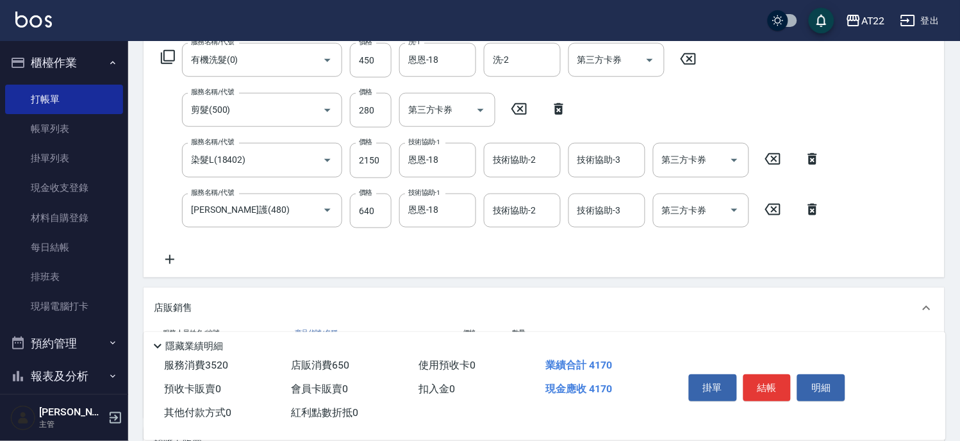
scroll to position [0, 0]
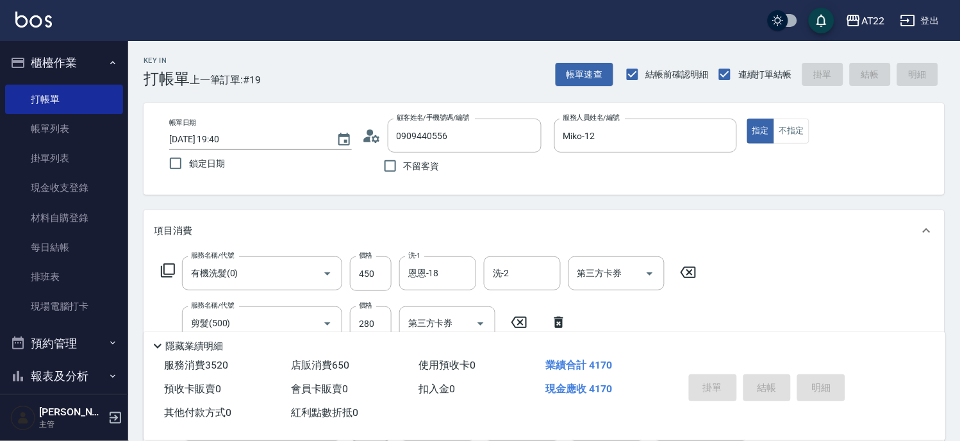
type input "黑金卡"
type input "2025/08/12 19:41"
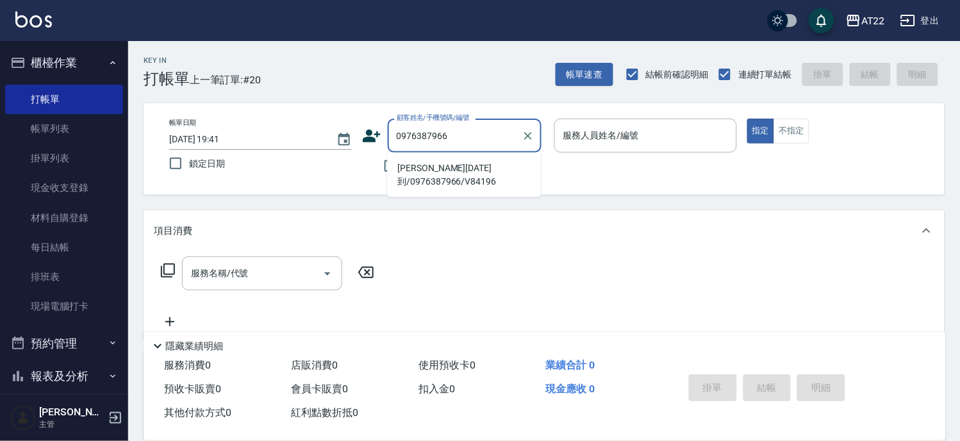
click at [438, 174] on li "[PERSON_NAME][DATE]到/0976387966/V84196" at bounding box center [464, 175] width 154 height 35
type input "[PERSON_NAME][DATE]到/0976387966/V84196"
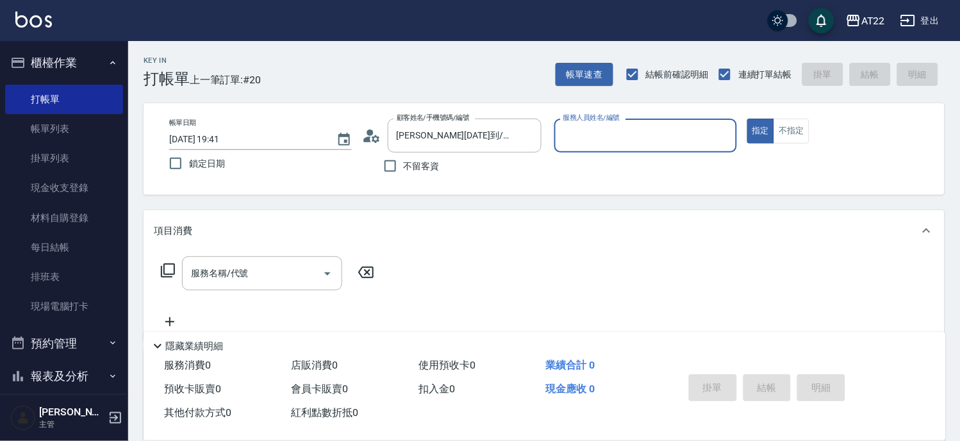
type input "Miko-12"
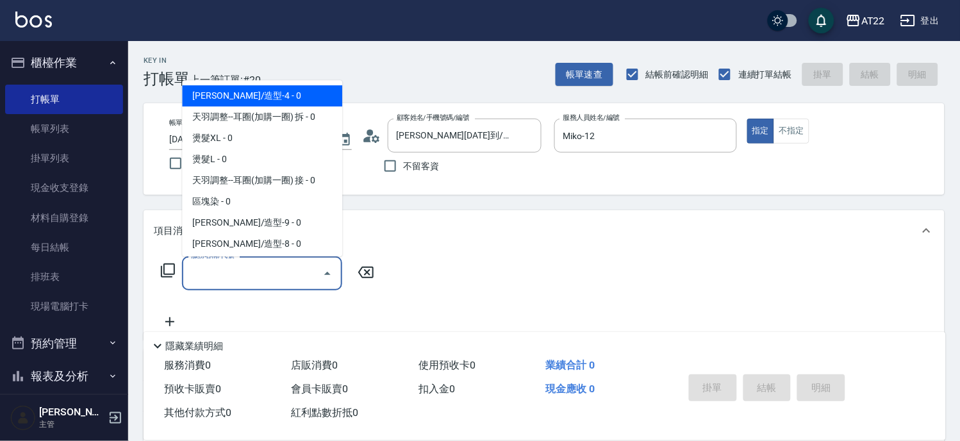
click at [309, 267] on input "服務名稱/代號" at bounding box center [252, 273] width 129 height 22
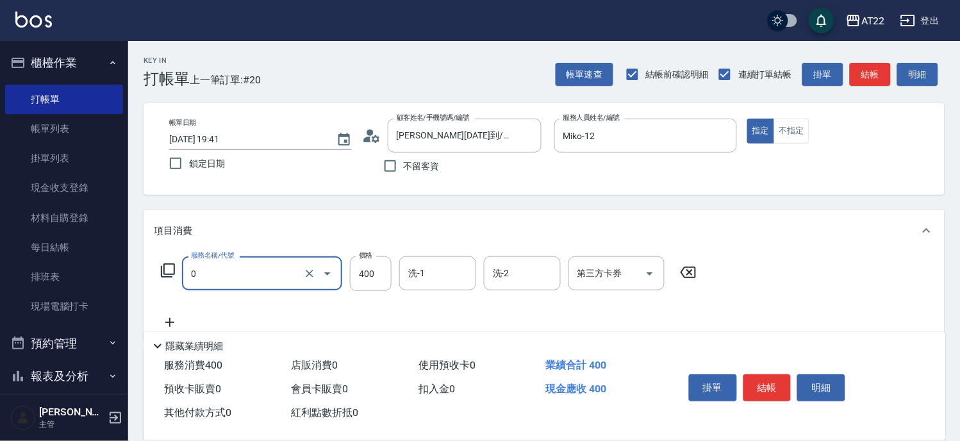
type input "有機洗髮(0)"
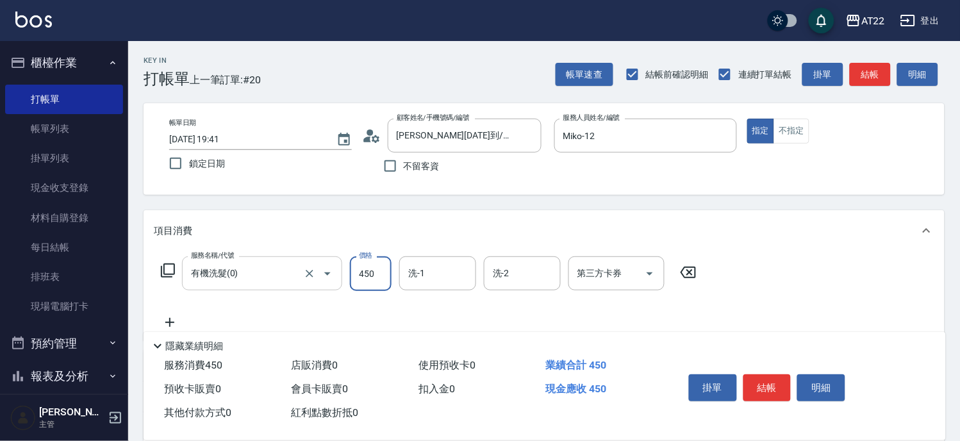
type input "450"
type input "Noah-20"
click at [177, 327] on icon at bounding box center [170, 322] width 32 height 15
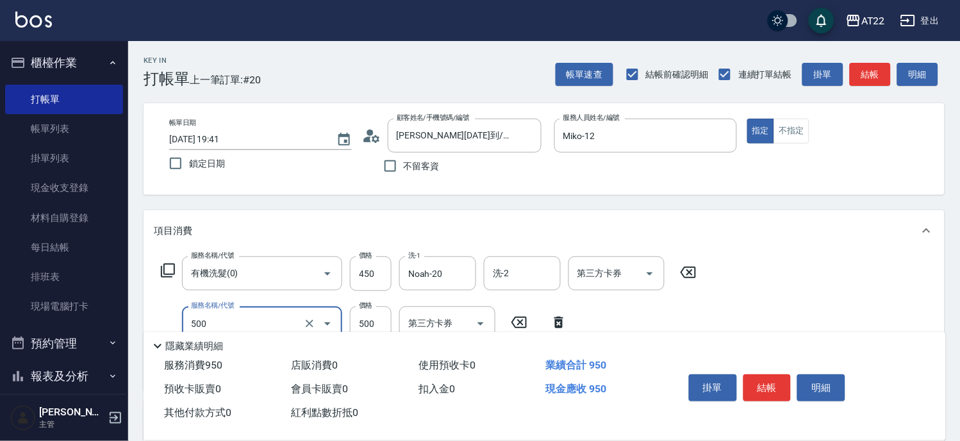
type input "剪髮(500)"
type input "300"
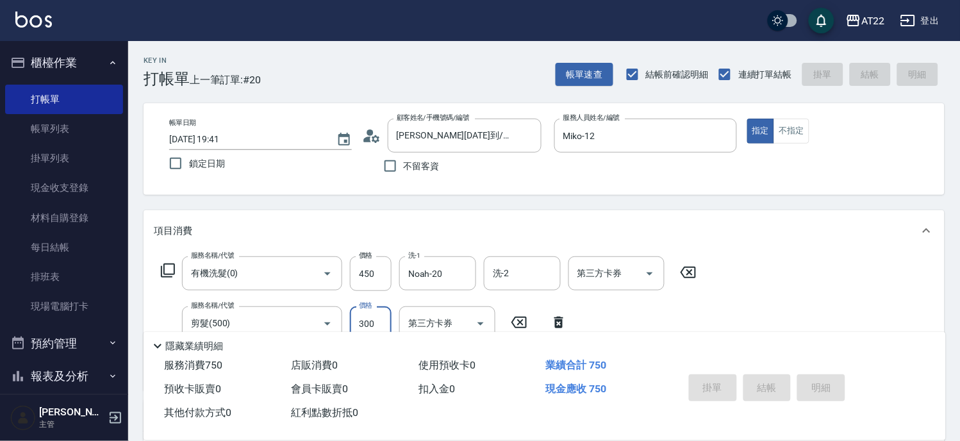
type input "2025/08/12 19:42"
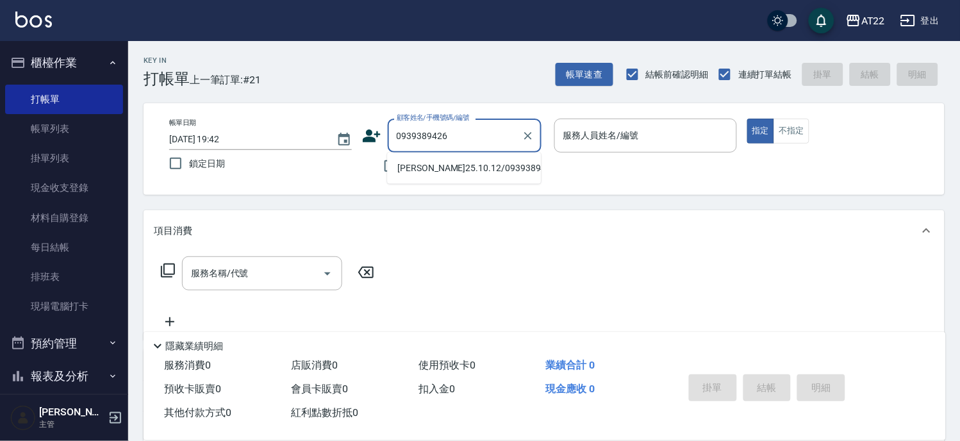
click at [429, 172] on li "[PERSON_NAME]25.10.12/0939389426/V84065" at bounding box center [464, 168] width 154 height 21
type input "[PERSON_NAME]25.10.12/0939389426/V84065"
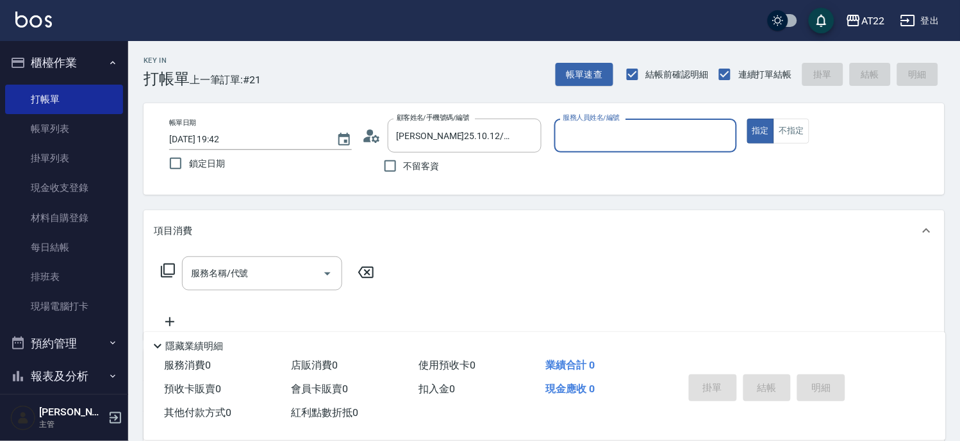
type input "king-5"
click at [248, 278] on input "服務名稱/代號" at bounding box center [252, 273] width 129 height 22
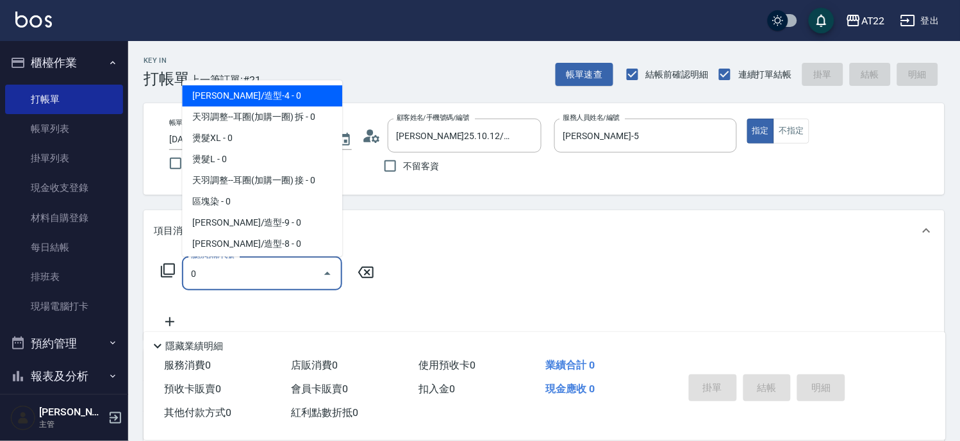
type input "01"
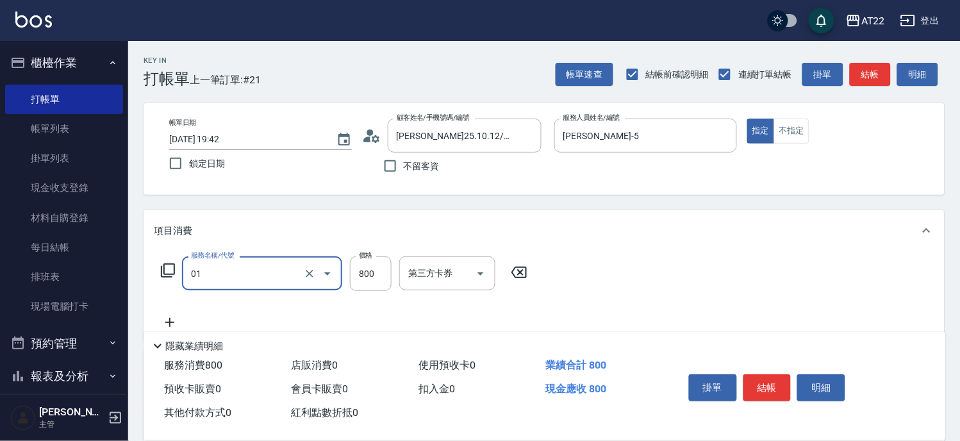
click at [248, 279] on input "01" at bounding box center [244, 273] width 113 height 22
type input "有機洗髮(0)"
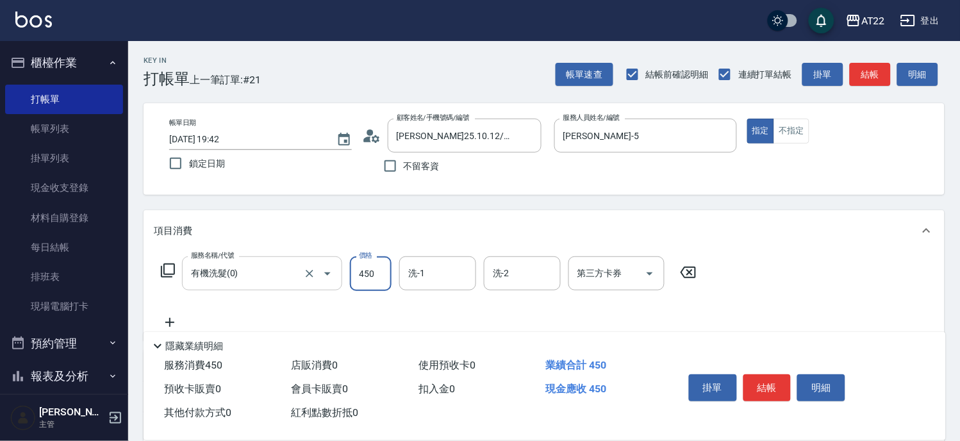
type input "450"
type input "Joe-16"
click at [176, 319] on icon at bounding box center [170, 322] width 32 height 15
type input "剪髮(500)"
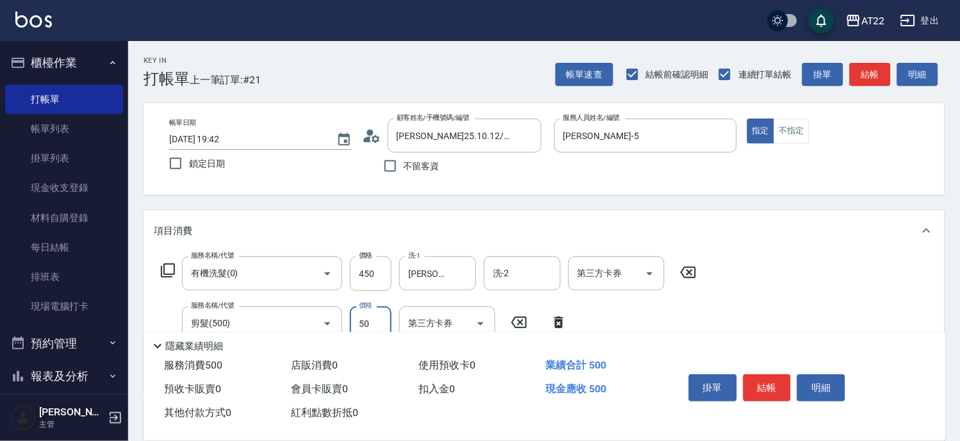
type input "500"
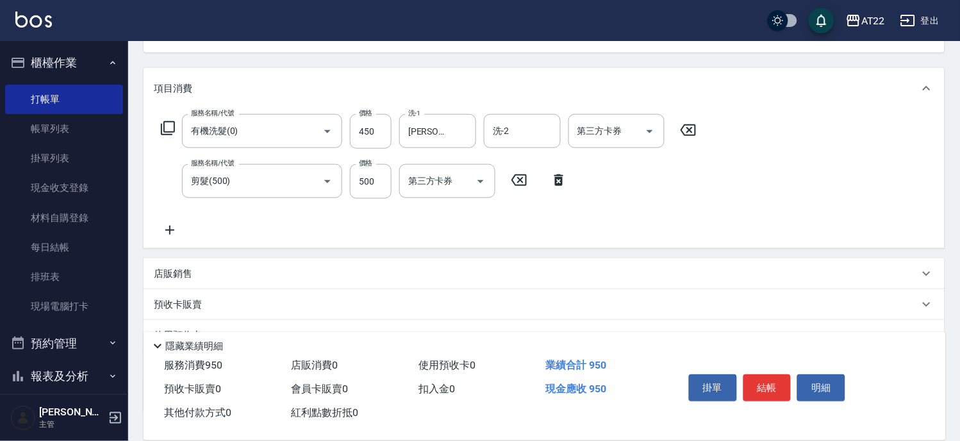
click at [179, 223] on icon at bounding box center [170, 229] width 32 height 15
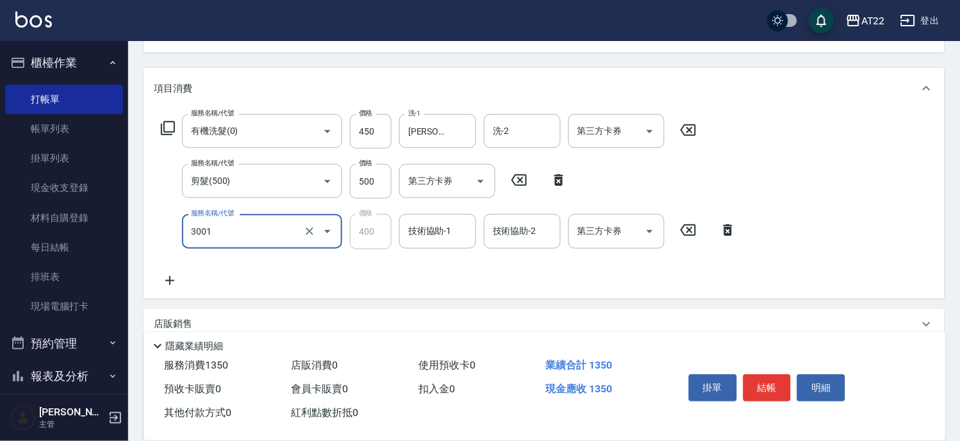
type input "側邊燙貼(3001)"
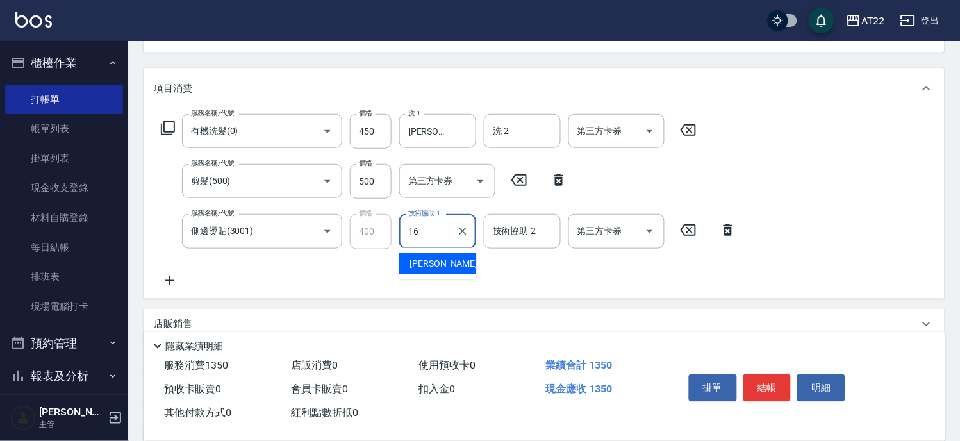
type input "Joe-16"
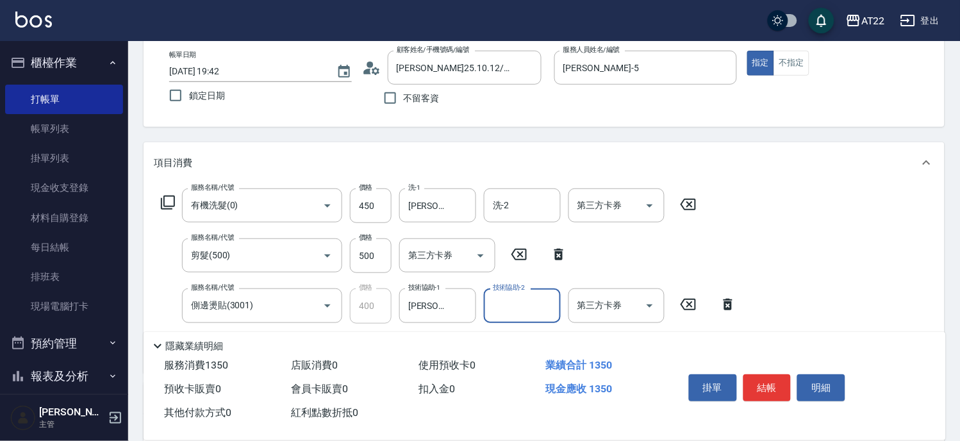
scroll to position [0, 0]
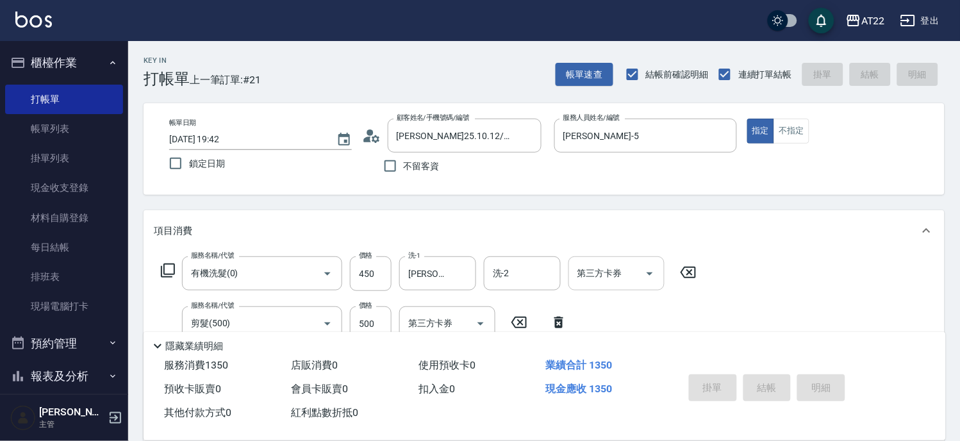
type input "2025/08/12 19:43"
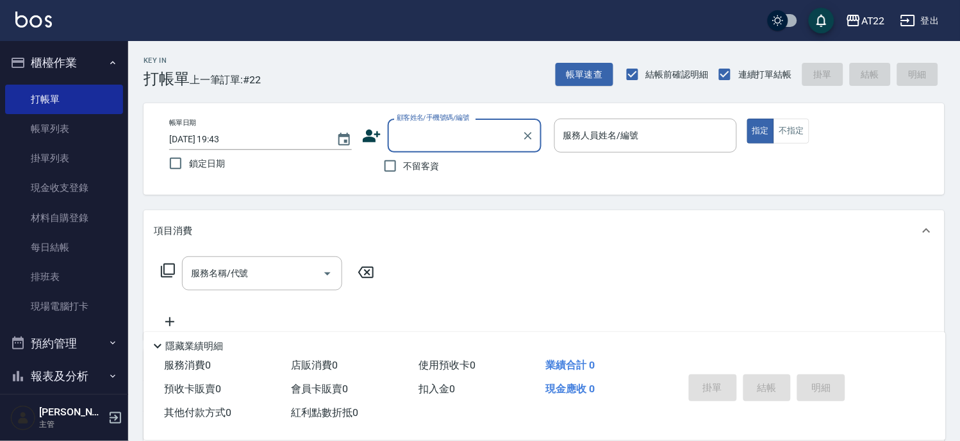
click at [367, 133] on icon at bounding box center [372, 135] width 18 height 13
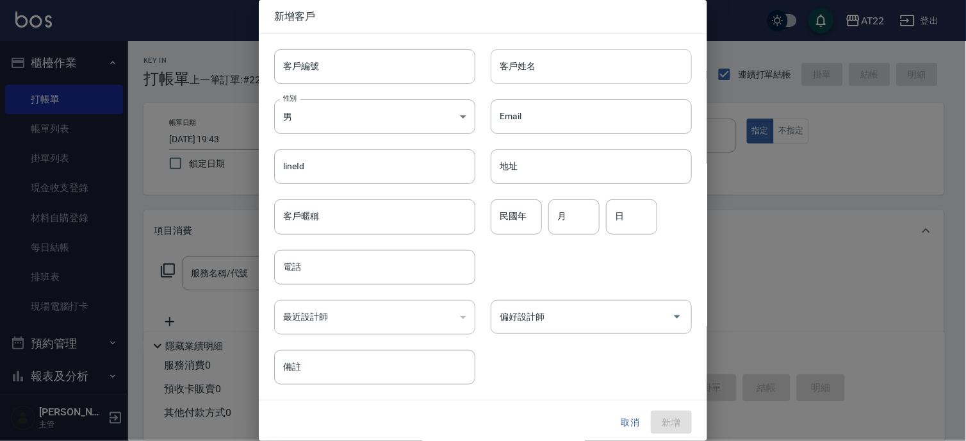
click at [535, 74] on input "客戶姓名" at bounding box center [591, 66] width 201 height 35
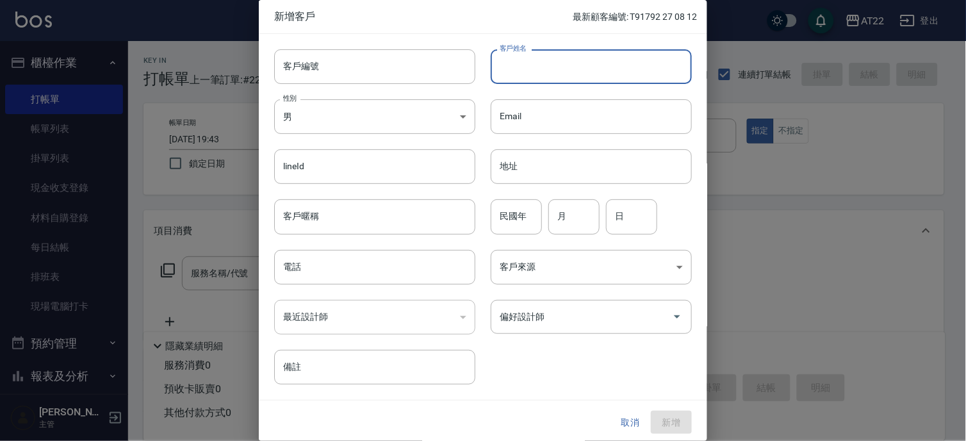
type input "ㄗ"
type input "Y"
type input "曾婉"
drag, startPoint x: 622, startPoint y: 420, endPoint x: 572, endPoint y: 254, distance: 173.2
click at [622, 420] on button "取消" at bounding box center [630, 423] width 41 height 24
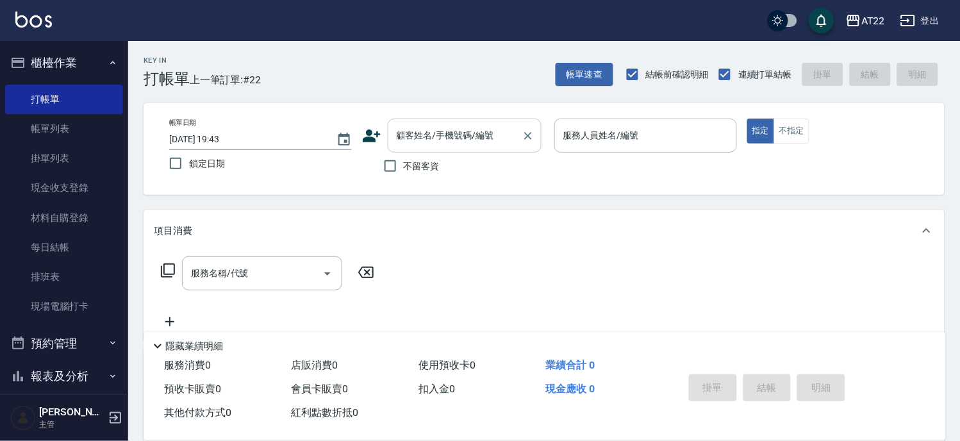
click at [479, 140] on input "顧客姓名/手機號碼/編號" at bounding box center [455, 135] width 123 height 22
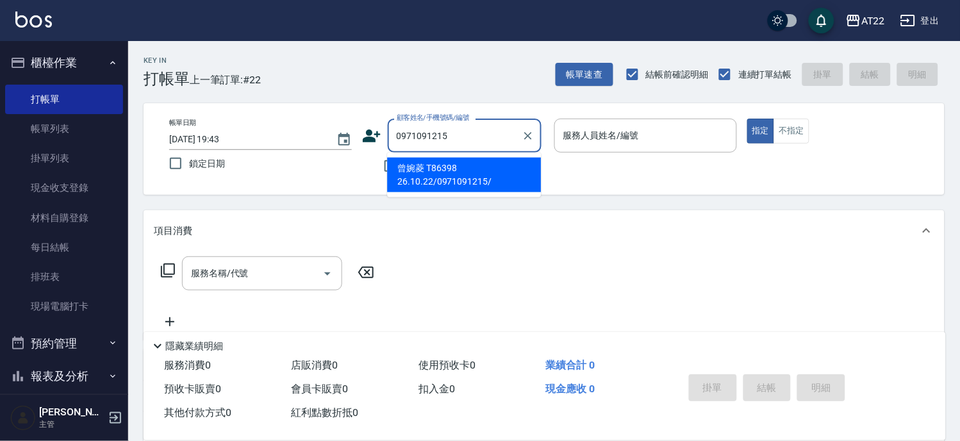
type input "曾婉菱 T86398 26.10.22/0971091215/"
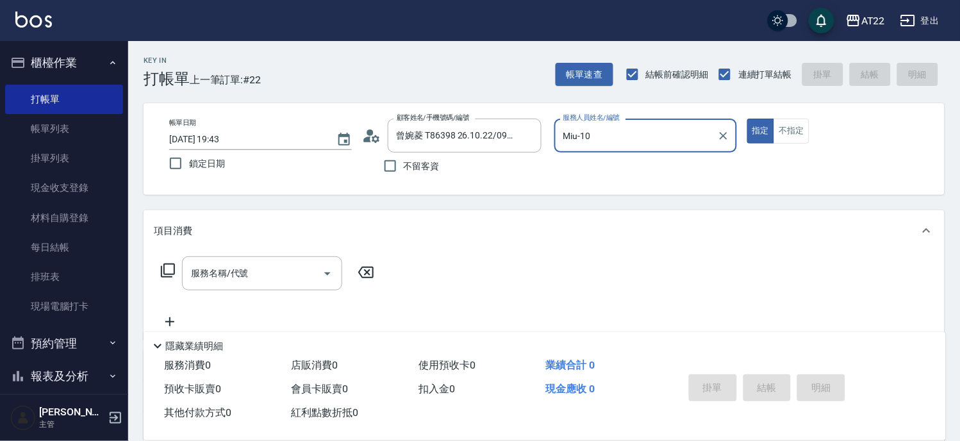
click at [593, 138] on input "Miu-10" at bounding box center [636, 135] width 152 height 22
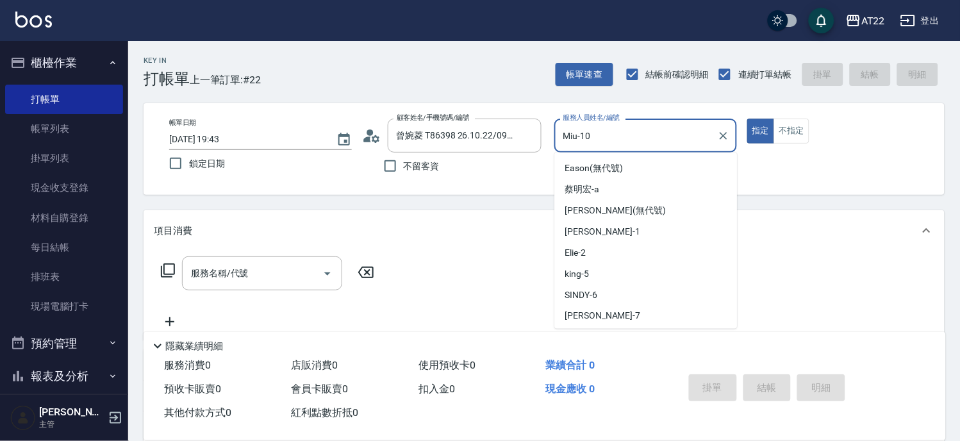
scroll to position [40, 0]
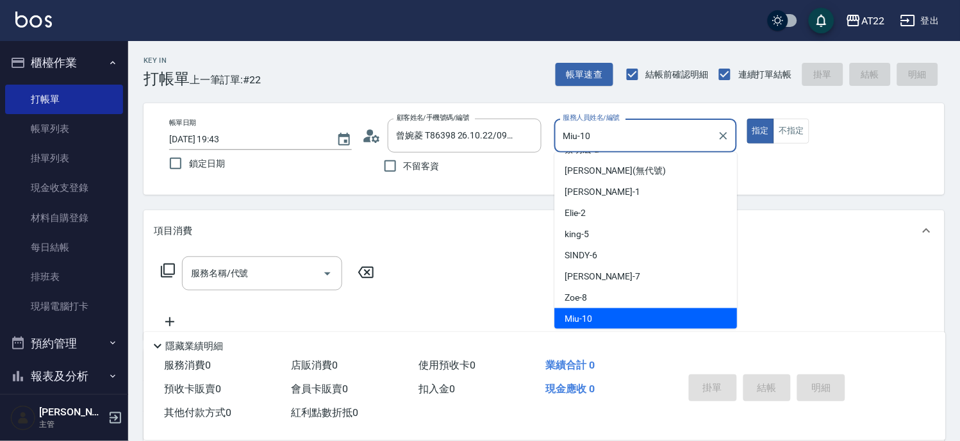
click at [593, 138] on input "Miu-10" at bounding box center [636, 135] width 152 height 22
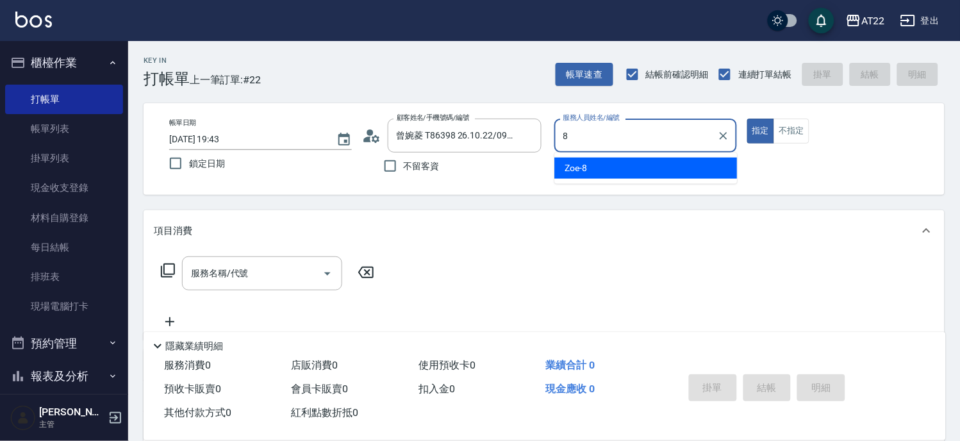
scroll to position [0, 0]
type input "Zoe-8"
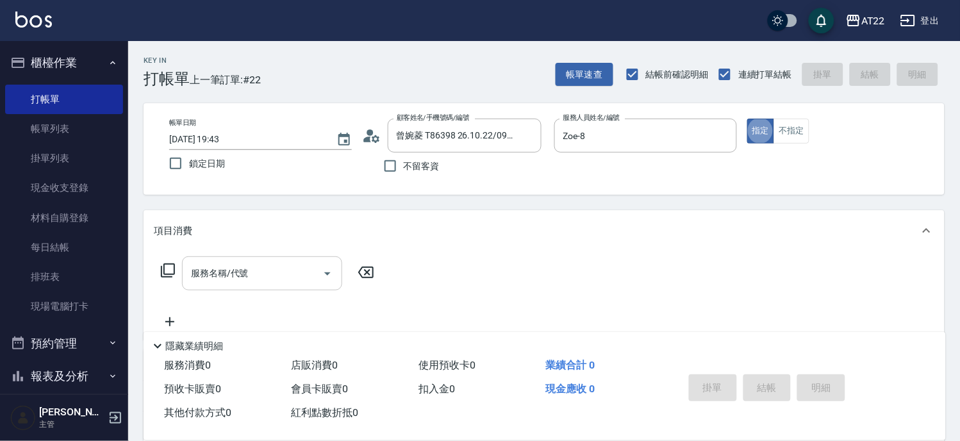
click at [253, 274] on input "服務名稱/代號" at bounding box center [252, 273] width 129 height 22
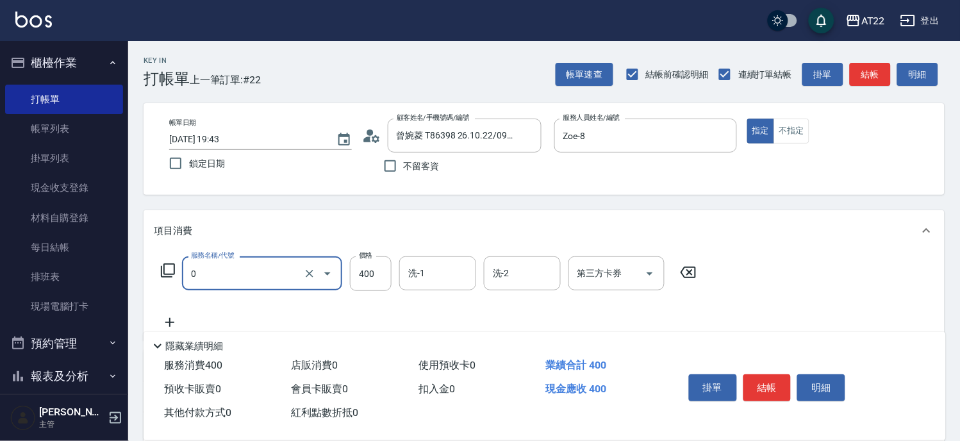
type input "有機洗髮(0)"
type input "450"
click at [164, 315] on icon at bounding box center [170, 322] width 32 height 15
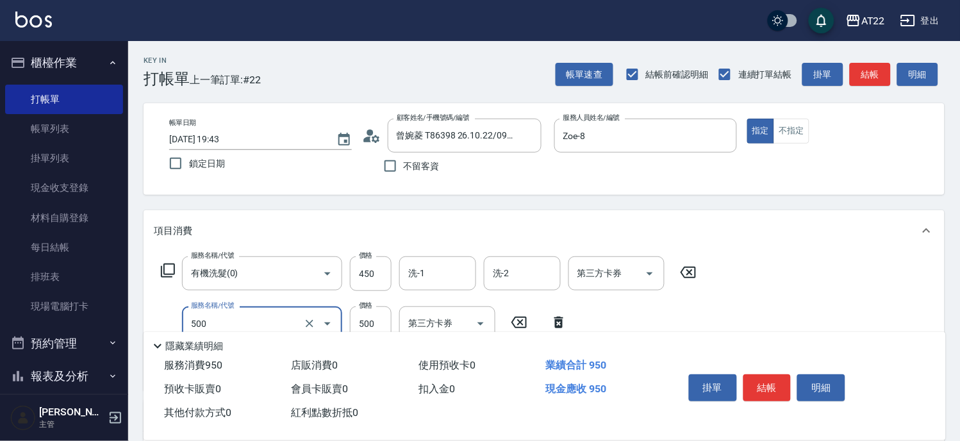
type input "剪髮(500)"
type input "200"
click at [799, 132] on button "不指定" at bounding box center [792, 131] width 36 height 25
type button "false"
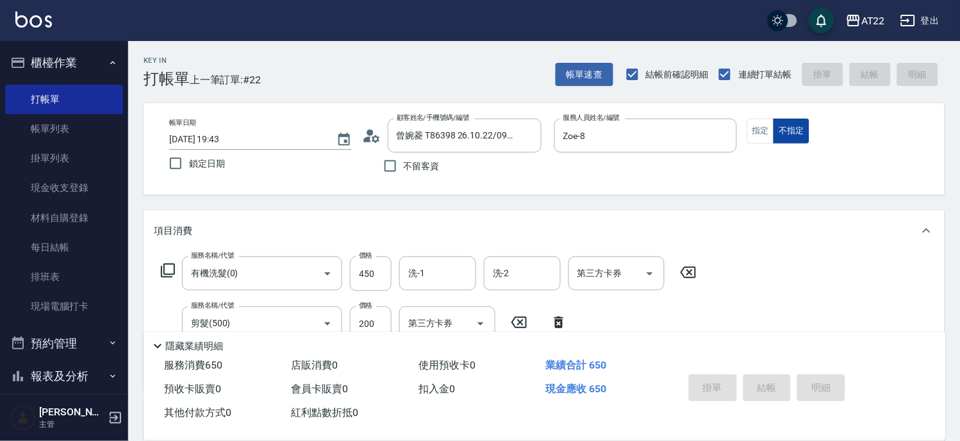
type input "2025/08/12 19:44"
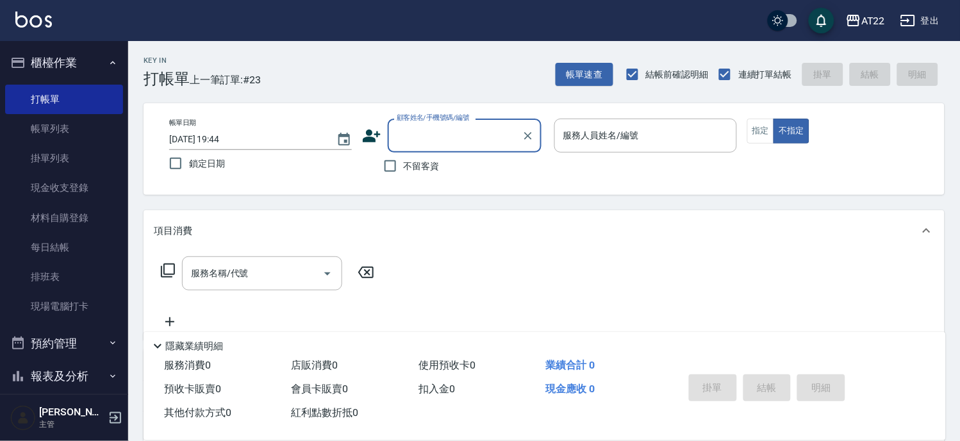
click at [370, 135] on icon at bounding box center [372, 135] width 18 height 13
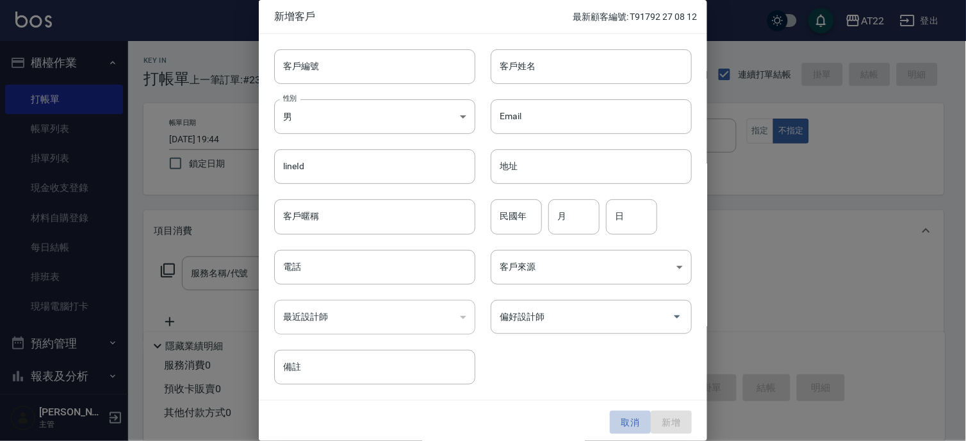
click at [639, 422] on button "取消" at bounding box center [630, 423] width 41 height 24
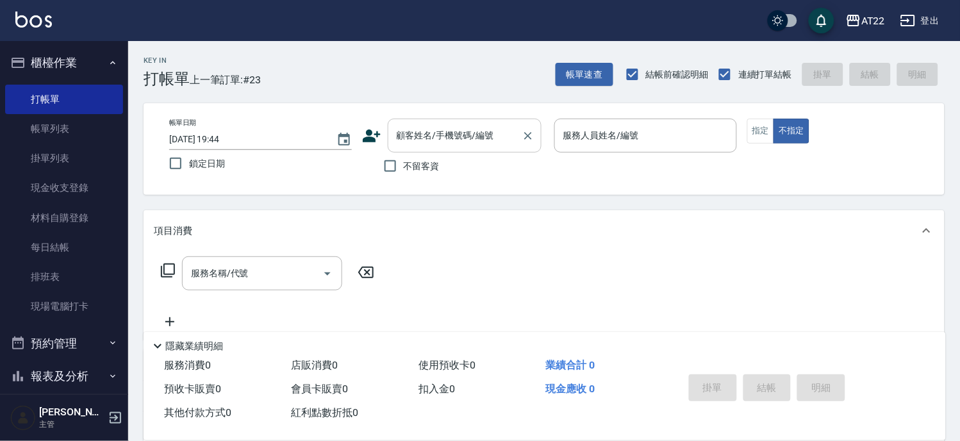
click at [479, 145] on input "顧客姓名/手機號碼/編號" at bounding box center [455, 135] width 123 height 22
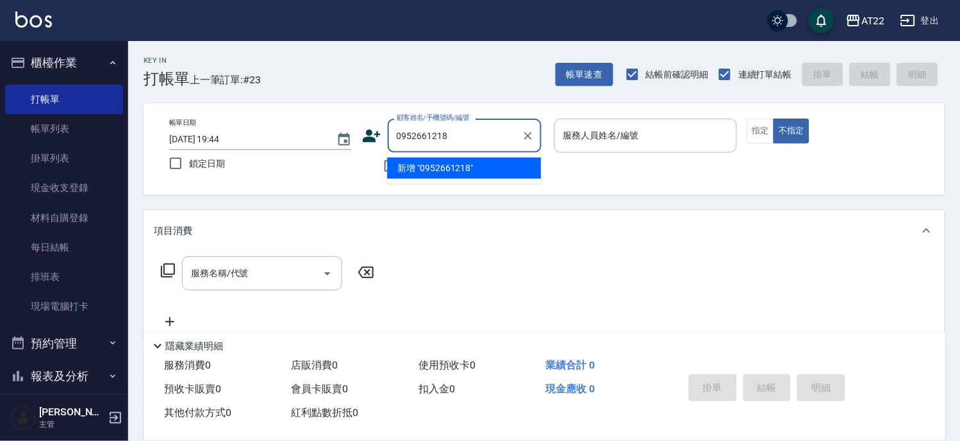
type input "0952661218"
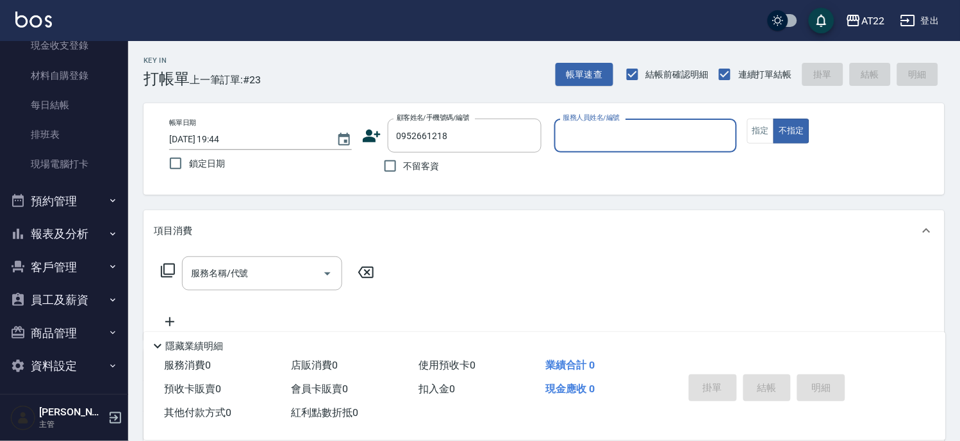
scroll to position [145, 0]
click at [58, 263] on button "客戶管理" at bounding box center [64, 264] width 118 height 33
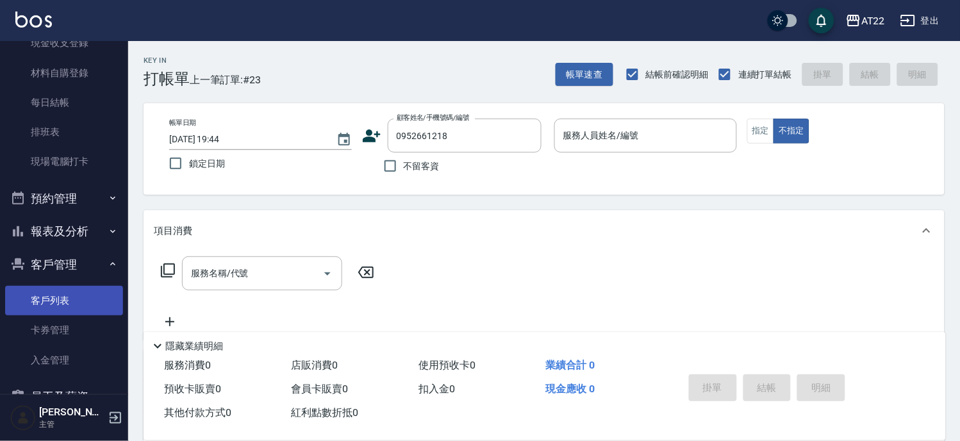
click at [68, 297] on link "客戶列表" at bounding box center [64, 300] width 118 height 29
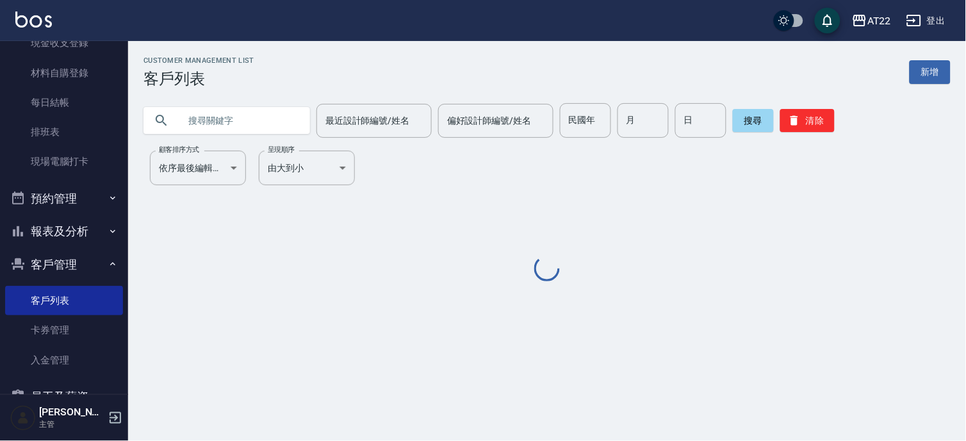
click at [245, 111] on input "text" at bounding box center [239, 120] width 120 height 35
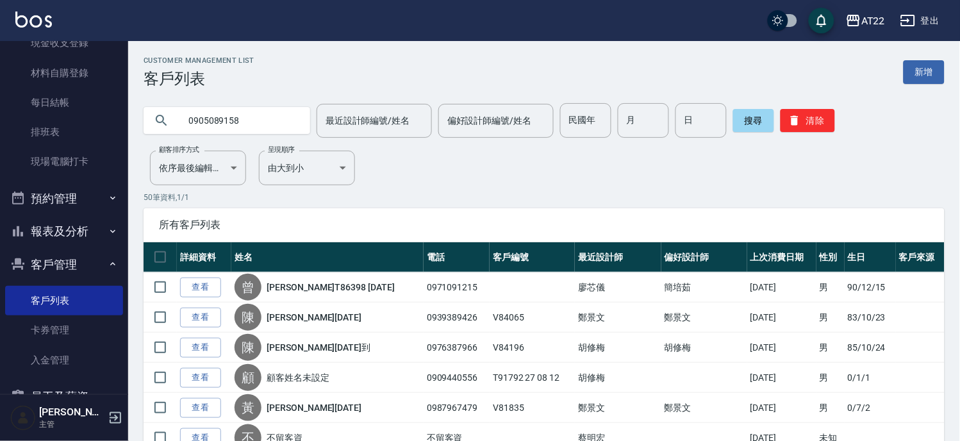
type input "0905089158"
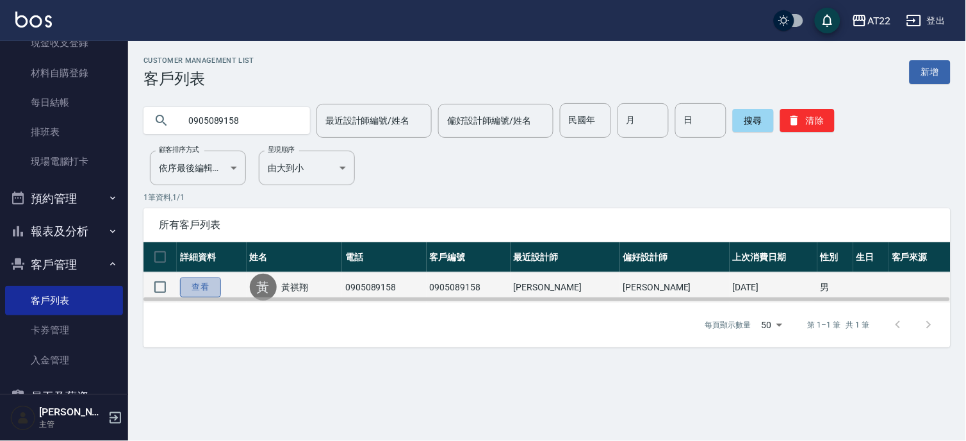
click at [191, 283] on link "查看" at bounding box center [200, 288] width 41 height 20
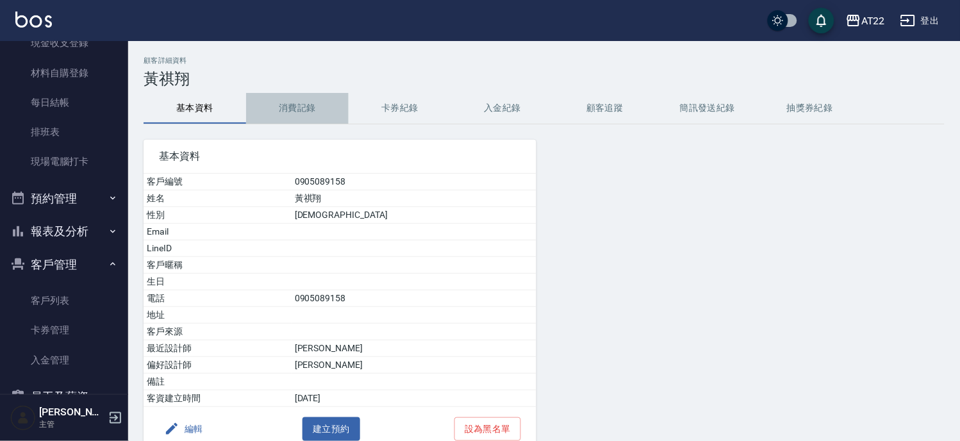
click at [317, 114] on button "消費記錄" at bounding box center [297, 108] width 103 height 31
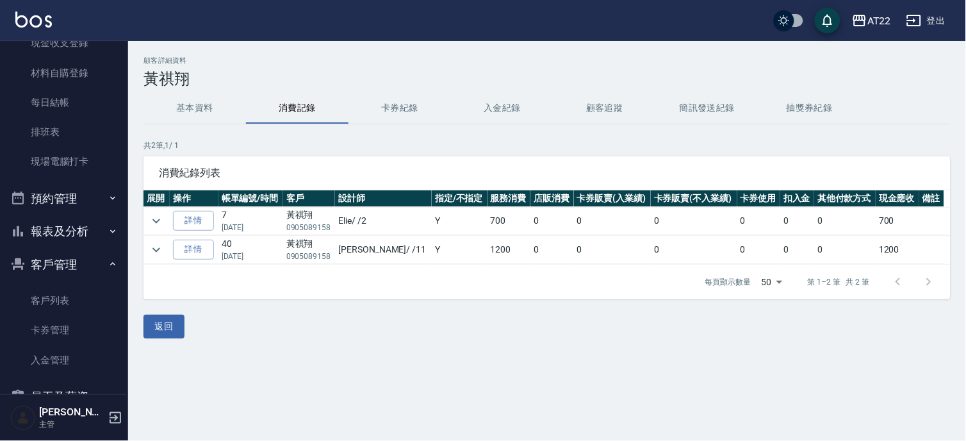
click at [195, 113] on button "基本資料" at bounding box center [195, 108] width 103 height 31
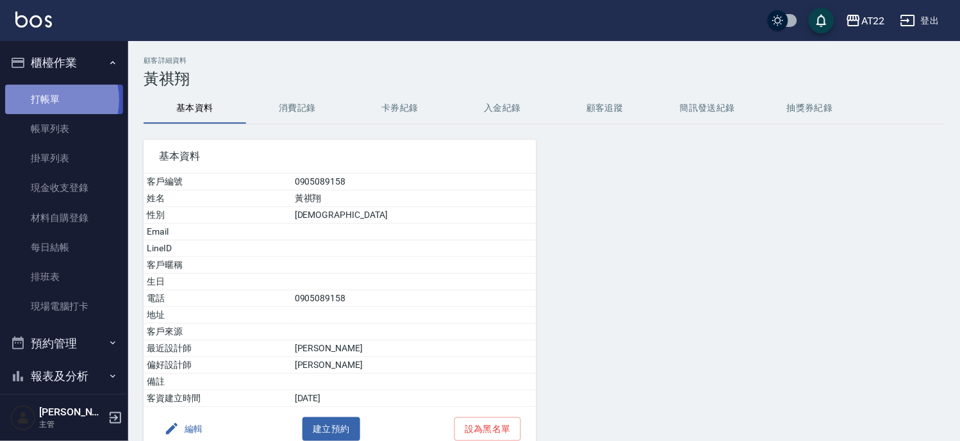
click at [45, 99] on link "打帳單" at bounding box center [64, 99] width 118 height 29
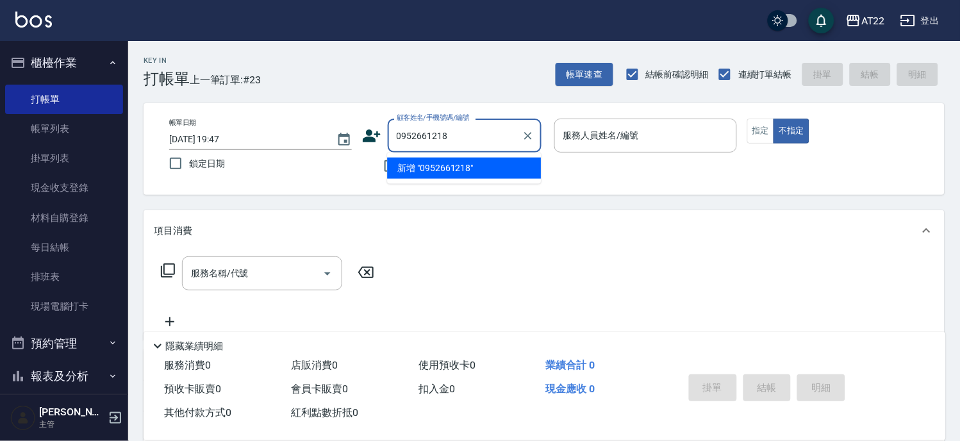
click at [429, 171] on li "新增 "0952661218"" at bounding box center [464, 168] width 154 height 21
type input "0952661218"
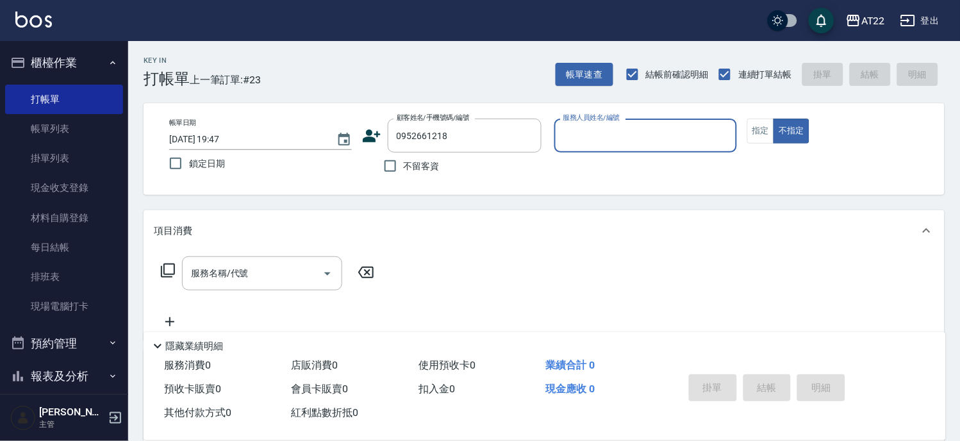
type input "6"
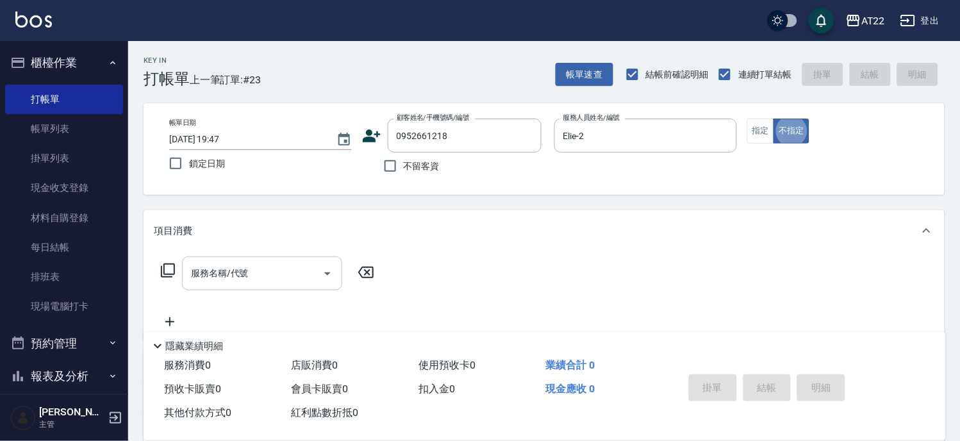
click at [235, 278] on input "服務名稱/代號" at bounding box center [252, 273] width 129 height 22
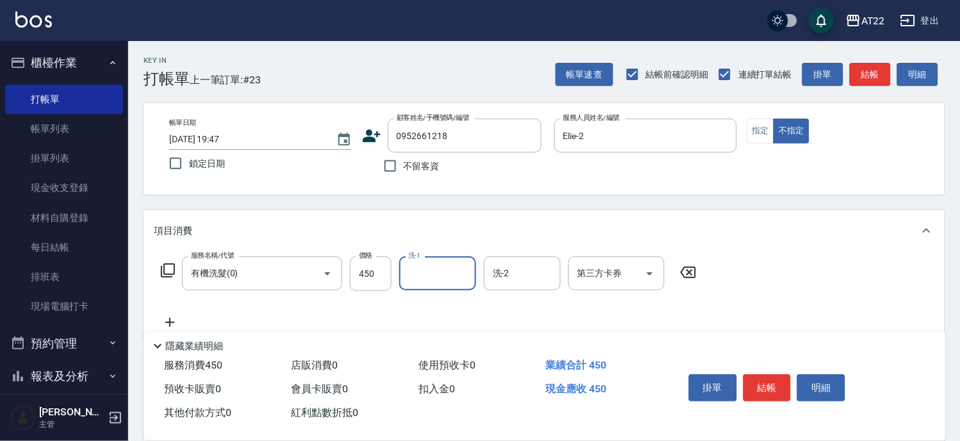
click at [174, 319] on icon at bounding box center [170, 322] width 32 height 15
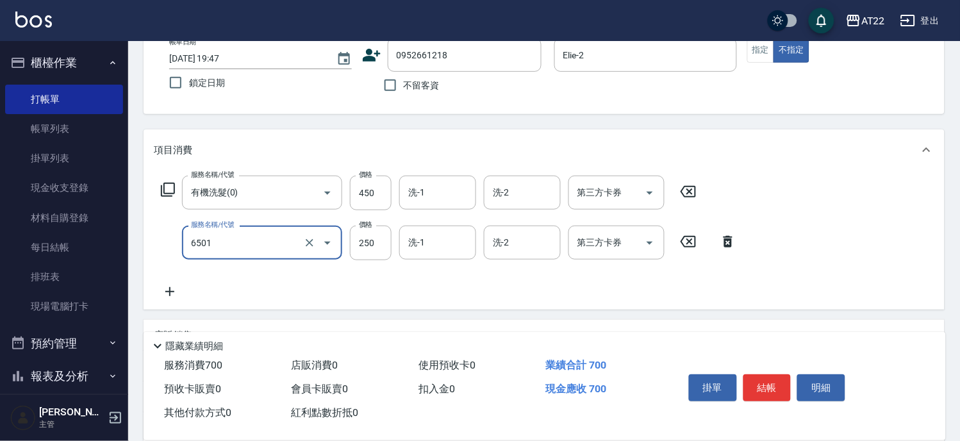
scroll to position [142, 0]
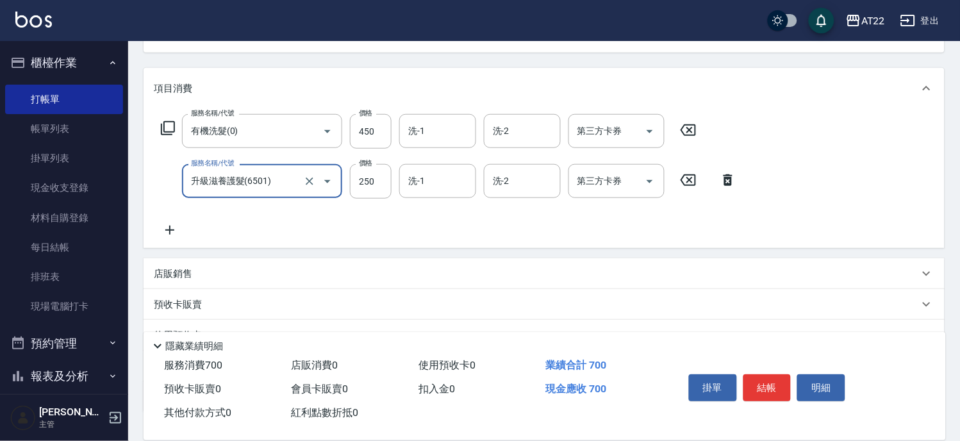
click at [163, 233] on icon at bounding box center [170, 229] width 32 height 15
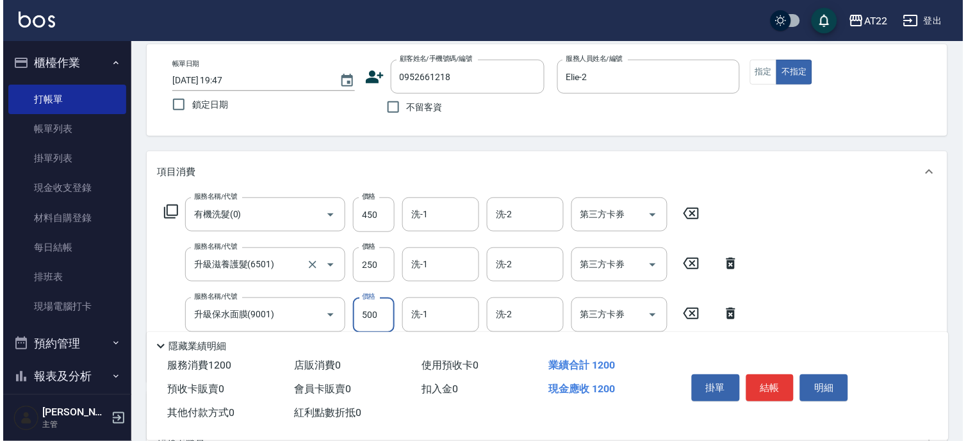
scroll to position [0, 0]
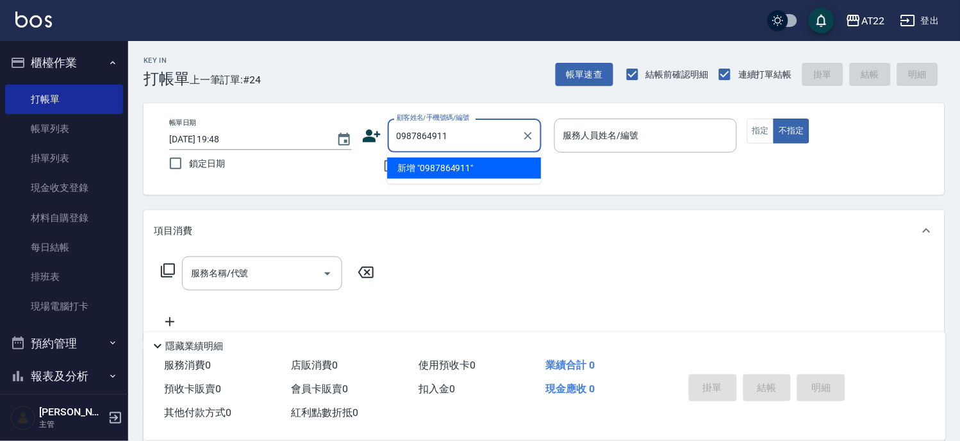
click at [458, 172] on li "新增 "0987864911"" at bounding box center [464, 168] width 154 height 21
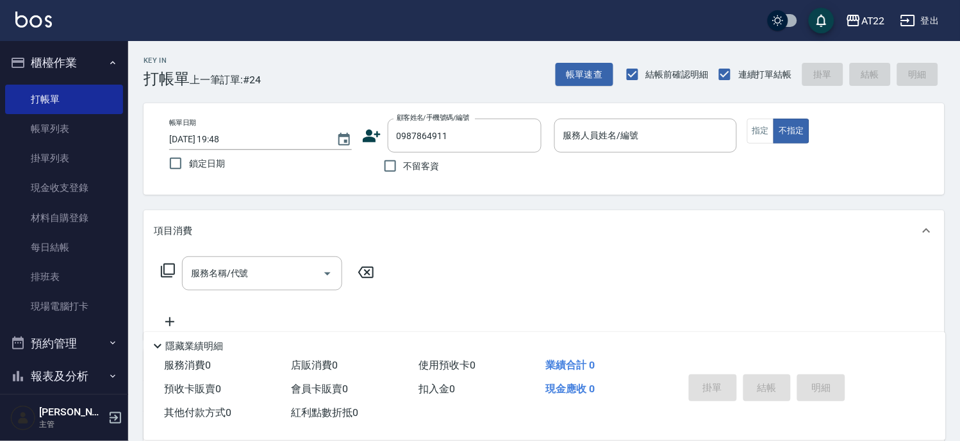
click at [372, 135] on icon at bounding box center [371, 135] width 19 height 19
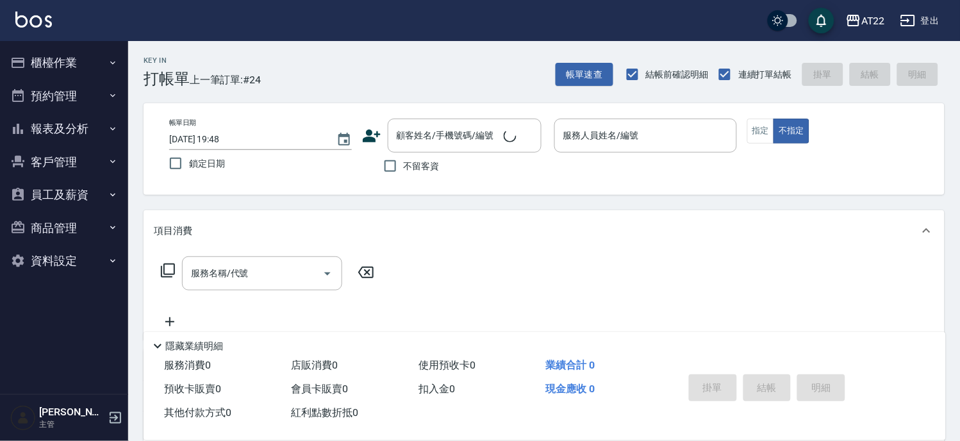
click at [372, 133] on icon at bounding box center [372, 135] width 18 height 13
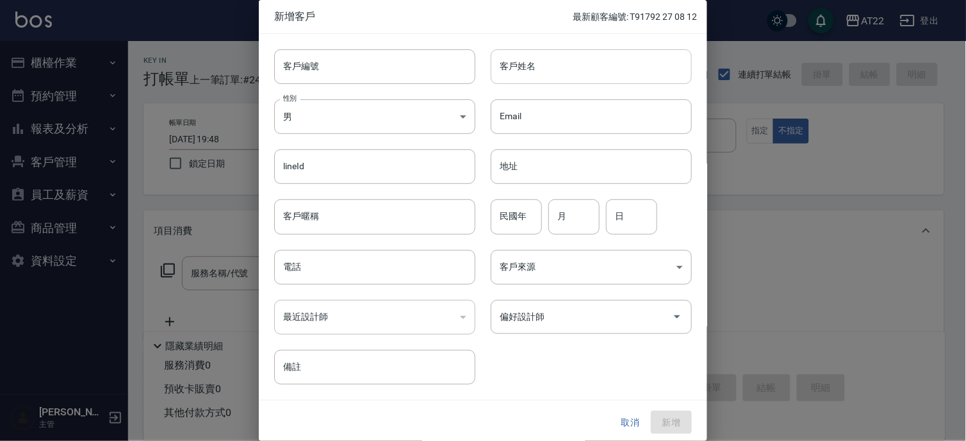
click at [542, 68] on input "客戶姓名" at bounding box center [591, 66] width 201 height 35
type input "林怡"
click at [552, 226] on input "月" at bounding box center [574, 216] width 51 height 35
type input "9"
type input "11"
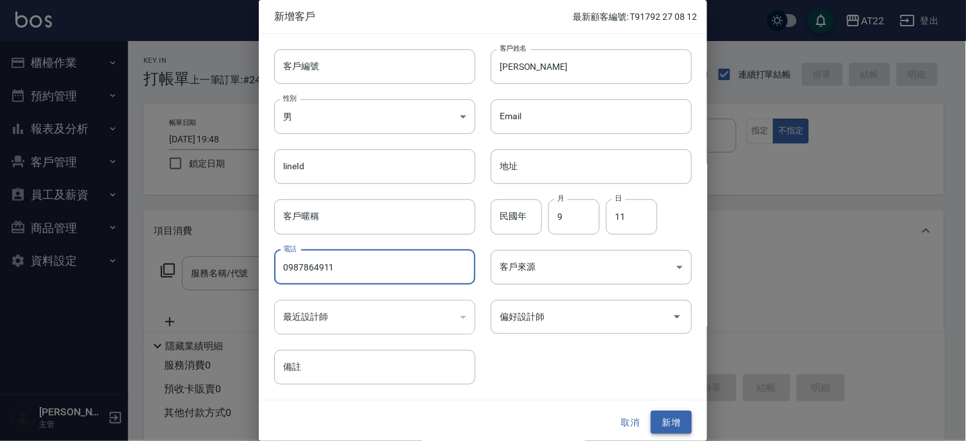
type input "0987864911"
click at [670, 419] on button "新增" at bounding box center [671, 423] width 41 height 24
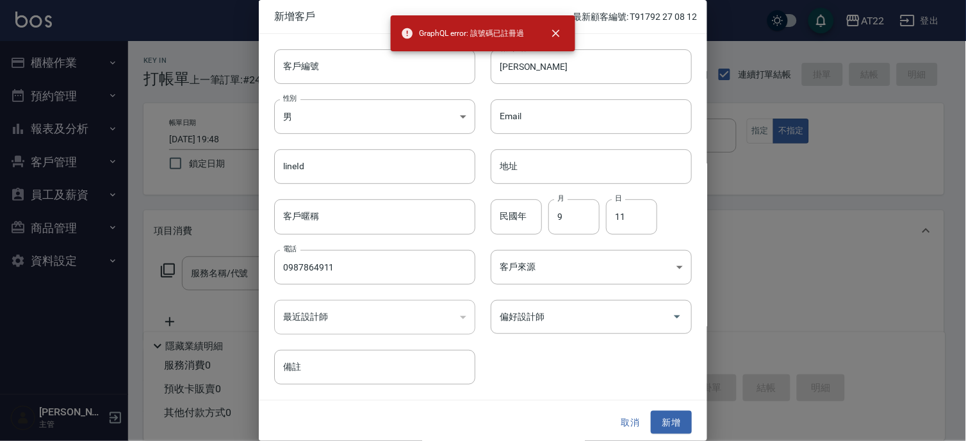
click at [630, 423] on button "取消" at bounding box center [630, 423] width 41 height 24
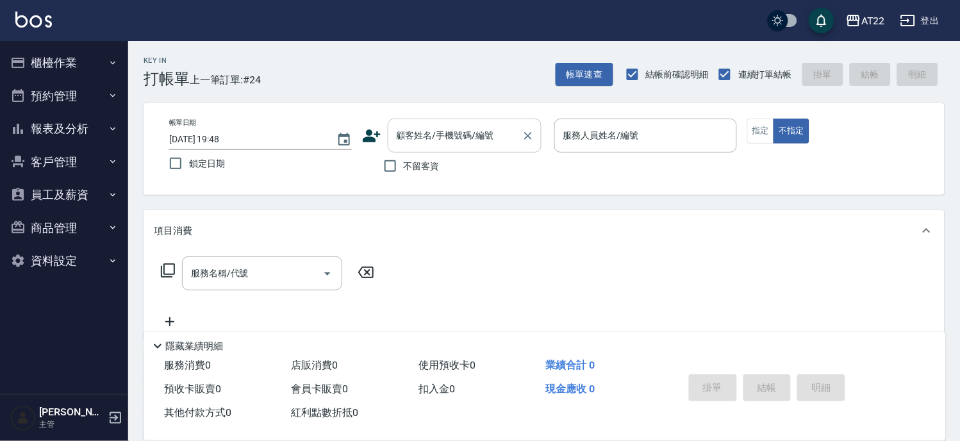
click at [470, 132] on div "顧客姓名/手機號碼/編號 顧客姓名/手機號碼/編號" at bounding box center [465, 136] width 154 height 34
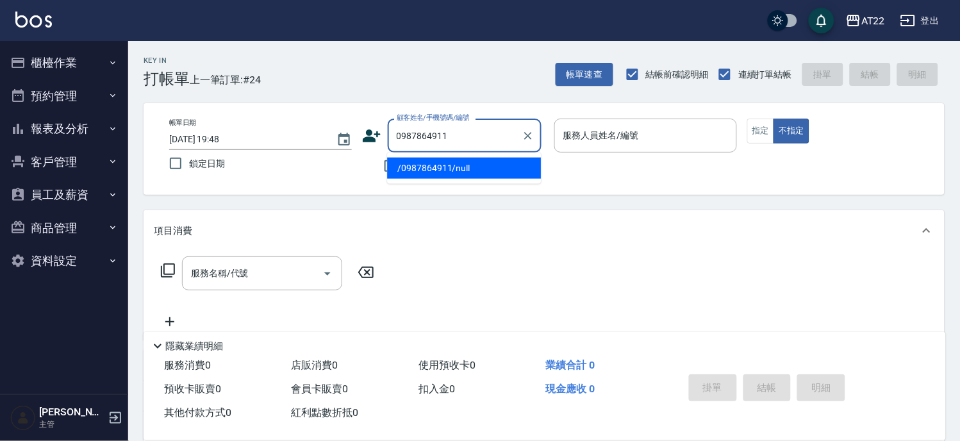
type input "/0987864911/null"
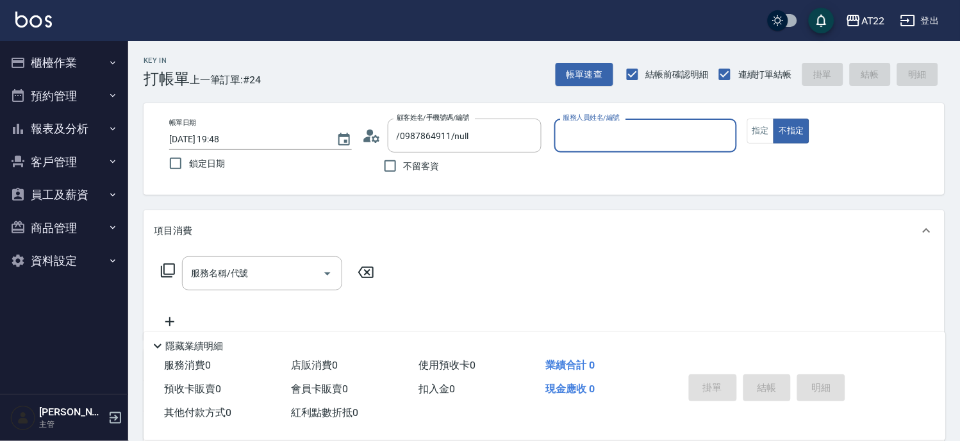
click at [370, 138] on icon at bounding box center [371, 135] width 19 height 19
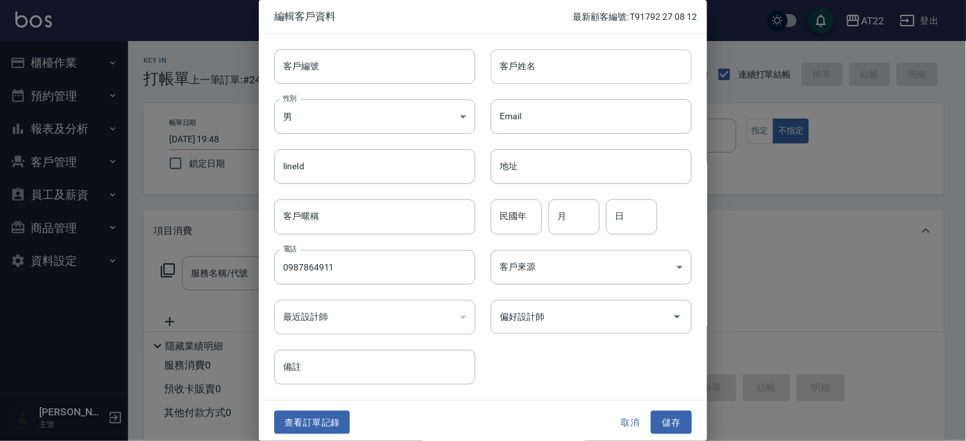
click at [528, 71] on input "客戶姓名" at bounding box center [591, 66] width 201 height 35
type input "[PERSON_NAME]"
click at [550, 212] on input "月" at bounding box center [574, 216] width 51 height 35
type input "9"
type input "11"
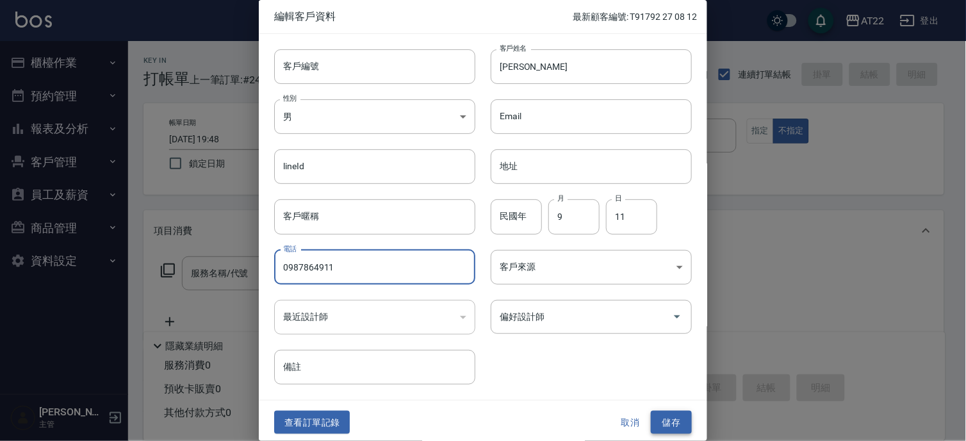
click at [667, 423] on button "儲存" at bounding box center [671, 423] width 41 height 24
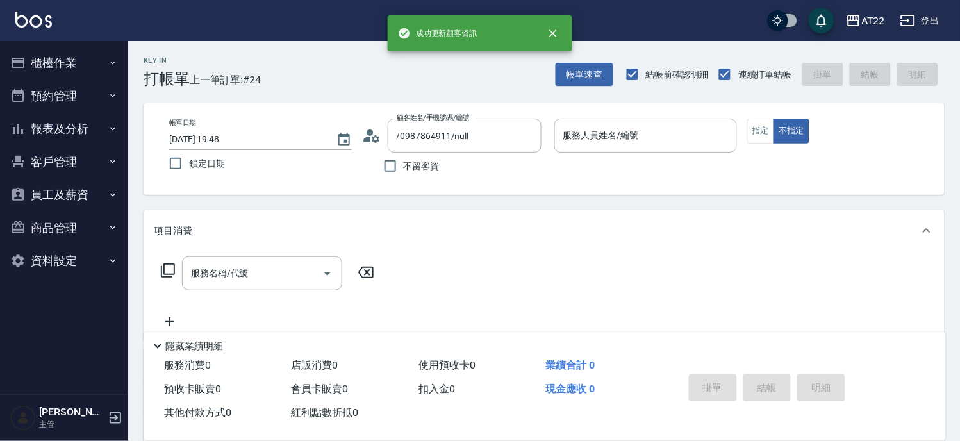
click at [701, 115] on div "帳單日期 2025/08/12 19:48 鎖定日期 顧客姓名/手機號碼/編號 /0987864911/null 顧客姓名/手機號碼/編號 不留客資 服務人員…" at bounding box center [544, 149] width 801 height 92
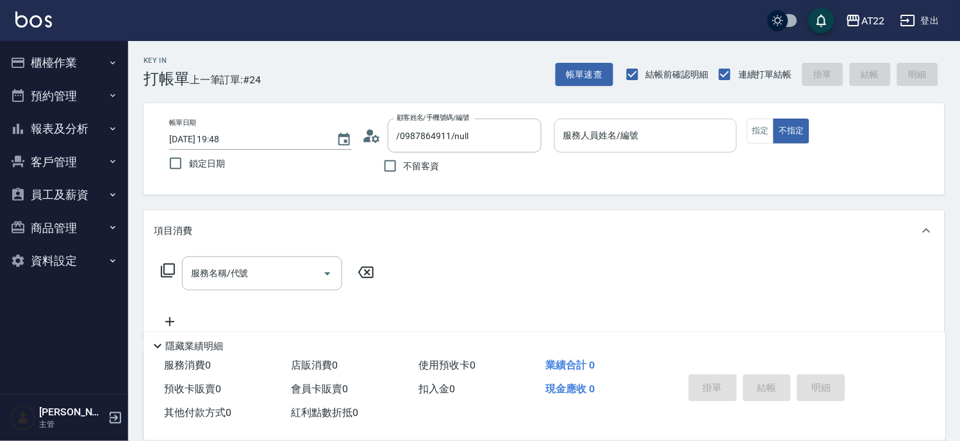
click at [680, 149] on div "服務人員姓名/編號" at bounding box center [645, 136] width 183 height 34
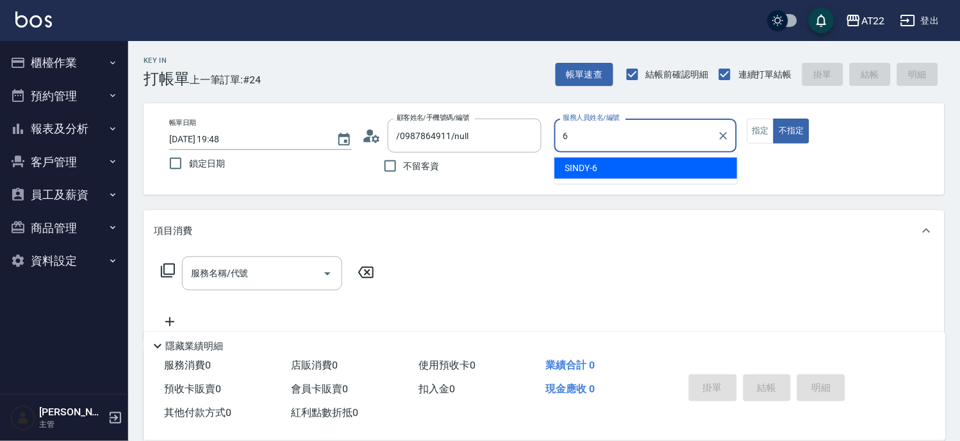
type input "SINDY-6"
type button "false"
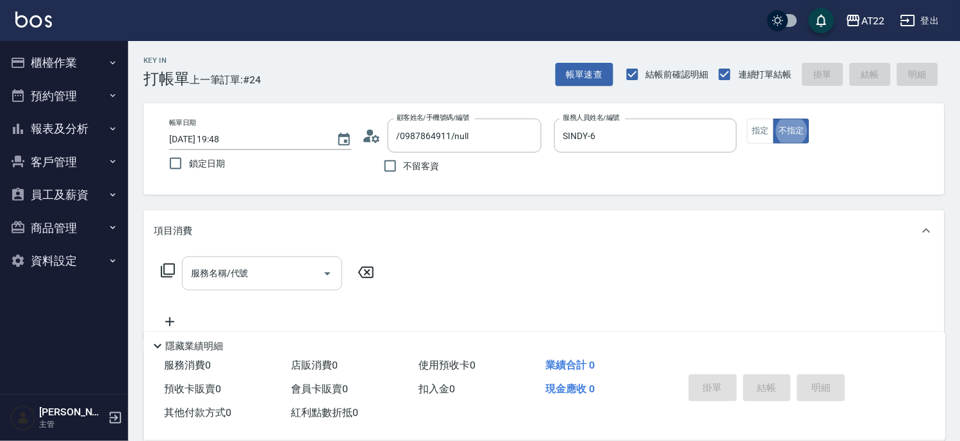
click at [237, 289] on div "服務名稱/代號" at bounding box center [262, 273] width 160 height 34
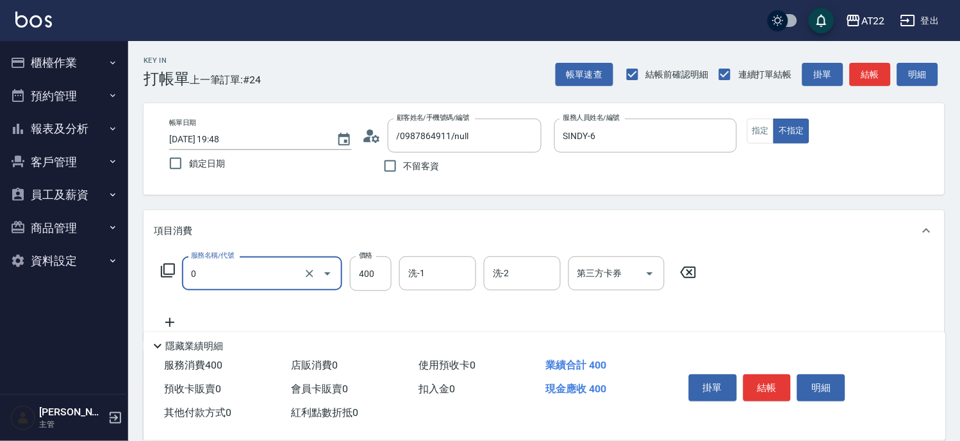
type input "有機洗髮(0)"
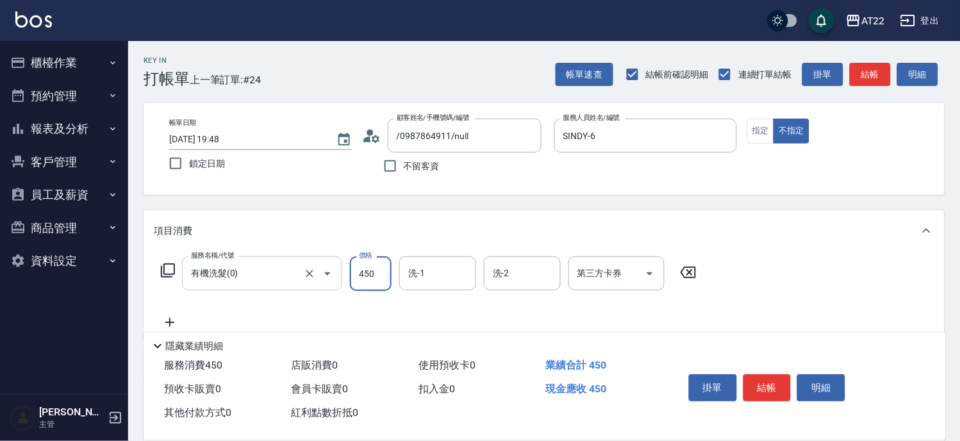
type input "450"
click at [167, 315] on icon at bounding box center [170, 322] width 32 height 15
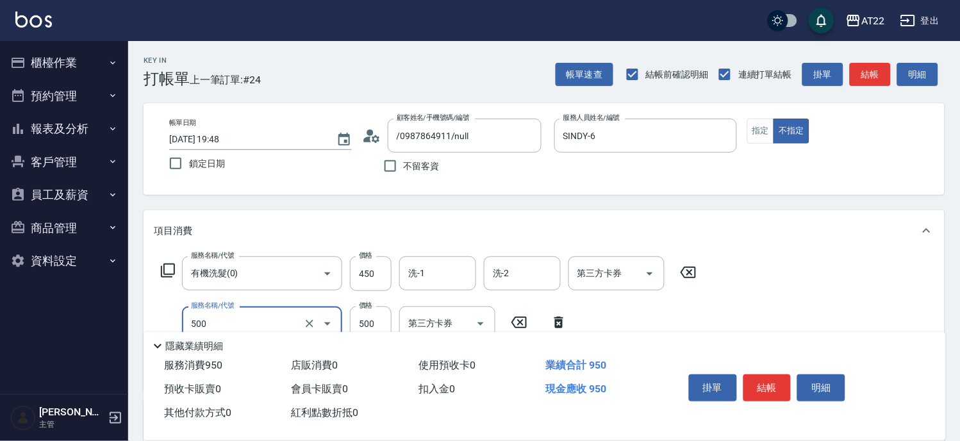
type input "剪髮(500)"
type input "200"
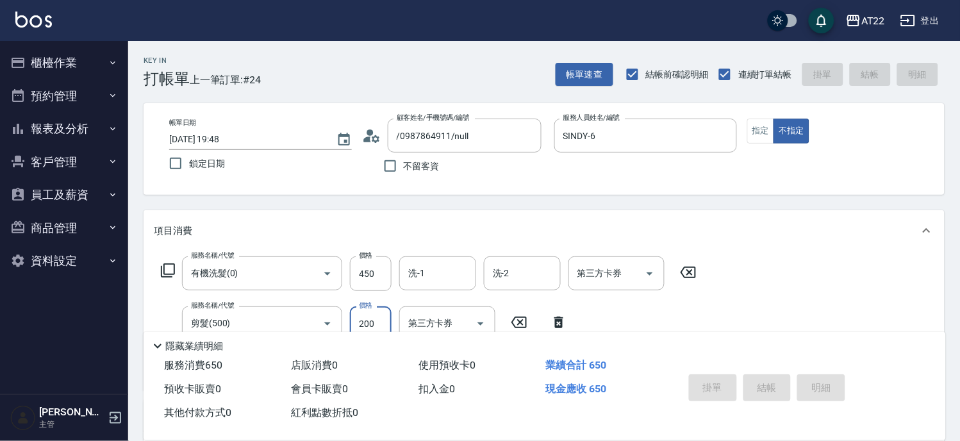
type input "2025/08/12 19:49"
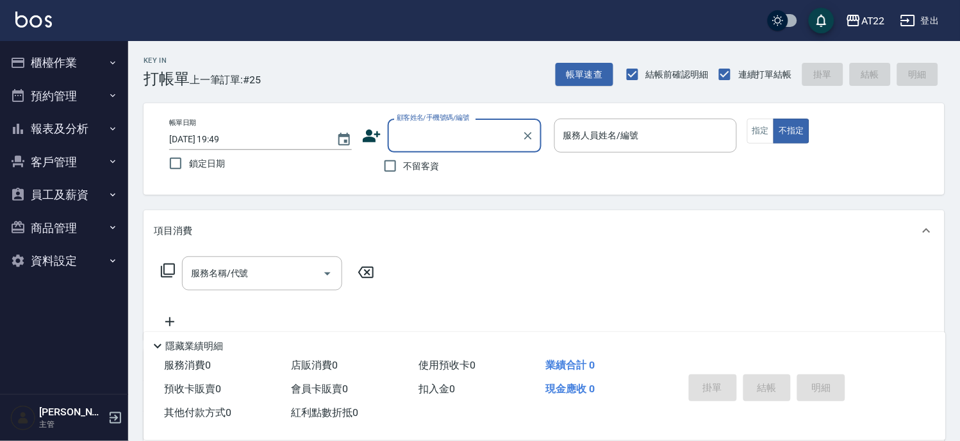
click at [374, 138] on icon at bounding box center [372, 135] width 18 height 13
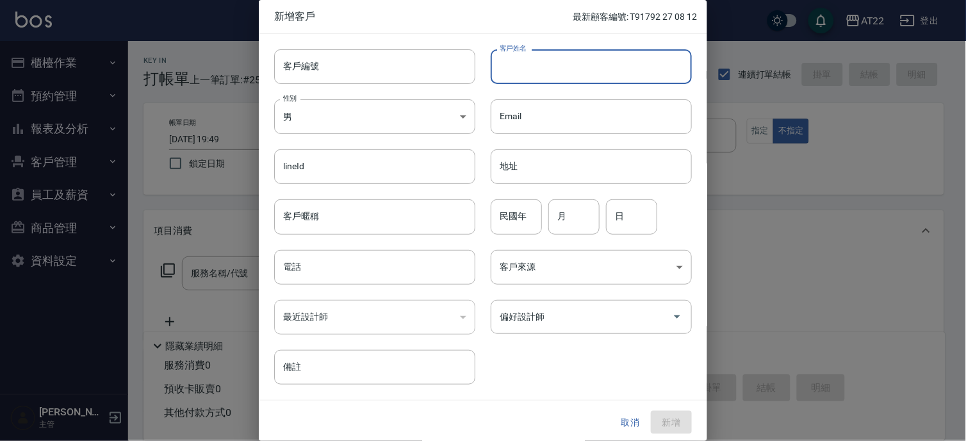
click at [536, 76] on input "客戶姓名" at bounding box center [591, 66] width 201 height 35
type input "香"
type input "蕭卉穎"
click at [319, 220] on input "客戶暱稱" at bounding box center [374, 216] width 201 height 35
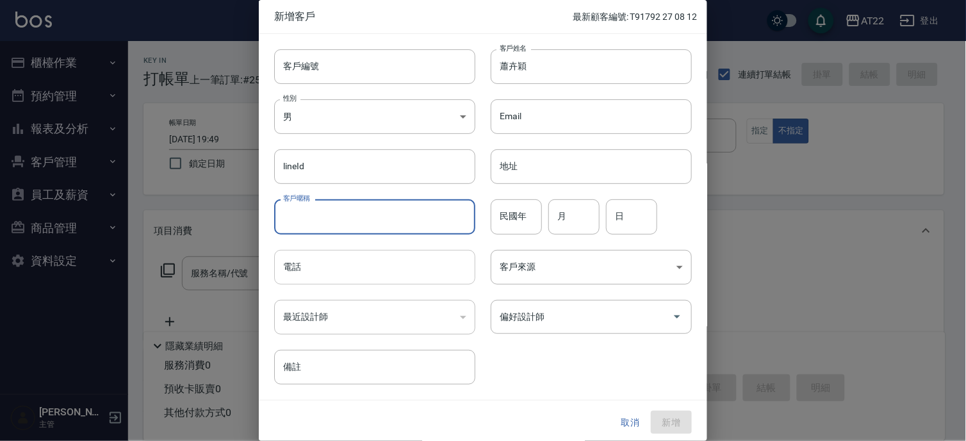
click at [291, 265] on input "電話" at bounding box center [374, 267] width 201 height 35
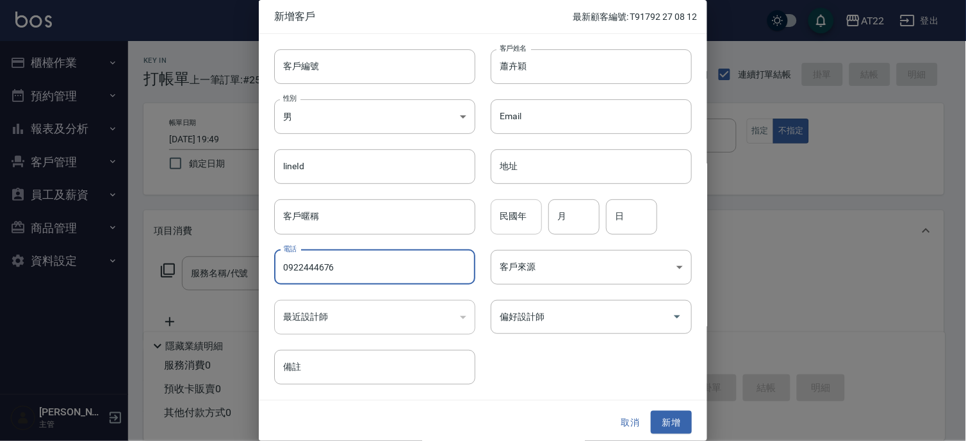
type input "0922444676"
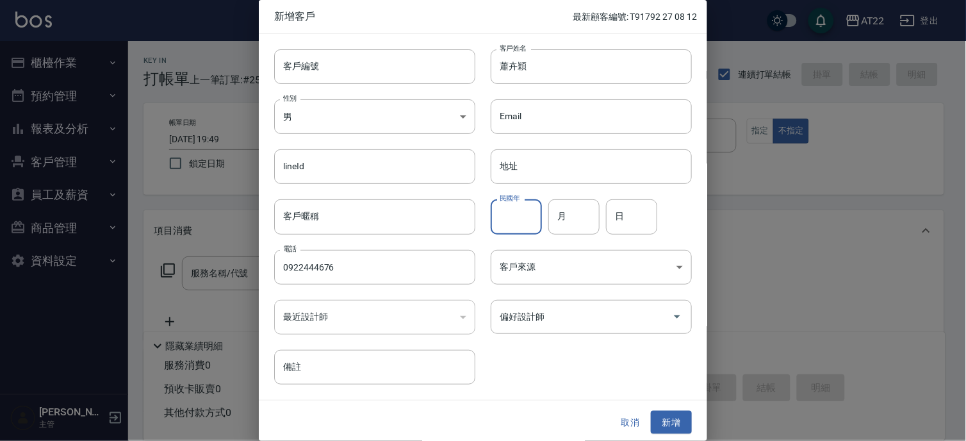
click at [523, 222] on input "民國年" at bounding box center [516, 216] width 51 height 35
type input "85"
type input "9"
type input "10"
click at [673, 419] on button "新增" at bounding box center [671, 423] width 41 height 24
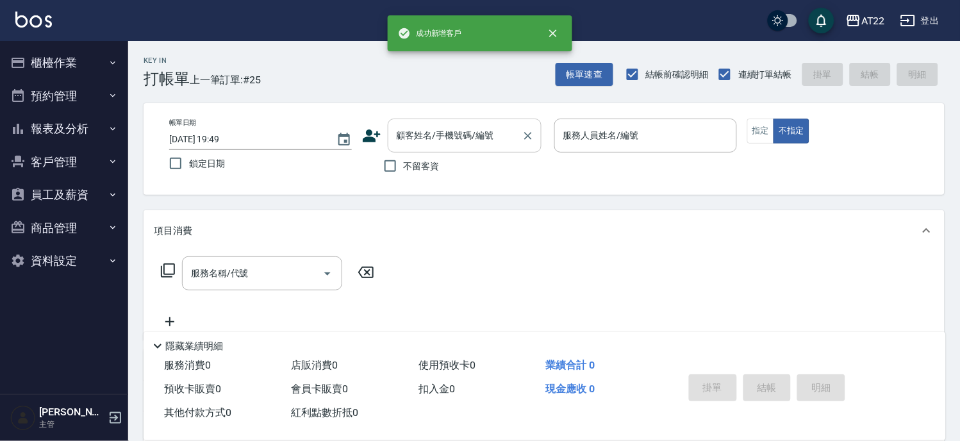
click at [432, 148] on div "顧客姓名/手機號碼/編號" at bounding box center [465, 136] width 154 height 34
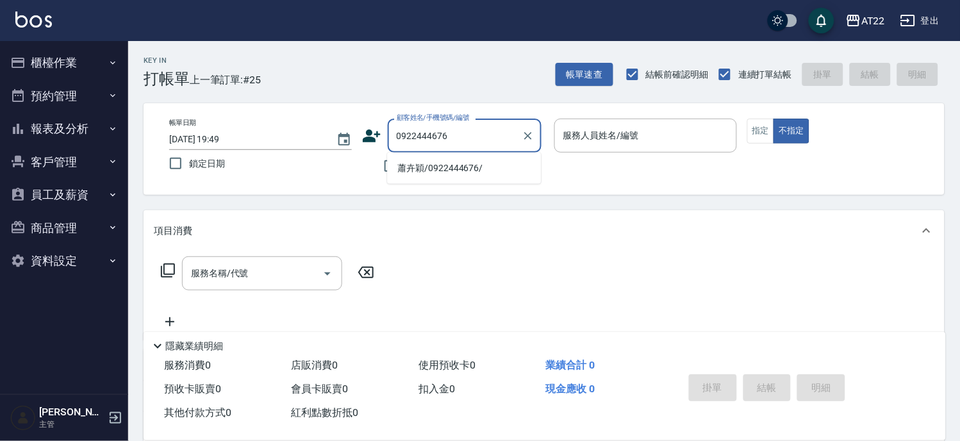
click at [442, 168] on li "蕭卉穎/0922444676/" at bounding box center [464, 168] width 154 height 21
type input "蕭卉穎/0922444676/"
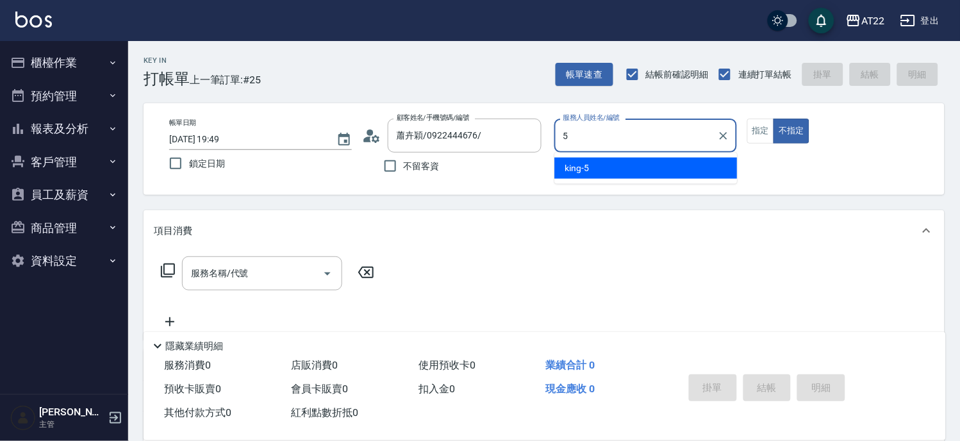
type input "king-5"
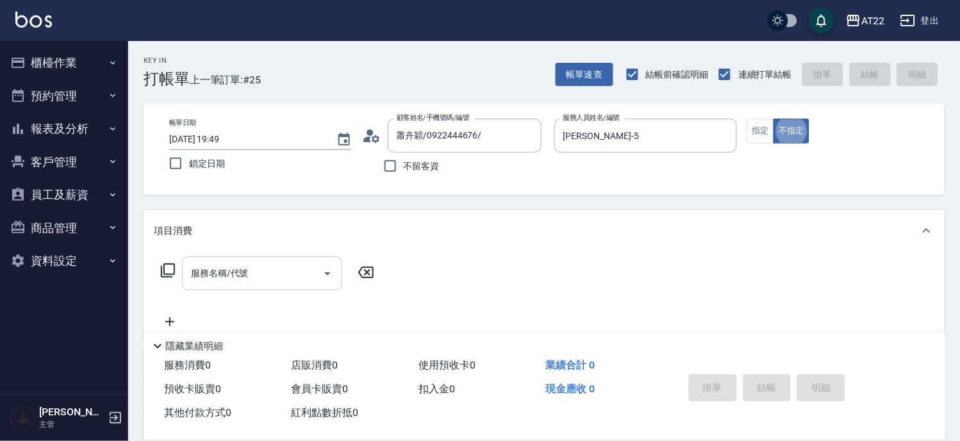
click at [253, 260] on div "服務名稱/代號" at bounding box center [262, 273] width 160 height 34
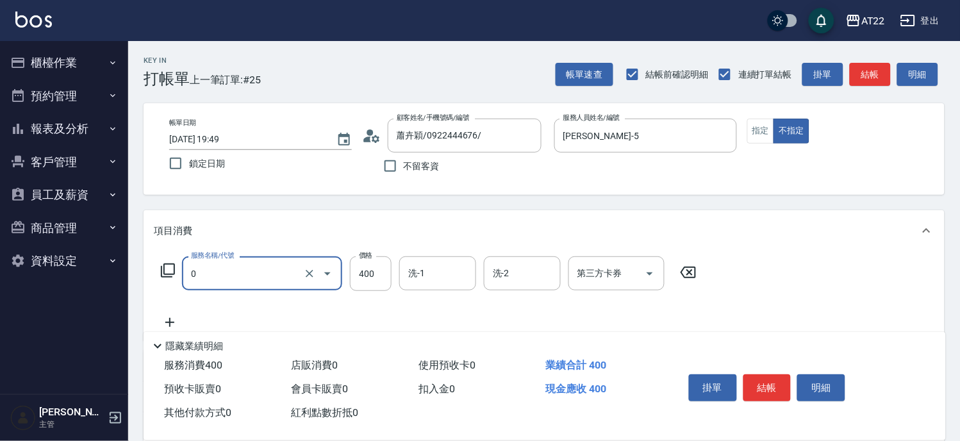
type input "有機洗髮(0)"
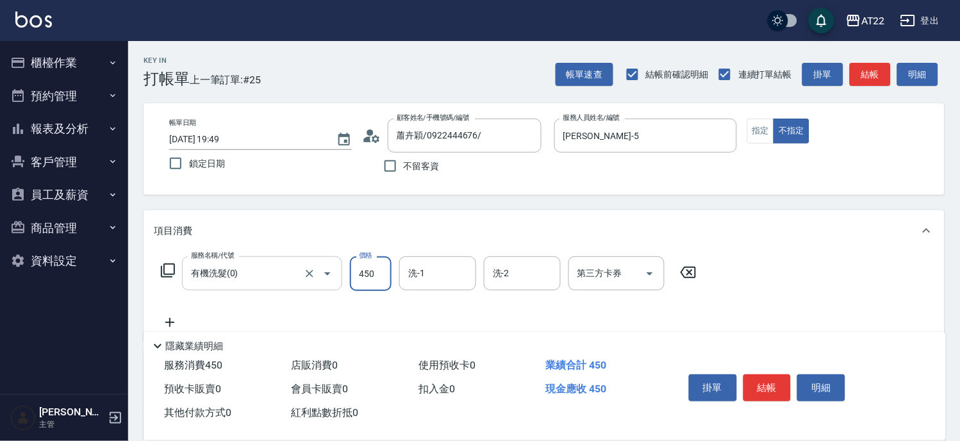
type input "450"
type input "Joe-16"
click at [167, 320] on icon at bounding box center [170, 322] width 32 height 15
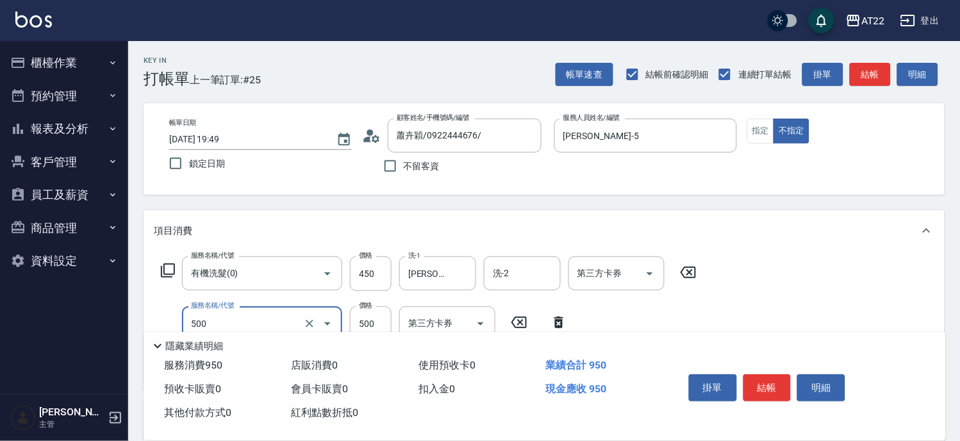
type input "剪髮(500)"
type input "200"
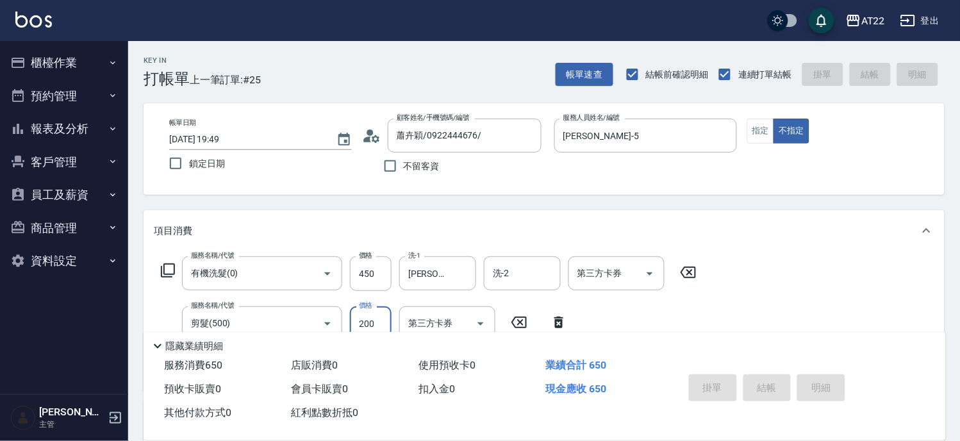
type input "2025/08/12 19:50"
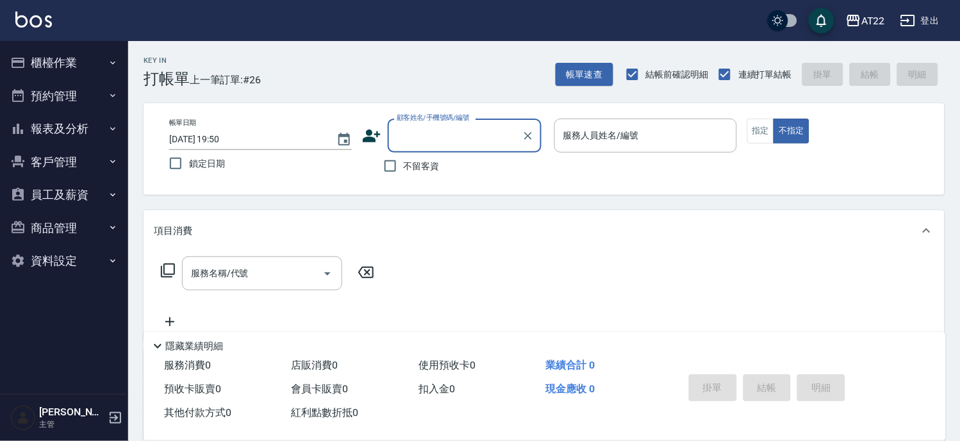
click at [367, 138] on icon at bounding box center [372, 135] width 18 height 13
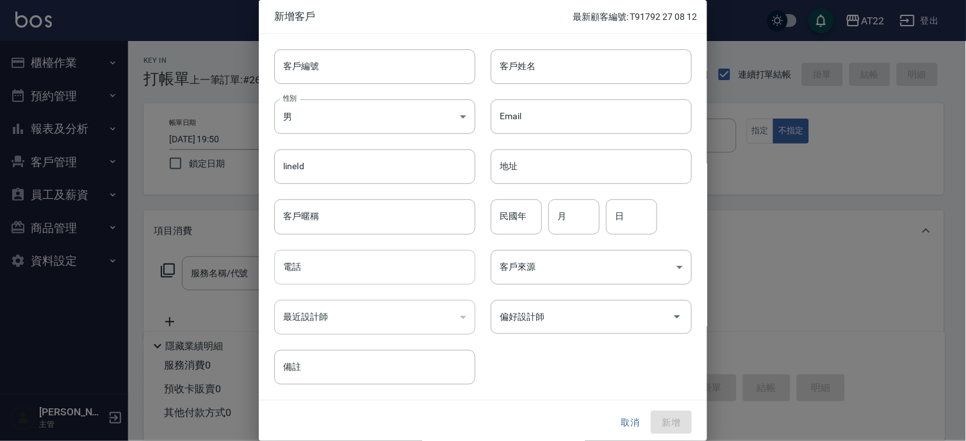
click at [351, 277] on input "電話" at bounding box center [374, 267] width 201 height 35
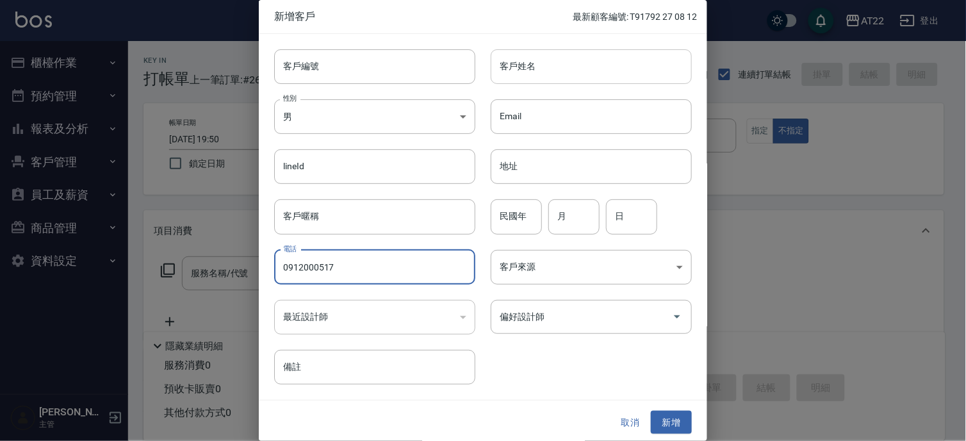
type input "0912000517"
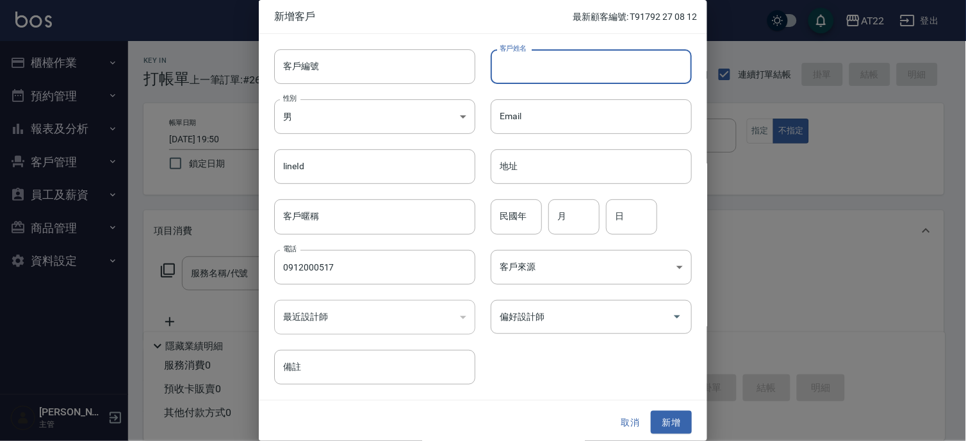
click at [507, 66] on input "客戶姓名" at bounding box center [591, 66] width 201 height 35
type input "黃意晴"
click at [508, 222] on input "民國年" at bounding box center [516, 216] width 51 height 35
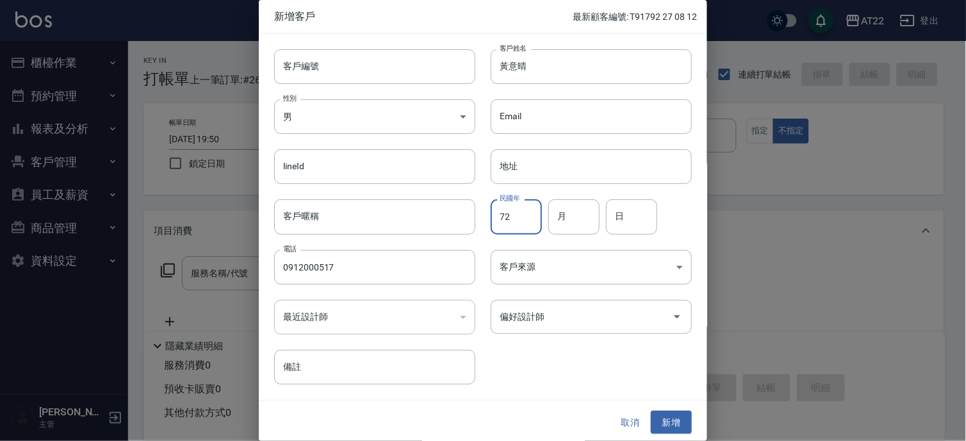
type input "72"
type input "3"
type input "30"
click at [667, 421] on button "新增" at bounding box center [671, 423] width 41 height 24
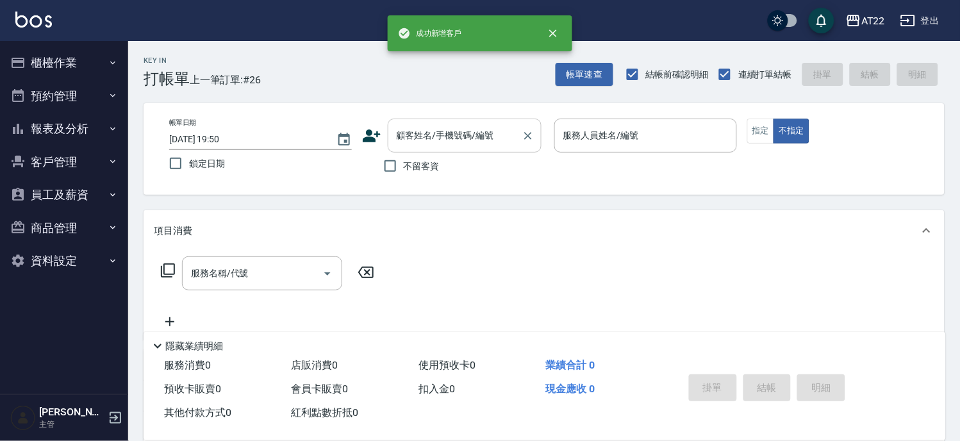
click at [460, 145] on input "顧客姓名/手機號碼/編號" at bounding box center [455, 135] width 123 height 22
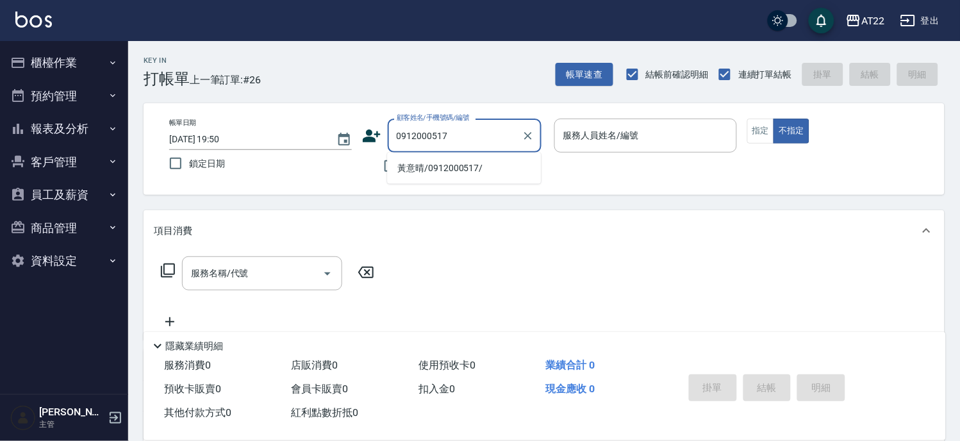
click at [458, 169] on li "黃意晴/0912000517/" at bounding box center [464, 168] width 154 height 21
type input "黃意晴/0912000517/"
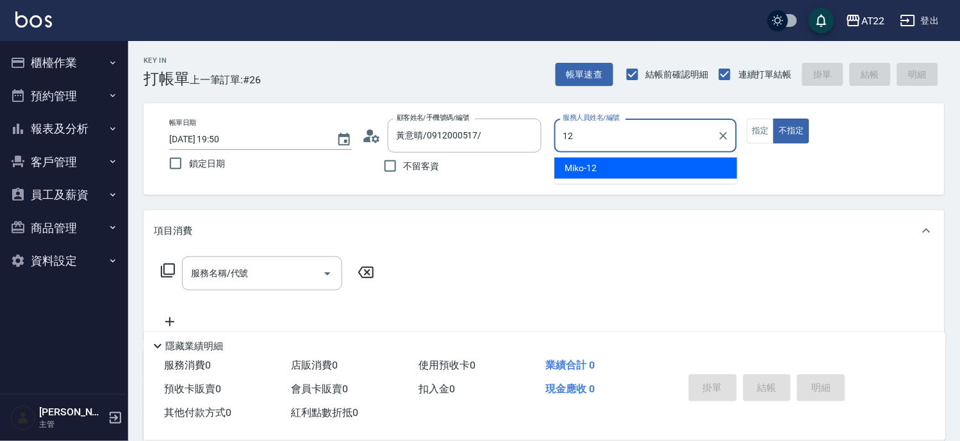
type input "Miko-12"
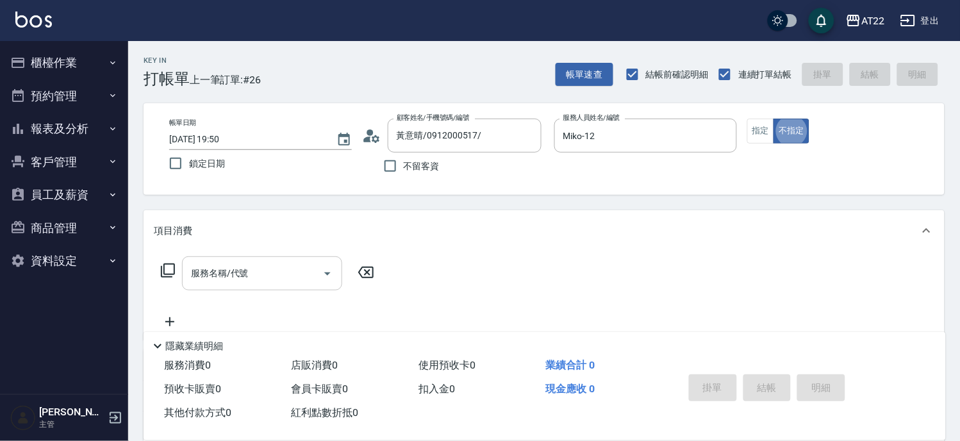
click at [273, 274] on input "服務名稱/代號" at bounding box center [252, 273] width 129 height 22
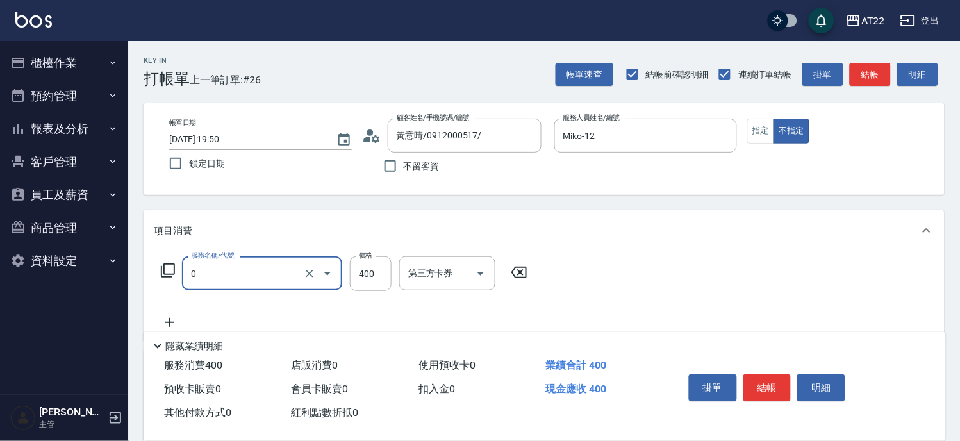
type input "有機洗髮(0)"
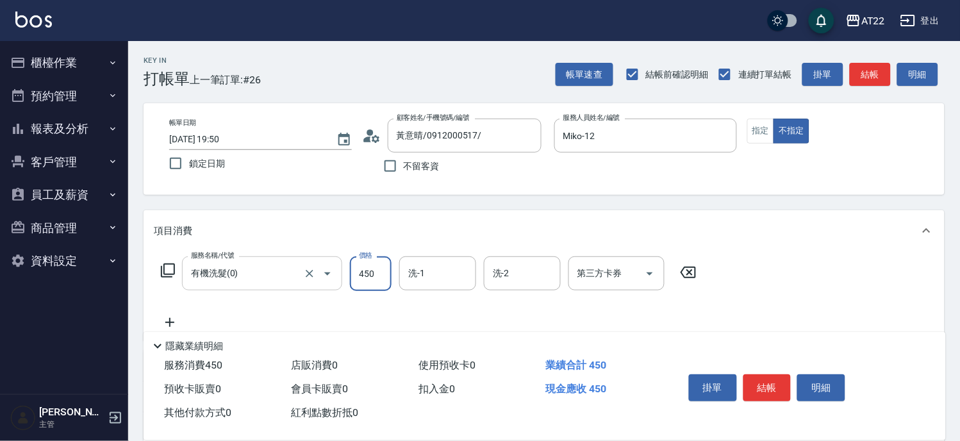
type input "450"
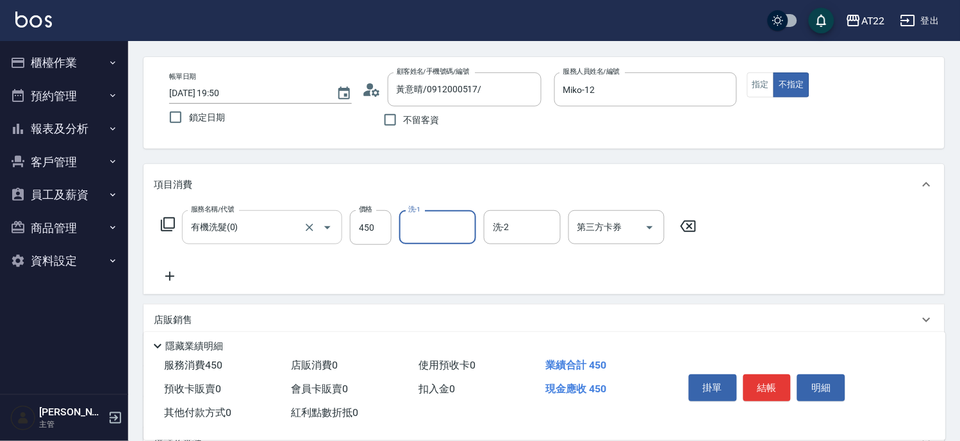
scroll to position [71, 0]
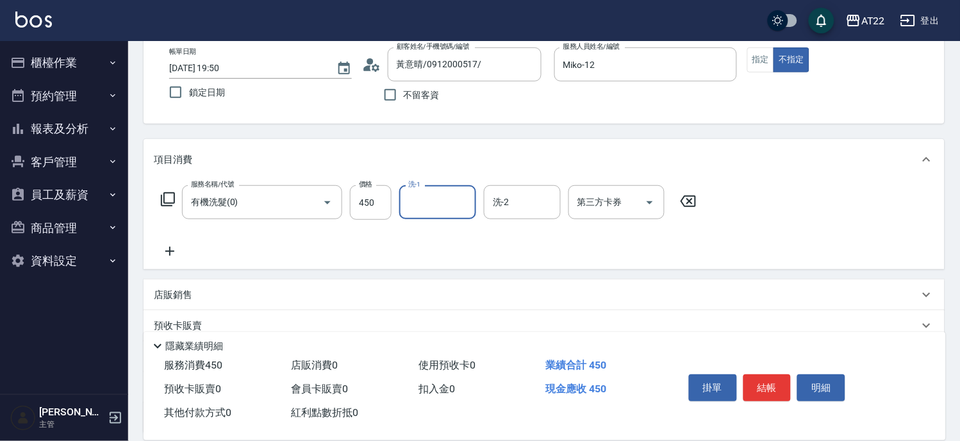
click at [170, 252] on icon at bounding box center [170, 251] width 32 height 15
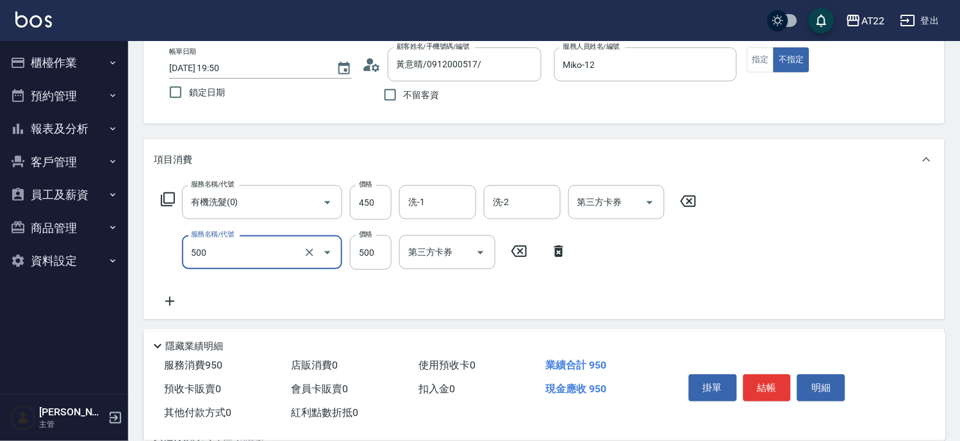
type input "剪髮(500)"
type input "200"
click at [165, 302] on icon at bounding box center [170, 301] width 32 height 15
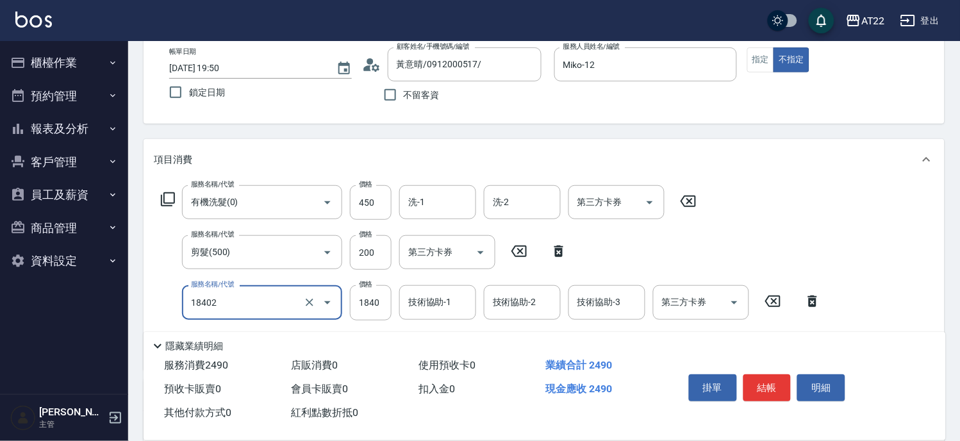
type input "染髮L(18402)"
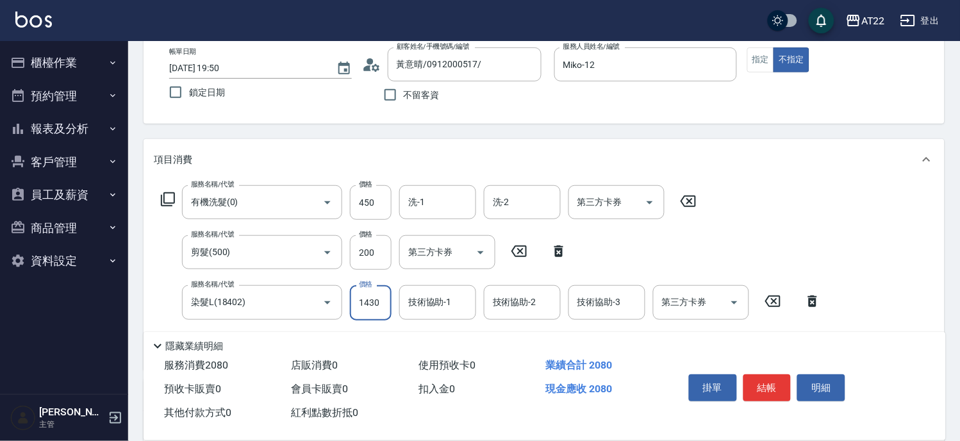
type input "1430"
type input "Noah-20"
click at [460, 287] on div at bounding box center [462, 302] width 17 height 34
click at [459, 299] on icon "Clear" at bounding box center [462, 302] width 13 height 13
type input "Zoe-8"
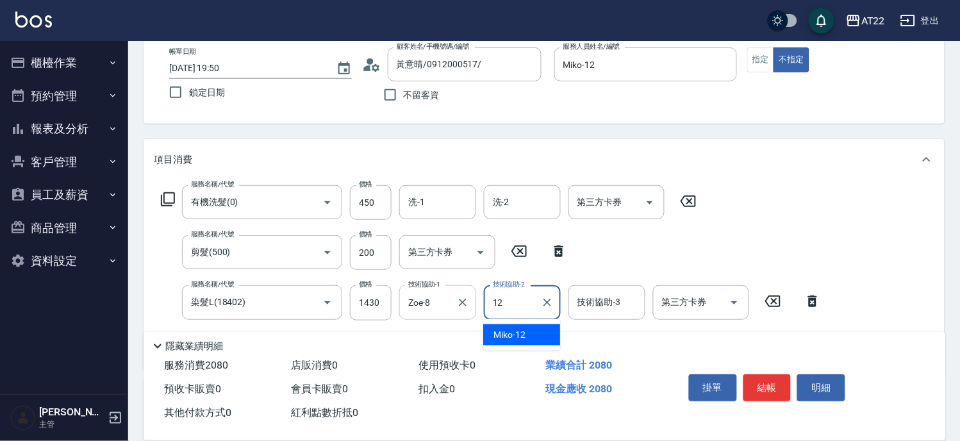
type input "Miko-12"
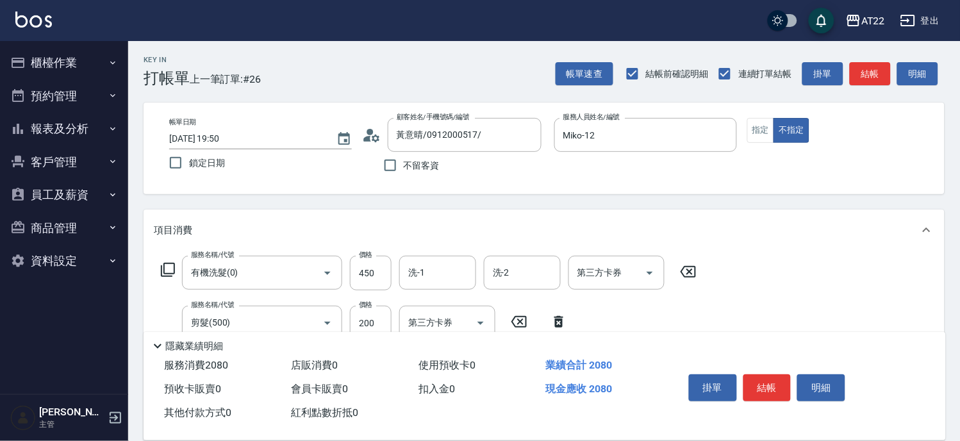
scroll to position [0, 0]
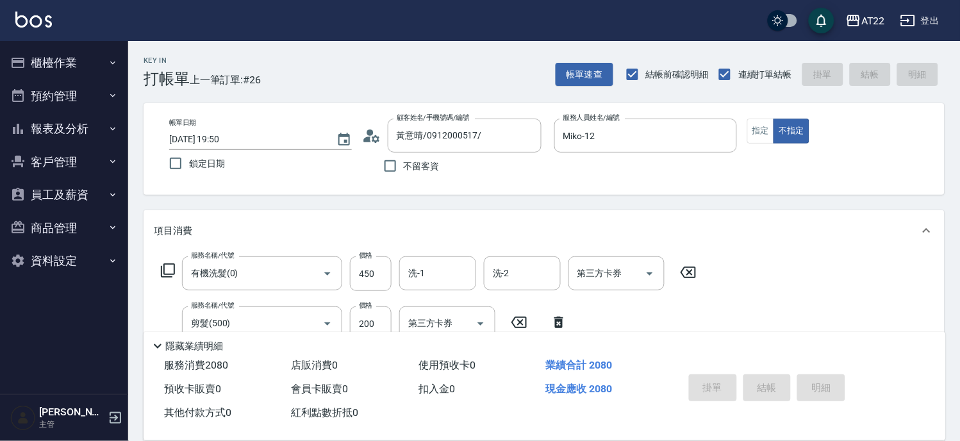
type input "2025/08/12 19:51"
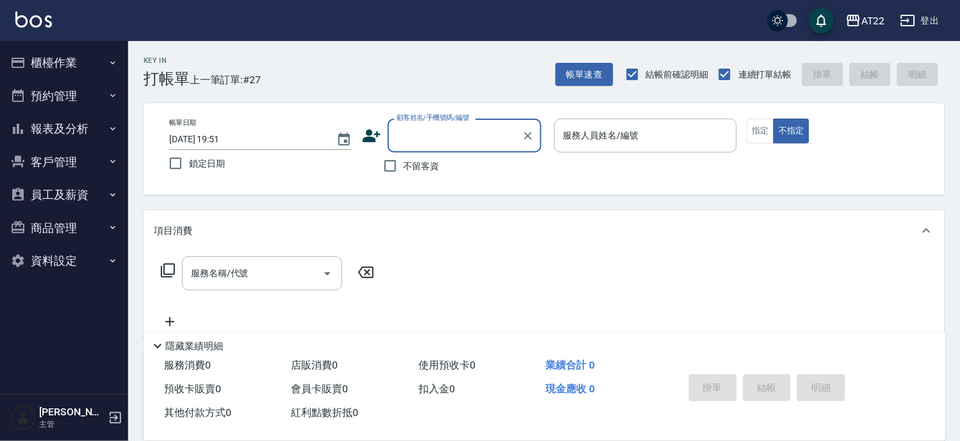
click at [408, 165] on span "不留客資" at bounding box center [422, 166] width 36 height 13
click at [404, 165] on input "不留客資" at bounding box center [390, 166] width 27 height 27
checkbox input "true"
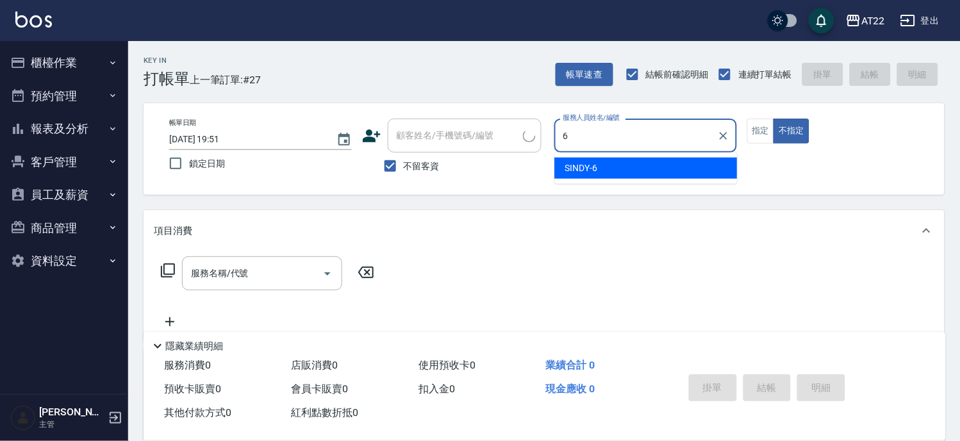
type input "SINDY-6"
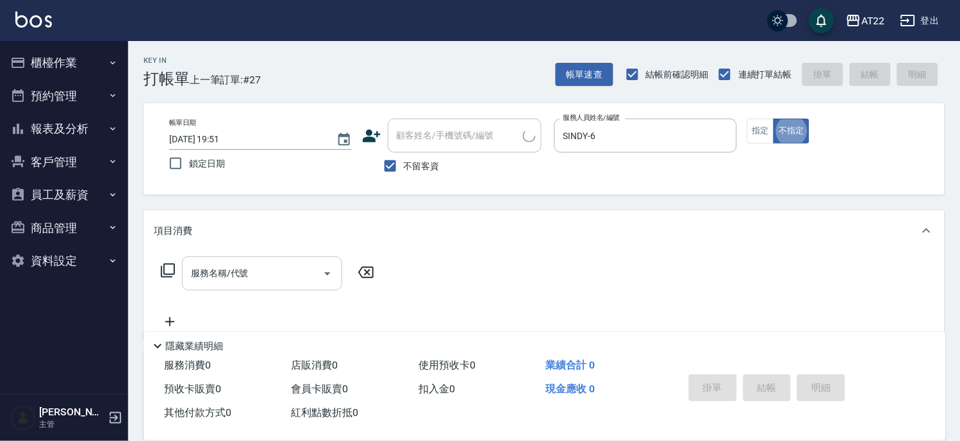
click at [285, 272] on input "服務名稱/代號" at bounding box center [252, 273] width 129 height 22
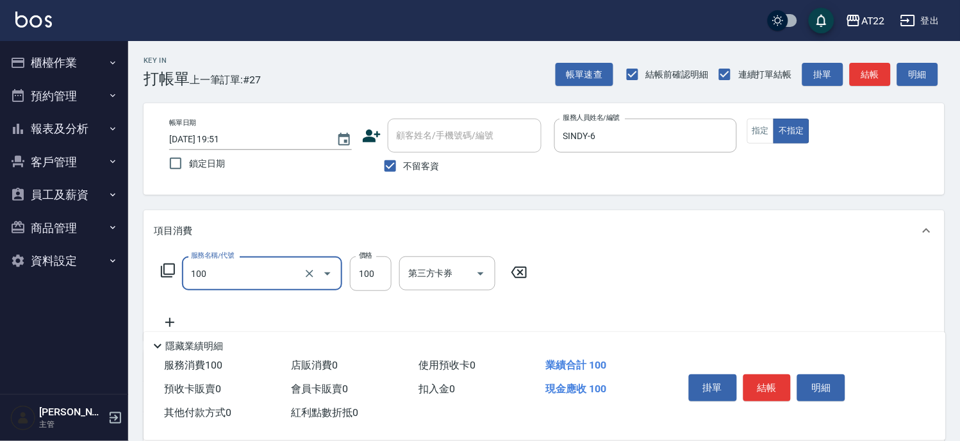
type input "修劉海(100)"
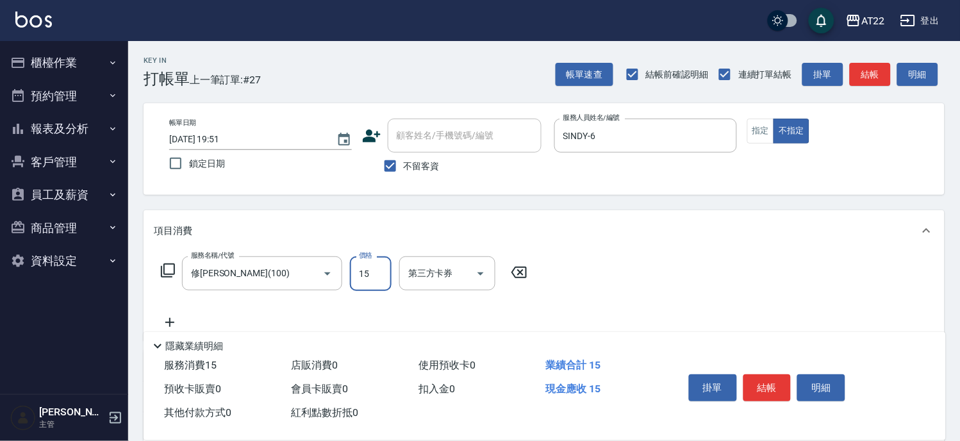
type input "150"
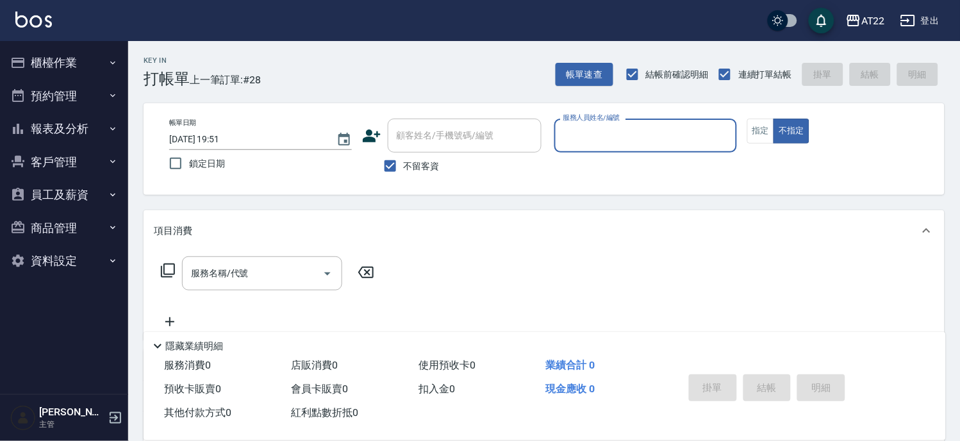
click at [432, 162] on span "不留客資" at bounding box center [422, 166] width 36 height 13
click at [404, 162] on input "不留客資" at bounding box center [390, 166] width 27 height 27
checkbox input "false"
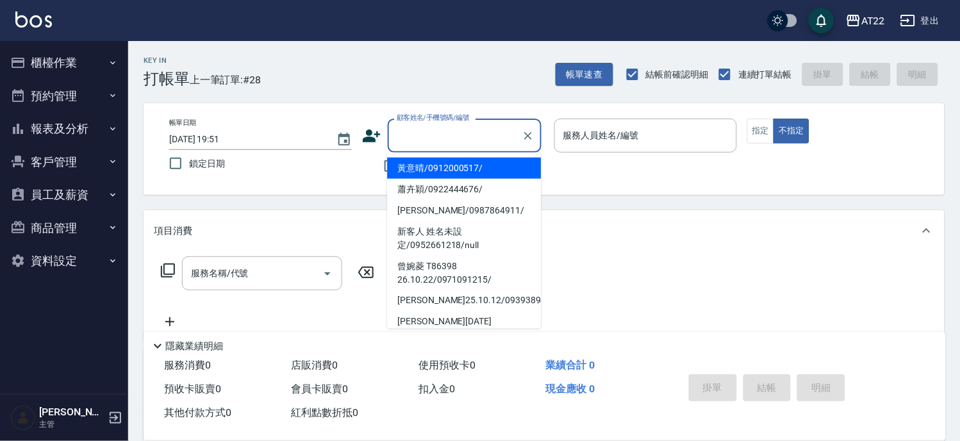
click at [460, 141] on input "顧客姓名/手機號碼/編號" at bounding box center [455, 135] width 123 height 22
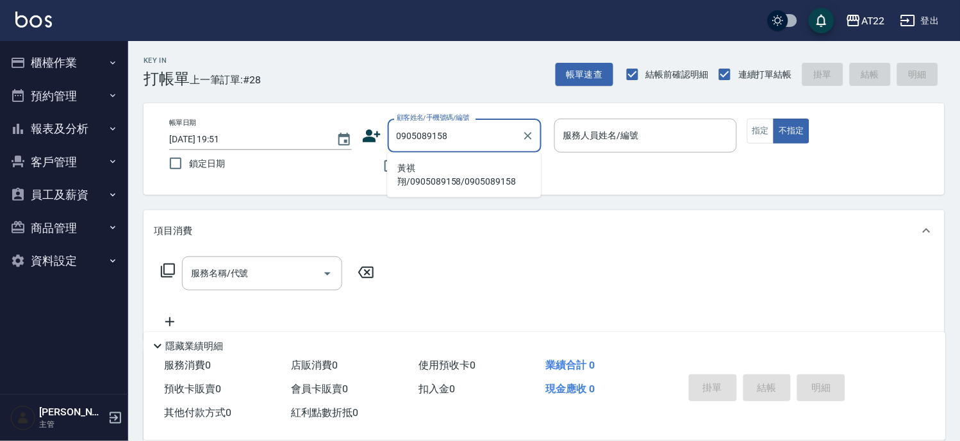
click at [469, 172] on li "黃祺翔/0905089158/0905089158" at bounding box center [464, 175] width 154 height 35
type input "黃祺翔/0905089158/0905089158"
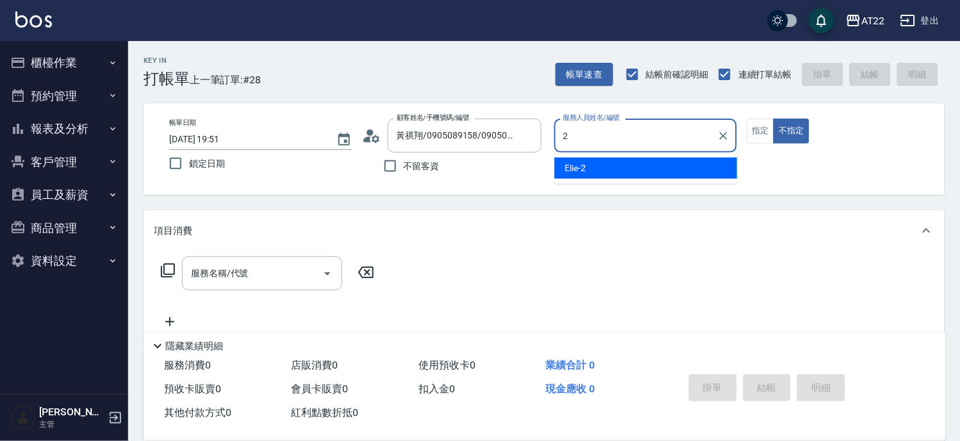
type input "Elie-2"
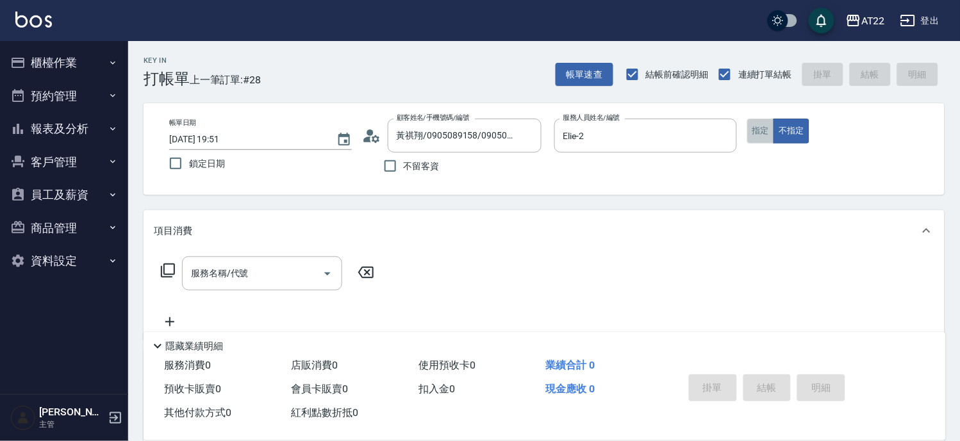
click at [760, 126] on button "指定" at bounding box center [761, 131] width 28 height 25
click at [267, 270] on input "服務名稱/代號" at bounding box center [252, 273] width 129 height 22
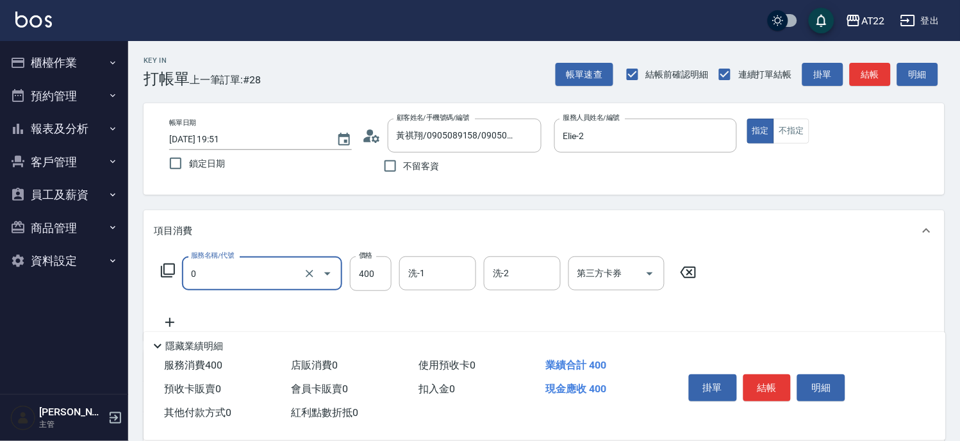
type input "有機洗髮(0)"
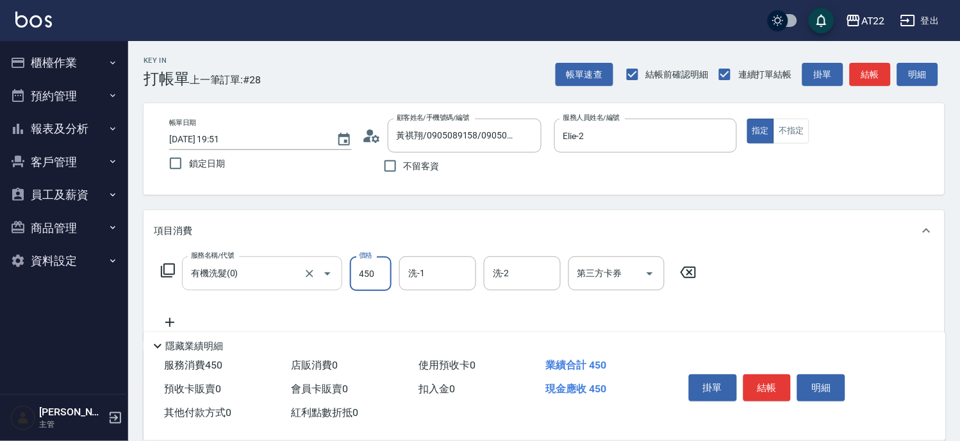
type input "450"
type input "恩恩-18"
click at [175, 317] on icon at bounding box center [170, 322] width 32 height 15
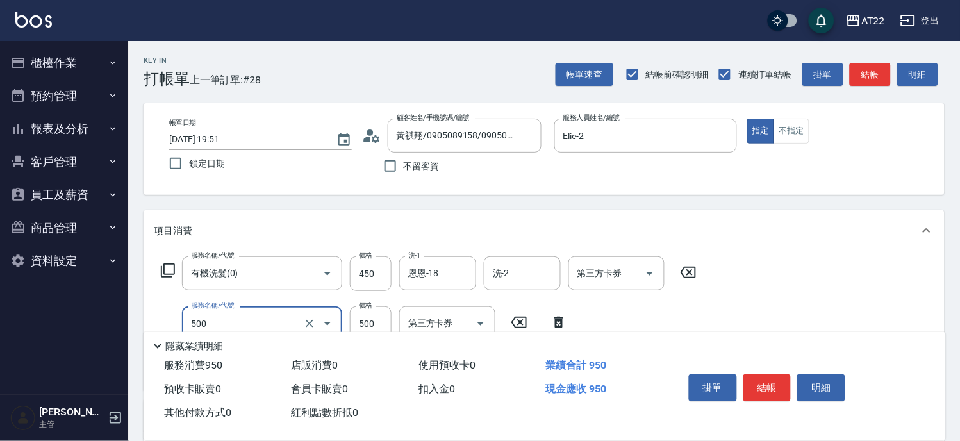
type input "剪髮(500)"
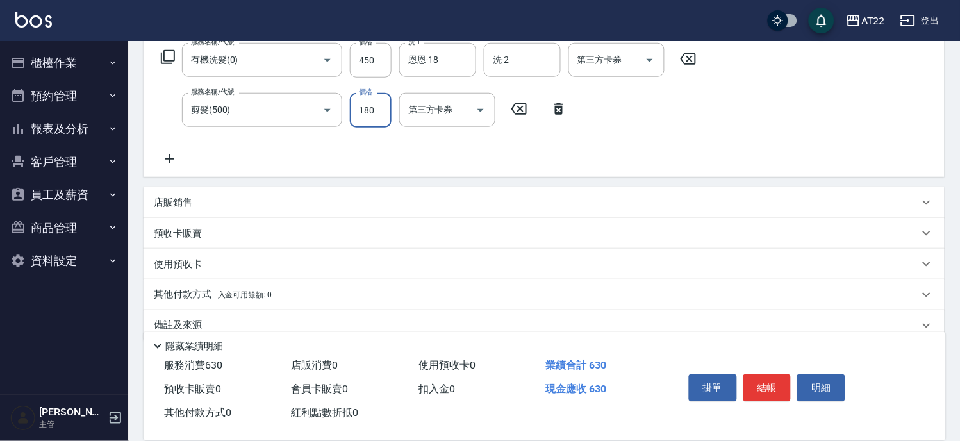
type input "180"
click at [232, 203] on div "店販銷售" at bounding box center [536, 202] width 765 height 13
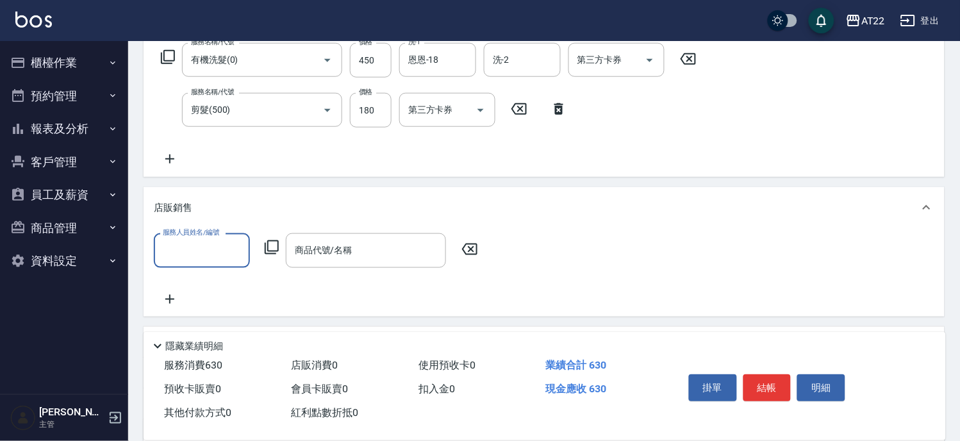
scroll to position [0, 0]
type input "Elie-2"
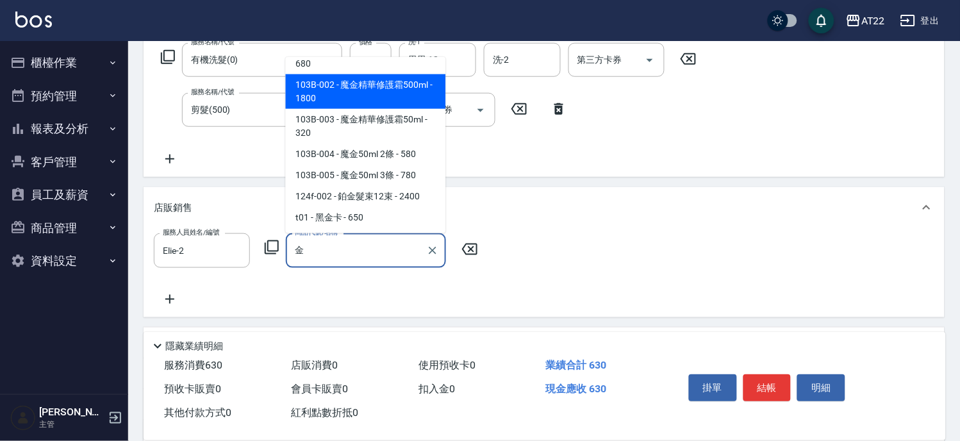
scroll to position [64, 0]
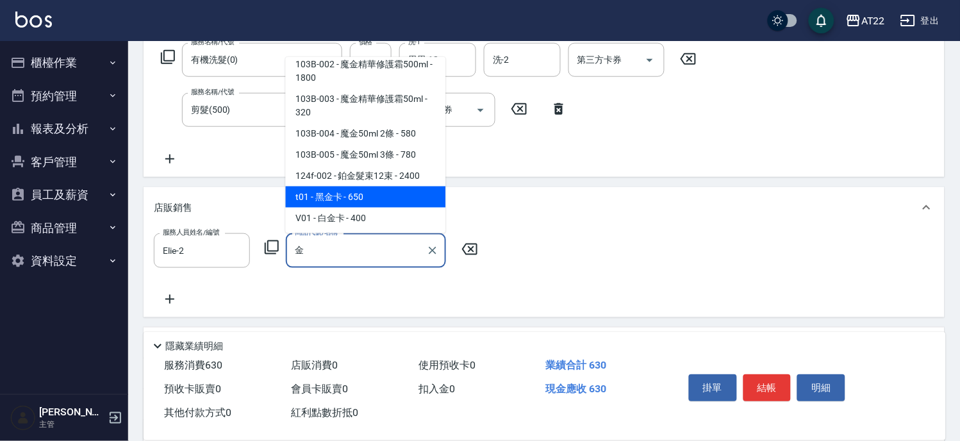
click at [370, 190] on span "t01 - 黑金卡 - 650" at bounding box center [366, 197] width 160 height 21
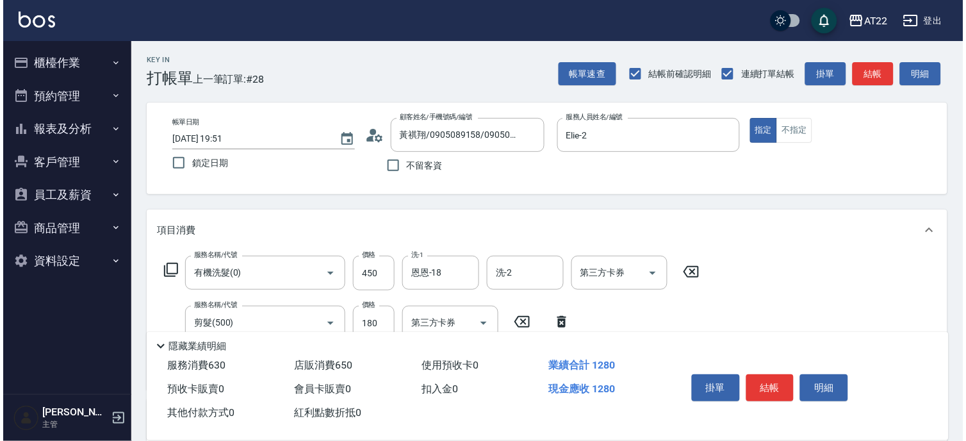
scroll to position [0, 0]
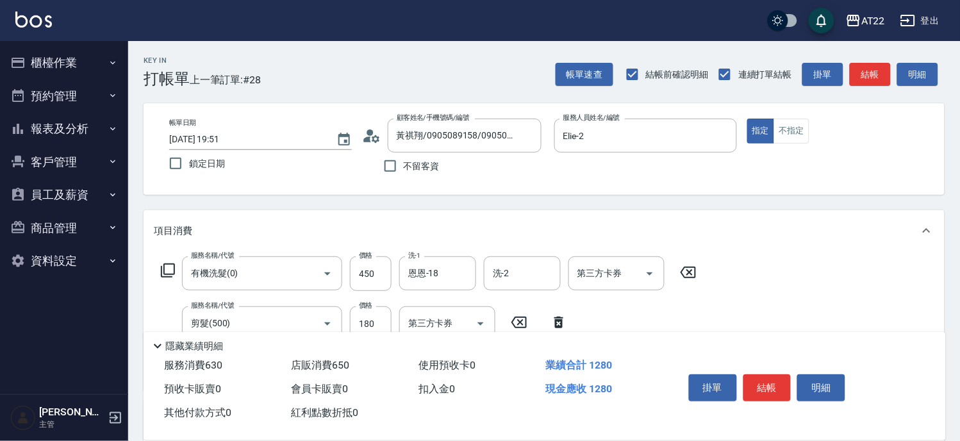
type input "黑金卡"
click at [367, 137] on icon at bounding box center [367, 140] width 8 height 6
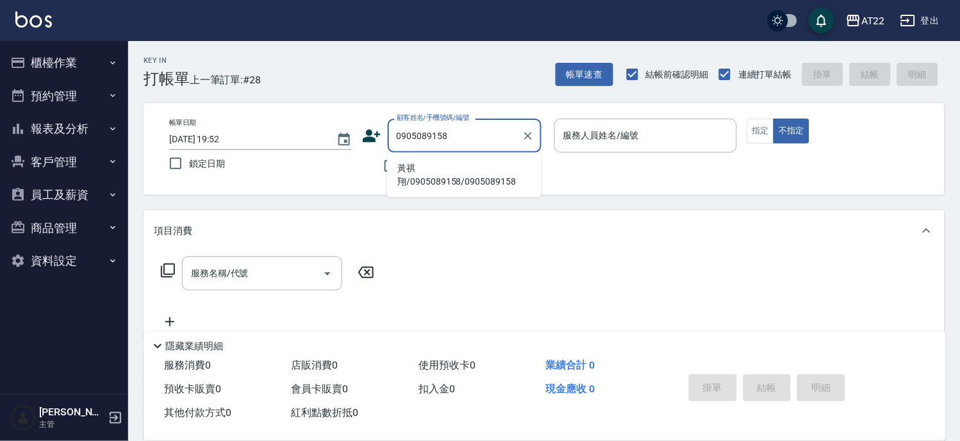
click at [442, 171] on li "黃祺翔/0905089158/0905089158" at bounding box center [464, 175] width 154 height 35
type input "黃祺翔/0905089158/0905089158"
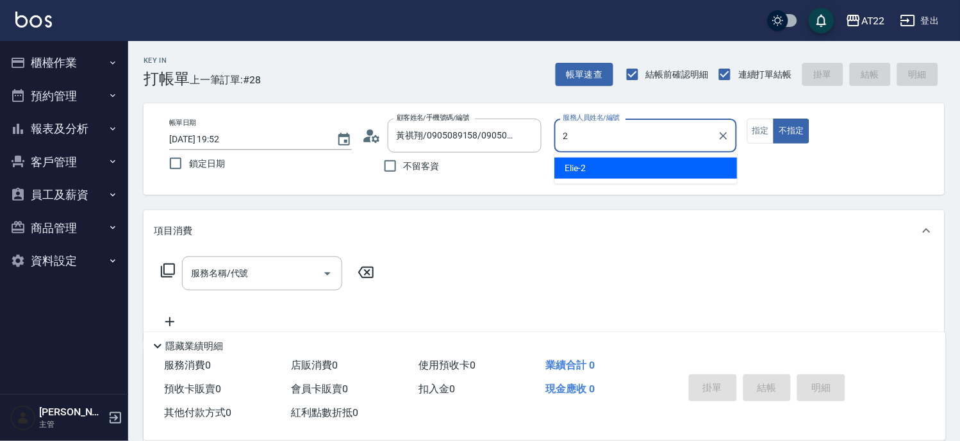
type input "Elie-2"
type button "false"
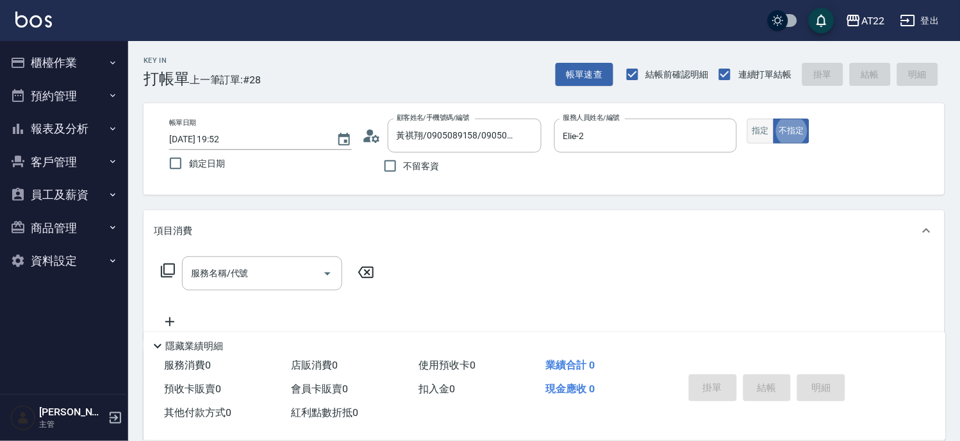
click at [753, 138] on button "指定" at bounding box center [761, 131] width 28 height 25
click at [385, 137] on div "顧客姓名/手機號碼/編號 黃祺翔/0905089158/0905089158 顧客姓名/手機號碼/編號" at bounding box center [453, 136] width 183 height 34
click at [374, 133] on icon at bounding box center [371, 135] width 19 height 19
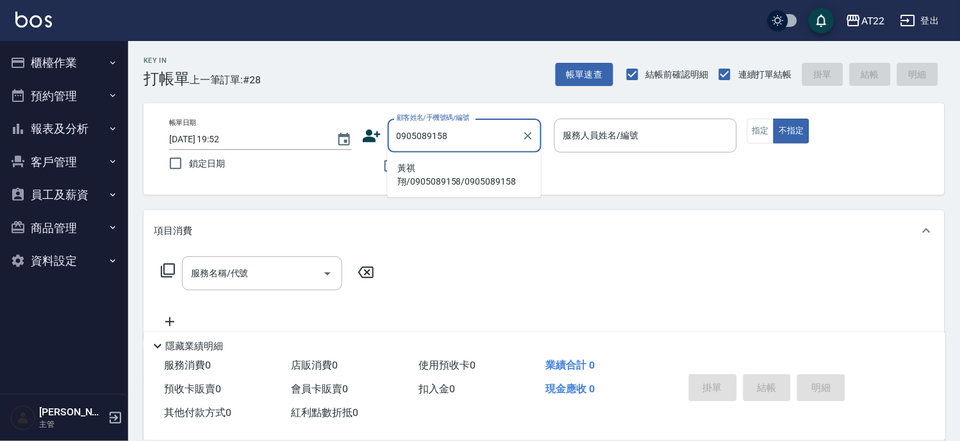
click at [426, 181] on li "黃祺翔/0905089158/0905089158" at bounding box center [464, 175] width 154 height 35
type input "黃祺翔/0905089158/0905089158"
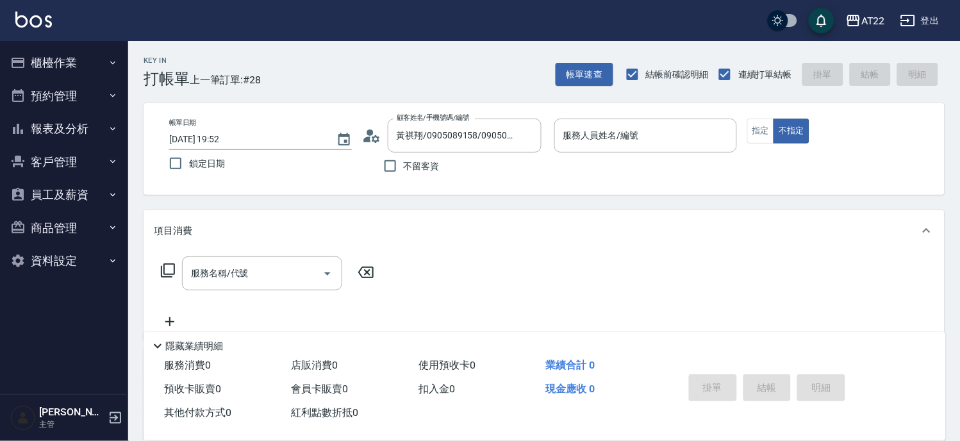
click at [372, 133] on circle at bounding box center [370, 132] width 6 height 6
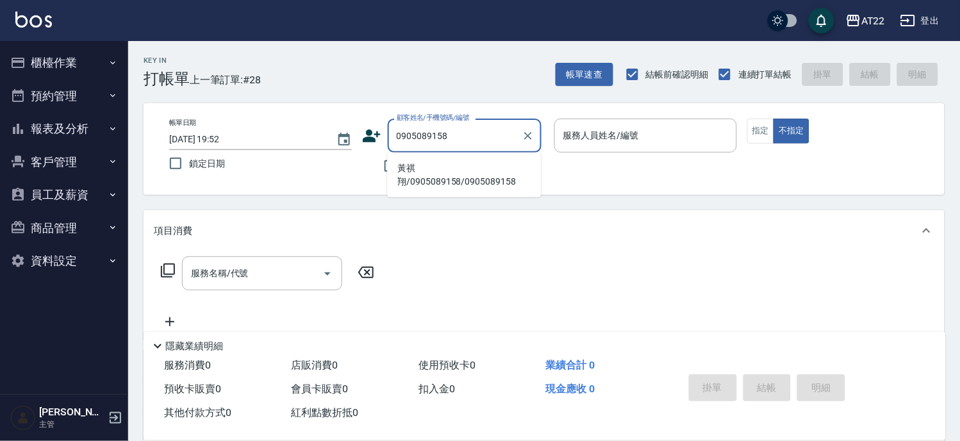
click at [436, 179] on li "黃祺翔/0905089158/0905089158" at bounding box center [464, 175] width 154 height 35
type input "黃祺翔/0905089158/0905089158"
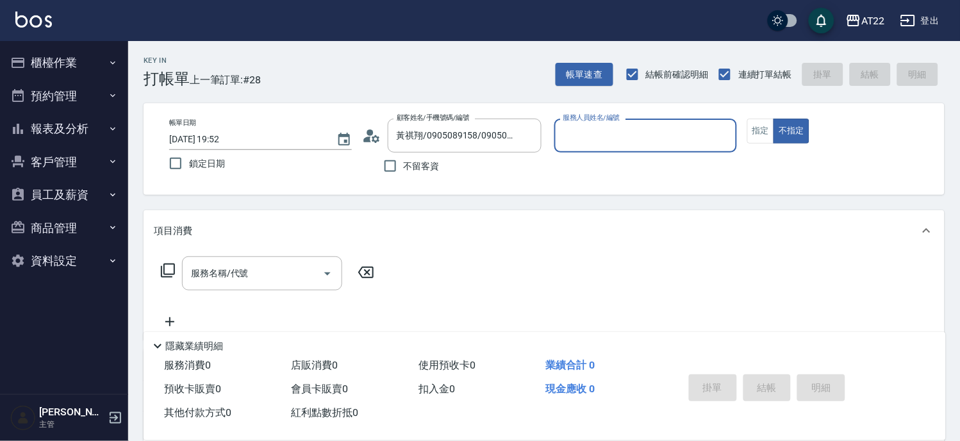
click at [372, 132] on circle at bounding box center [370, 132] width 6 height 6
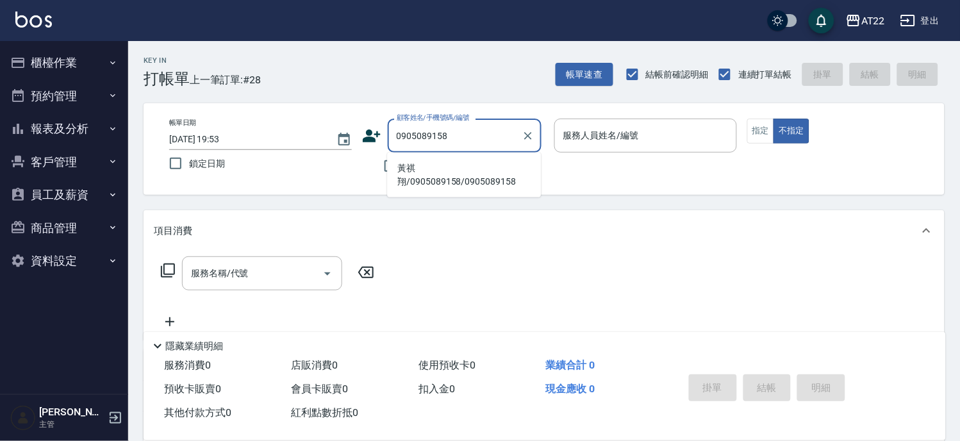
click at [432, 171] on li "黃祺翔/0905089158/0905089158" at bounding box center [464, 175] width 154 height 35
type input "黃祺翔/0905089158/0905089158"
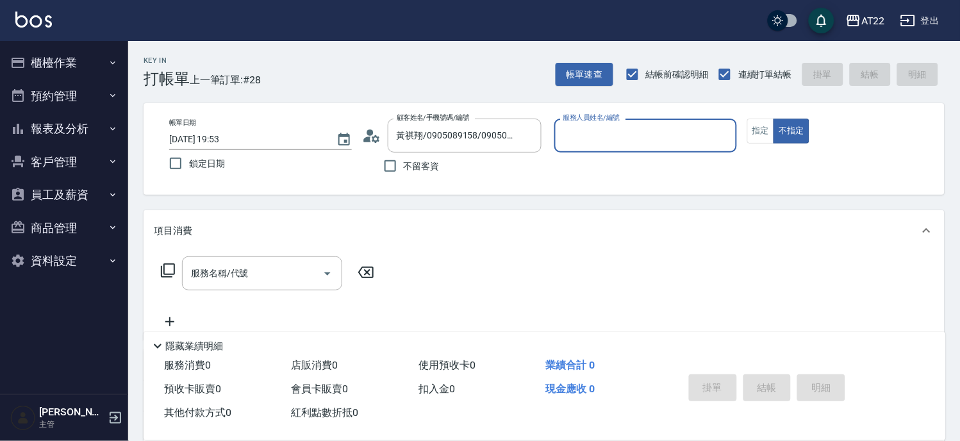
click at [374, 139] on icon at bounding box center [376, 139] width 8 height 8
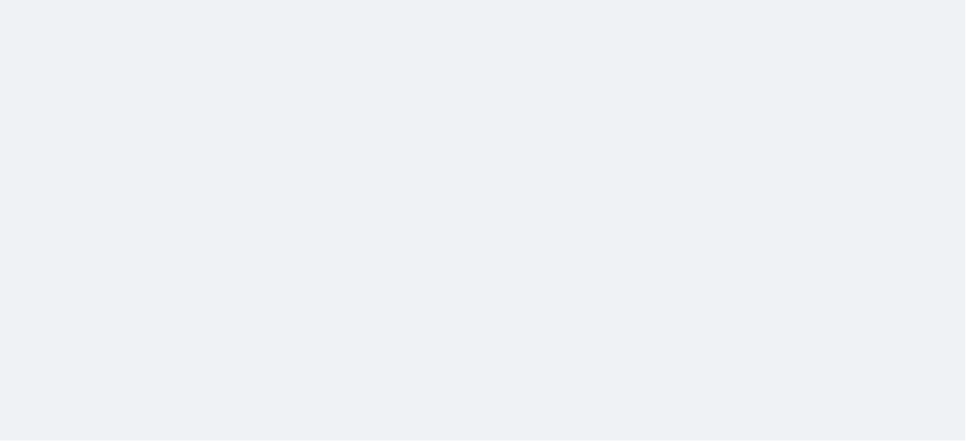
click at [374, 0] on html at bounding box center [483, 0] width 966 height 0
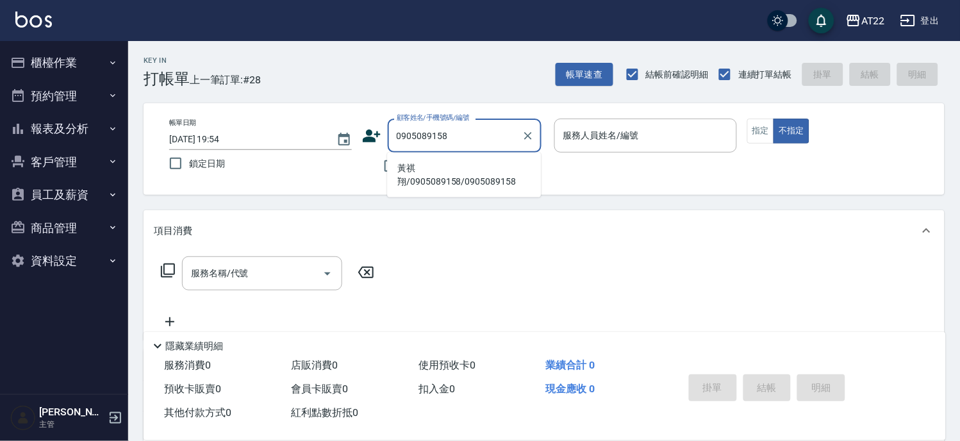
click at [485, 175] on li "黃祺翔/0905089158/0905089158" at bounding box center [464, 175] width 154 height 35
type input "黃祺翔/0905089158/0905089158"
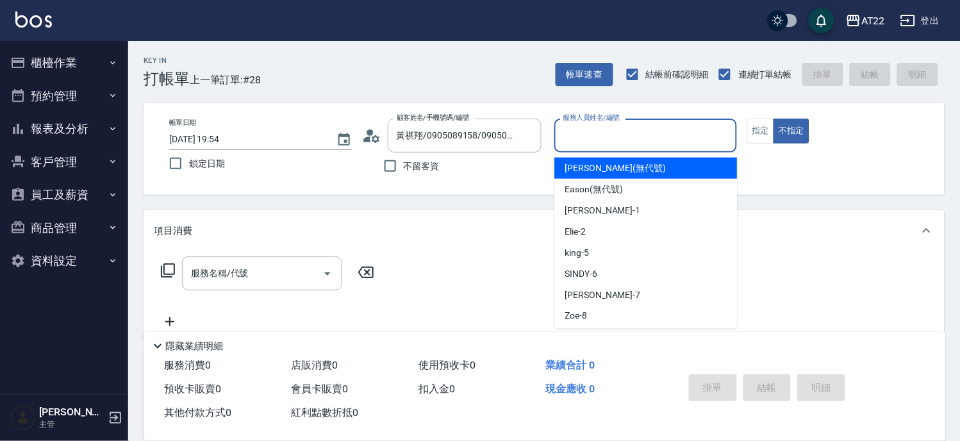
click at [577, 138] on input "服務人員姓名/編號" at bounding box center [645, 135] width 171 height 22
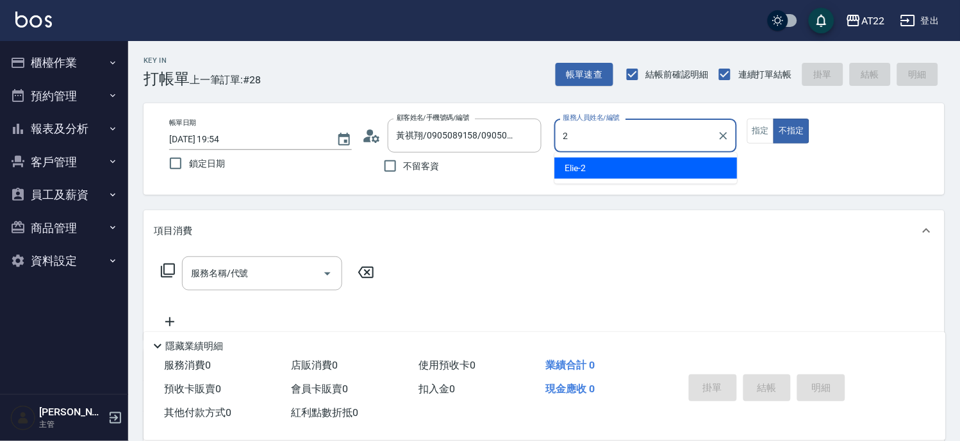
type input "Elie-2"
type button "false"
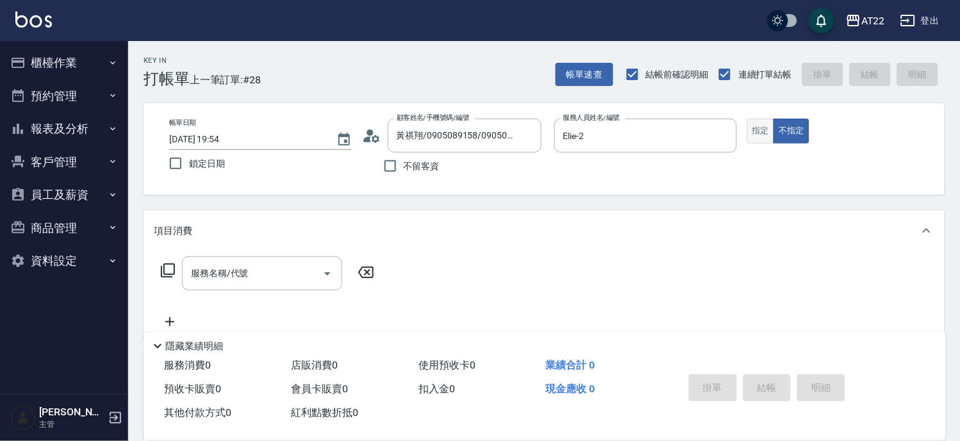
click at [768, 129] on button "指定" at bounding box center [761, 131] width 28 height 25
click at [290, 280] on input "服務名稱/代號" at bounding box center [252, 273] width 129 height 22
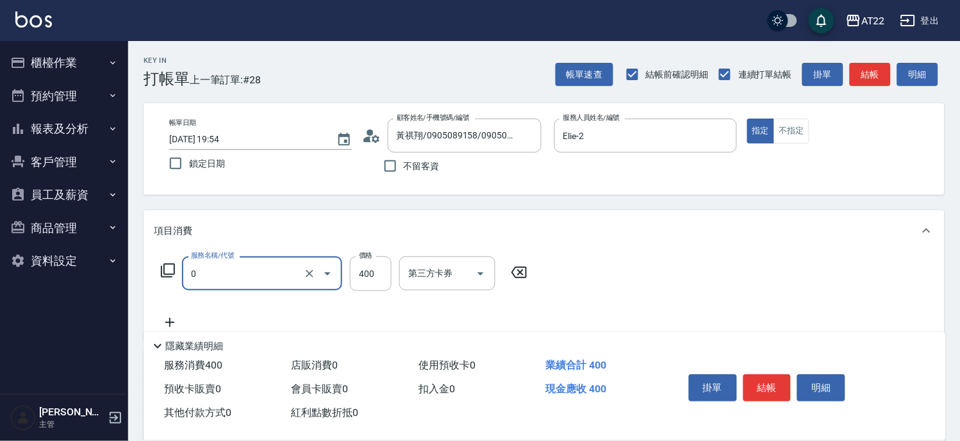
type input "有機洗髮(0)"
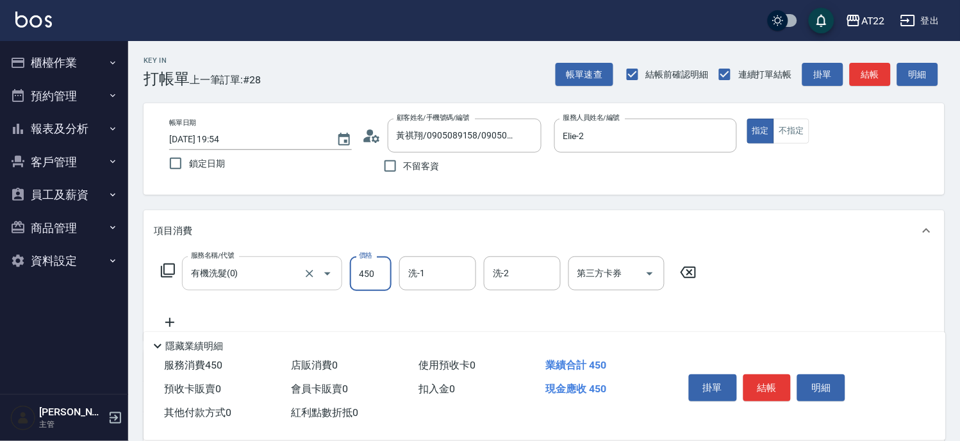
type input "450"
type input "恩恩-18"
click at [174, 322] on icon at bounding box center [169, 322] width 9 height 9
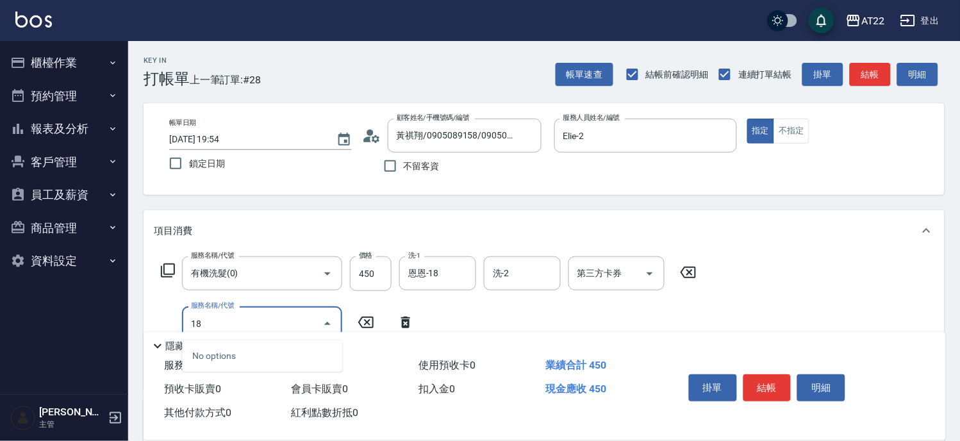
type input "1"
type input "剪髮(500)"
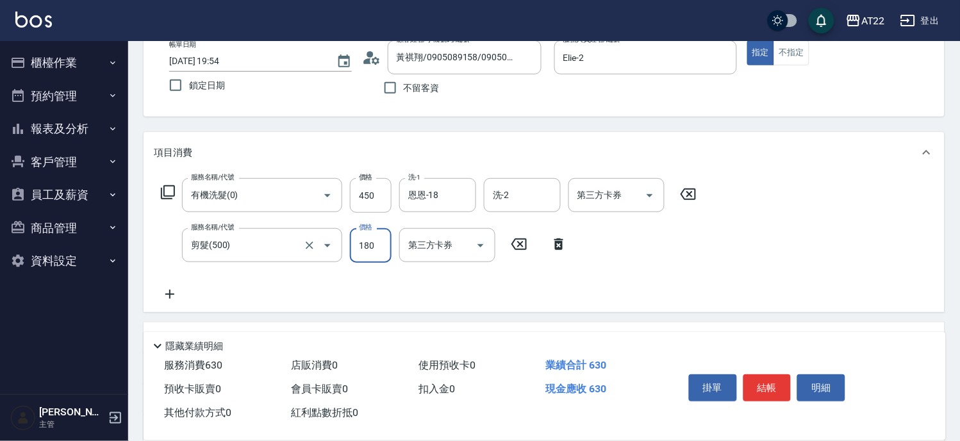
scroll to position [142, 0]
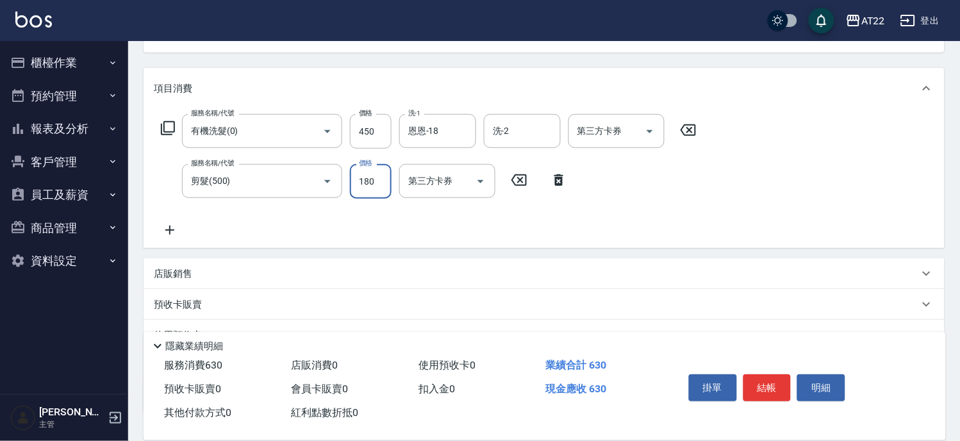
type input "180"
click at [205, 279] on div "店販銷售" at bounding box center [536, 273] width 765 height 13
click at [204, 319] on input "服務人員姓名/編號" at bounding box center [202, 321] width 85 height 22
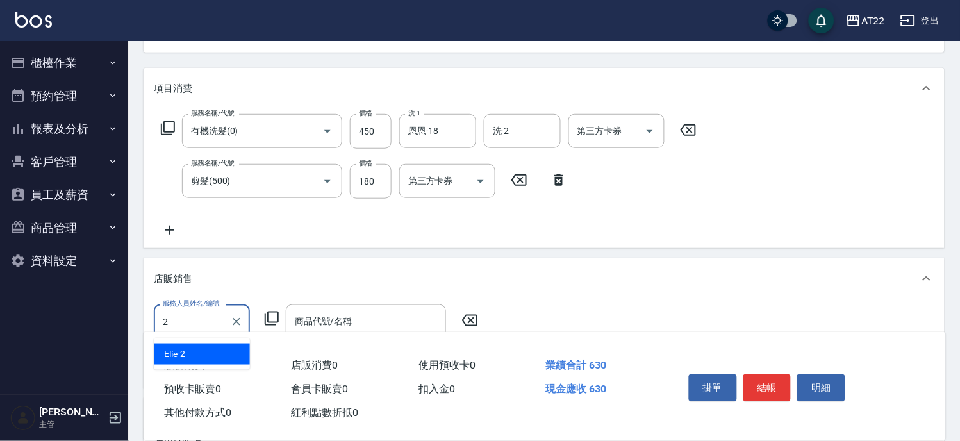
type input "Elie-2"
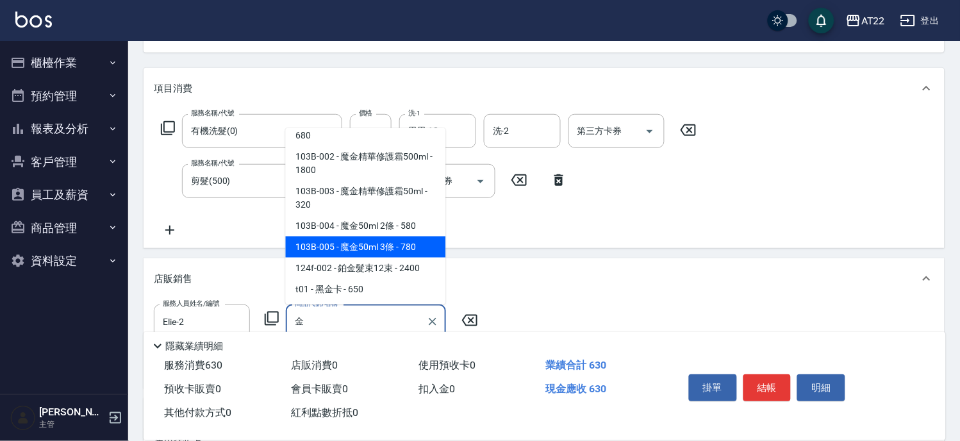
scroll to position [64, 0]
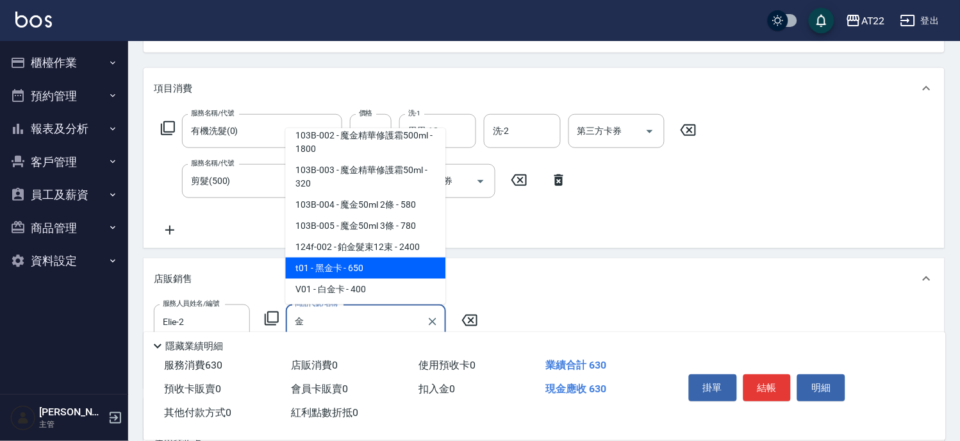
click at [354, 266] on span "t01 - 黑金卡 - 650" at bounding box center [366, 268] width 160 height 21
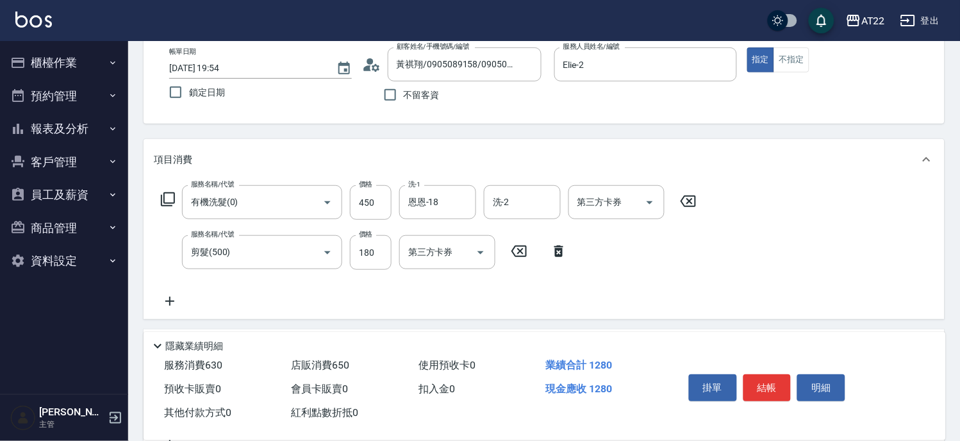
scroll to position [0, 0]
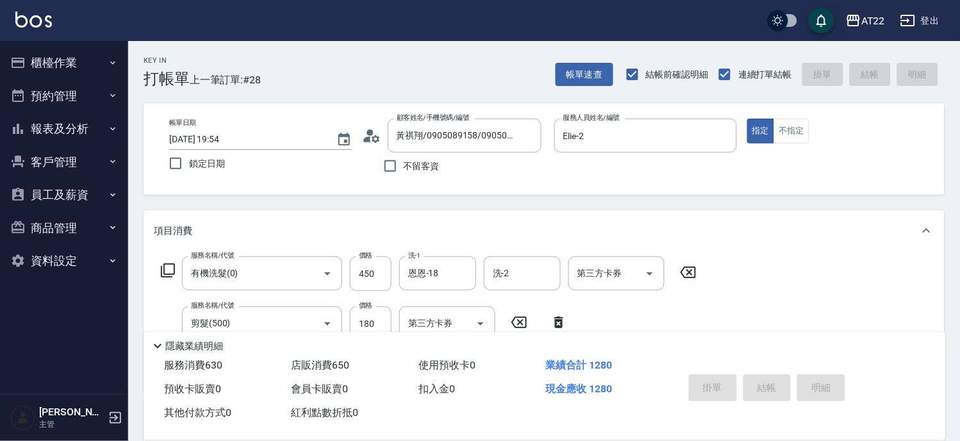
type input "黑金卡"
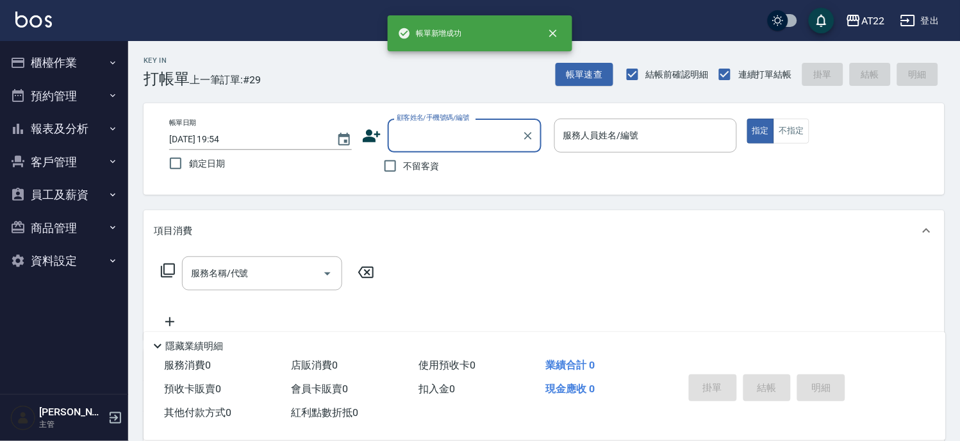
click at [49, 154] on button "客戶管理" at bounding box center [64, 161] width 118 height 33
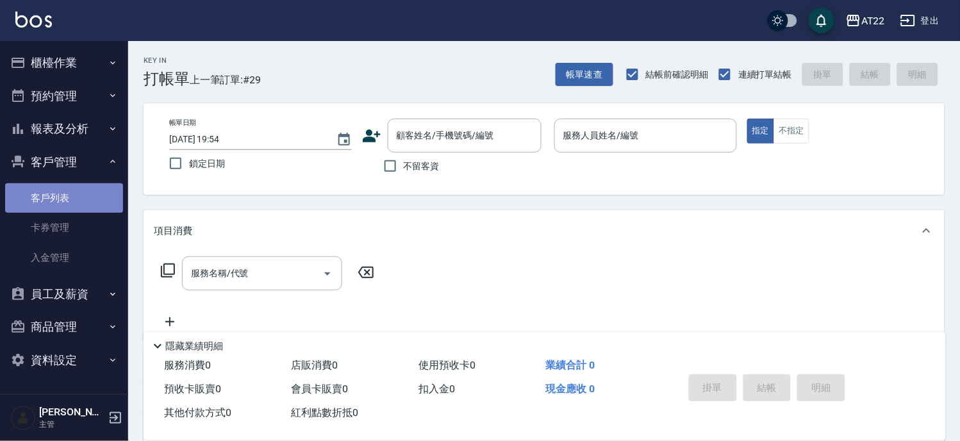
click at [90, 190] on link "客戶列表" at bounding box center [64, 197] width 118 height 29
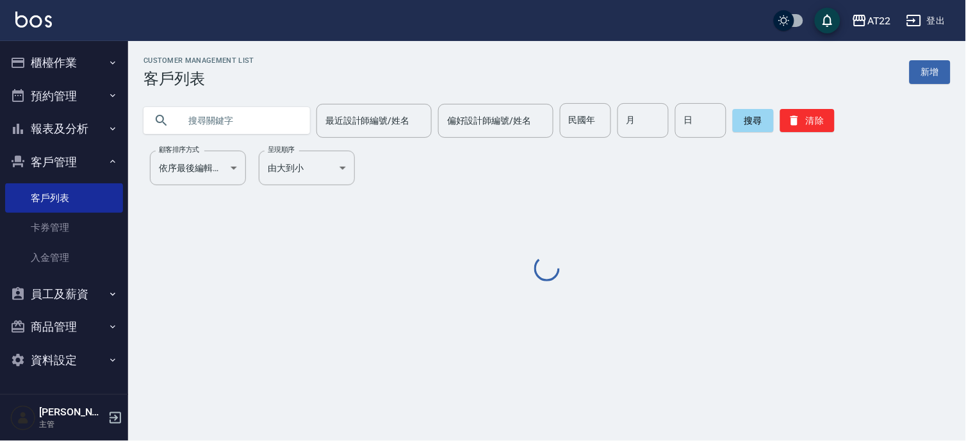
click at [251, 113] on input "text" at bounding box center [239, 120] width 120 height 35
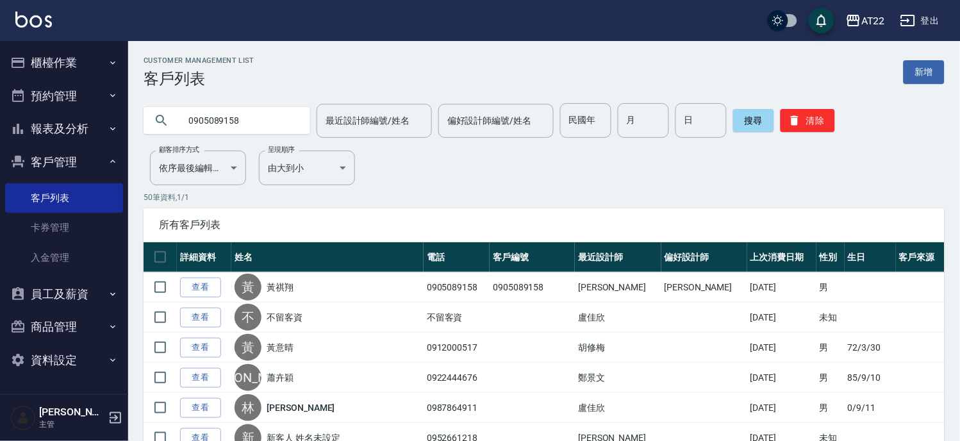
type input "0905089158"
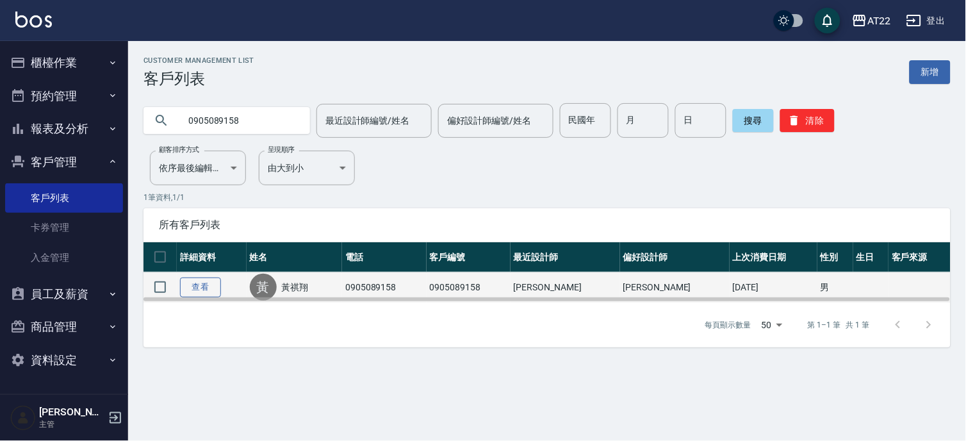
click at [194, 285] on link "查看" at bounding box center [200, 288] width 41 height 20
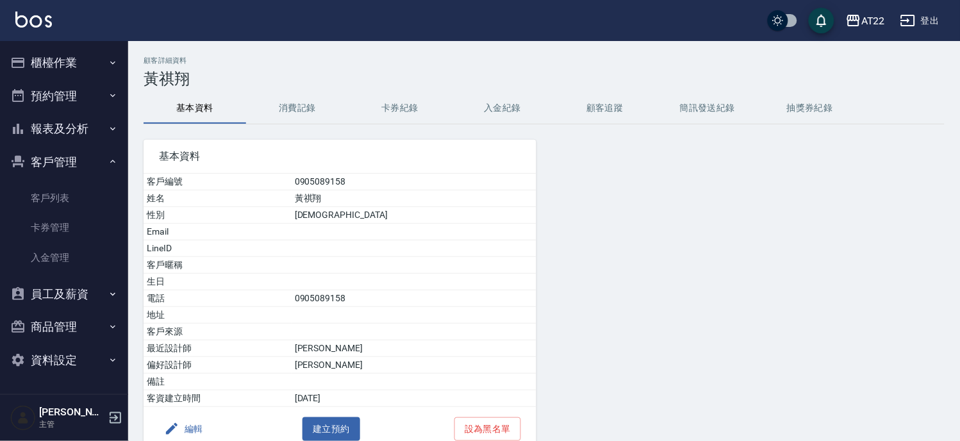
click at [197, 422] on button "編輯" at bounding box center [183, 429] width 49 height 24
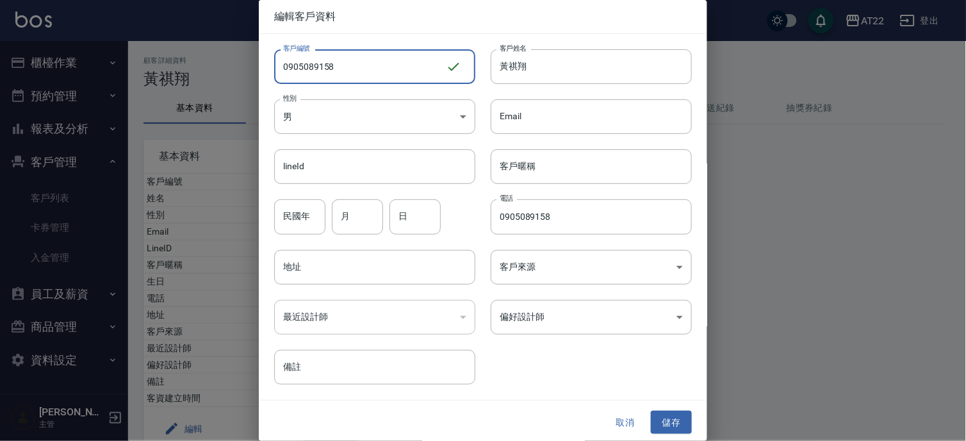
click at [379, 72] on input "0905089158" at bounding box center [360, 66] width 172 height 35
type input "ㄔ"
type input "T91794 27 08 12"
click at [657, 423] on button "儲存" at bounding box center [671, 423] width 41 height 24
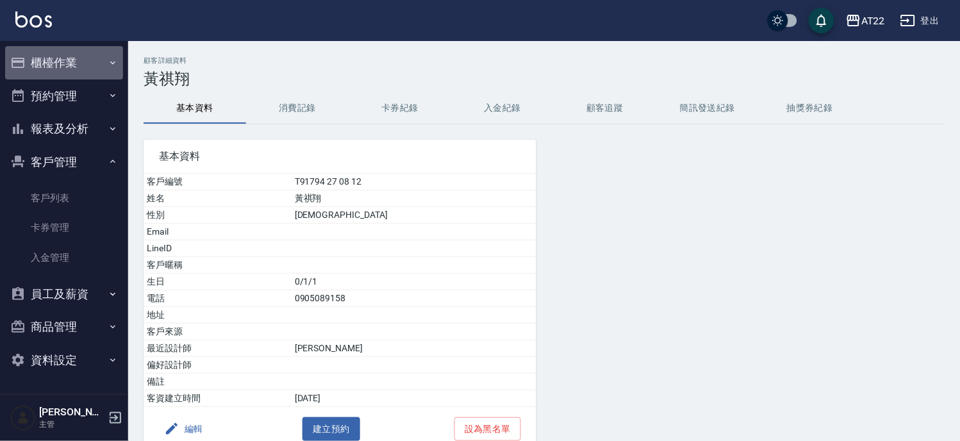
click at [81, 62] on button "櫃檯作業" at bounding box center [64, 62] width 118 height 33
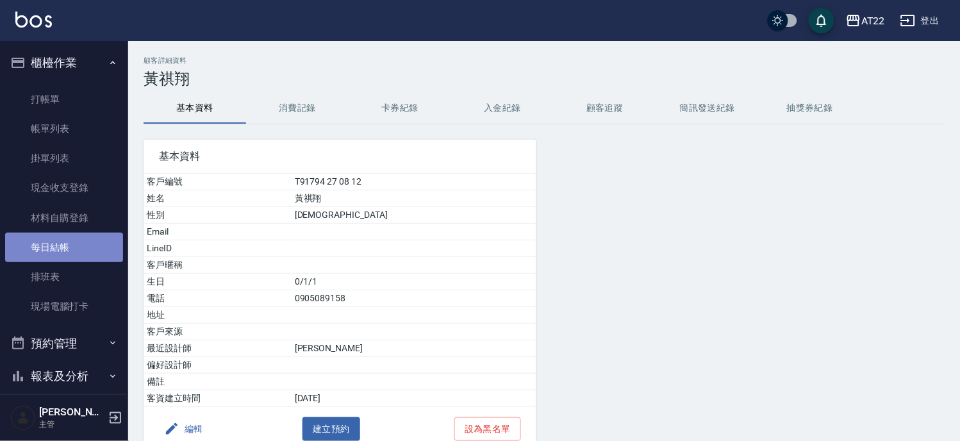
click at [87, 240] on link "每日結帳" at bounding box center [64, 247] width 118 height 29
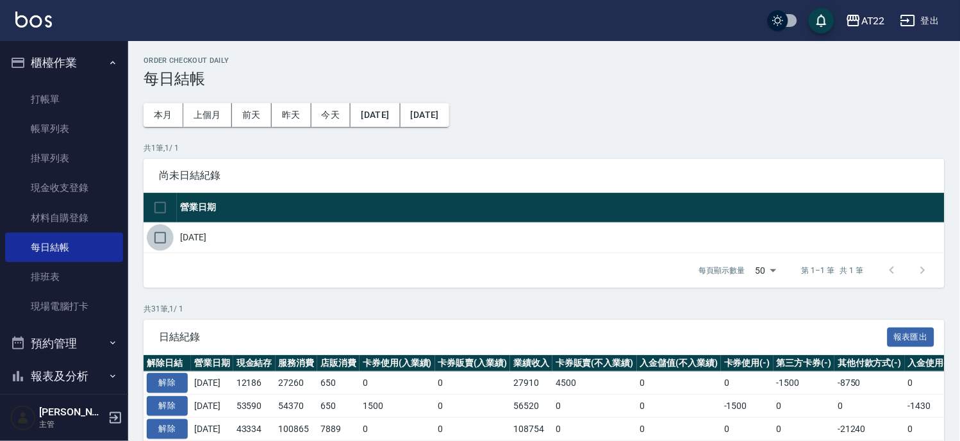
click at [148, 236] on input "checkbox" at bounding box center [160, 237] width 27 height 27
checkbox input "true"
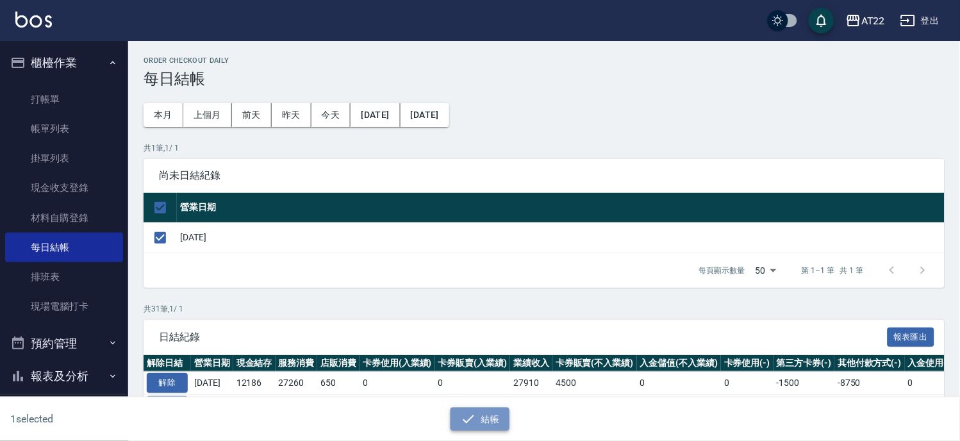
click at [506, 411] on button "結帳" at bounding box center [481, 420] width 60 height 24
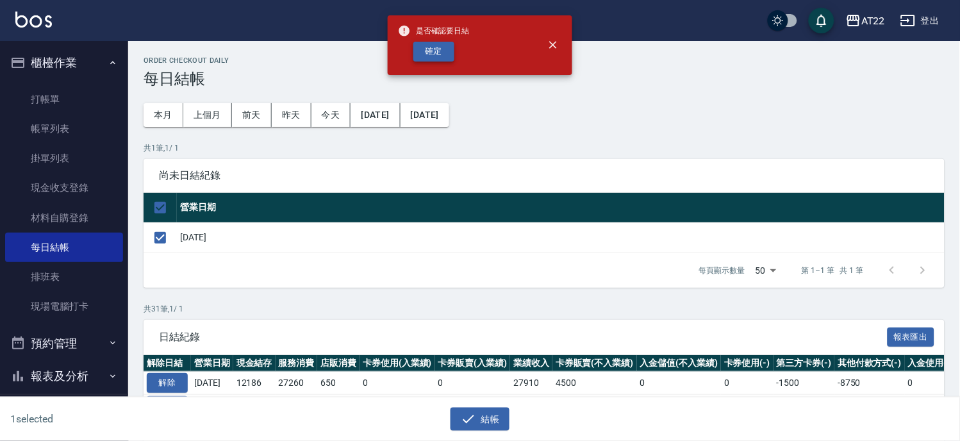
click at [424, 55] on button "確定" at bounding box center [433, 52] width 41 height 20
checkbox input "false"
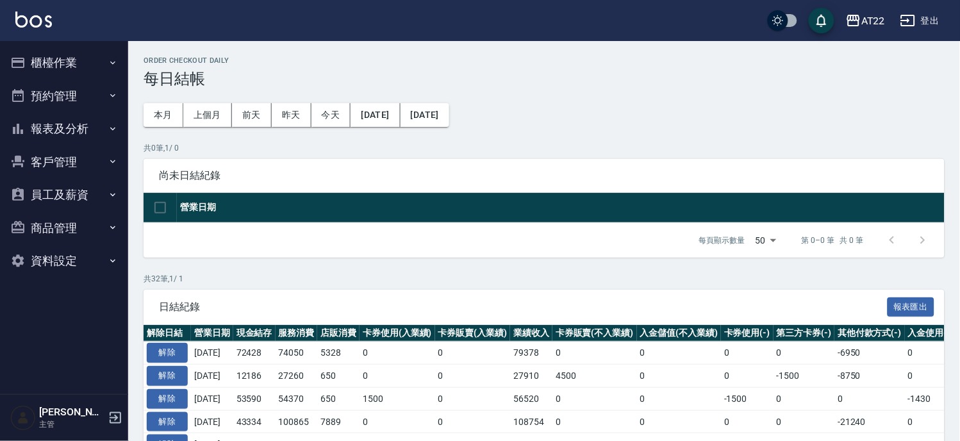
click at [65, 61] on button "櫃檯作業" at bounding box center [64, 62] width 118 height 33
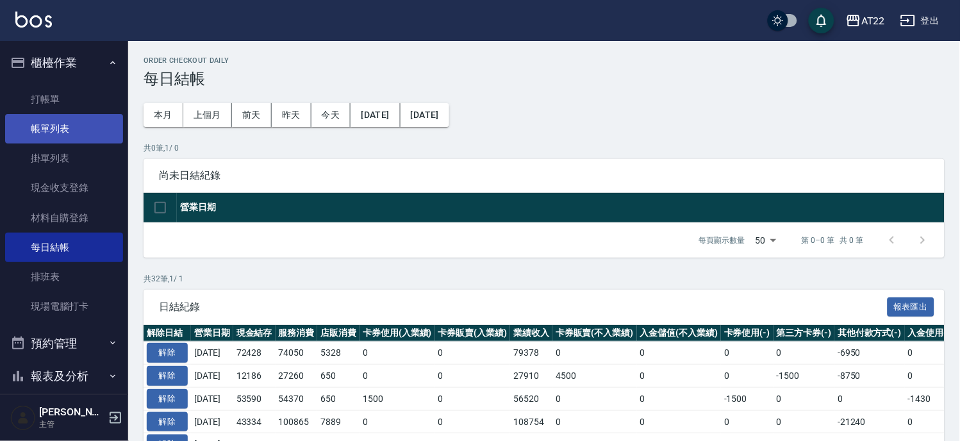
click at [61, 120] on link "帳單列表" at bounding box center [64, 128] width 118 height 29
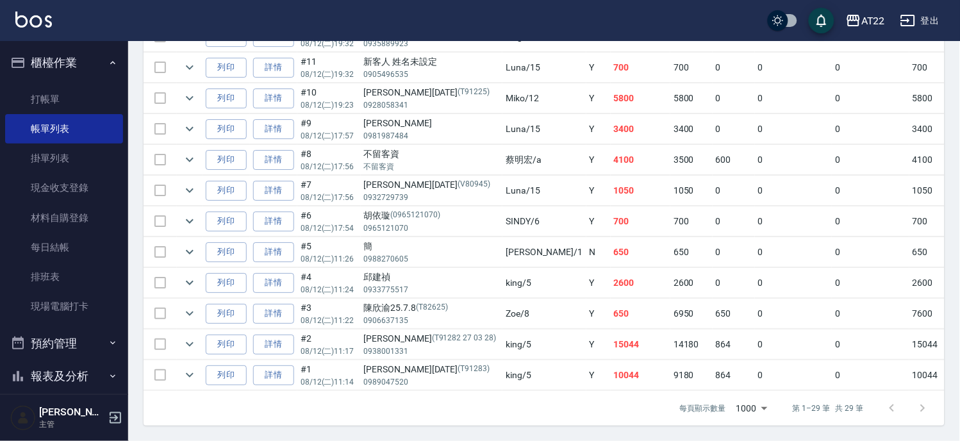
scroll to position [941, 0]
click at [188, 152] on icon "expand row" at bounding box center [189, 159] width 15 height 15
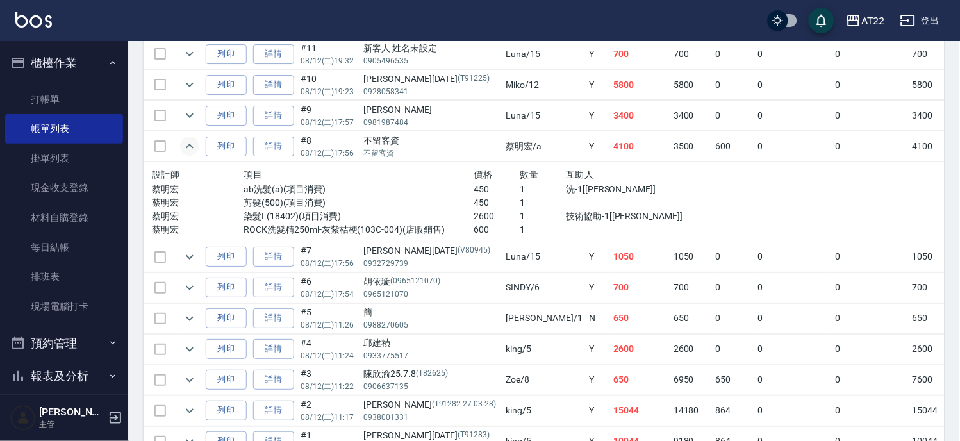
click at [188, 144] on icon "expand row" at bounding box center [189, 145] width 15 height 15
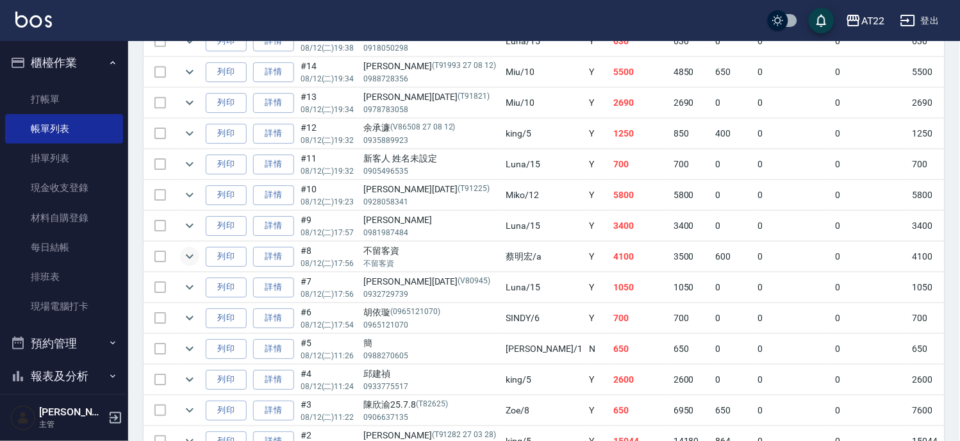
scroll to position [727, 0]
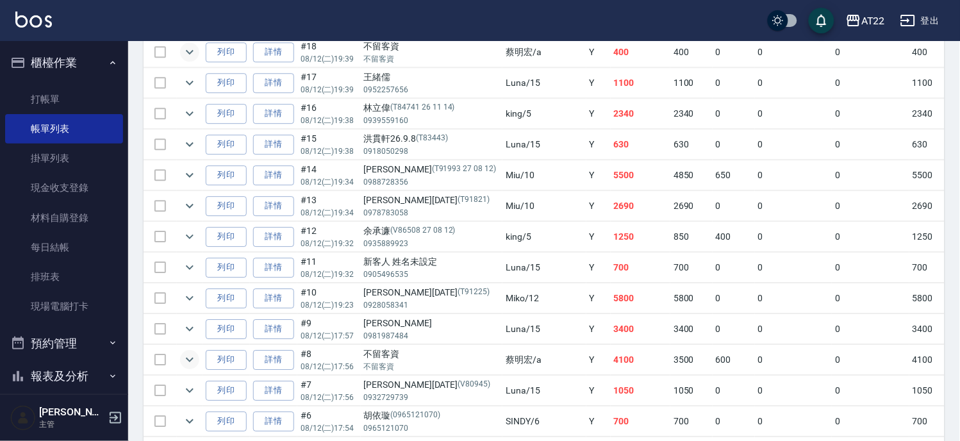
click at [186, 56] on icon "expand row" at bounding box center [189, 51] width 15 height 15
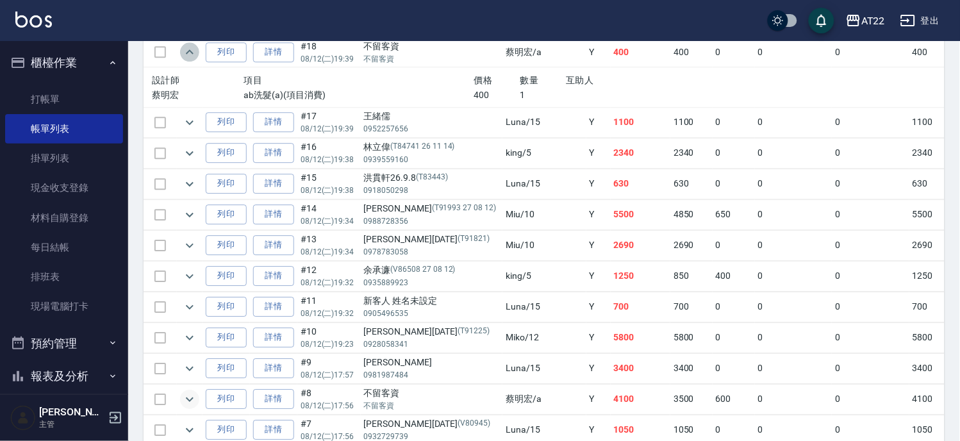
click at [186, 56] on icon "expand row" at bounding box center [189, 51] width 15 height 15
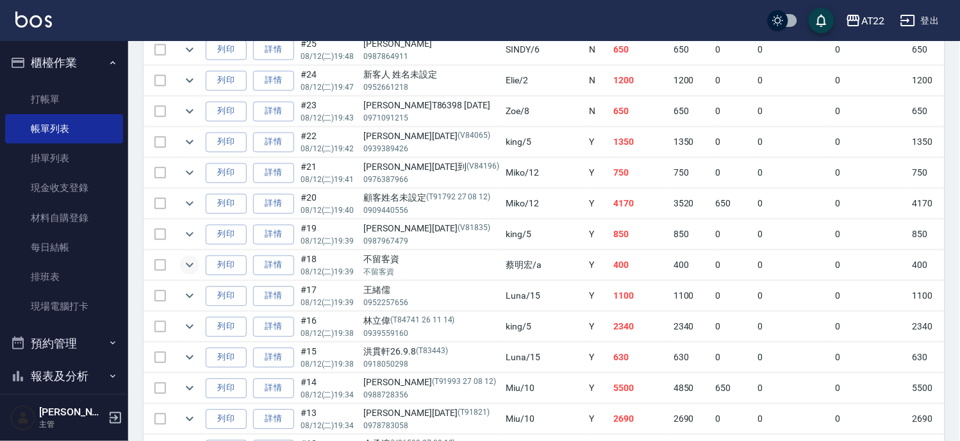
scroll to position [300, 0]
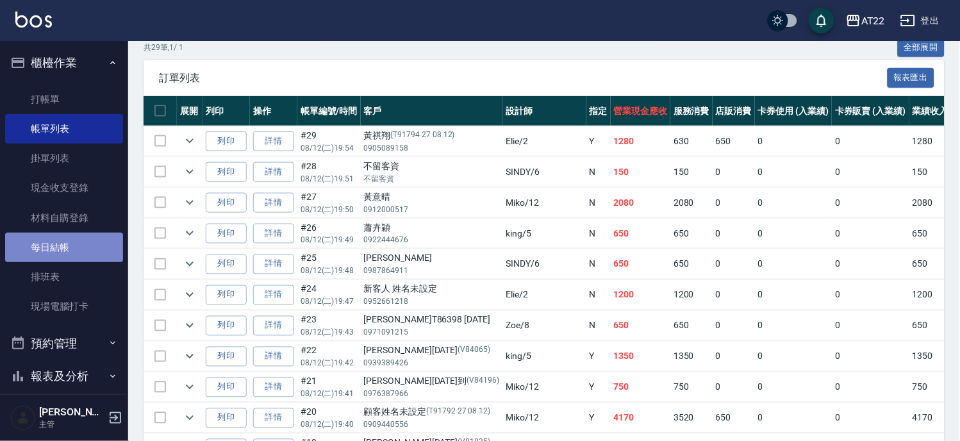
click at [79, 244] on link "每日結帳" at bounding box center [64, 247] width 118 height 29
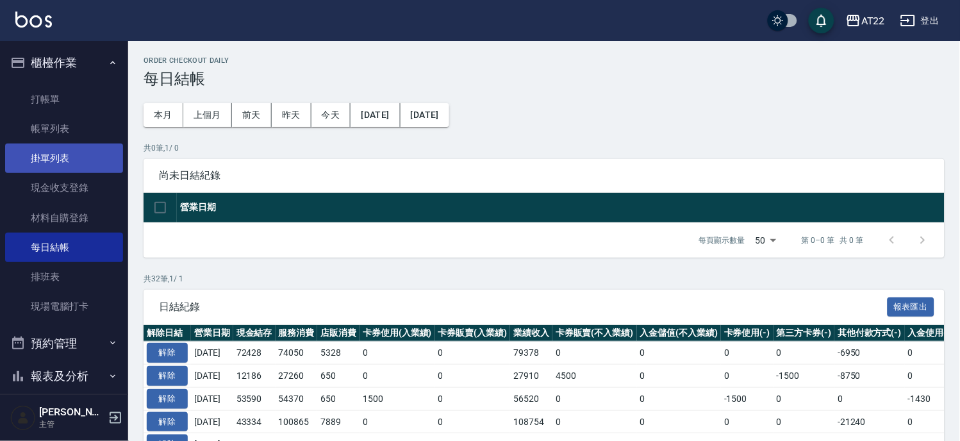
click at [53, 169] on link "掛單列表" at bounding box center [64, 158] width 118 height 29
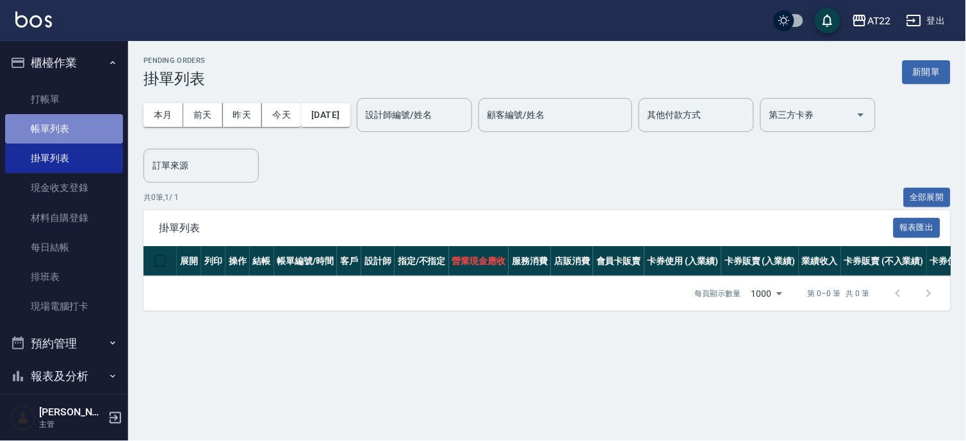
click at [104, 139] on link "帳單列表" at bounding box center [64, 128] width 118 height 29
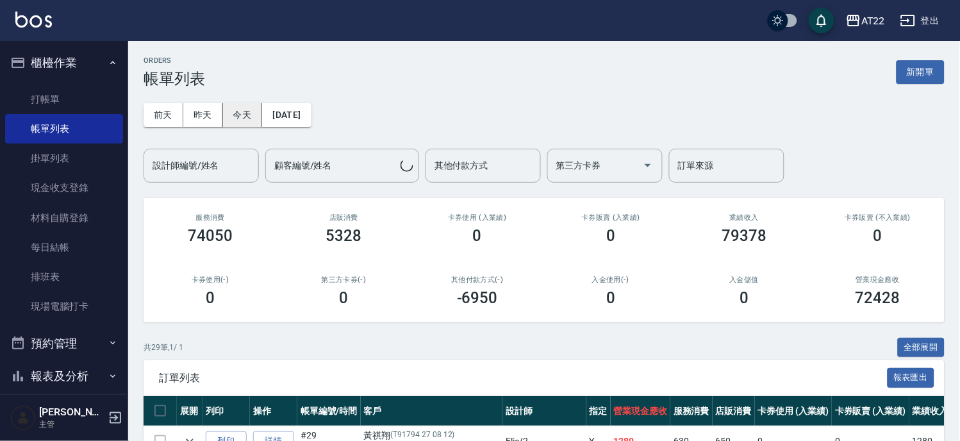
click at [238, 112] on button "今天" at bounding box center [243, 115] width 40 height 24
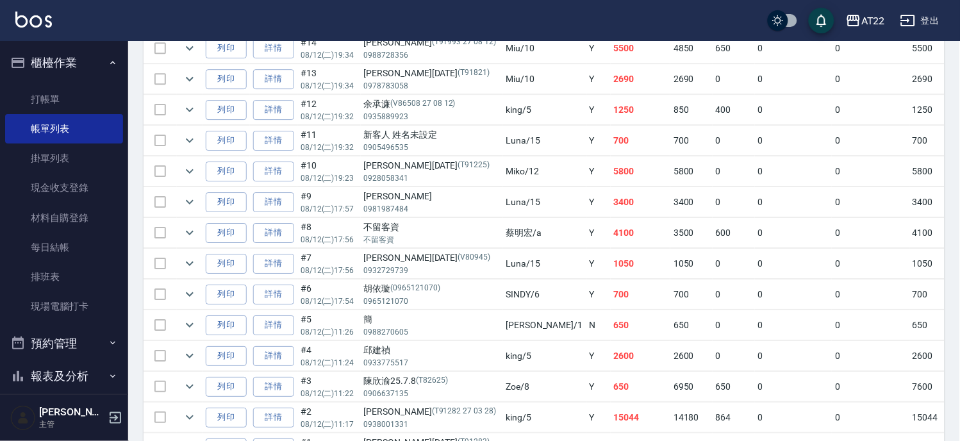
scroll to position [925, 0]
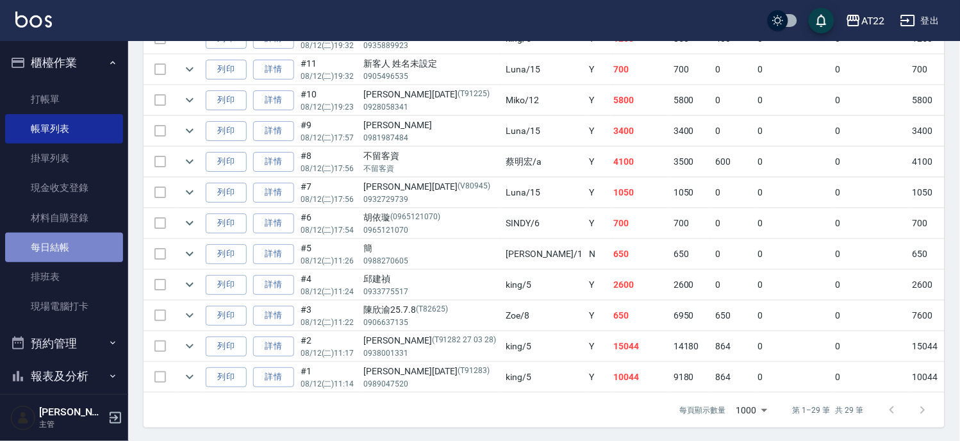
click at [83, 240] on link "每日結帳" at bounding box center [64, 247] width 118 height 29
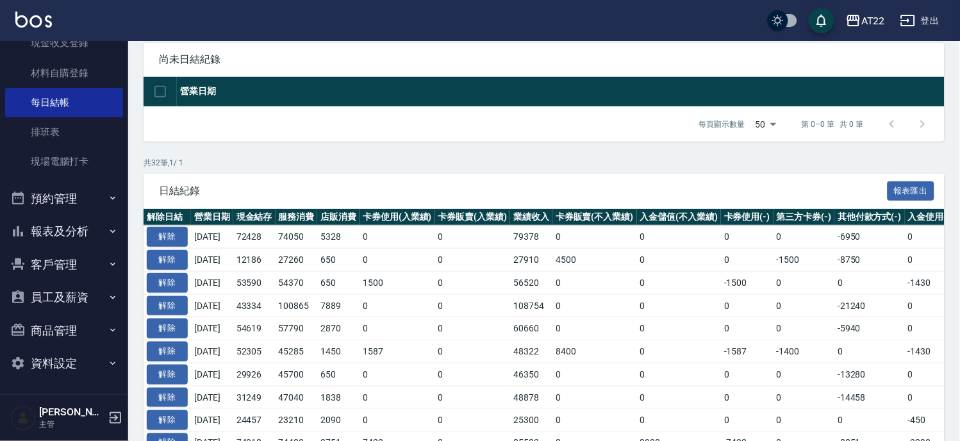
scroll to position [285, 0]
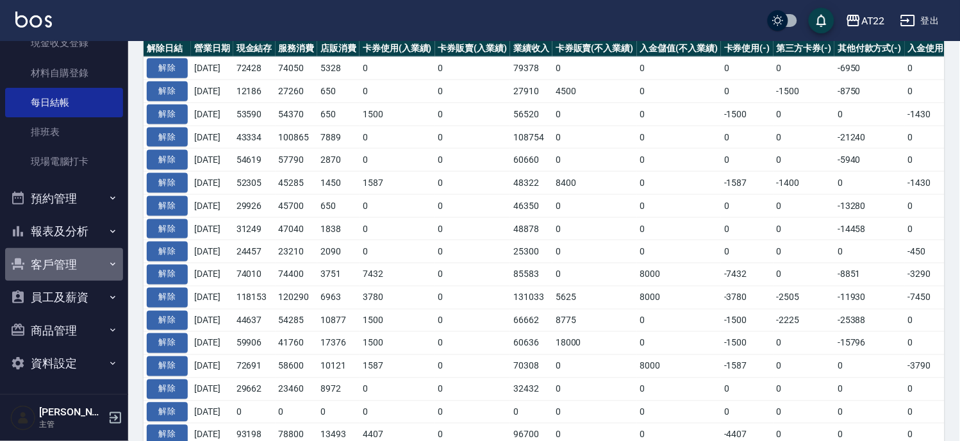
click at [69, 248] on button "客戶管理" at bounding box center [64, 264] width 118 height 33
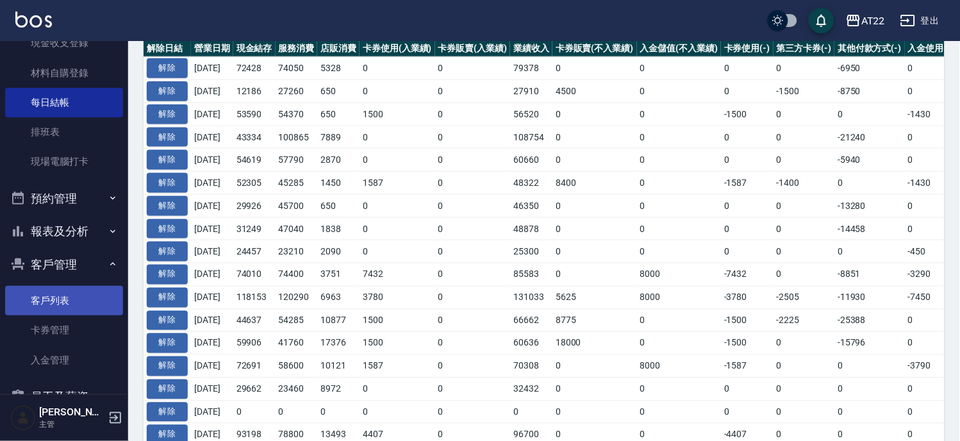
click at [72, 286] on link "客戶列表" at bounding box center [64, 300] width 118 height 29
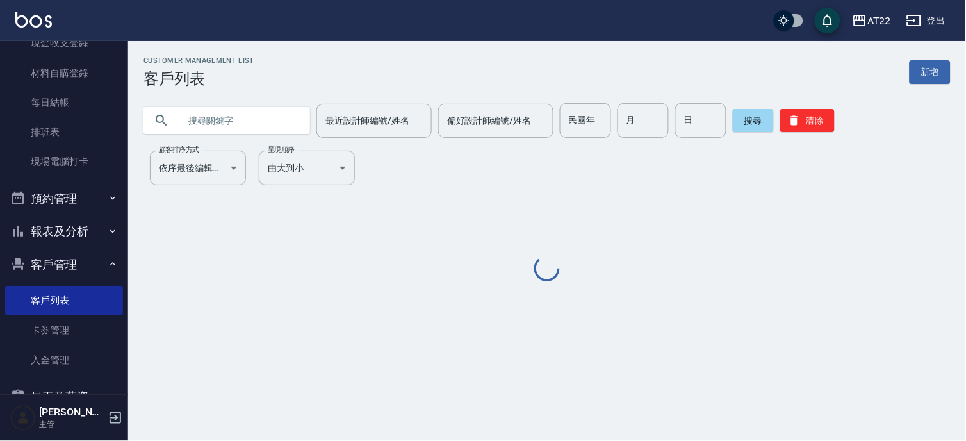
click at [236, 117] on input "text" at bounding box center [239, 120] width 120 height 35
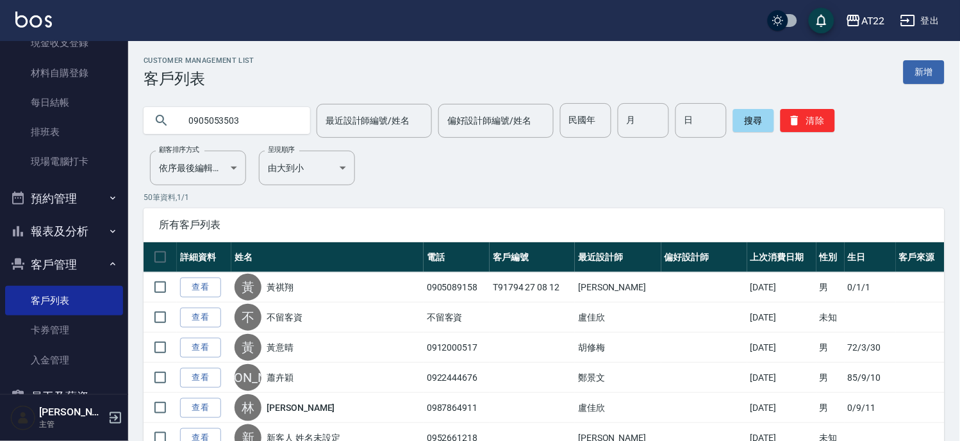
type input "0905053503"
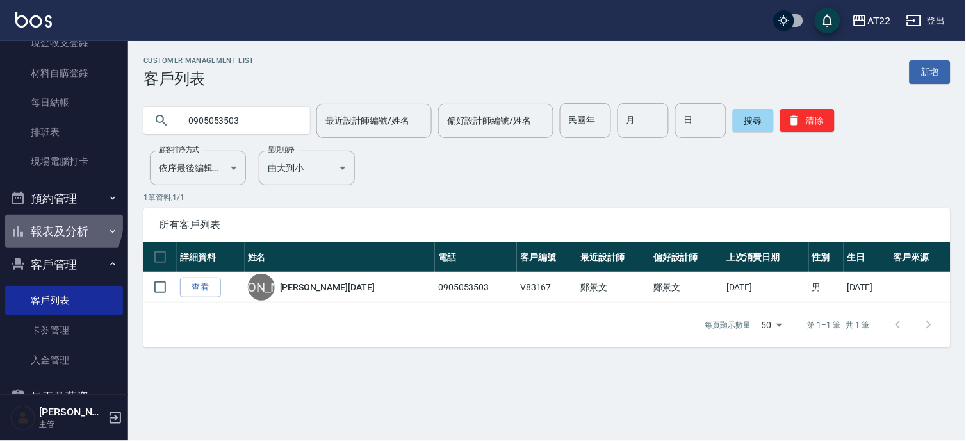
click at [61, 220] on button "報表及分析" at bounding box center [64, 231] width 118 height 33
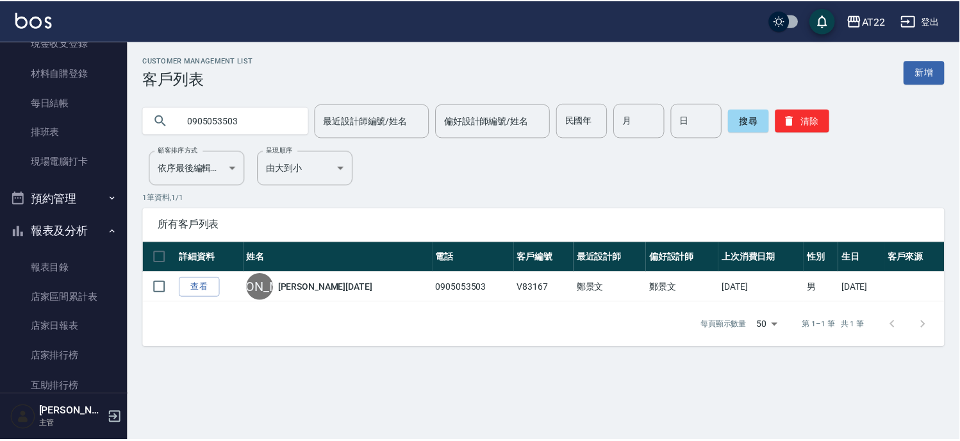
scroll to position [572, 0]
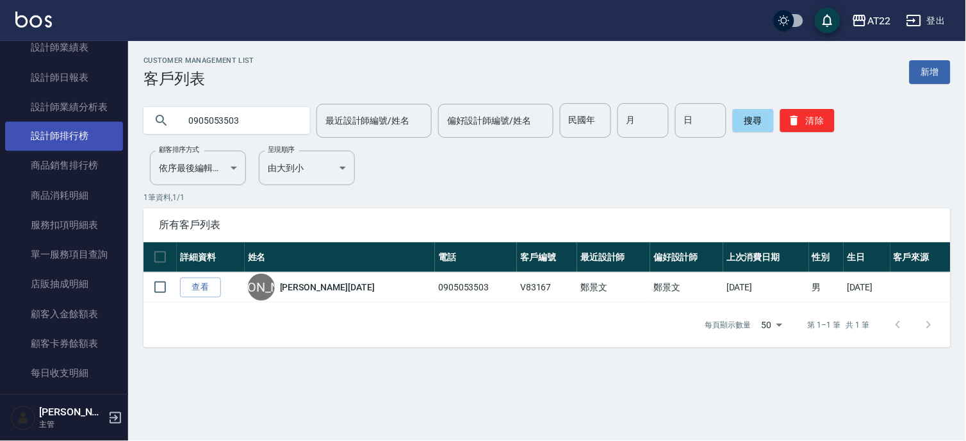
click at [83, 137] on link "設計師排行榜" at bounding box center [64, 136] width 118 height 29
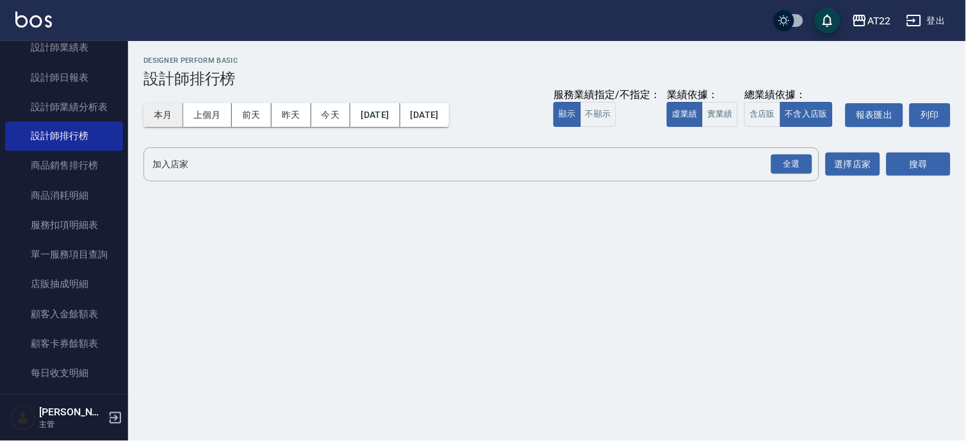
click at [163, 111] on button "本月" at bounding box center [164, 115] width 40 height 24
click at [790, 162] on div "全選" at bounding box center [792, 164] width 41 height 20
click at [899, 169] on button "搜尋" at bounding box center [919, 165] width 64 height 24
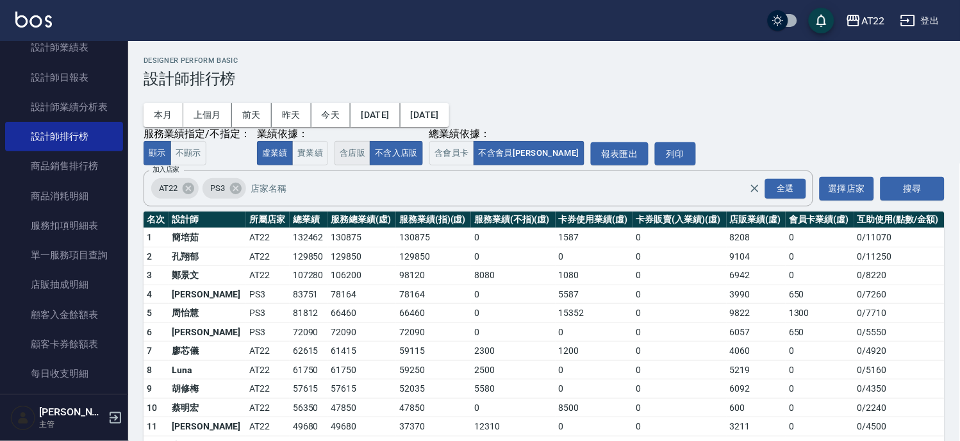
click at [340, 153] on button "含店販" at bounding box center [353, 153] width 36 height 25
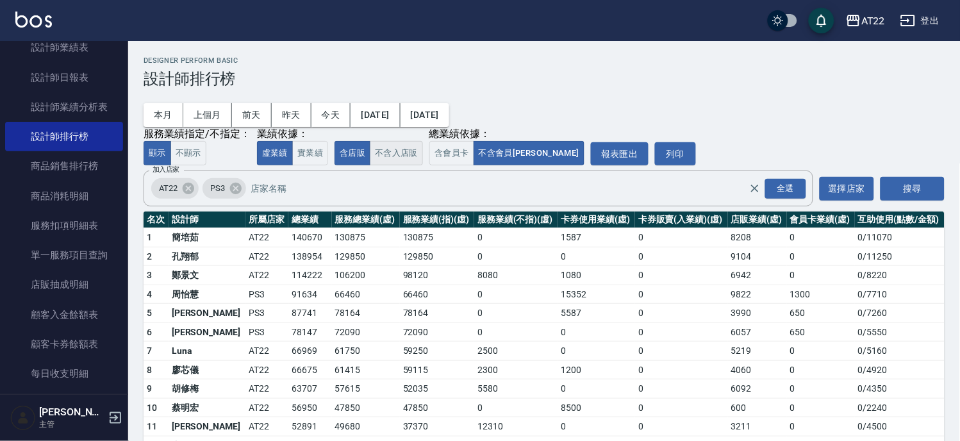
click at [395, 151] on button "不含入店販" at bounding box center [396, 153] width 53 height 25
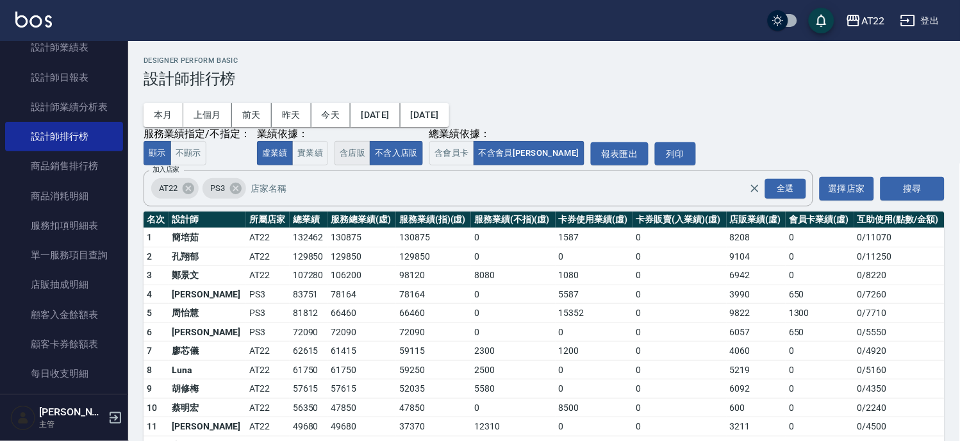
click at [356, 151] on button "含店販" at bounding box center [353, 153] width 36 height 25
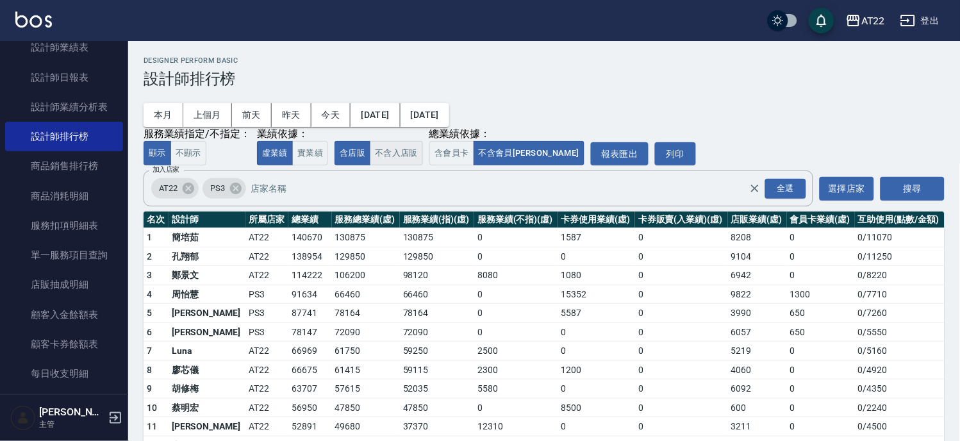
click at [407, 155] on button "不含入店販" at bounding box center [396, 153] width 53 height 25
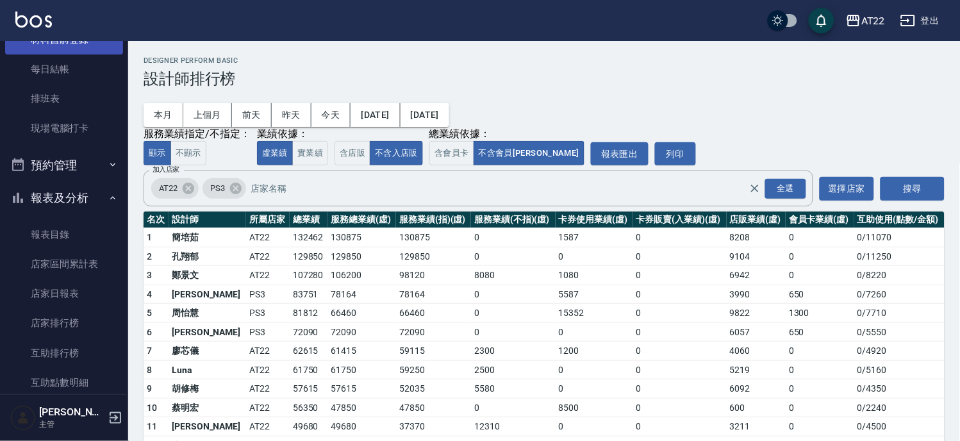
scroll to position [74, 0]
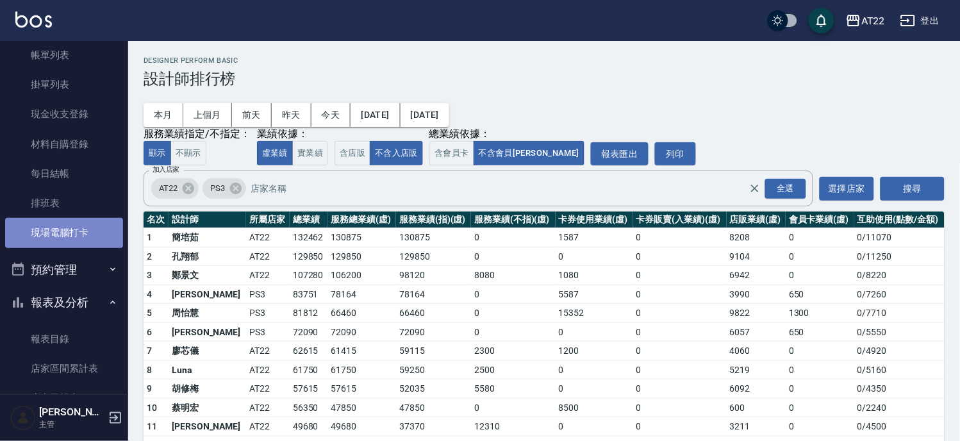
click at [66, 233] on link "現場電腦打卡" at bounding box center [64, 232] width 118 height 29
